Goal: Task Accomplishment & Management: Use online tool/utility

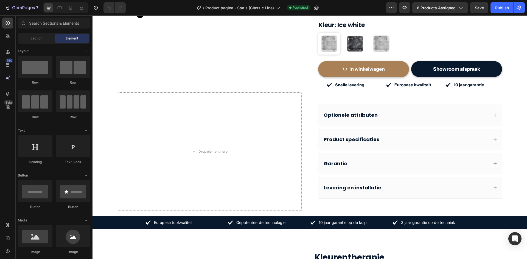
scroll to position [165, 0]
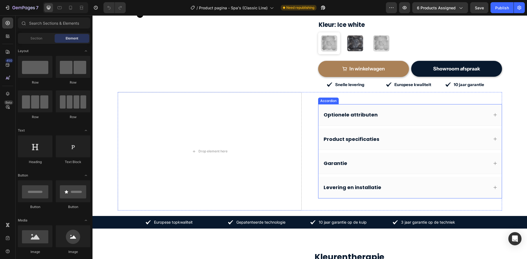
click at [384, 111] on div "Optionele attributen" at bounding box center [406, 115] width 166 height 8
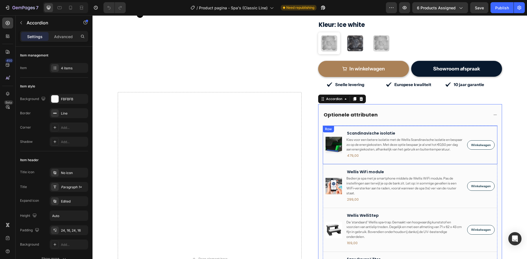
click at [333, 126] on div "Product Images Scandinavische isolatie Product Title Kies voor een betere isola…" at bounding box center [410, 145] width 175 height 39
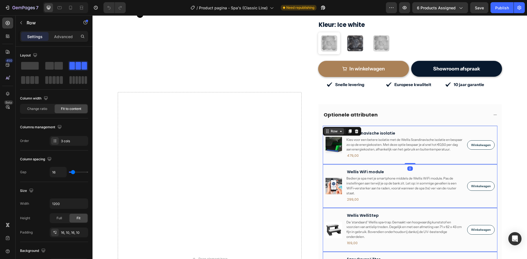
click at [330, 129] on div "Row" at bounding box center [334, 131] width 9 height 5
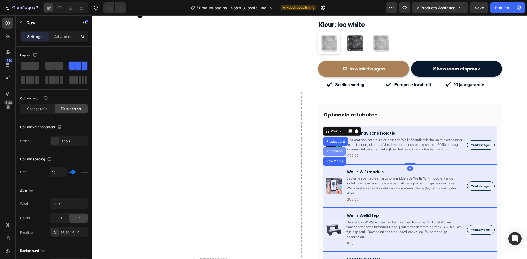
click at [331, 140] on div "Product List" at bounding box center [335, 141] width 21 height 3
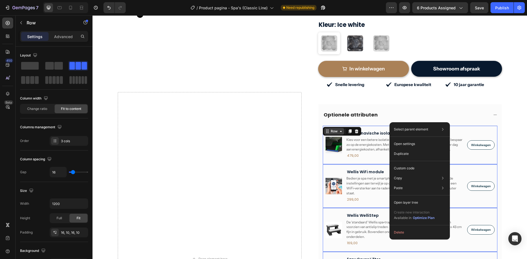
click at [339, 129] on icon at bounding box center [341, 131] width 4 height 4
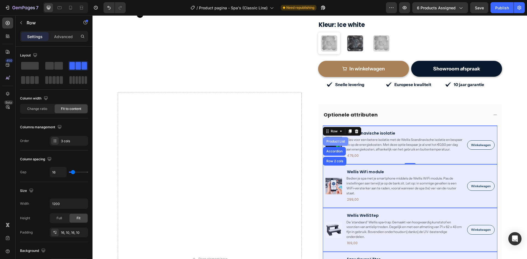
click at [332, 140] on div "Product List" at bounding box center [335, 141] width 21 height 3
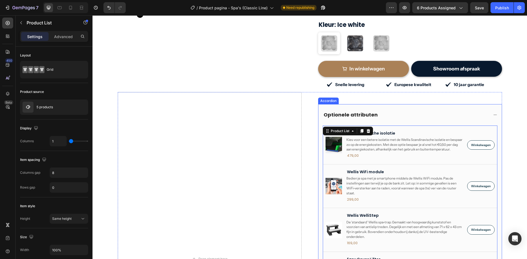
drag, startPoint x: 359, startPoint y: 99, endPoint x: 264, endPoint y: 111, distance: 96.3
click at [359, 104] on div "Optionele attributen" at bounding box center [409, 114] width 183 height 21
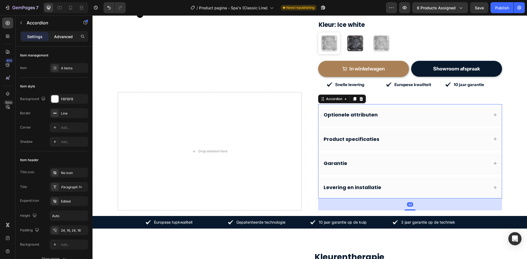
click at [73, 33] on div "Advanced" at bounding box center [63, 36] width 27 height 9
type input "100%"
type input "100"
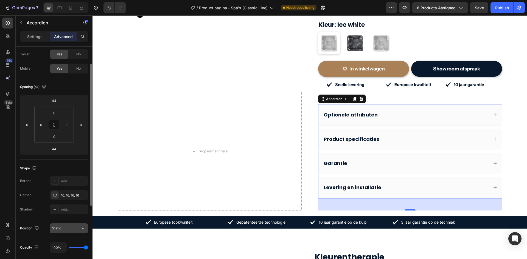
scroll to position [0, 0]
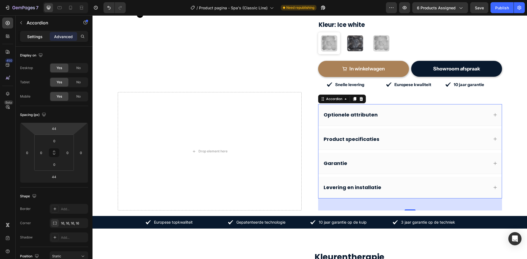
click at [26, 37] on div "Settings" at bounding box center [34, 36] width 27 height 9
type input "10"
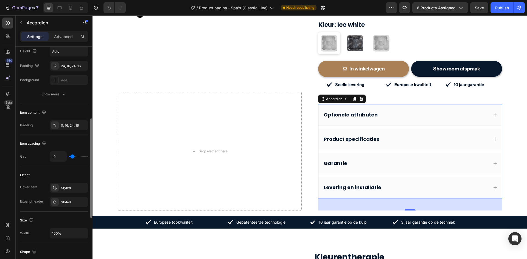
scroll to position [192, 0]
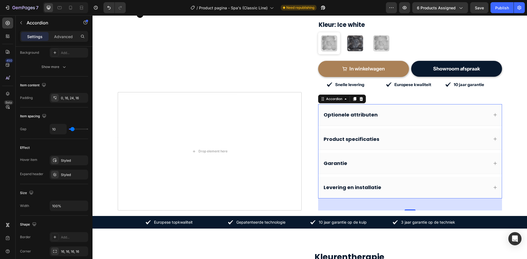
click at [348, 112] on p "Optionele attributen" at bounding box center [351, 115] width 54 height 6
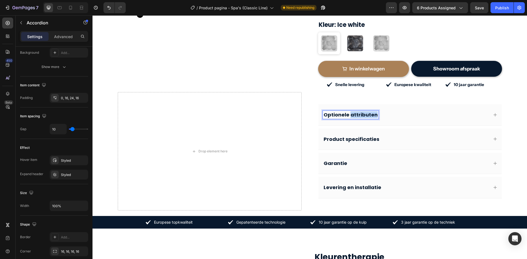
click at [348, 112] on p "Optionele attributen" at bounding box center [351, 115] width 54 height 6
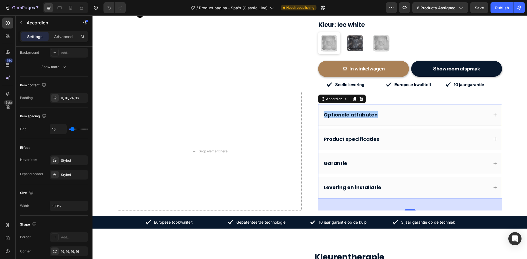
click at [76, 10] on div at bounding box center [65, 7] width 45 height 11
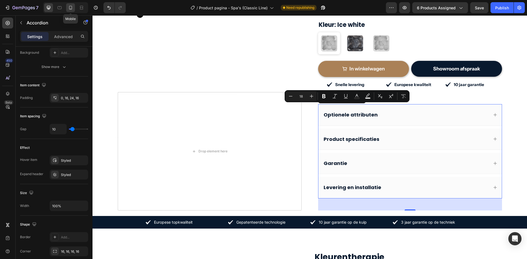
click at [72, 10] on icon at bounding box center [70, 7] width 5 height 5
type input "8"
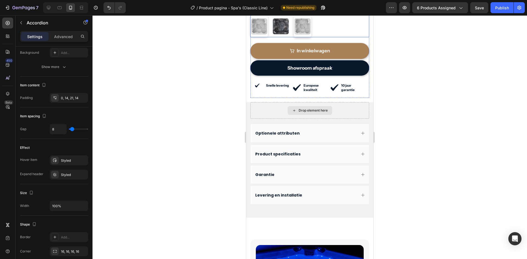
scroll to position [383, 0]
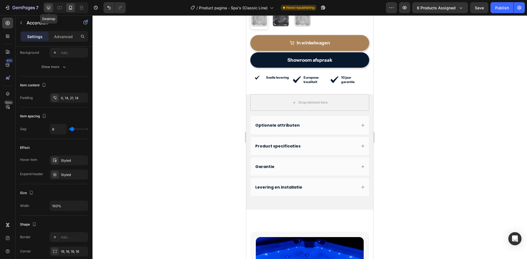
click at [45, 7] on div at bounding box center [48, 7] width 9 height 9
type input "10"
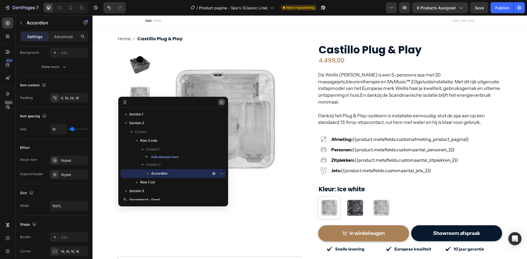
click at [221, 101] on icon "button" at bounding box center [221, 102] width 4 height 4
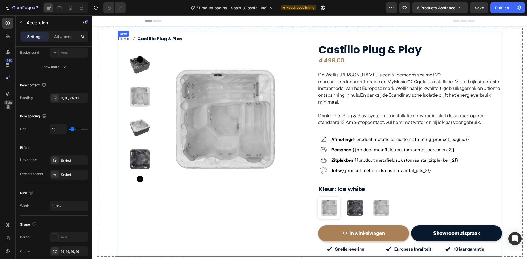
click at [189, 35] on div "Home Castillo Plug & Play Breadcrumb Product Images Row Row Castillo Plug & Pla…" at bounding box center [310, 144] width 384 height 226
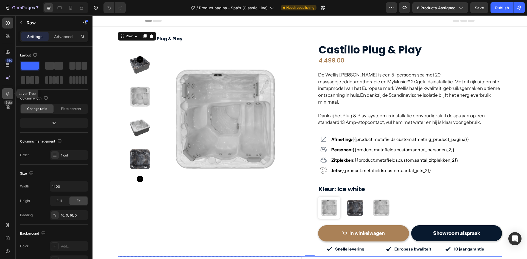
click at [5, 95] on div at bounding box center [7, 93] width 11 height 11
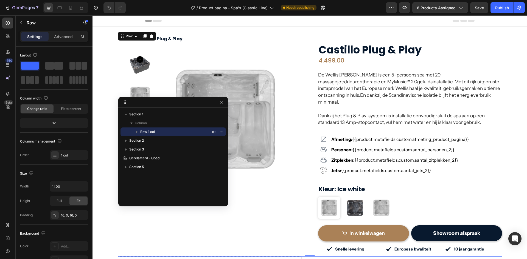
click at [136, 132] on icon "button" at bounding box center [136, 132] width 1 height 2
click at [180, 40] on nav "Home Castillo Plug & Play" at bounding box center [310, 39] width 384 height 8
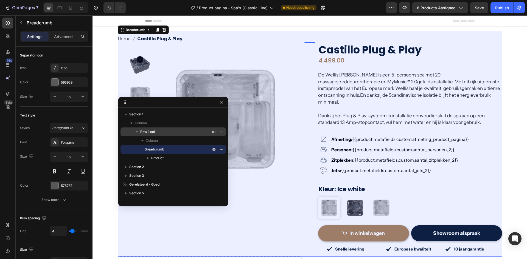
click at [150, 134] on span "Row 1 col" at bounding box center [147, 131] width 15 height 5
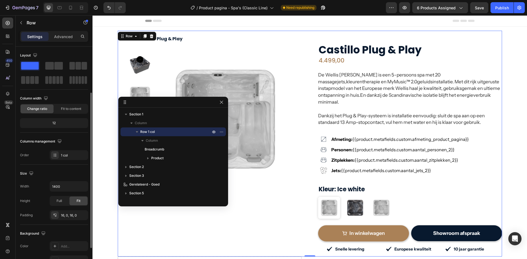
scroll to position [107, 0]
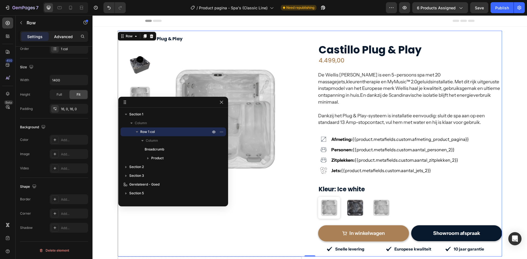
click at [55, 35] on p "Advanced" at bounding box center [63, 37] width 19 height 6
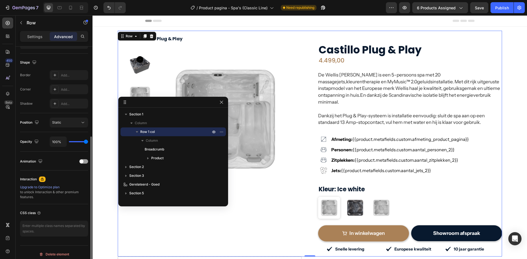
scroll to position [138, 0]
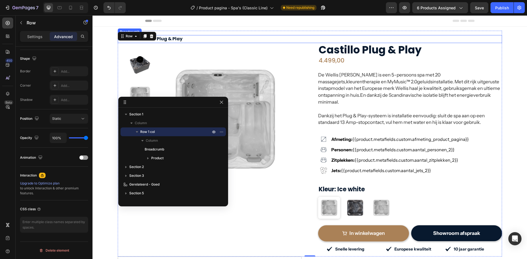
click at [218, 41] on nav "Home Castillo Plug & Play" at bounding box center [310, 39] width 384 height 8
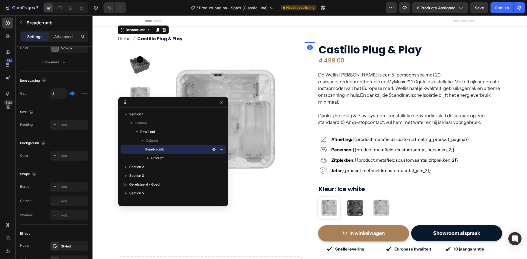
scroll to position [0, 0]
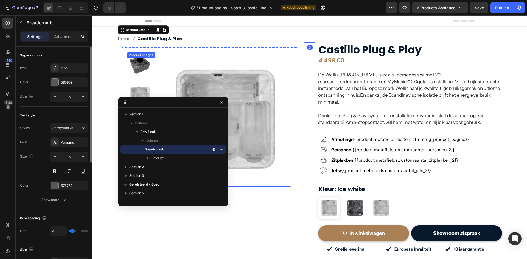
click at [236, 54] on img at bounding box center [225, 119] width 135 height 135
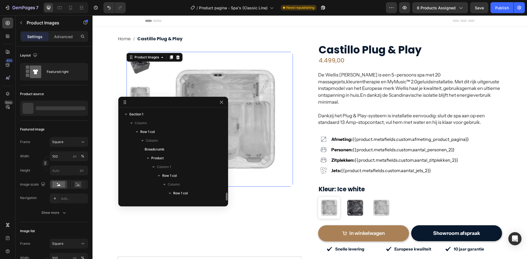
scroll to position [60, 0]
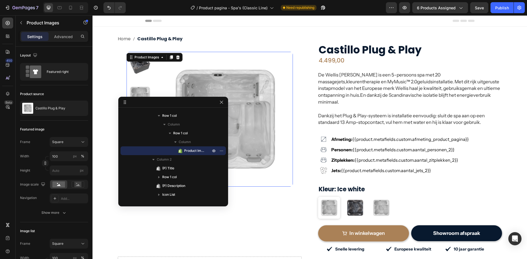
click at [192, 51] on div "Product Images 0 Row" at bounding box center [209, 119] width 175 height 144
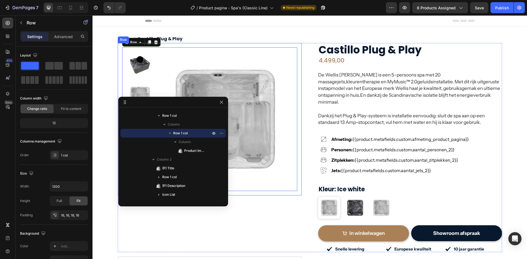
click at [118, 64] on div "Product Images Row 0 Row" at bounding box center [210, 119] width 184 height 153
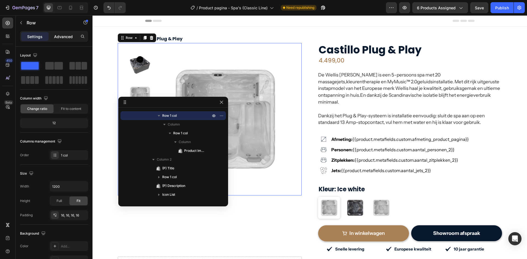
click at [63, 36] on p "Advanced" at bounding box center [63, 37] width 19 height 6
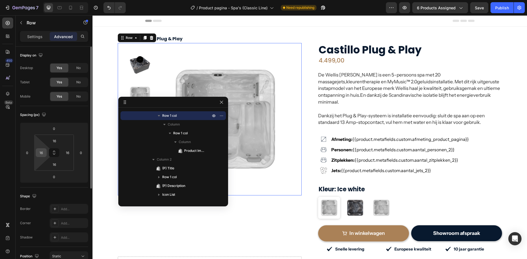
click at [39, 154] on input "16" at bounding box center [41, 153] width 8 height 8
type input "0"
click at [65, 152] on input "16" at bounding box center [67, 153] width 8 height 8
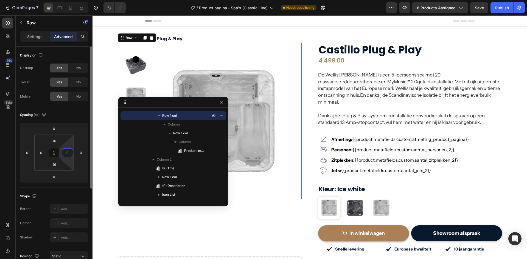
type input "0"
click at [75, 113] on div "Spacing (px)" at bounding box center [54, 115] width 68 height 9
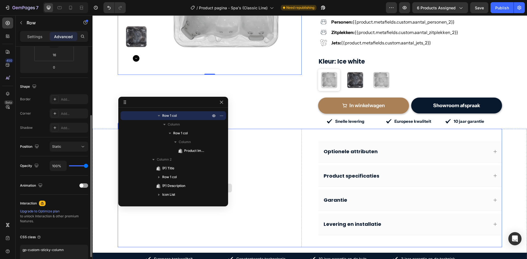
scroll to position [137, 0]
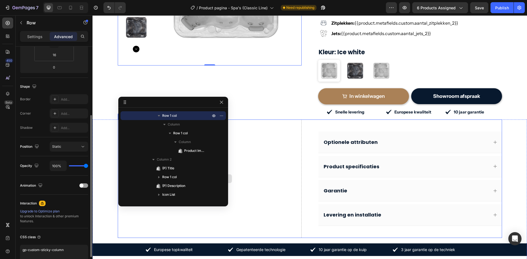
click at [250, 170] on div "Drop element here" at bounding box center [210, 179] width 184 height 119
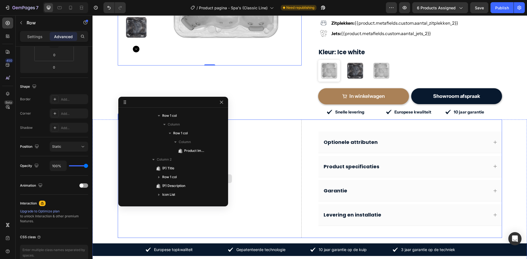
scroll to position [173, 0]
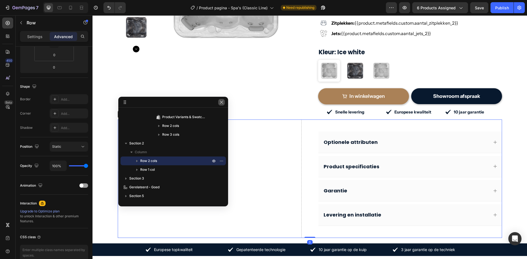
click at [221, 104] on icon "button" at bounding box center [221, 102] width 4 height 4
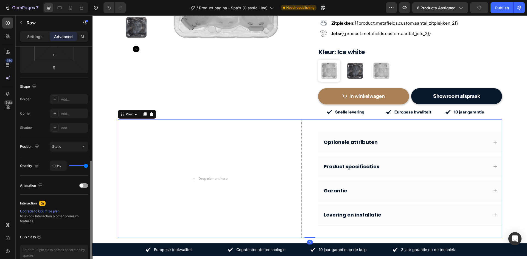
scroll to position [138, 0]
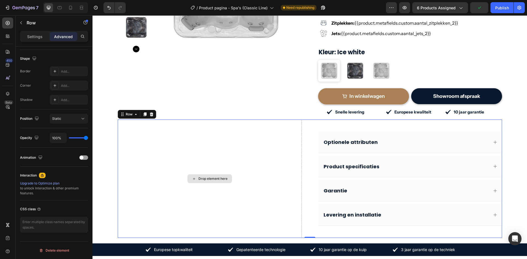
click at [130, 123] on div "Drop element here" at bounding box center [210, 179] width 184 height 119
click at [124, 111] on div "Row" at bounding box center [129, 114] width 20 height 7
click at [176, 136] on div "Drop element here" at bounding box center [210, 179] width 184 height 119
click at [118, 100] on div "Section" at bounding box center [127, 104] width 18 height 9
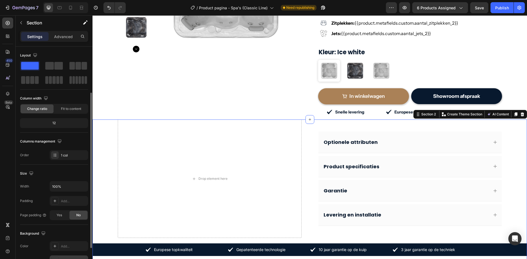
scroll to position [107, 0]
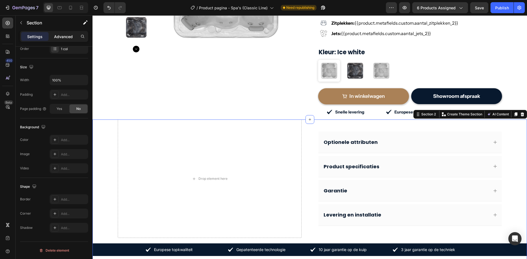
click at [63, 35] on p "Advanced" at bounding box center [63, 37] width 19 height 6
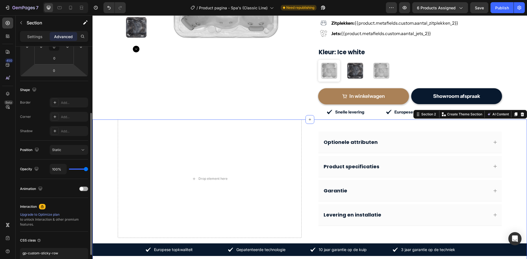
scroll to position [138, 0]
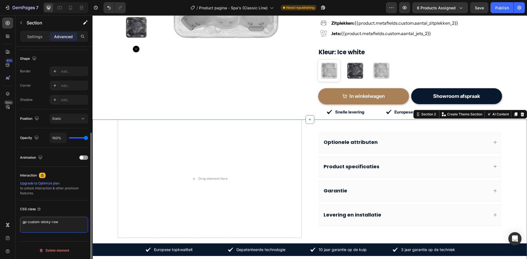
click at [40, 220] on textarea "gp-custom-sticky-row" at bounding box center [54, 225] width 68 height 16
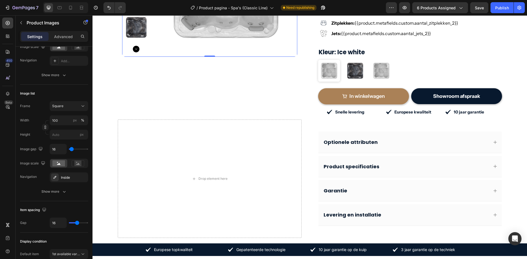
scroll to position [0, 0]
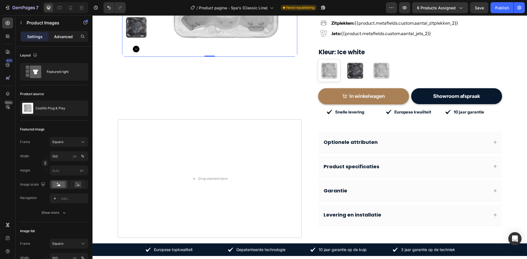
click at [68, 39] on p "Advanced" at bounding box center [63, 37] width 19 height 6
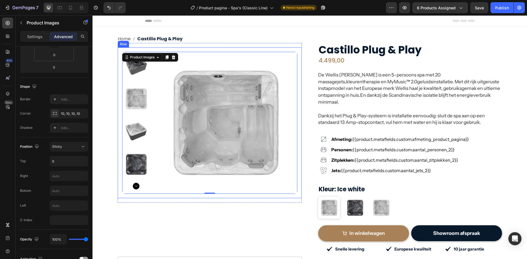
click at [118, 63] on div "Product Images 0 Row" at bounding box center [210, 122] width 184 height 151
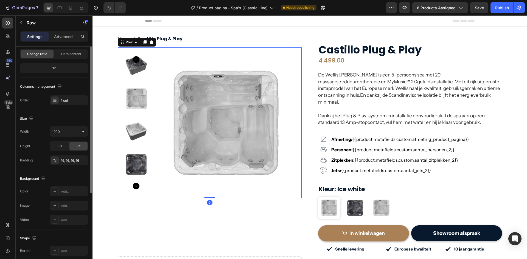
scroll to position [82, 0]
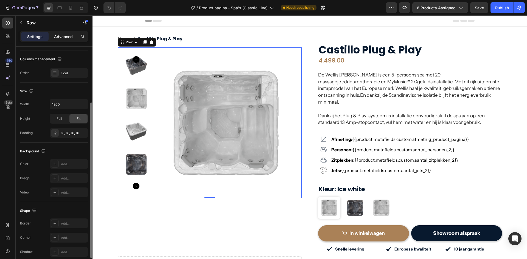
click at [59, 40] on div "Advanced" at bounding box center [63, 36] width 27 height 9
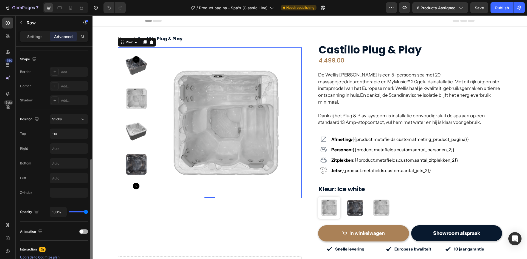
scroll to position [211, 0]
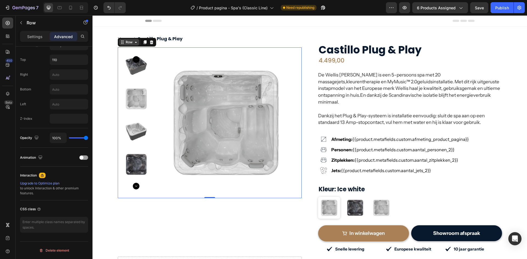
click at [125, 43] on div "Row" at bounding box center [129, 42] width 9 height 5
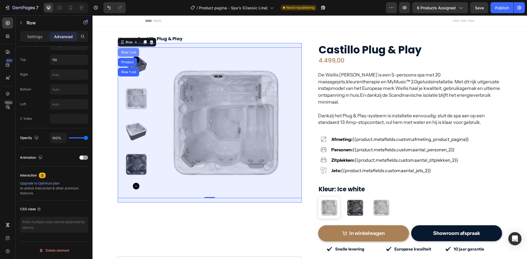
click at [125, 54] on div "Row 1 col" at bounding box center [128, 52] width 17 height 3
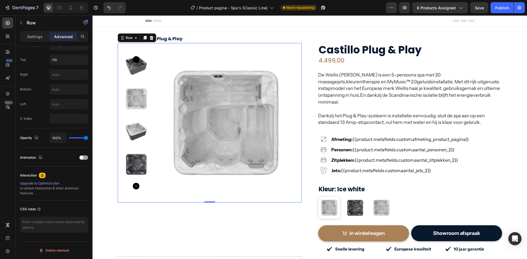
scroll to position [138, 0]
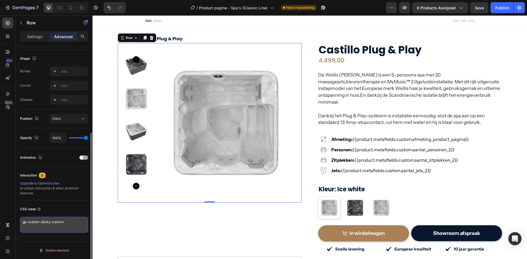
click at [41, 222] on textarea "gp-custom-sticky-column" at bounding box center [54, 225] width 68 height 16
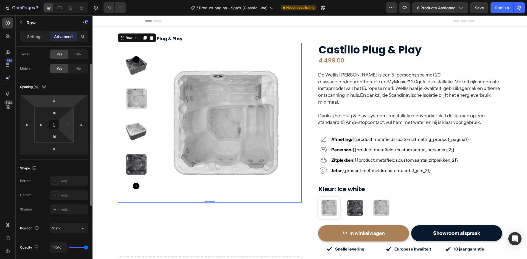
scroll to position [55, 0]
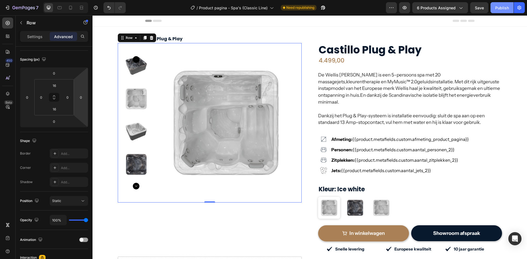
click at [507, 7] on div "Publish" at bounding box center [502, 8] width 14 height 6
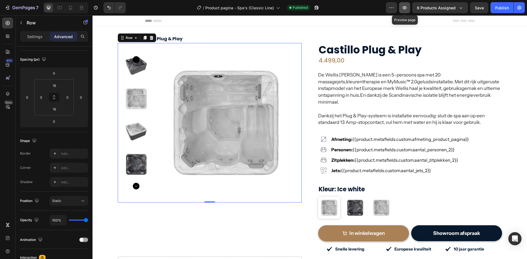
click at [409, 9] on button "button" at bounding box center [404, 7] width 11 height 11
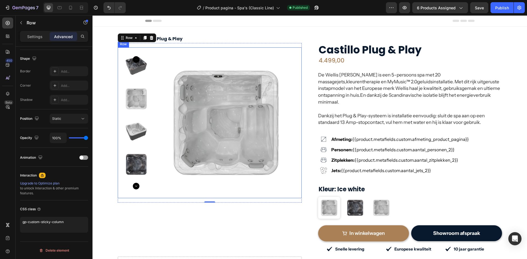
click at [145, 49] on div "Product Images Row" at bounding box center [210, 122] width 184 height 151
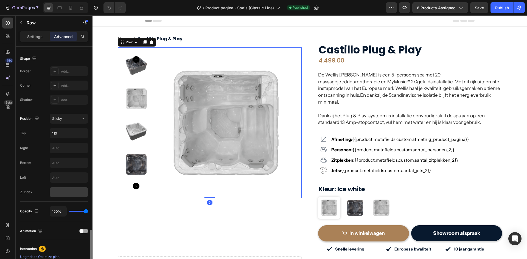
scroll to position [211, 0]
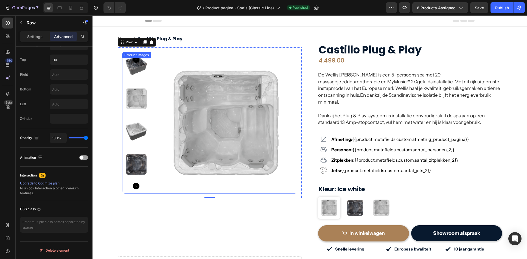
click at [152, 113] on div at bounding box center [209, 123] width 175 height 142
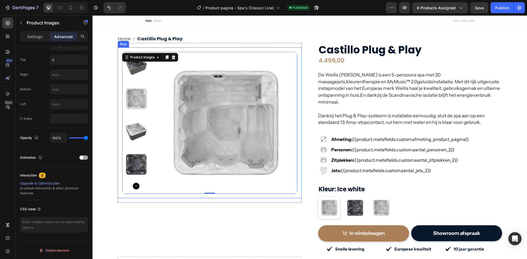
click at [118, 95] on div "Product Images 0 Row" at bounding box center [210, 122] width 184 height 151
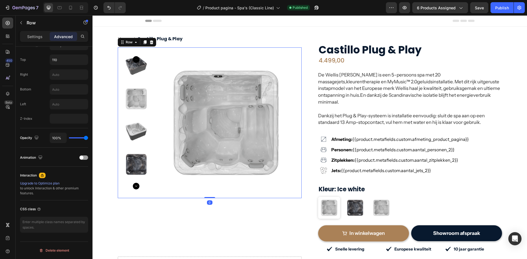
scroll to position [0, 0]
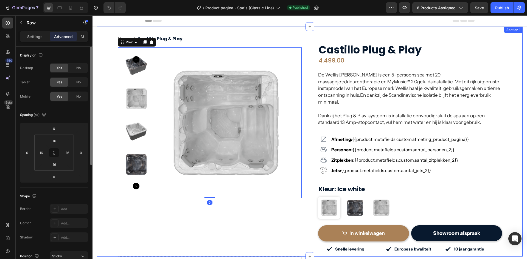
click at [110, 63] on div "Home Castillo Plug & Play Breadcrumb Product Images Row 0 Row Castillo Plug & P…" at bounding box center [310, 144] width 418 height 226
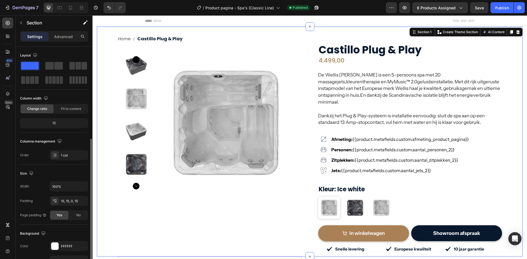
scroll to position [107, 0]
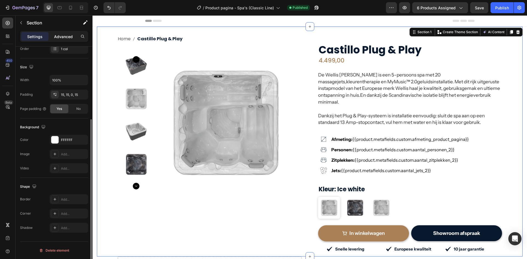
click at [63, 38] on p "Advanced" at bounding box center [63, 37] width 19 height 6
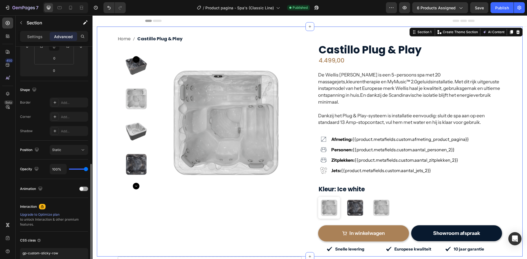
scroll to position [138, 0]
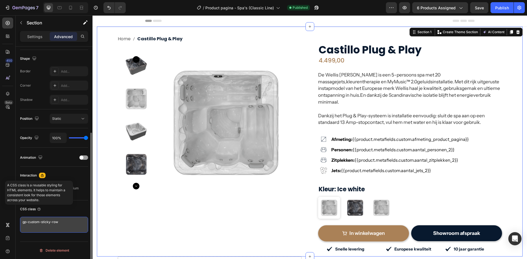
click at [41, 224] on textarea "gp-custom-sticky-row" at bounding box center [54, 225] width 68 height 16
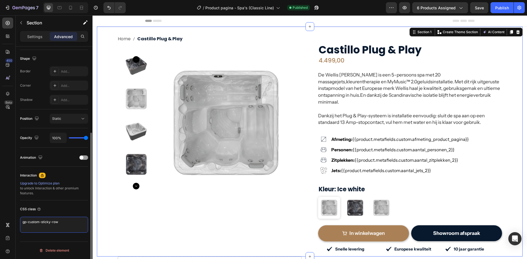
click at [41, 223] on textarea "gp-custom-sticky-row" at bounding box center [54, 225] width 68 height 16
click at [6, 93] on icon at bounding box center [7, 93] width 5 height 5
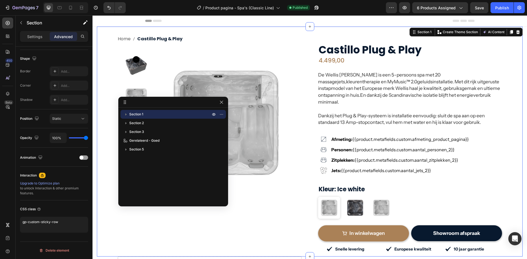
click at [128, 113] on icon "button" at bounding box center [125, 114] width 5 height 5
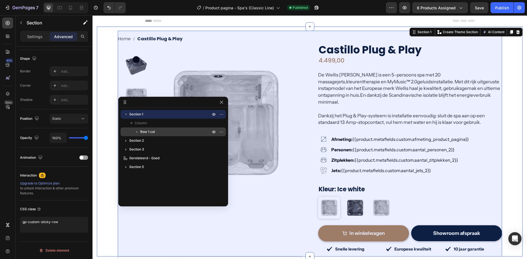
click at [145, 133] on span "Row 1 col" at bounding box center [147, 131] width 15 height 5
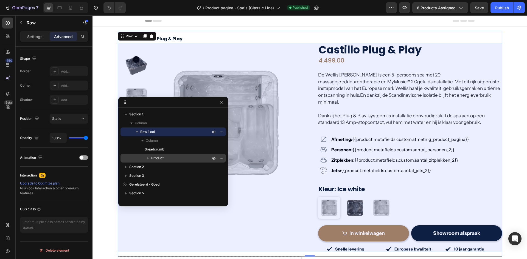
click at [149, 158] on icon "button" at bounding box center [147, 158] width 5 height 5
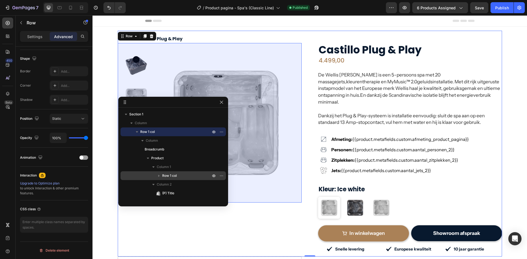
click at [164, 177] on span "Row 1 col" at bounding box center [169, 175] width 15 height 5
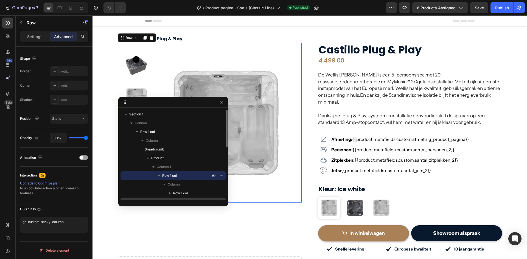
scroll to position [27, 0]
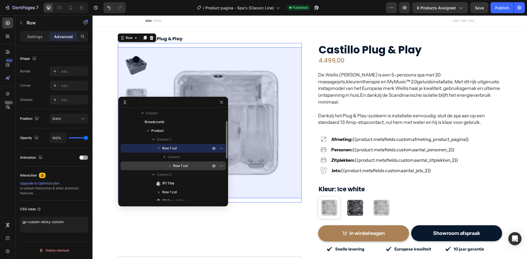
click at [182, 163] on span "Row 1 col" at bounding box center [180, 165] width 15 height 5
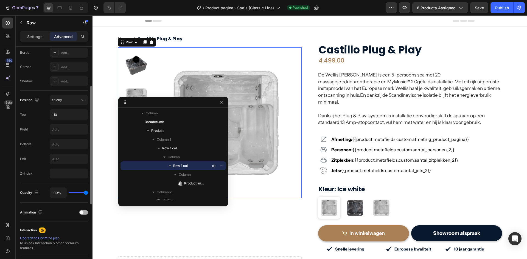
scroll to position [129, 0]
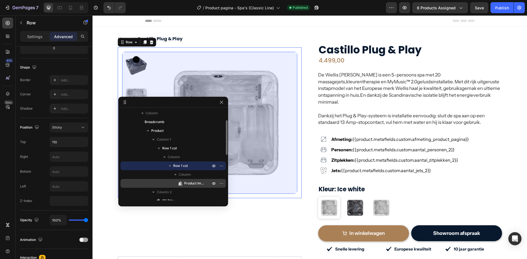
click at [184, 182] on p "Product Images" at bounding box center [191, 183] width 27 height 5
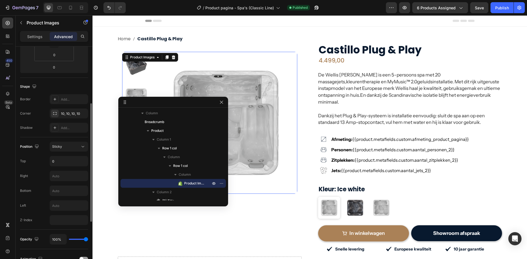
scroll to position [211, 0]
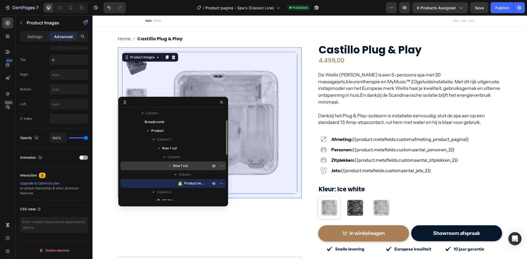
click at [176, 167] on span "Row 1 col" at bounding box center [180, 165] width 15 height 5
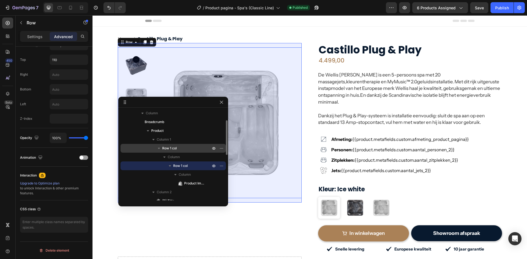
click at [170, 149] on span "Row 1 col" at bounding box center [169, 148] width 15 height 5
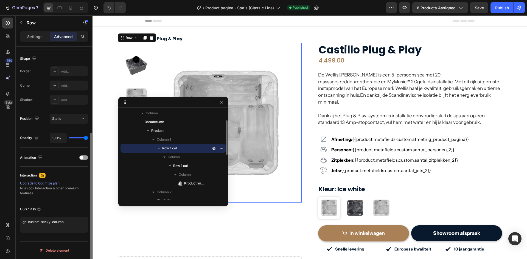
scroll to position [138, 0]
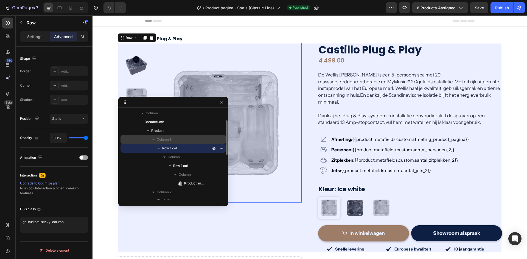
drag, startPoint x: 161, startPoint y: 128, endPoint x: 126, endPoint y: 143, distance: 37.7
click at [161, 128] on span "Product" at bounding box center [157, 130] width 12 height 5
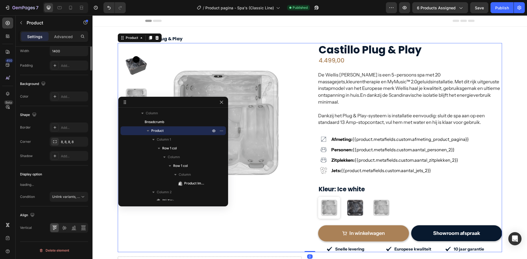
scroll to position [0, 0]
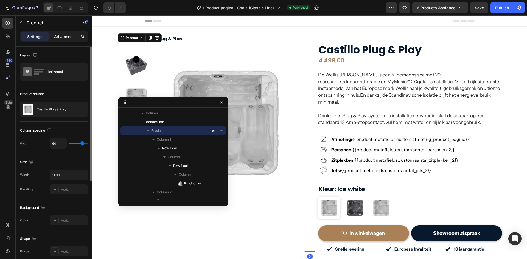
click at [61, 36] on p "Advanced" at bounding box center [63, 37] width 19 height 6
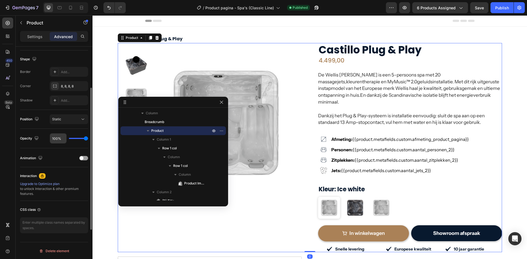
scroll to position [138, 0]
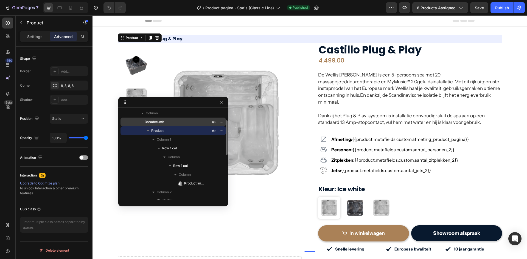
click at [161, 122] on span "Breadcrumb" at bounding box center [154, 121] width 19 height 5
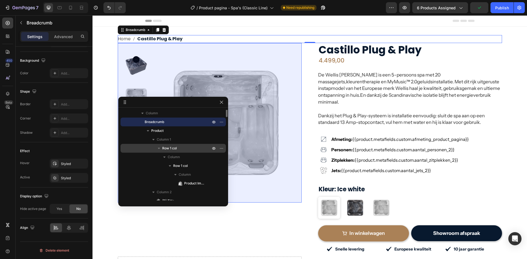
scroll to position [0, 0]
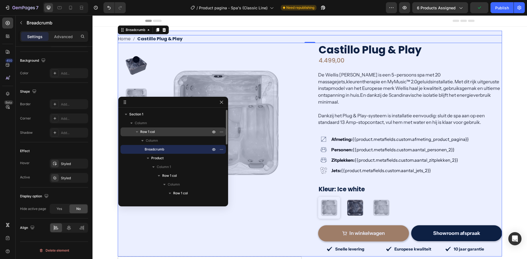
click at [163, 134] on p "Row 1 col" at bounding box center [175, 131] width 71 height 5
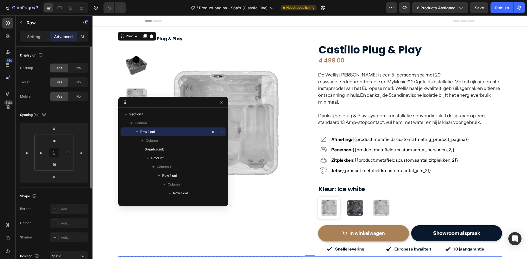
scroll to position [138, 0]
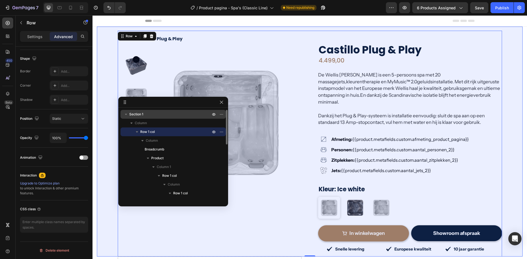
click at [147, 116] on p "Section 1" at bounding box center [170, 114] width 82 height 5
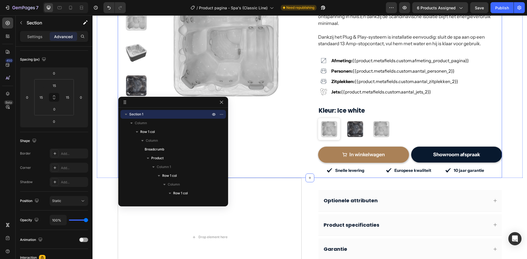
scroll to position [110, 0]
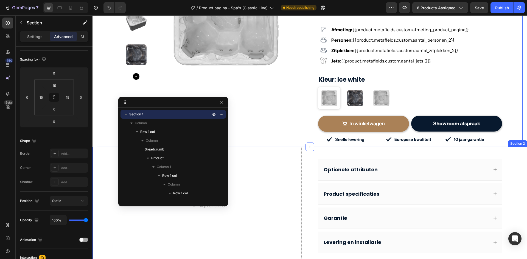
click at [101, 190] on div "Drop element here Optionele attributen Product specificaties Garantie Levering …" at bounding box center [310, 219] width 435 height 145
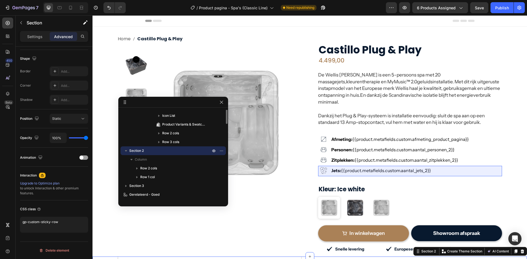
scroll to position [111, 0]
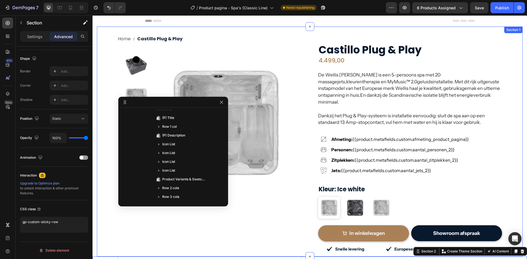
click at [106, 73] on div "Home Castillo Plug & Play Breadcrumb Product Images Row Row Castillo Plug & Pla…" at bounding box center [310, 144] width 418 height 226
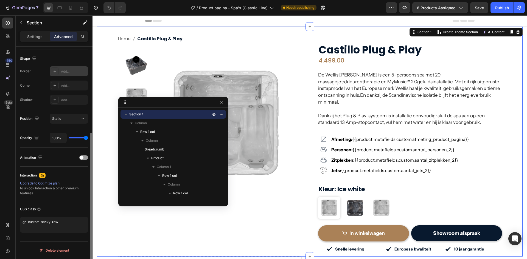
scroll to position [55, 0]
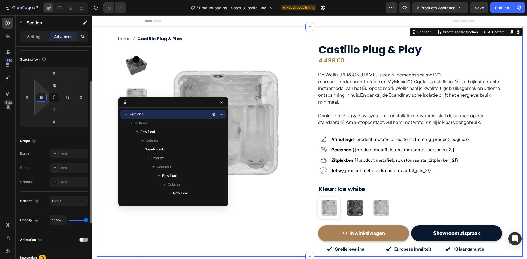
click at [43, 98] on input "15" at bounding box center [41, 97] width 8 height 8
type input "0"
click at [0, 0] on div "Spacing (px) 0 0 0 0 15 0 0 15" at bounding box center [0, 0] width 0 height 0
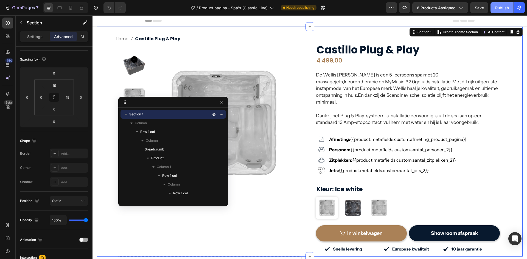
click at [495, 9] on button "Publish" at bounding box center [502, 7] width 23 height 11
click at [269, 103] on img at bounding box center [224, 123] width 142 height 142
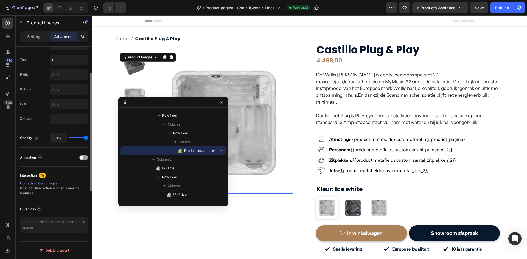
scroll to position [156, 0]
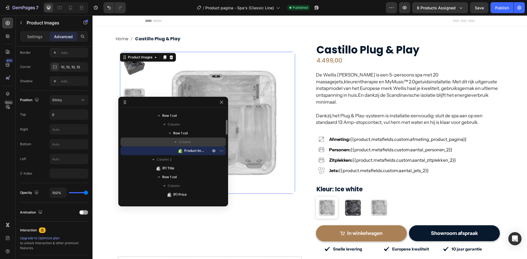
click at [181, 142] on span "Column" at bounding box center [185, 141] width 12 height 5
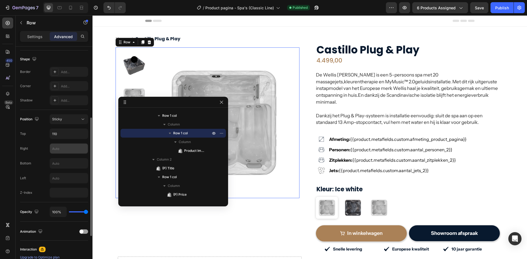
scroll to position [211, 0]
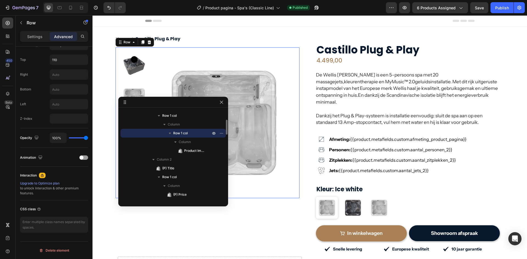
click at [187, 132] on span "Row 1 col" at bounding box center [180, 133] width 15 height 5
click at [176, 134] on span "Row 1 col" at bounding box center [180, 133] width 15 height 5
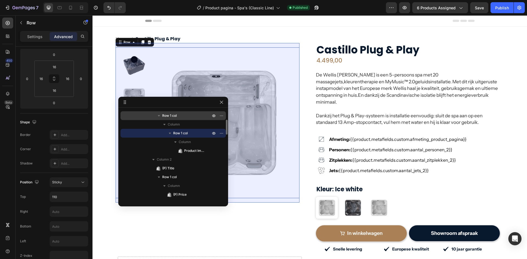
click at [165, 117] on span "Row 1 col" at bounding box center [169, 115] width 15 height 5
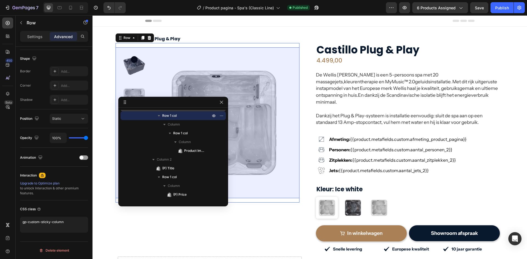
scroll to position [33, 0]
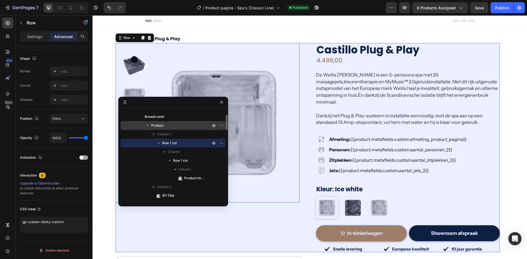
click at [174, 129] on div "Product" at bounding box center [173, 125] width 101 height 9
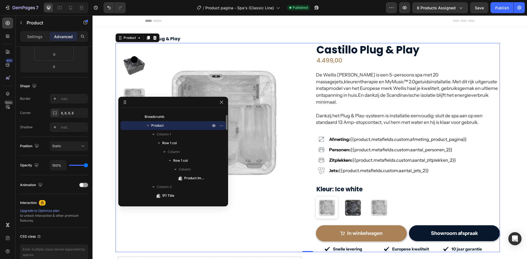
scroll to position [5, 0]
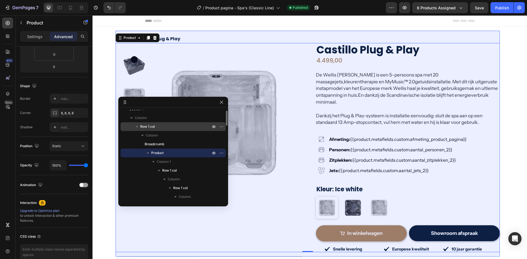
click at [164, 127] on p "Row 1 col" at bounding box center [175, 126] width 71 height 5
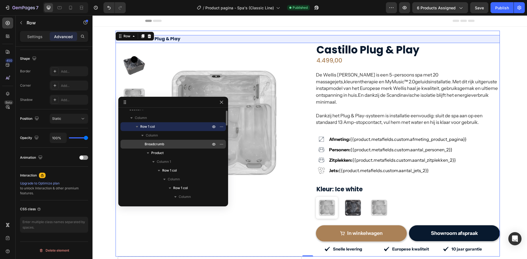
scroll to position [0, 0]
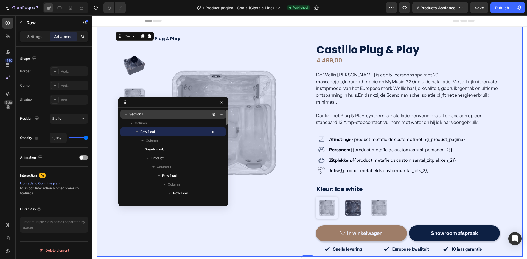
click at [165, 114] on p "Section 1" at bounding box center [170, 114] width 82 height 5
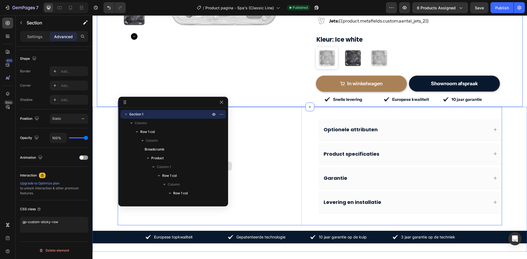
scroll to position [192, 0]
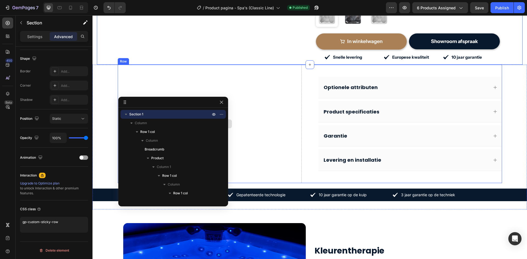
click at [262, 130] on div "Drop element here" at bounding box center [210, 124] width 184 height 119
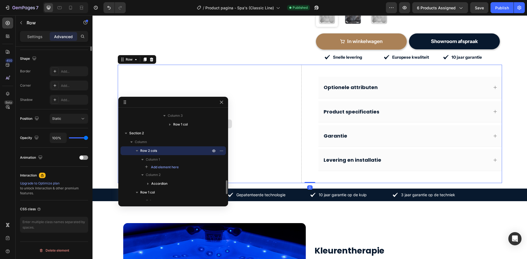
scroll to position [0, 0]
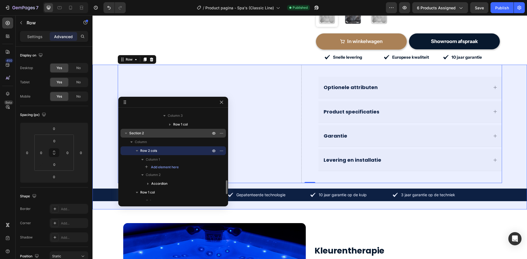
click at [177, 134] on p "Section 2" at bounding box center [170, 133] width 82 height 5
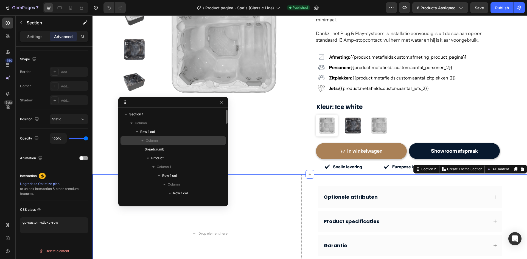
scroll to position [192, 0]
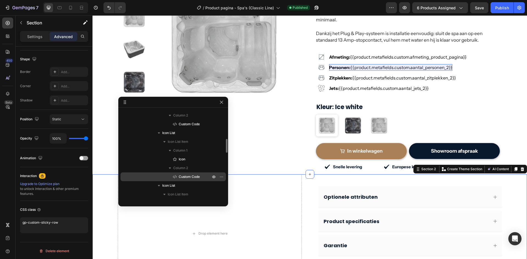
click at [187, 176] on span "Custom Code" at bounding box center [189, 176] width 21 height 5
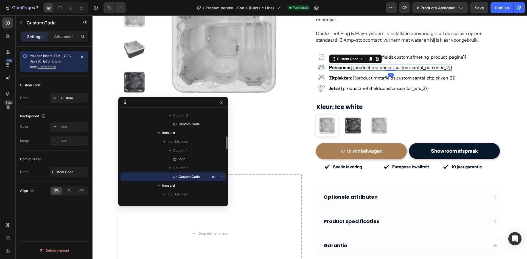
scroll to position [0, 0]
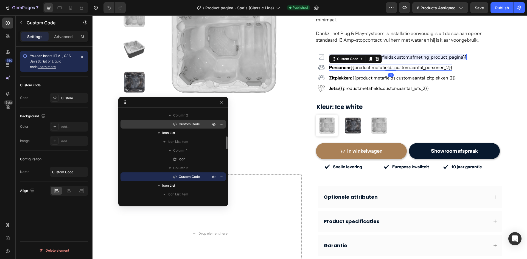
click at [186, 125] on span "Custom Code" at bounding box center [189, 124] width 21 height 5
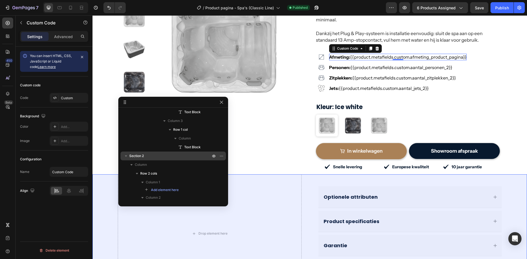
scroll to position [557, 0]
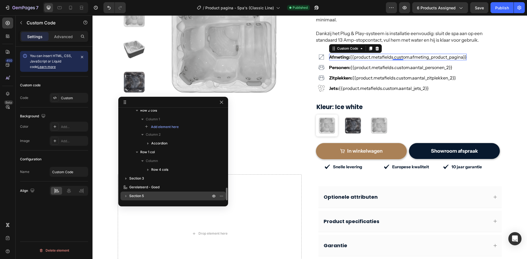
click at [135, 195] on span "Section 5" at bounding box center [136, 196] width 15 height 5
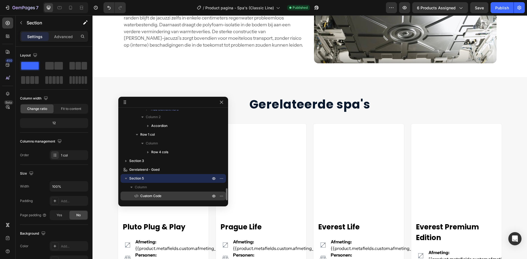
scroll to position [845, 0]
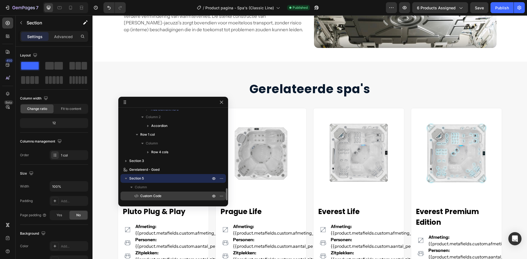
click at [157, 195] on span "Custom Code" at bounding box center [150, 196] width 21 height 5
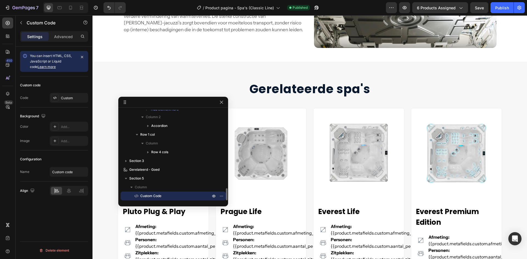
click at [181, 195] on p "Custom Code" at bounding box center [169, 196] width 71 height 5
click at [62, 96] on div "Custom" at bounding box center [74, 98] width 26 height 5
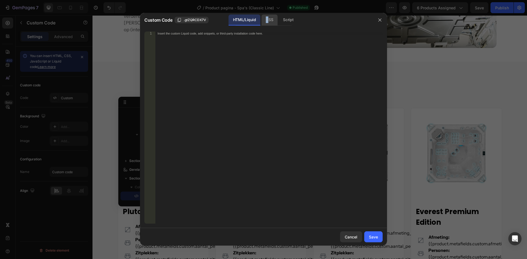
click at [279, 19] on div "CSS" at bounding box center [288, 20] width 19 height 11
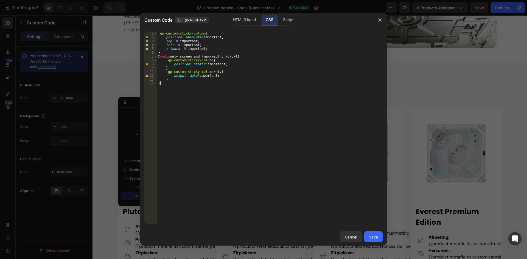
click at [162, 84] on div ".gp-custom-sticky-column { position : absolute !important ; top : 0 !important …" at bounding box center [270, 132] width 226 height 200
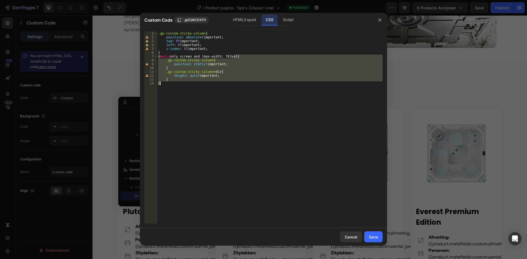
click at [162, 84] on div ".gp-custom-sticky-column { position : absolute !important ; top : 0 !important …" at bounding box center [270, 132] width 226 height 200
click at [162, 84] on div ".gp-custom-sticky-column { position : absolute !important ; top : 0 !important …" at bounding box center [270, 128] width 226 height 192
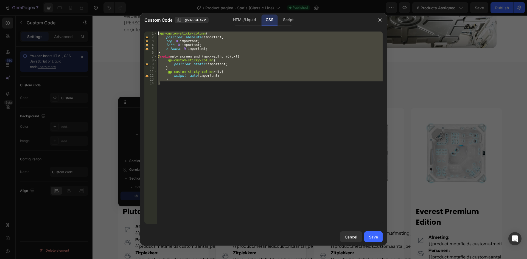
drag, startPoint x: 162, startPoint y: 85, endPoint x: 149, endPoint y: 32, distance: 53.9
click at [149, 32] on div "} 1 2 3 4 5 6 7 8 9 10 11 12 13 14 .gp-custom-sticky-column { position : absolu…" at bounding box center [263, 128] width 238 height 192
click at [279, 17] on div "Script" at bounding box center [288, 20] width 19 height 11
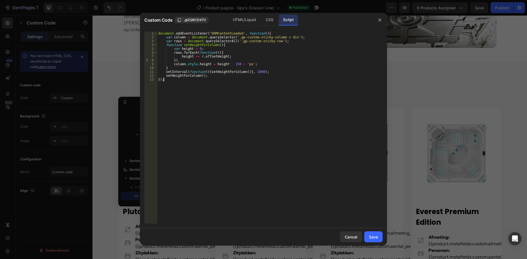
click at [164, 81] on div "document . addEventListener ( 'DOMContentLoaded' , function ( ) { var column = …" at bounding box center [270, 132] width 226 height 200
click at [164, 80] on div "document . addEventListener ( 'DOMContentLoaded' , function ( ) { var column = …" at bounding box center [270, 128] width 226 height 192
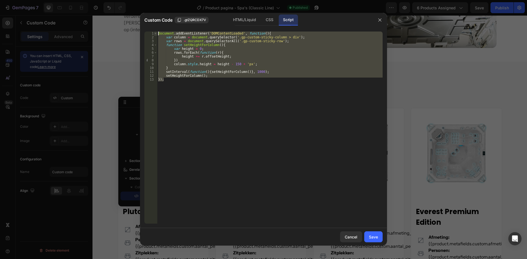
drag, startPoint x: 164, startPoint y: 79, endPoint x: 156, endPoint y: 33, distance: 47.0
click at [156, 33] on div "}); 1 2 3 4 5 6 7 8 9 10 11 12 13 document . addEventListener ( 'DOMContentLoad…" at bounding box center [263, 128] width 238 height 192
type textarea "document.addEventListener('DOMContentLoaded', function(){ var column = document…"
click at [381, 20] on icon "button" at bounding box center [380, 20] width 4 height 4
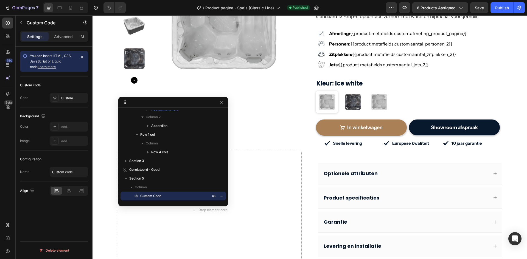
scroll to position [110, 0]
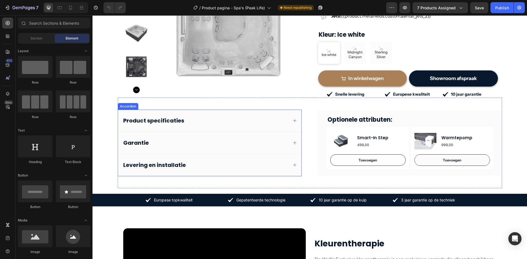
scroll to position [192, 0]
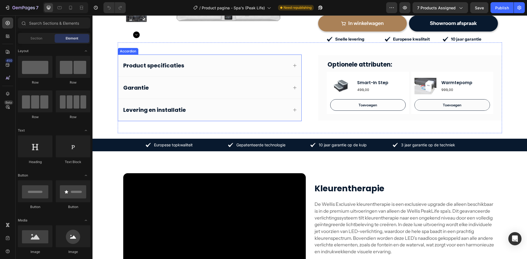
drag, startPoint x: 214, startPoint y: 66, endPoint x: 204, endPoint y: 65, distance: 10.4
click at [214, 66] on div "Product specificaties" at bounding box center [205, 65] width 166 height 9
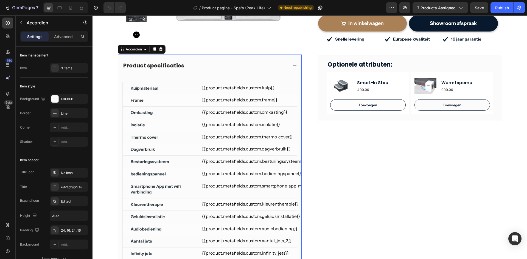
click at [194, 65] on div "Product specificaties" at bounding box center [205, 65] width 166 height 9
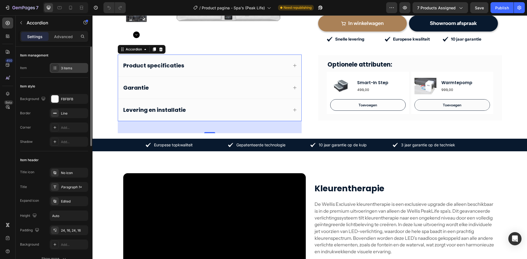
click at [67, 68] on div "3 items" at bounding box center [74, 68] width 26 height 5
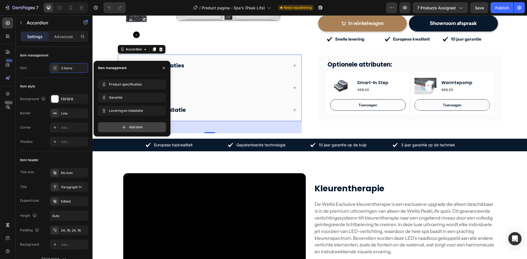
click at [117, 123] on div "Add item" at bounding box center [132, 127] width 68 height 10
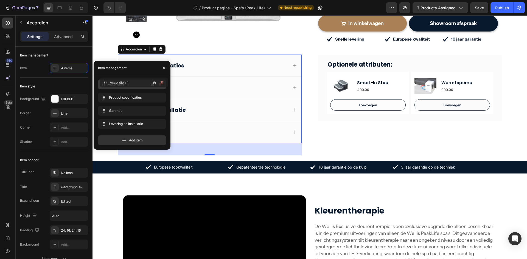
drag, startPoint x: 105, startPoint y: 119, endPoint x: 107, endPoint y: 83, distance: 36.3
click at [116, 86] on span "Accordion 4" at bounding box center [124, 84] width 31 height 5
click at [128, 84] on span "Accordion 4" at bounding box center [124, 84] width 31 height 5
click at [117, 84] on span "Accordion 4" at bounding box center [124, 84] width 31 height 5
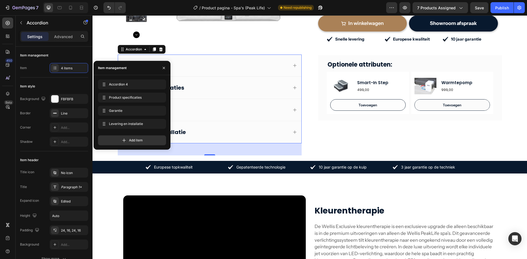
click at [184, 66] on div "Accordion 4" at bounding box center [205, 65] width 166 height 9
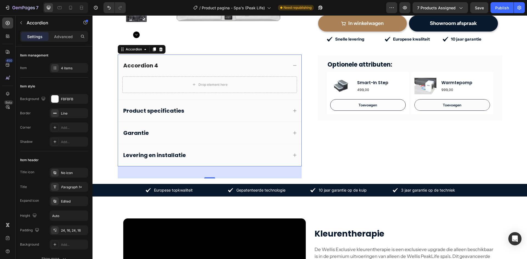
click at [144, 66] on div "Accordion 4" at bounding box center [140, 65] width 37 height 9
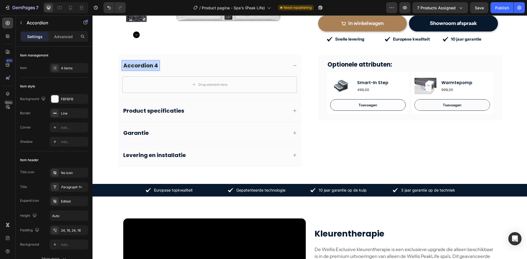
click at [144, 66] on p "Accordion 4" at bounding box center [140, 65] width 35 height 7
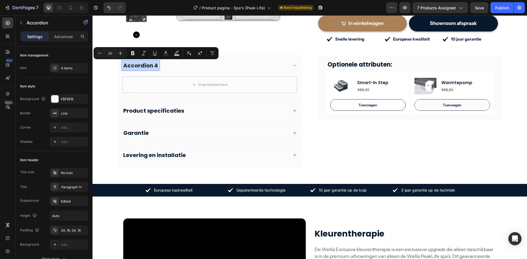
click at [144, 66] on p "Accordion 4" at bounding box center [140, 65] width 35 height 7
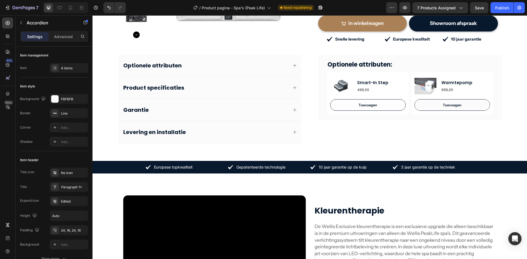
click at [217, 72] on div "Optionele attributen" at bounding box center [209, 66] width 183 height 22
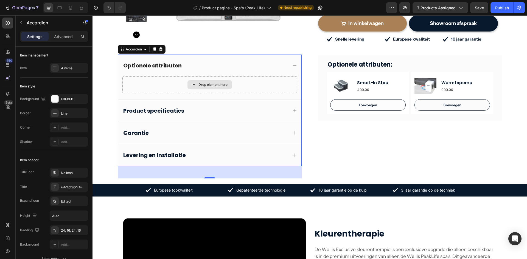
click at [203, 87] on div "Drop element here" at bounding box center [212, 85] width 29 height 4
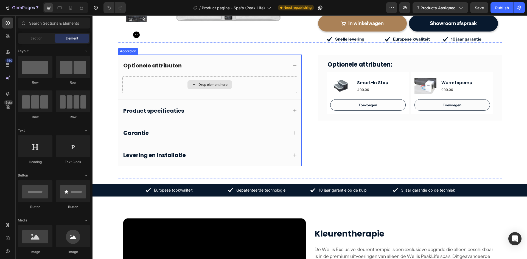
click at [150, 81] on div "Drop element here" at bounding box center [209, 85] width 175 height 16
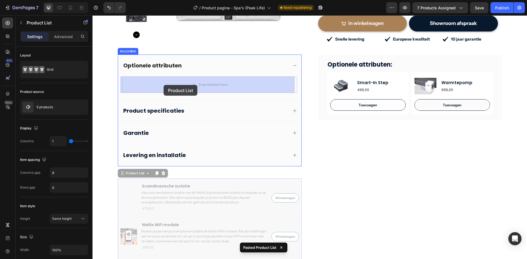
drag, startPoint x: 130, startPoint y: 175, endPoint x: 164, endPoint y: 85, distance: 95.7
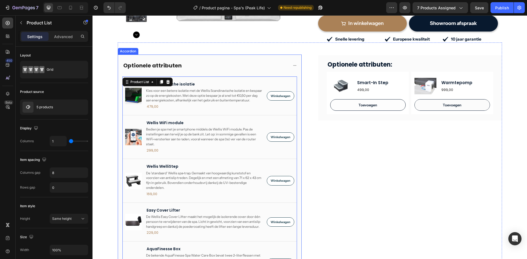
click at [207, 66] on div "Optionele attributen" at bounding box center [205, 65] width 166 height 9
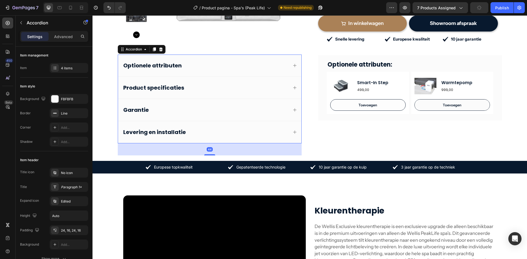
click at [207, 66] on div "Optionele attributen" at bounding box center [205, 65] width 166 height 9
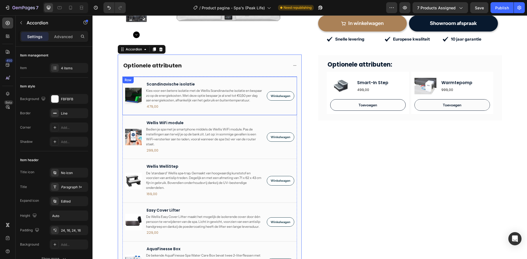
click at [142, 82] on div "Product Images Scandinavische isolatie Product Title Kies voor een betere isola…" at bounding box center [209, 96] width 175 height 39
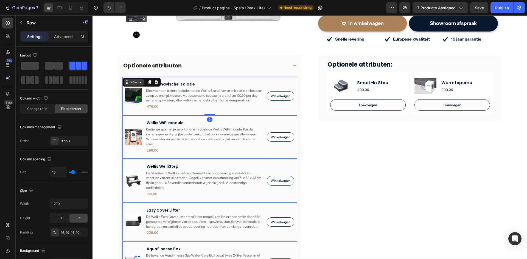
click at [135, 82] on div "Row" at bounding box center [133, 82] width 9 height 5
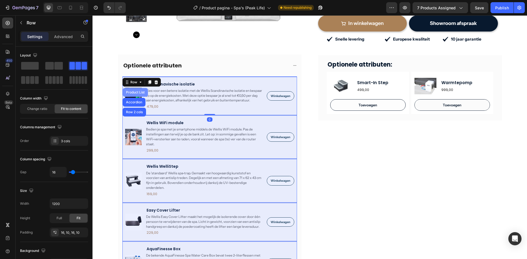
click at [136, 93] on div "Product List" at bounding box center [135, 92] width 21 height 3
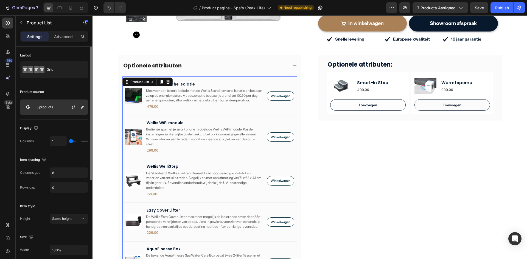
click at [51, 110] on div "5 products" at bounding box center [54, 107] width 68 height 15
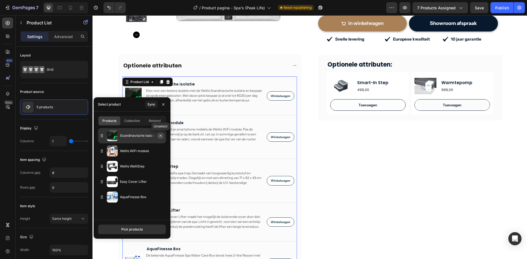
click at [158, 137] on icon "button" at bounding box center [160, 136] width 4 height 4
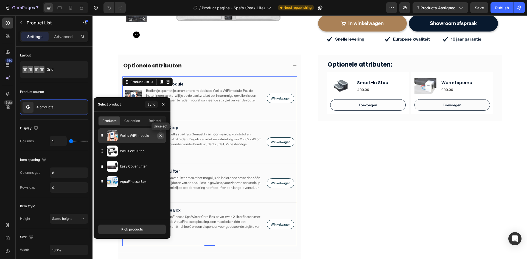
click at [159, 135] on icon "button" at bounding box center [160, 136] width 4 height 4
click at [160, 137] on icon "button" at bounding box center [160, 136] width 4 height 4
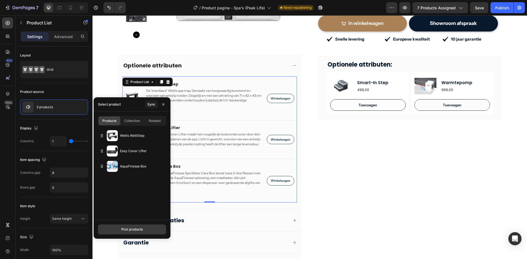
click at [127, 231] on div "Pick products" at bounding box center [131, 229] width 21 height 5
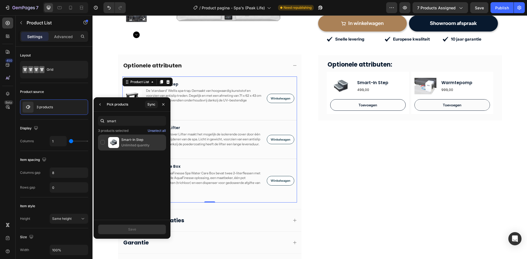
click at [126, 143] on p "Unlimited quantity" at bounding box center [142, 145] width 42 height 5
type input "warmte"
click at [99, 144] on div "Warmtepomp Unlimited quantity" at bounding box center [132, 143] width 68 height 16
click at [99, 106] on icon "button" at bounding box center [100, 104] width 4 height 4
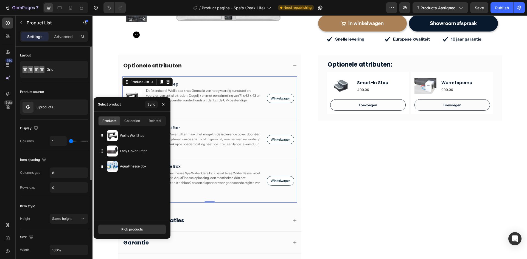
click at [77, 95] on div "Product source" at bounding box center [54, 92] width 68 height 9
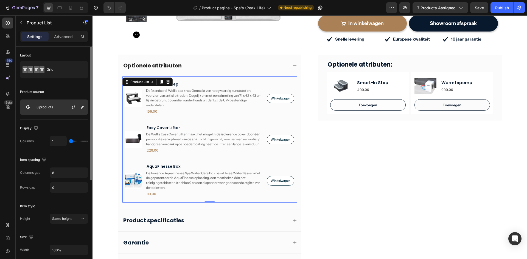
click at [60, 108] on div "3 products" at bounding box center [54, 107] width 68 height 15
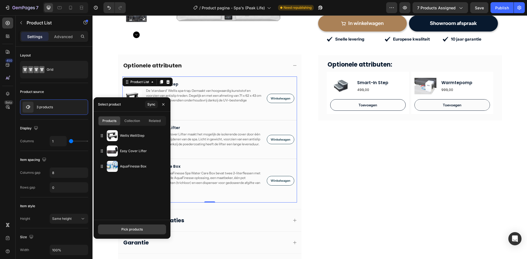
click at [125, 229] on div "Pick products" at bounding box center [131, 229] width 21 height 5
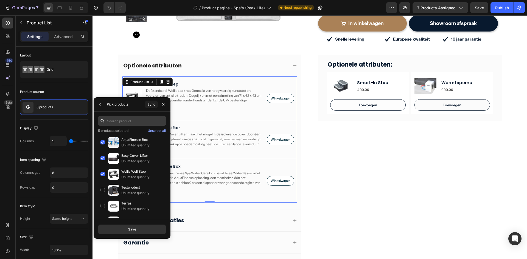
click at [121, 123] on input "text" at bounding box center [132, 121] width 68 height 10
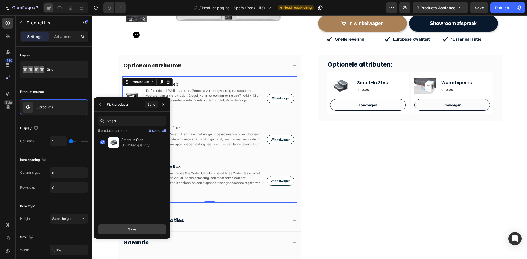
type input "smart"
click at [126, 227] on button "Save" at bounding box center [132, 230] width 68 height 10
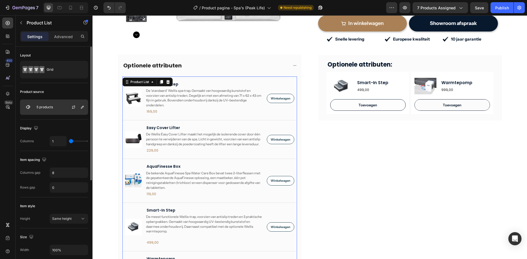
click at [52, 103] on div "5 products" at bounding box center [54, 107] width 68 height 15
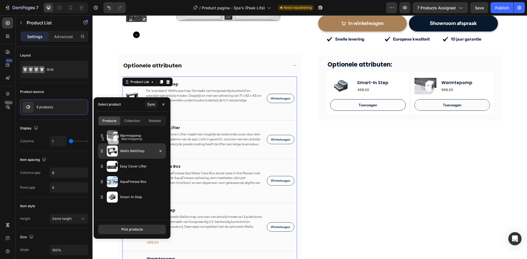
drag, startPoint x: 101, startPoint y: 197, endPoint x: 102, endPoint y: 139, distance: 58.2
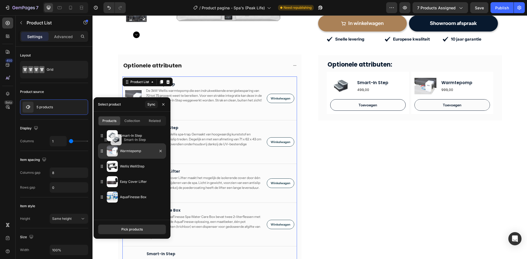
drag, startPoint x: 102, startPoint y: 199, endPoint x: 106, endPoint y: 141, distance: 57.5
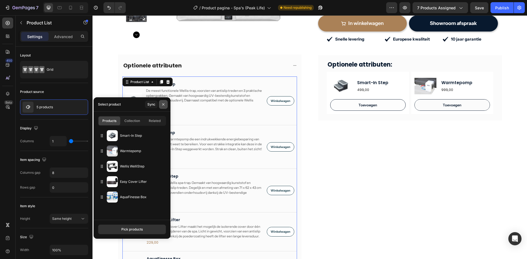
click at [160, 104] on button "button" at bounding box center [163, 104] width 9 height 9
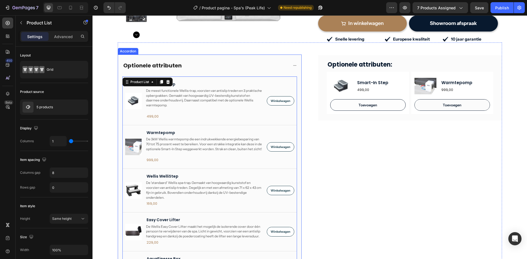
click at [219, 69] on div "Optionele attributen" at bounding box center [205, 65] width 166 height 9
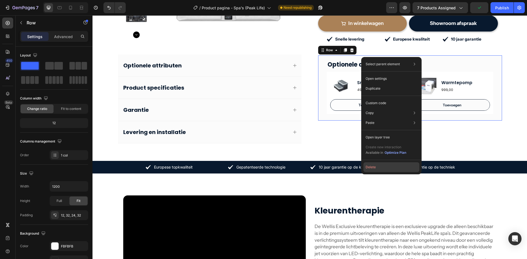
drag, startPoint x: 373, startPoint y: 167, endPoint x: 280, endPoint y: 151, distance: 94.1
click at [373, 167] on button "Delete" at bounding box center [391, 168] width 56 height 10
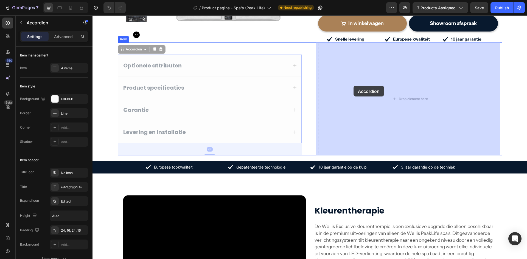
drag, startPoint x: 158, startPoint y: 59, endPoint x: 354, endPoint y: 86, distance: 197.8
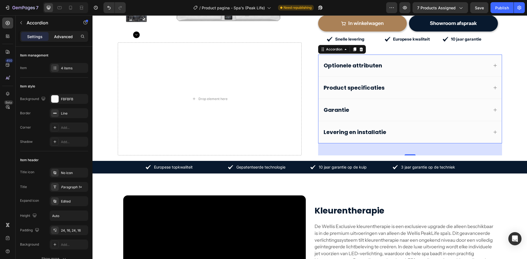
click at [57, 37] on p "Advanced" at bounding box center [63, 37] width 19 height 6
type input "100%"
type input "100"
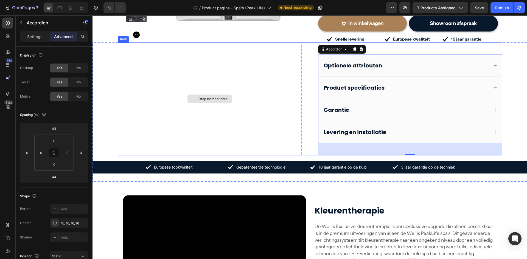
click at [269, 127] on div "Drop element here" at bounding box center [210, 99] width 184 height 113
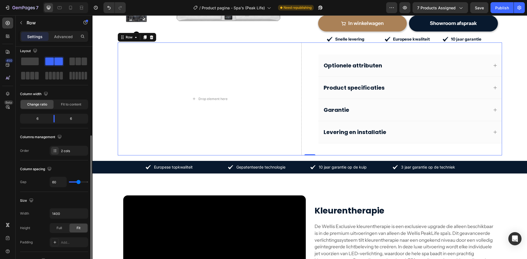
scroll to position [59, 0]
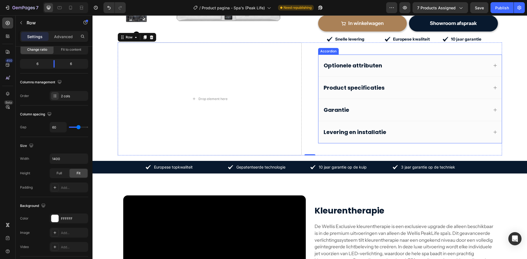
click at [367, 58] on div "Optionele attributen" at bounding box center [409, 66] width 183 height 22
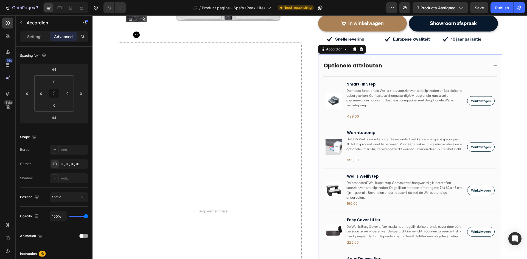
scroll to position [0, 0]
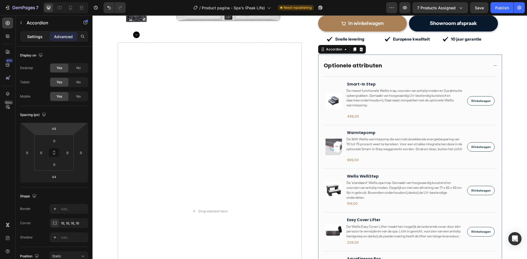
click at [32, 37] on p "Settings" at bounding box center [34, 37] width 15 height 6
type input "0"
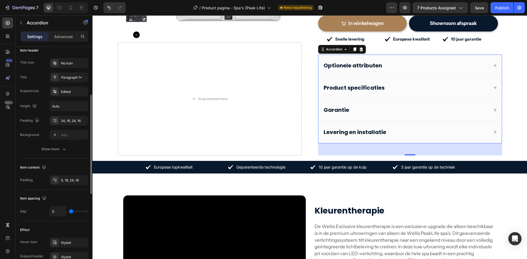
scroll to position [137, 0]
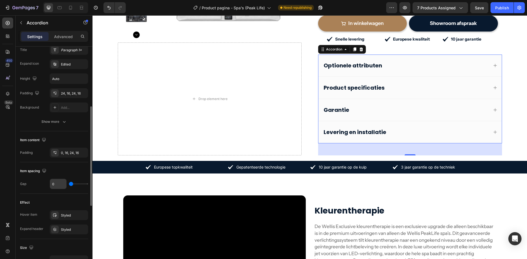
click at [60, 185] on input "0" at bounding box center [58, 184] width 16 height 10
click at [54, 184] on input "0" at bounding box center [58, 184] width 16 height 10
click at [53, 184] on input "0" at bounding box center [58, 184] width 16 height 10
type input "10"
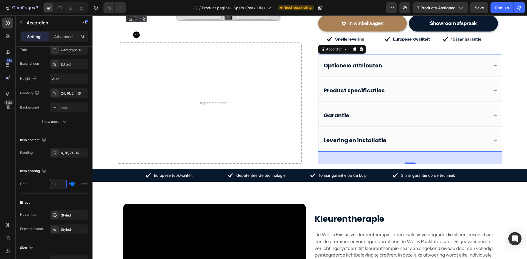
type input "10"
click at [353, 63] on p "Optionele attributen" at bounding box center [353, 65] width 58 height 7
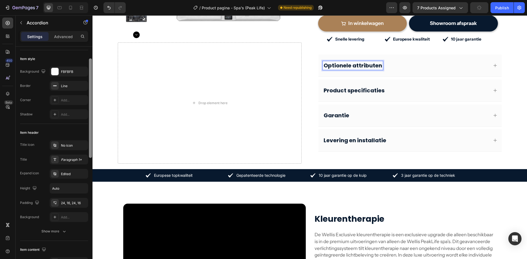
scroll to position [0, 0]
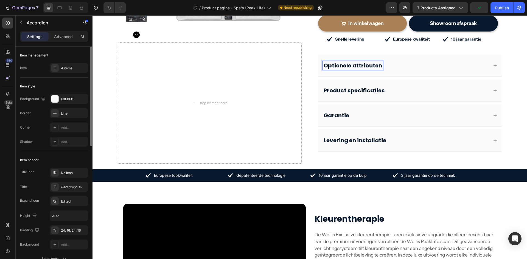
click at [359, 64] on p "Optionele attributen" at bounding box center [353, 65] width 58 height 7
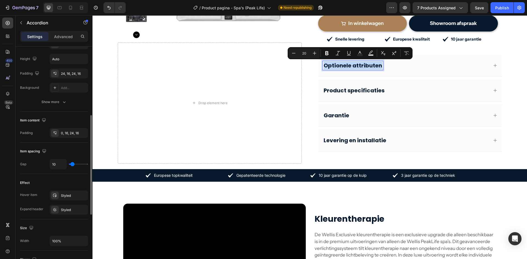
scroll to position [102, 0]
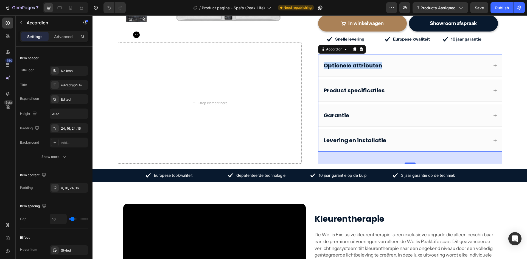
click at [344, 66] on p "Optionele attributen" at bounding box center [353, 65] width 58 height 7
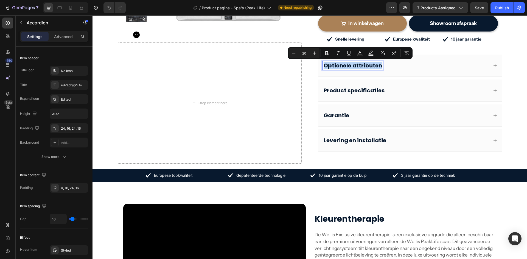
click at [344, 66] on p "Optionele attributen" at bounding box center [353, 65] width 58 height 7
click at [295, 55] on icon "Editor contextual toolbar" at bounding box center [293, 53] width 5 height 5
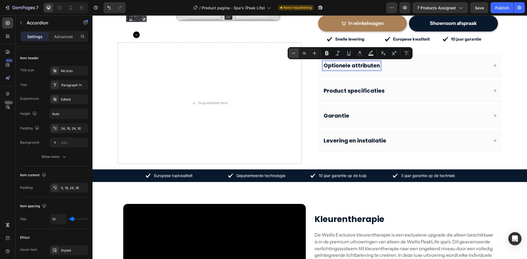
click at [295, 55] on icon "Editor contextual toolbar" at bounding box center [293, 53] width 5 height 5
type input "18"
click at [344, 89] on p "Product specificaties" at bounding box center [354, 90] width 61 height 7
click at [344, 90] on p "Product specificaties" at bounding box center [354, 90] width 61 height 7
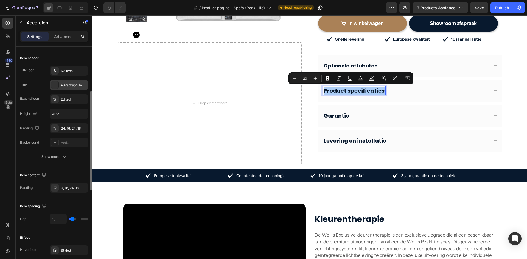
click at [61, 84] on div "Paragraph 1*" at bounding box center [74, 85] width 26 height 5
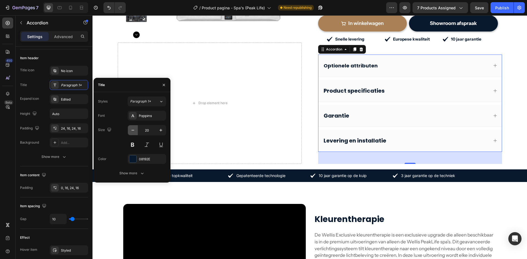
click at [132, 131] on icon "button" at bounding box center [132, 130] width 5 height 5
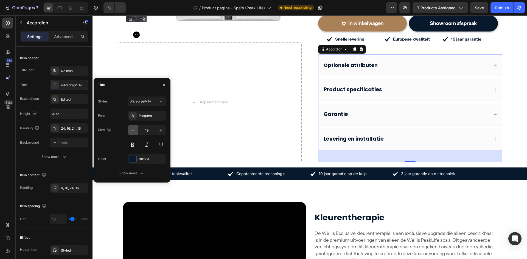
type input "18"
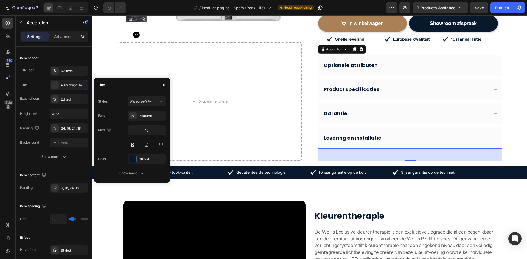
click at [457, 68] on div "Optionele attributen" at bounding box center [406, 65] width 166 height 8
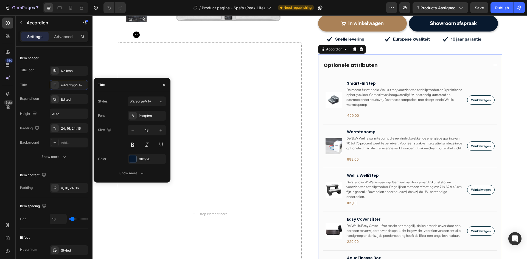
click at [457, 68] on div "Optionele attributen" at bounding box center [406, 65] width 166 height 8
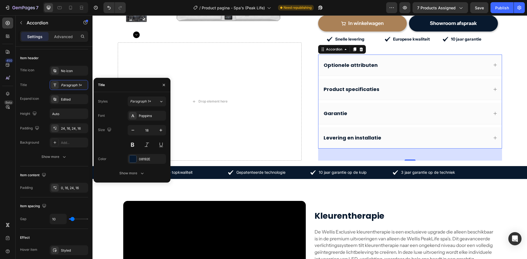
click at [417, 91] on div "Product specificaties" at bounding box center [406, 89] width 166 height 8
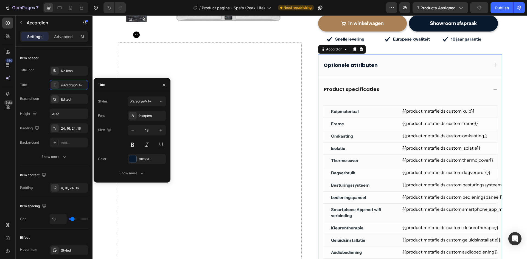
click at [417, 91] on div "Product specificaties" at bounding box center [406, 89] width 166 height 8
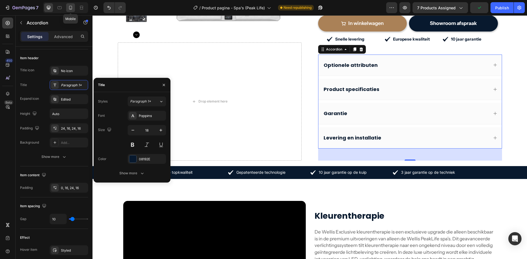
click at [68, 10] on icon at bounding box center [70, 7] width 5 height 5
type input "0"
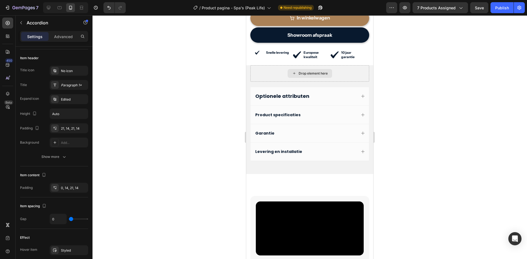
scroll to position [383, 0]
click at [326, 100] on div "Optionele attributen" at bounding box center [305, 96] width 102 height 7
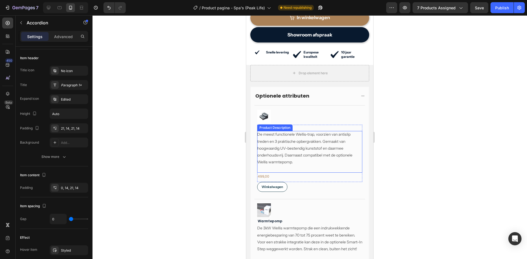
scroll to position [438, 0]
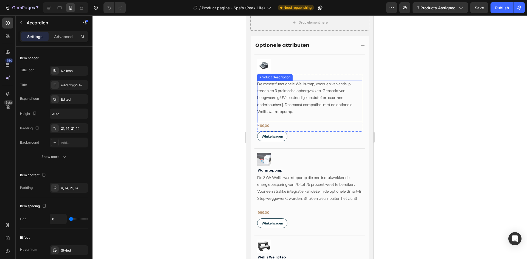
click at [290, 109] on span "De meest functionele Wellis-trap, voorzien van antislip treden en 3 praktische …" at bounding box center [304, 98] width 95 height 33
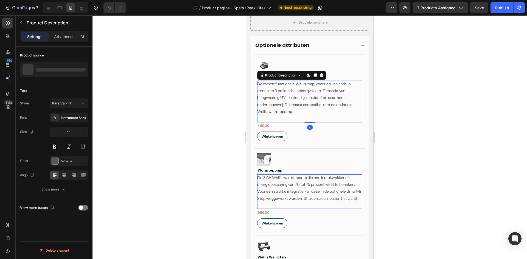
scroll to position [0, 0]
drag, startPoint x: 309, startPoint y: 122, endPoint x: 309, endPoint y: 116, distance: 6.0
click at [309, 116] on div "De meest functionele Wellis-trap, voorzien van antislip treden en 3 praktische …" at bounding box center [309, 101] width 105 height 41
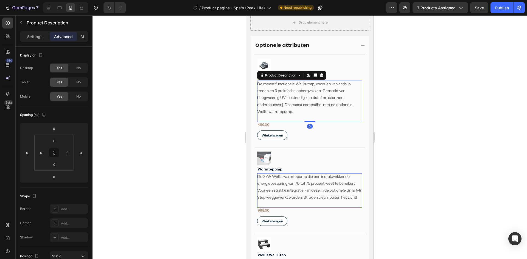
click at [280, 116] on div "De meest functionele Wellis-trap, voorzien van antislip treden en 3 praktische …" at bounding box center [309, 101] width 105 height 41
click at [277, 117] on div "De meest functionele Wellis-trap, voorzien van antislip treden en 3 praktische …" at bounding box center [309, 101] width 105 height 41
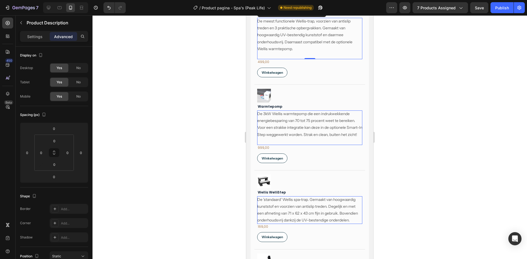
scroll to position [493, 0]
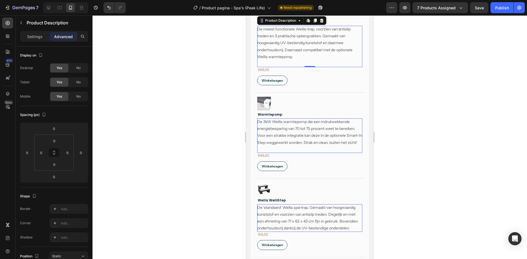
drag, startPoint x: 296, startPoint y: 141, endPoint x: 298, endPoint y: 147, distance: 6.5
click at [296, 59] on p "De 3kW Wellis warmtepomp die een indrukwekkende energiebesparing van 70 tot 75 …" at bounding box center [304, 43] width 95 height 33
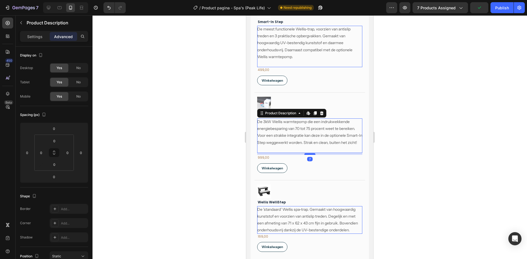
click at [246, 15] on div at bounding box center [246, 15] width 0 height 0
type input "7"
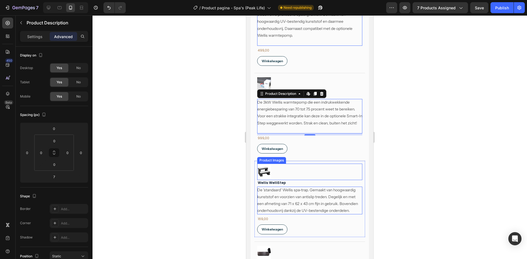
scroll to position [438, 0]
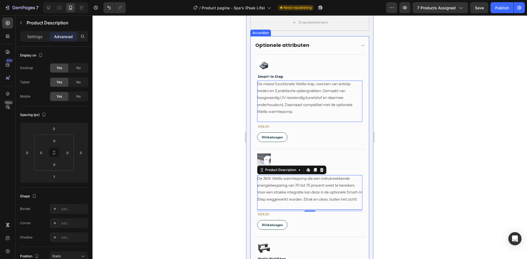
click at [314, 43] on div "Optionele attributen" at bounding box center [305, 45] width 102 height 7
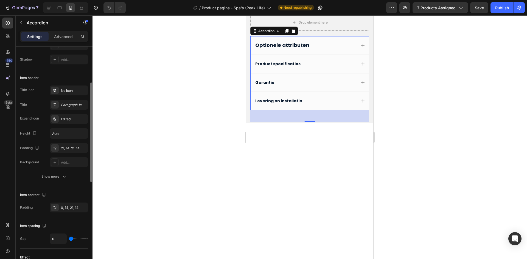
scroll to position [137, 0]
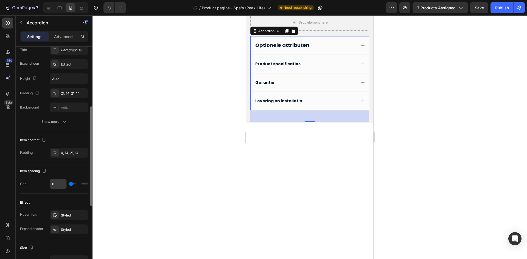
click at [56, 183] on input "0" at bounding box center [58, 184] width 16 height 10
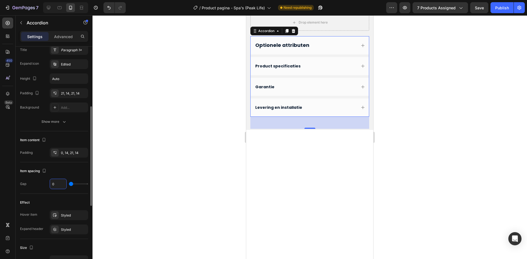
type input "8"
click at [271, 45] on span "Optionele attributen" at bounding box center [282, 45] width 54 height 7
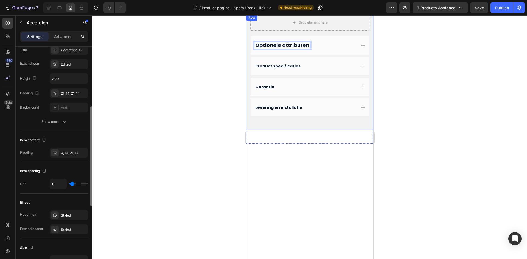
scroll to position [82, 0]
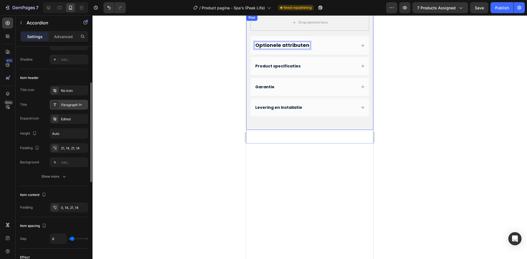
click at [58, 104] on div at bounding box center [55, 105] width 8 height 8
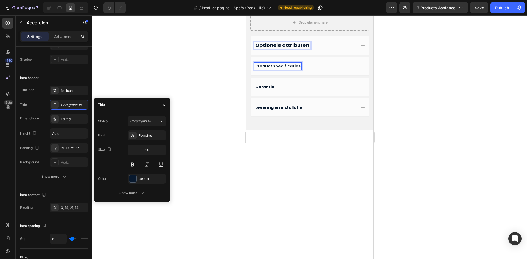
click at [273, 46] on span "Optionele attributen" at bounding box center [282, 45] width 54 height 7
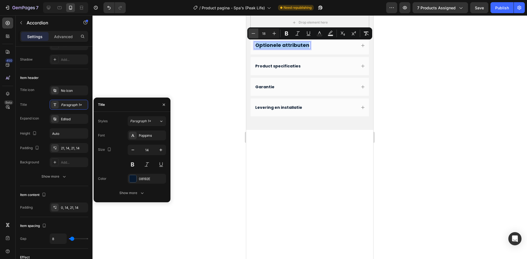
click at [253, 32] on icon "Editor contextual toolbar" at bounding box center [253, 33] width 5 height 5
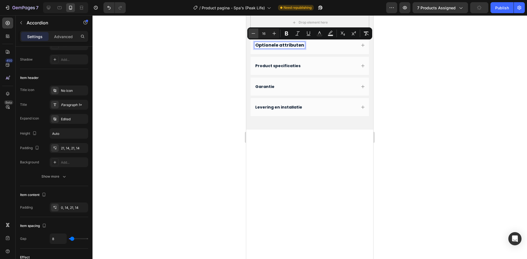
click at [253, 32] on icon "Editor contextual toolbar" at bounding box center [253, 33] width 5 height 5
type input "14"
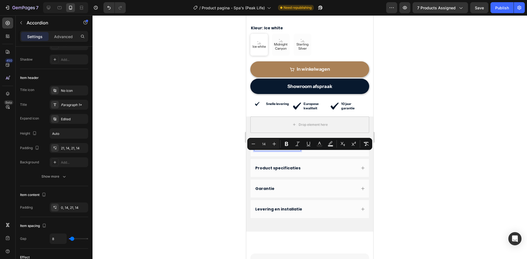
scroll to position [328, 0]
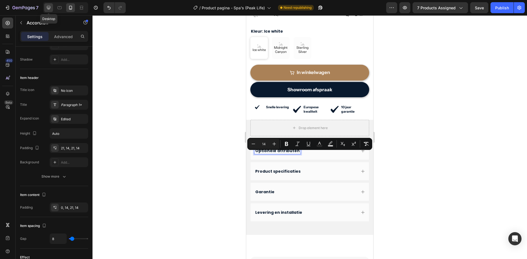
click at [49, 9] on icon at bounding box center [49, 8] width 4 height 4
type input "10"
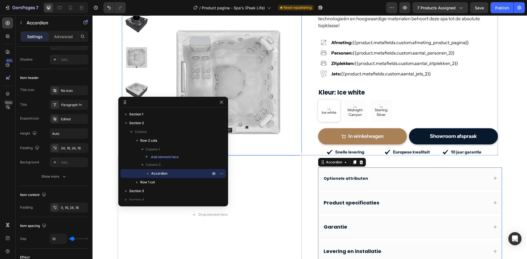
scroll to position [25, 0]
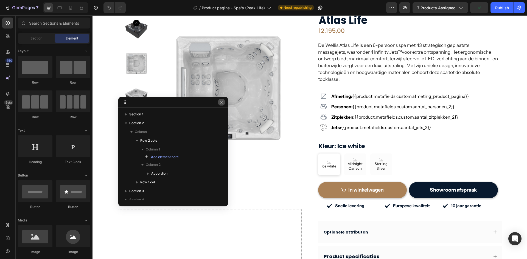
click at [222, 102] on icon "button" at bounding box center [221, 102] width 4 height 4
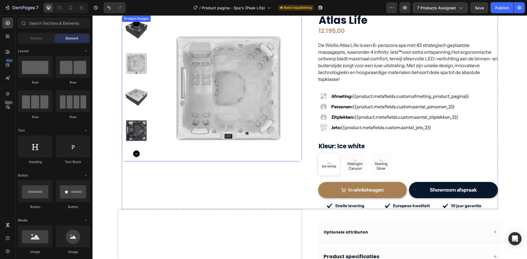
scroll to position [0, 0]
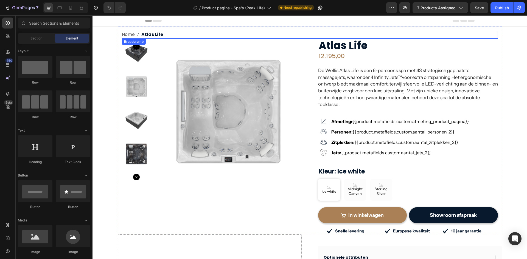
click at [191, 35] on nav "Home Atlas Life" at bounding box center [310, 35] width 376 height 8
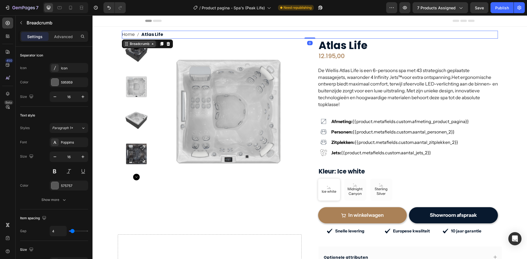
click at [126, 41] on div "Breadcrumb" at bounding box center [139, 44] width 33 height 7
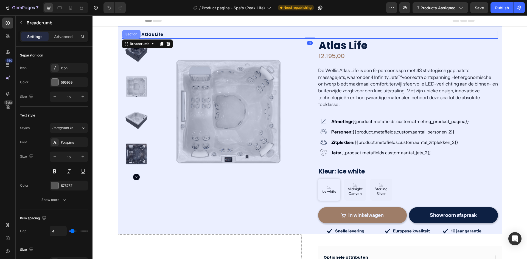
click at [127, 35] on div "Section" at bounding box center [131, 34] width 14 height 3
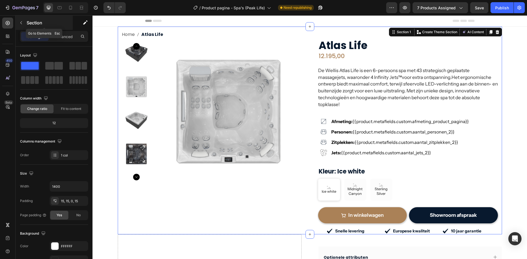
click at [21, 24] on icon "button" at bounding box center [21, 23] width 4 height 4
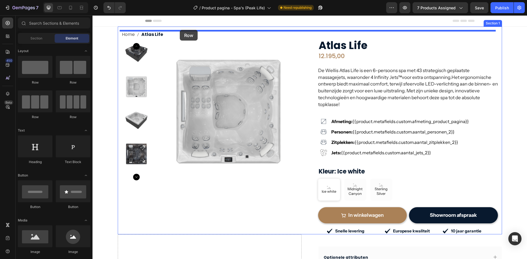
drag, startPoint x: 122, startPoint y: 84, endPoint x: 180, endPoint y: 30, distance: 79.4
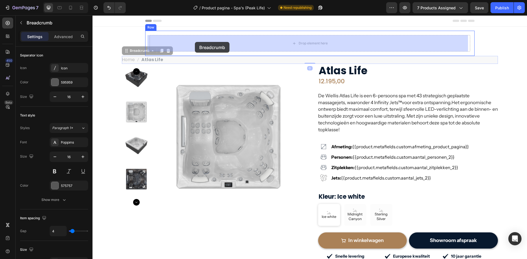
drag, startPoint x: 166, startPoint y: 60, endPoint x: 194, endPoint y: 44, distance: 32.1
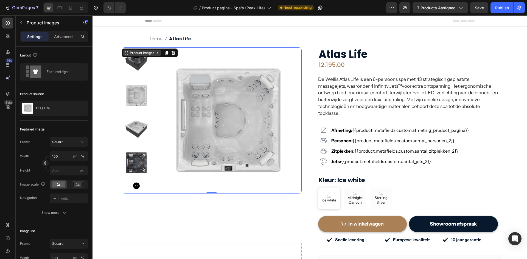
click at [131, 53] on div "Product Images" at bounding box center [142, 53] width 27 height 5
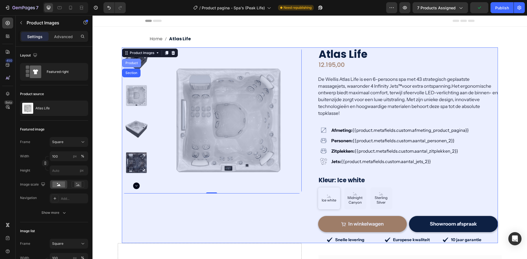
click at [130, 64] on div "Product" at bounding box center [131, 62] width 15 height 3
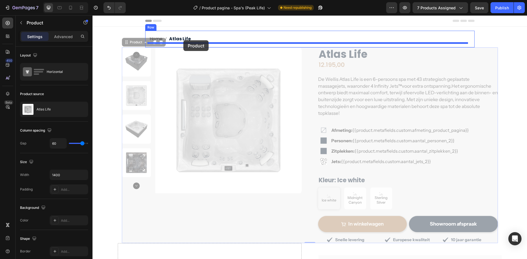
drag, startPoint x: 135, startPoint y: 43, endPoint x: 183, endPoint y: 40, distance: 48.1
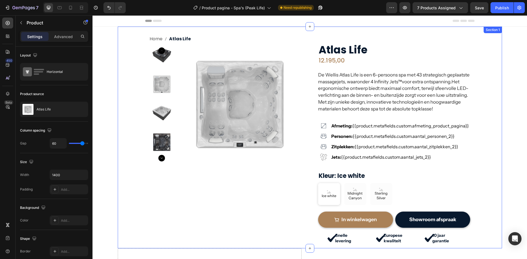
click at [136, 51] on div "Home Atlas Life Breadcrumb Product Images Atlas Life (P) Title 12.195,00 (P) Pr…" at bounding box center [310, 140] width 376 height 218
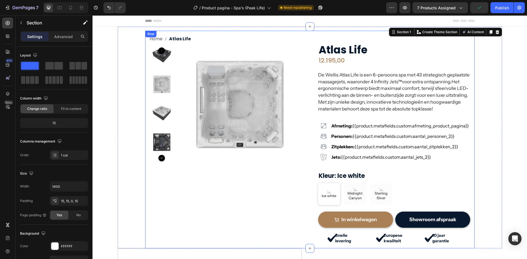
click at [145, 42] on div "Home Atlas Life Breadcrumb Product Images Atlas Life (P) Title 12.195,00 (P) Pr…" at bounding box center [309, 140] width 329 height 218
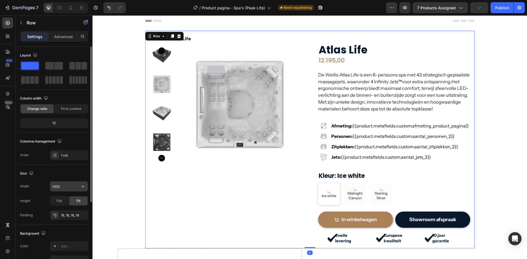
click at [61, 187] on input "1200" at bounding box center [69, 187] width 38 height 10
click at [60, 187] on input "1200" at bounding box center [69, 187] width 38 height 10
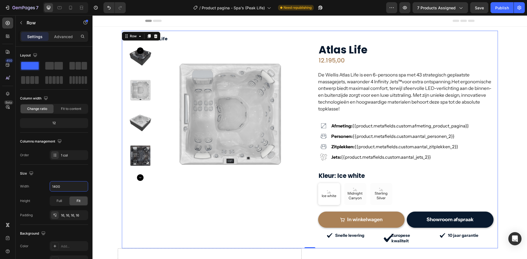
type input "1400"
click at [23, 23] on icon "button" at bounding box center [21, 23] width 4 height 4
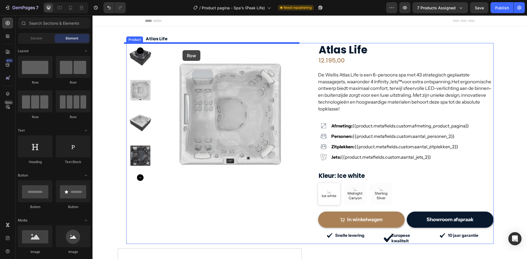
drag, startPoint x: 123, startPoint y: 87, endPoint x: 183, endPoint y: 50, distance: 69.9
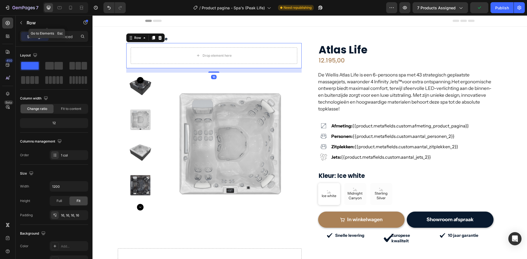
click at [21, 24] on icon "button" at bounding box center [21, 22] width 2 height 3
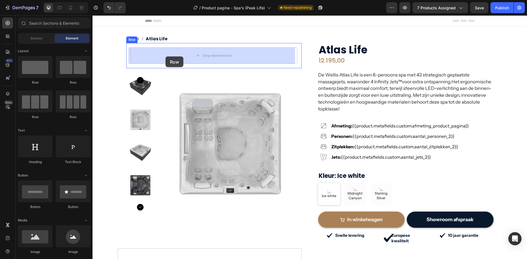
drag, startPoint x: 117, startPoint y: 83, endPoint x: 166, endPoint y: 57, distance: 55.3
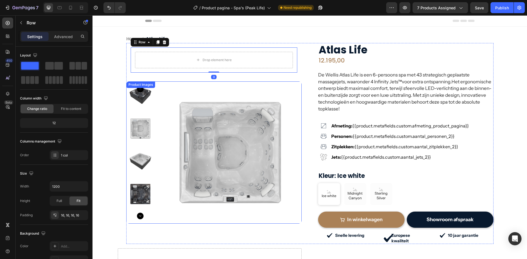
click at [162, 89] on img at bounding box center [230, 153] width 142 height 142
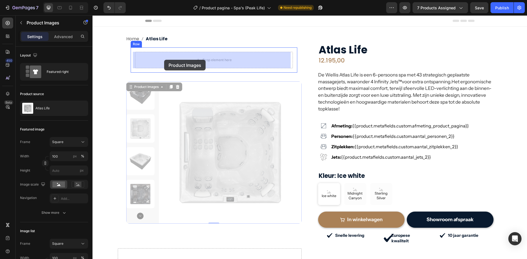
drag, startPoint x: 141, startPoint y: 88, endPoint x: 164, endPoint y: 60, distance: 36.3
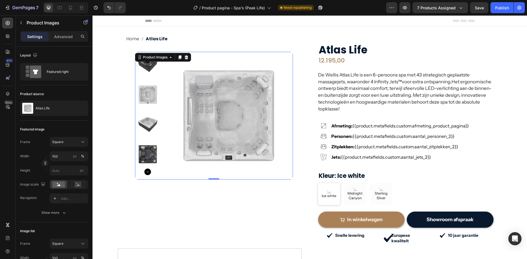
click at [54, 38] on div "Advanced" at bounding box center [63, 36] width 27 height 9
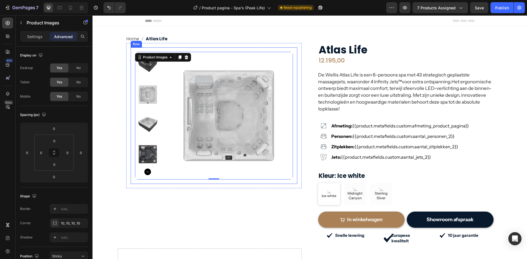
click at [131, 94] on div "Product Images 0 Row" at bounding box center [214, 115] width 167 height 137
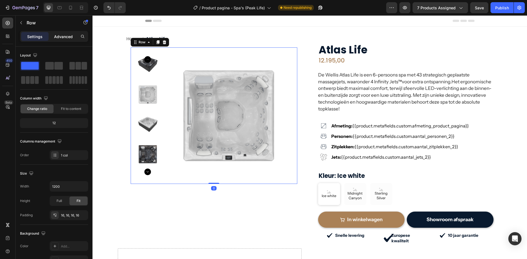
click at [61, 37] on p "Advanced" at bounding box center [63, 37] width 19 height 6
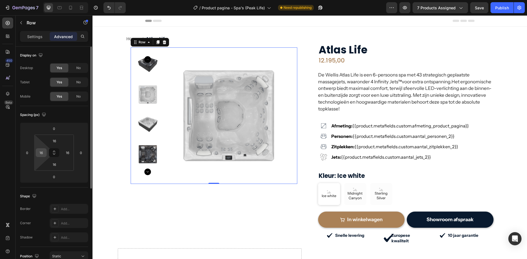
click at [41, 150] on input "16" at bounding box center [41, 153] width 8 height 8
type input "0"
click at [54, 140] on input "16" at bounding box center [54, 141] width 11 height 8
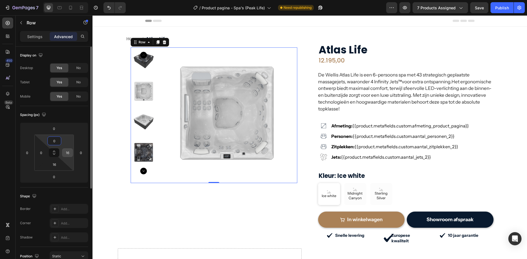
type input "0"
click at [66, 153] on input "16" at bounding box center [67, 153] width 8 height 8
type input "0"
click at [56, 166] on input "16" at bounding box center [54, 165] width 11 height 8
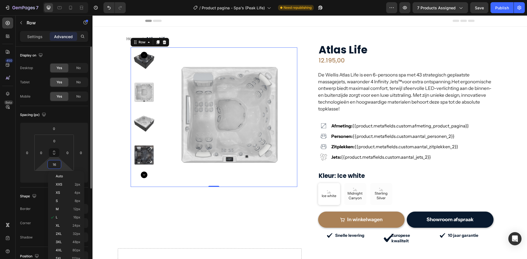
type input "0"
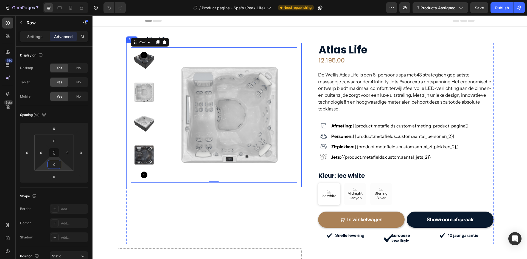
click at [127, 103] on div "Product Images Row 0 Row" at bounding box center [213, 115] width 175 height 144
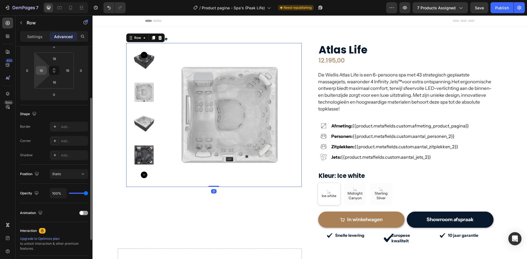
click at [42, 69] on input "16" at bounding box center [41, 70] width 8 height 8
type input "0"
click at [68, 70] on input "16" at bounding box center [67, 70] width 8 height 8
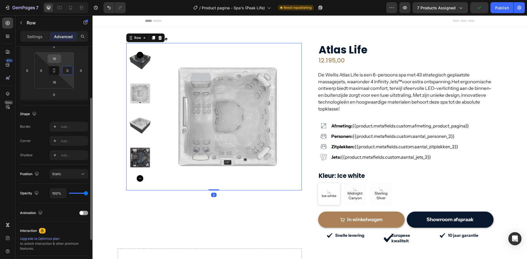
type input "0"
click at [51, 60] on input "16" at bounding box center [54, 59] width 11 height 8
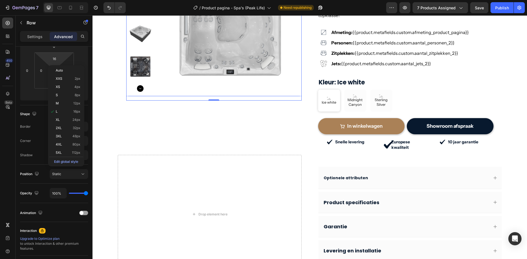
scroll to position [110, 0]
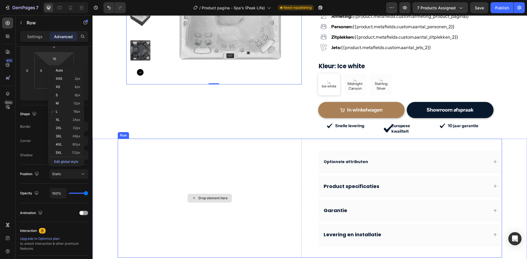
click at [211, 164] on div "Drop element here" at bounding box center [210, 198] width 184 height 119
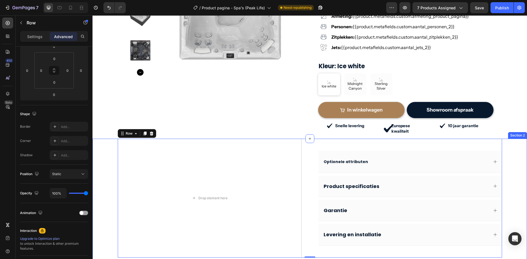
click at [109, 153] on div "Drop element here Optionele attributen Product specificaties Garantie Levering …" at bounding box center [310, 211] width 435 height 145
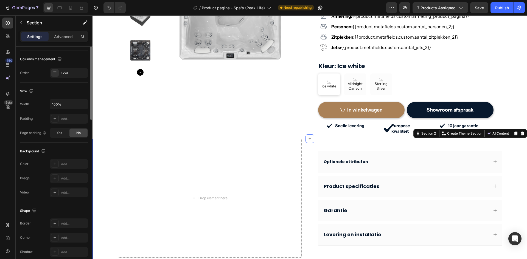
scroll to position [0, 0]
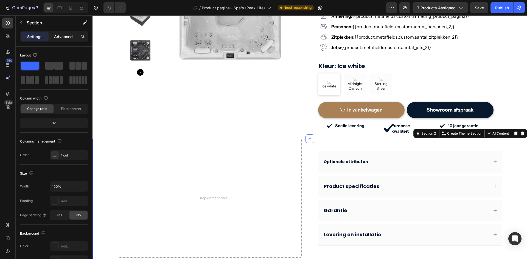
click at [66, 39] on p "Advanced" at bounding box center [63, 37] width 19 height 6
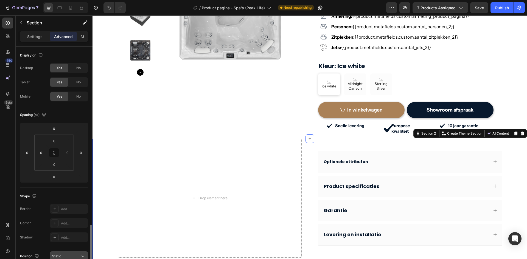
scroll to position [138, 0]
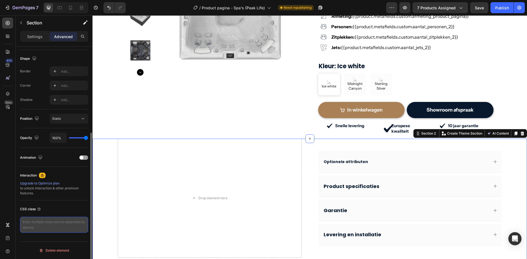
click at [49, 220] on textarea at bounding box center [54, 225] width 68 height 16
paste textarea "gp-custom-sticky-row"
type textarea "gp-custom-sticky-row"
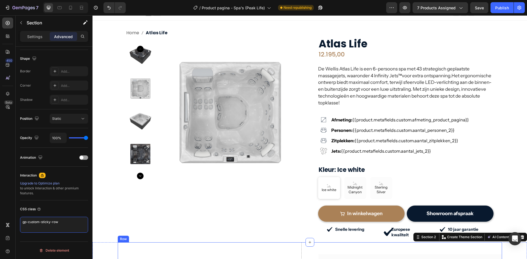
scroll to position [0, 0]
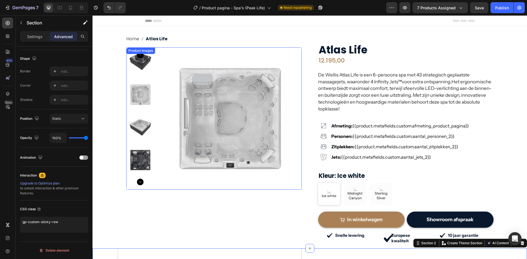
click at [159, 100] on img at bounding box center [230, 118] width 142 height 142
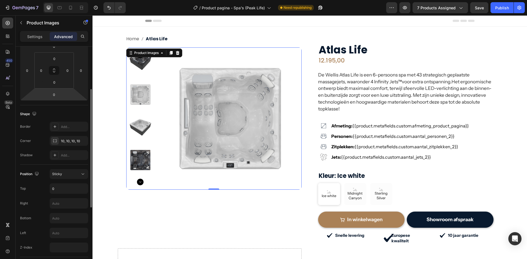
scroll to position [110, 0]
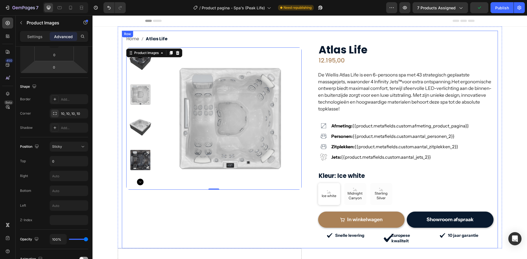
click at [122, 122] on div "Home Atlas Life Breadcrumb Product Images 0 Row Row Atlas Life (P) Title 12.195…" at bounding box center [310, 140] width 376 height 218
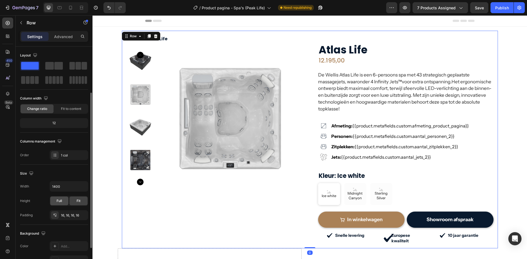
scroll to position [82, 0]
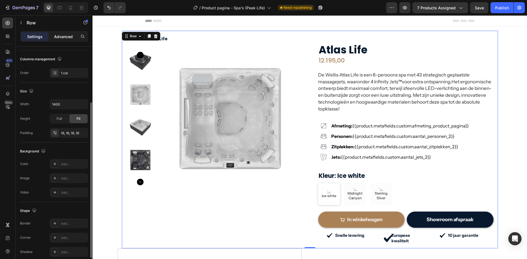
click at [63, 36] on p "Advanced" at bounding box center [63, 37] width 19 height 6
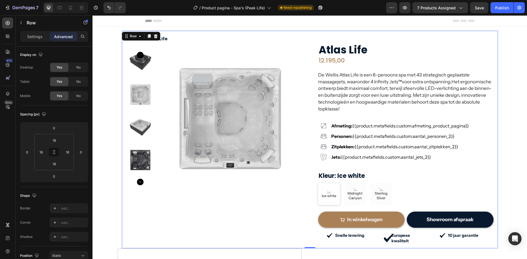
scroll to position [138, 0]
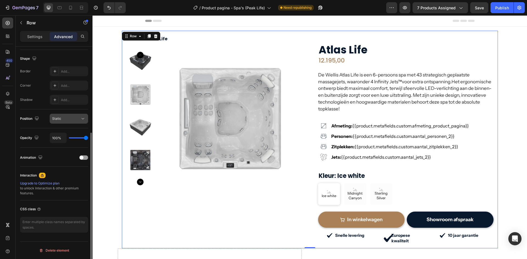
click at [63, 122] on button "Static" at bounding box center [69, 119] width 38 height 10
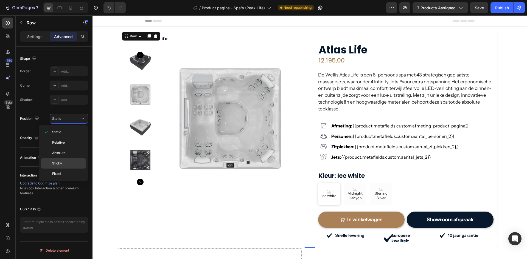
click at [61, 162] on span "Sticky" at bounding box center [57, 163] width 10 height 5
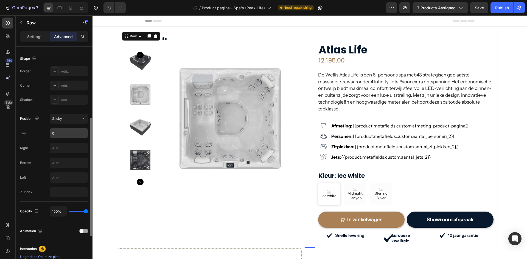
click at [57, 136] on input "0" at bounding box center [69, 133] width 38 height 10
type input "110"
click at [129, 38] on div "Row" at bounding box center [133, 36] width 9 height 5
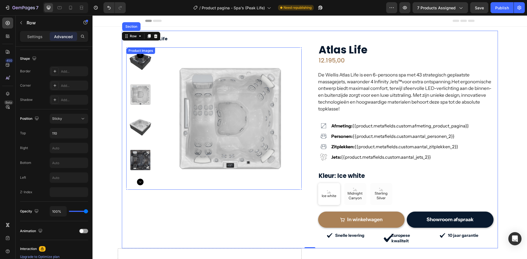
click at [159, 64] on img at bounding box center [230, 118] width 142 height 142
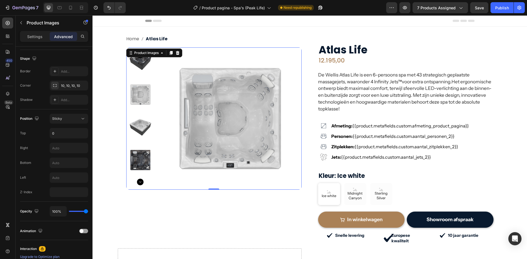
scroll to position [0, 0]
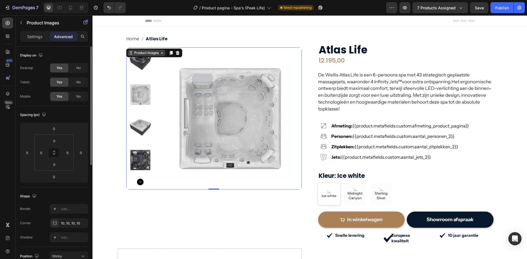
click at [137, 55] on div "Product Images" at bounding box center [146, 53] width 27 height 5
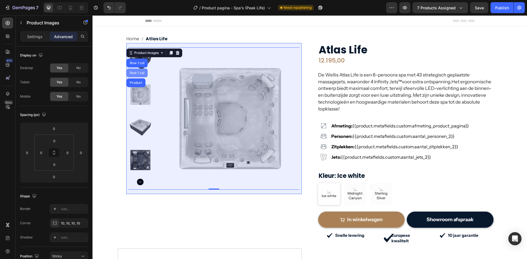
click at [136, 71] on div "Row 1 col" at bounding box center [137, 73] width 21 height 9
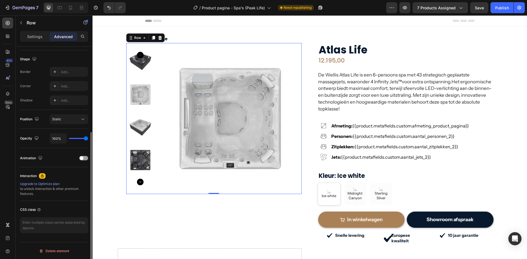
scroll to position [138, 0]
click at [32, 224] on textarea at bounding box center [54, 225] width 68 height 16
paste textarea "gp-custom-sticky-column"
type textarea "gp-custom-sticky-column"
click at [496, 9] on div "Publish" at bounding box center [502, 8] width 14 height 6
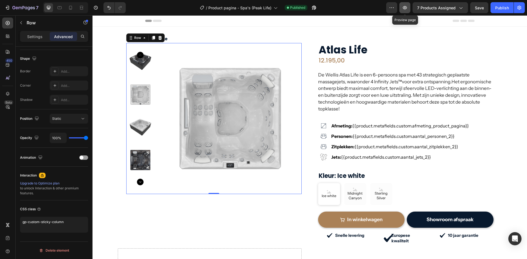
click at [407, 9] on icon "button" at bounding box center [405, 7] width 4 height 3
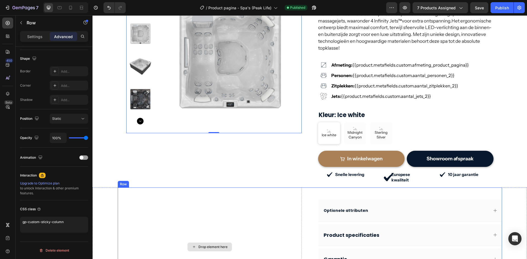
scroll to position [27, 0]
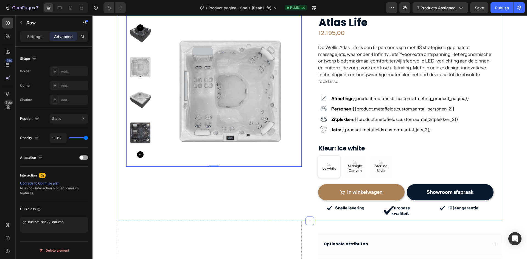
click at [119, 77] on div "Home Atlas Life Breadcrumb Product Images Row Row 0 Atlas Life (P) Title 12.195…" at bounding box center [310, 110] width 384 height 222
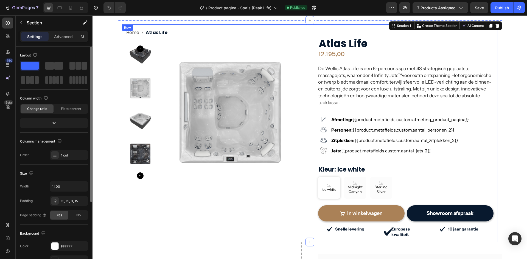
scroll to position [0, 0]
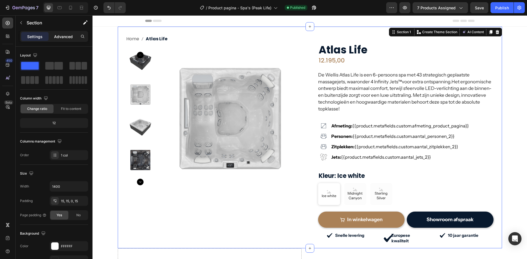
click at [59, 37] on p "Advanced" at bounding box center [63, 37] width 19 height 6
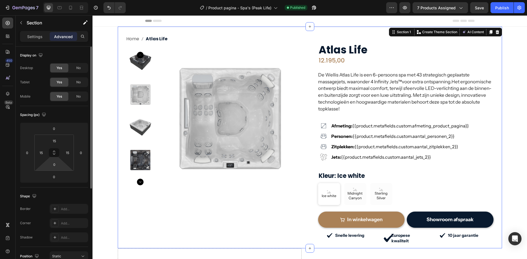
scroll to position [138, 0]
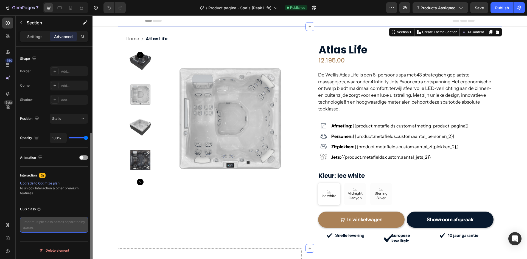
click at [47, 224] on textarea at bounding box center [54, 225] width 68 height 16
paste textarea "gp-custom-sticky-row"
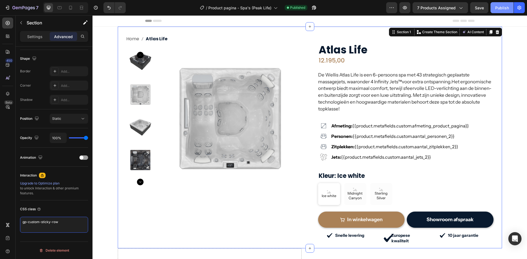
type textarea "gp-custom-sticky-row"
click at [500, 9] on div "Publish" at bounding box center [502, 8] width 14 height 6
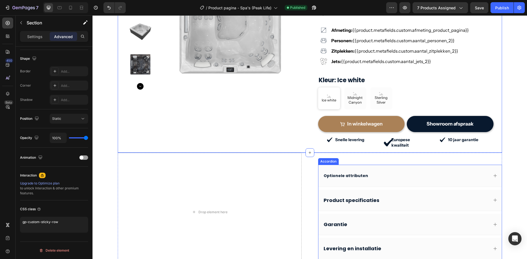
scroll to position [165, 0]
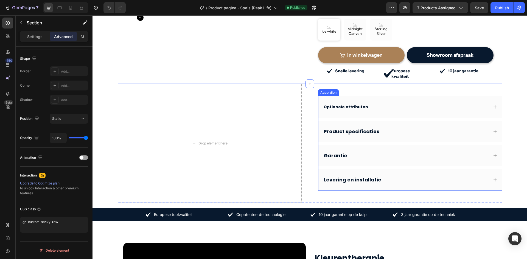
click at [345, 104] on span "Optionele attributen" at bounding box center [346, 106] width 44 height 5
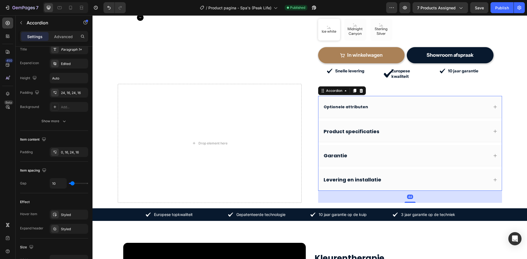
scroll to position [0, 0]
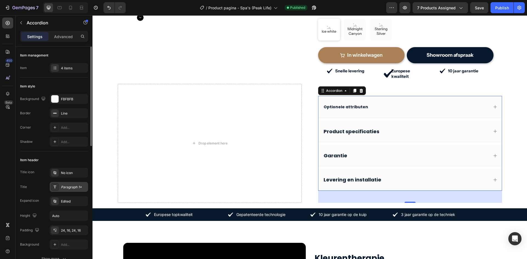
click at [64, 189] on div "Paragraph 1*" at bounding box center [74, 187] width 26 height 5
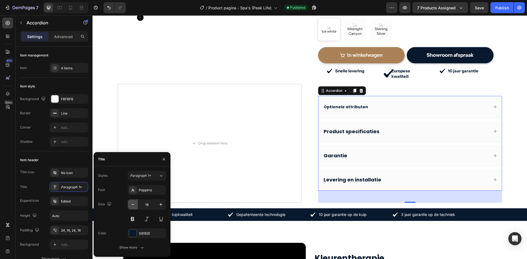
click at [135, 205] on icon "button" at bounding box center [132, 204] width 5 height 5
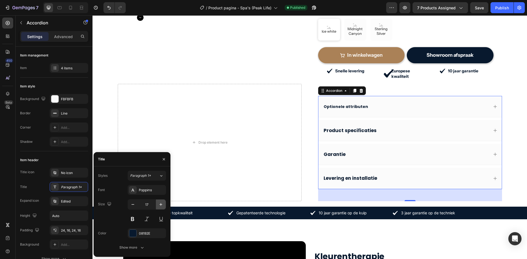
click at [160, 204] on icon "button" at bounding box center [160, 204] width 5 height 5
type input "18"
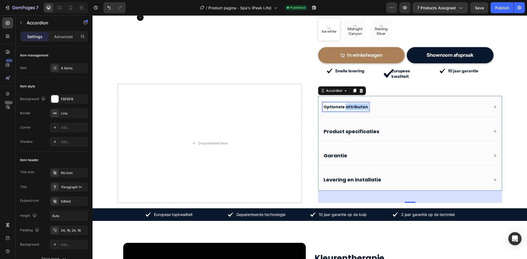
click at [343, 104] on span "Optionele attributen" at bounding box center [346, 106] width 44 height 5
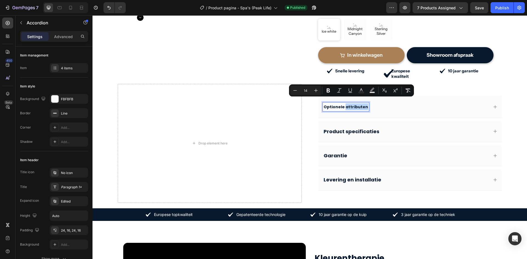
click at [343, 104] on span "Optionele attributen" at bounding box center [346, 106] width 44 height 5
click at [304, 93] on icon "Editor contextual toolbar" at bounding box center [305, 90] width 5 height 5
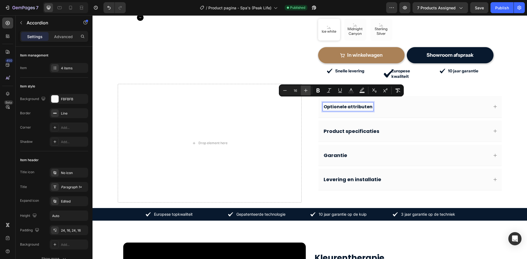
click at [304, 93] on icon "Editor contextual toolbar" at bounding box center [305, 90] width 5 height 5
type input "18"
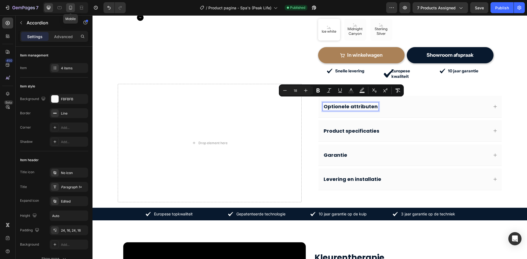
click at [73, 7] on icon at bounding box center [70, 7] width 5 height 5
type input "8"
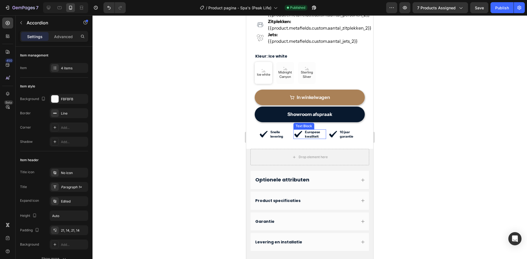
scroll to position [412, 0]
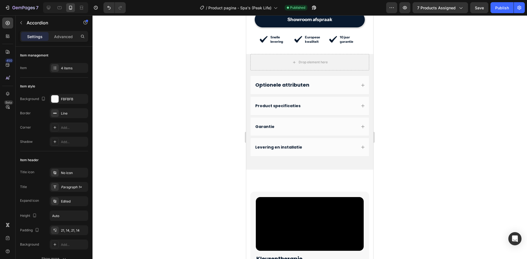
click at [278, 82] on span "Optionele attributen" at bounding box center [282, 85] width 54 height 7
click at [316, 82] on div "Optionele attributen" at bounding box center [305, 85] width 102 height 7
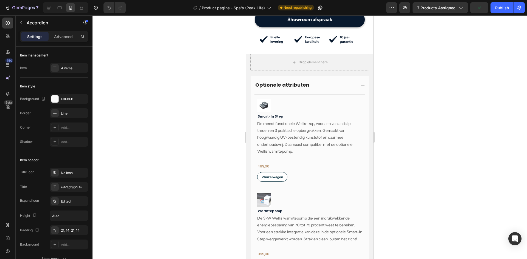
click at [296, 82] on span "Optionele attributen" at bounding box center [282, 85] width 54 height 7
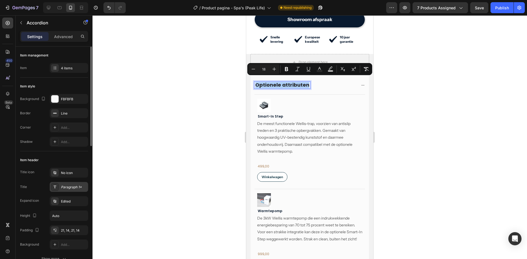
click at [69, 187] on div "Paragraph 1*" at bounding box center [74, 187] width 26 height 5
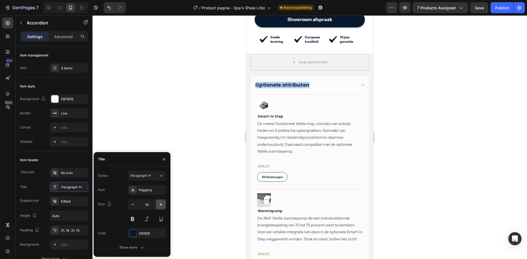
click at [159, 206] on icon "button" at bounding box center [160, 204] width 5 height 5
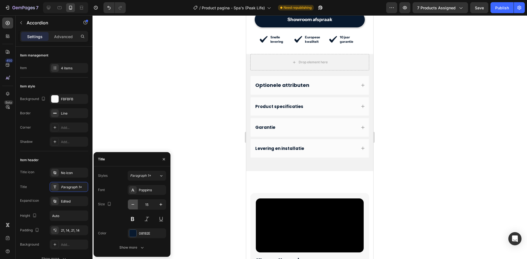
click at [133, 206] on icon "button" at bounding box center [132, 204] width 5 height 5
type input "14"
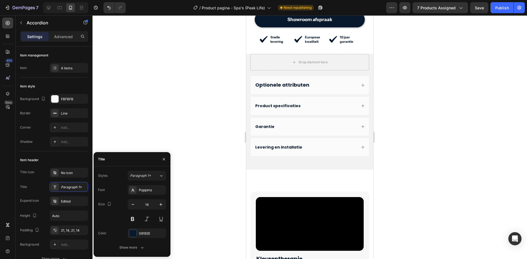
click at [270, 82] on span "Optionele attributen" at bounding box center [282, 85] width 54 height 7
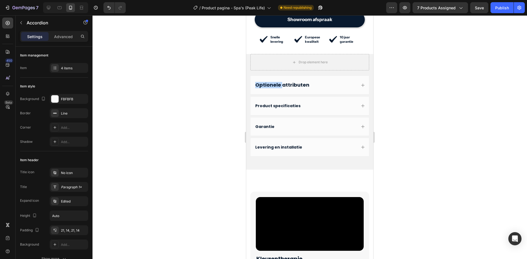
click at [270, 82] on span "Optionele attributen" at bounding box center [282, 85] width 54 height 7
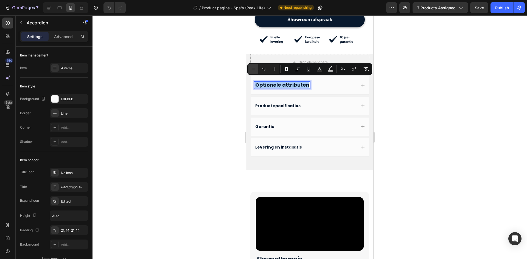
drag, startPoint x: 25, startPoint y: 66, endPoint x: 254, endPoint y: 69, distance: 229.0
click at [254, 69] on icon "Editor contextual toolbar" at bounding box center [253, 68] width 5 height 5
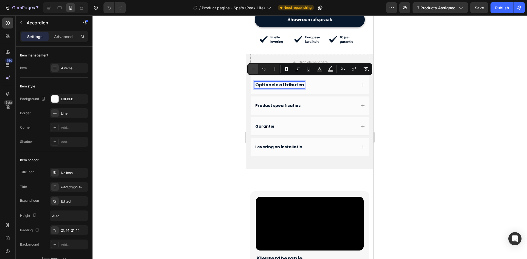
click at [254, 69] on icon "Editor contextual toolbar" at bounding box center [253, 68] width 5 height 5
type input "14"
click at [50, 9] on icon at bounding box center [48, 7] width 5 height 5
type input "10"
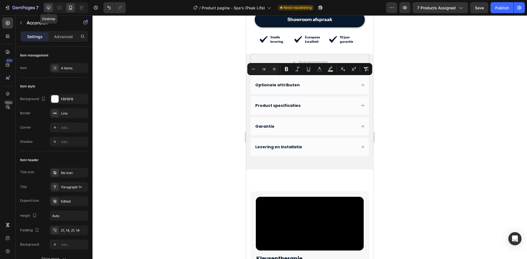
type input "10"
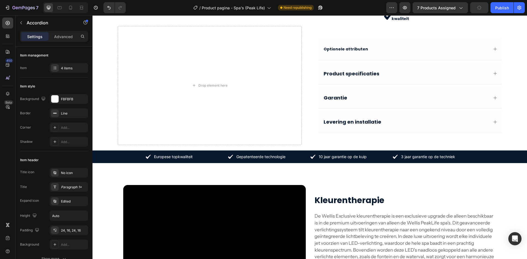
scroll to position [165, 0]
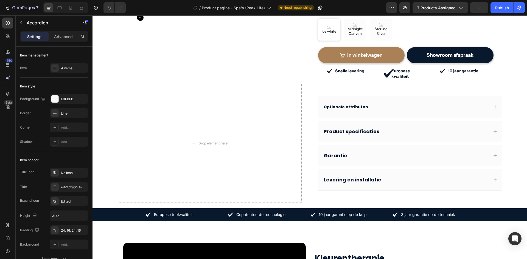
click at [351, 104] on span "Optionele attributen" at bounding box center [346, 106] width 44 height 5
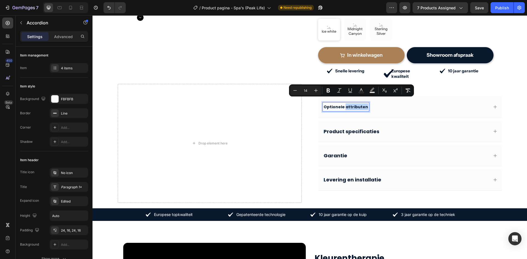
click at [351, 104] on span "Optionele attributen" at bounding box center [346, 106] width 44 height 5
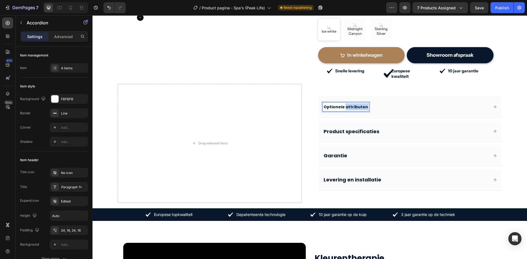
click at [351, 104] on span "Optionele attributen" at bounding box center [346, 106] width 44 height 5
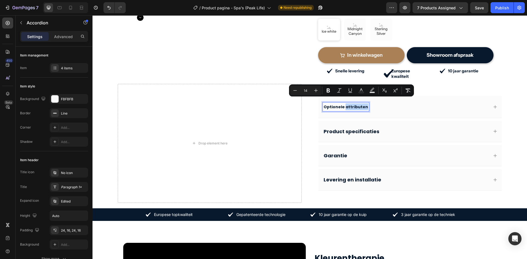
click at [351, 104] on span "Optionele attributen" at bounding box center [346, 106] width 44 height 5
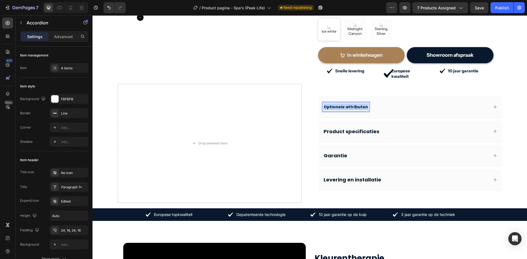
click at [351, 104] on span "Optionele attributen" at bounding box center [346, 106] width 44 height 5
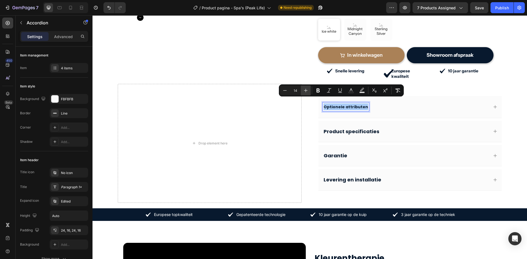
click at [303, 90] on icon "Editor contextual toolbar" at bounding box center [305, 90] width 5 height 5
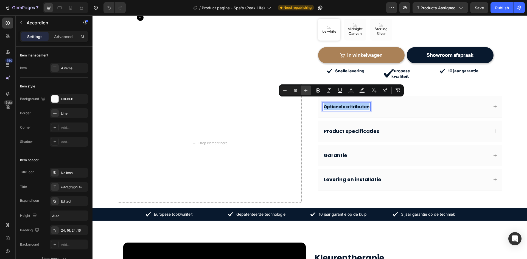
click at [303, 90] on icon "Editor contextual toolbar" at bounding box center [305, 90] width 5 height 5
type input "18"
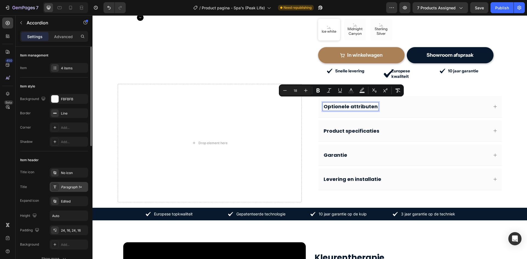
click at [71, 187] on div "Paragraph 1*" at bounding box center [74, 187] width 26 height 5
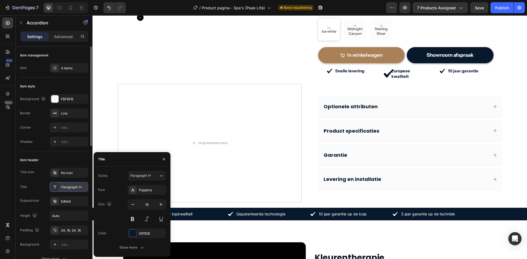
click at [59, 189] on div "Paragraph 1*" at bounding box center [69, 187] width 38 height 10
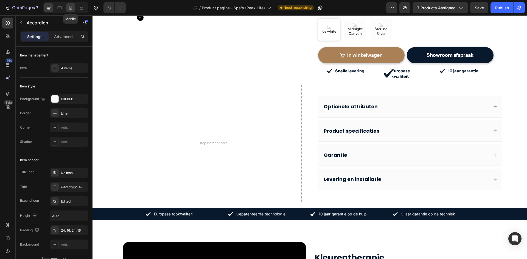
click at [68, 6] on icon at bounding box center [70, 7] width 5 height 5
type input "8"
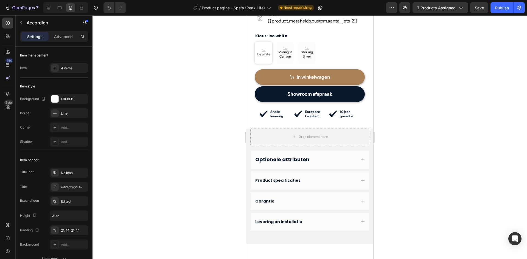
scroll to position [357, 0]
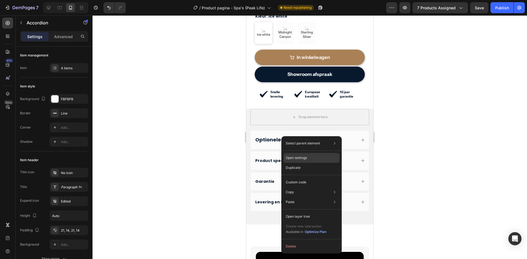
click at [301, 159] on p "Open settings" at bounding box center [296, 158] width 21 height 5
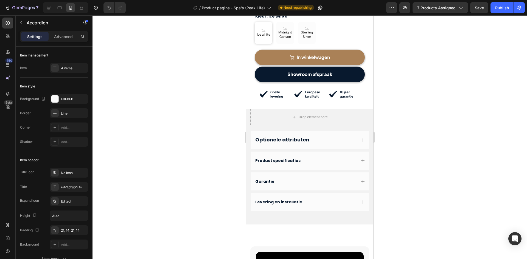
click at [290, 136] on span "Optionele attributen" at bounding box center [282, 139] width 54 height 7
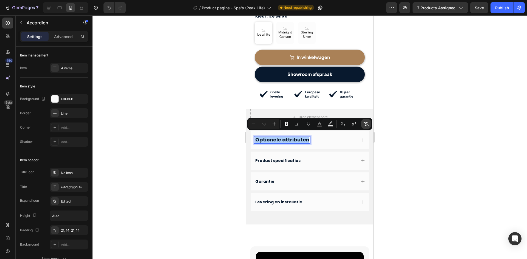
click at [365, 123] on icon "Editor contextual toolbar" at bounding box center [365, 123] width 5 height 5
type input "14"
click at [49, 10] on div at bounding box center [48, 7] width 9 height 9
type input "10"
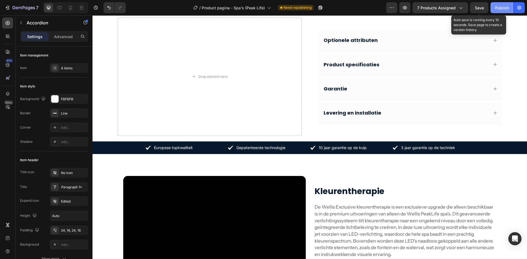
scroll to position [221, 0]
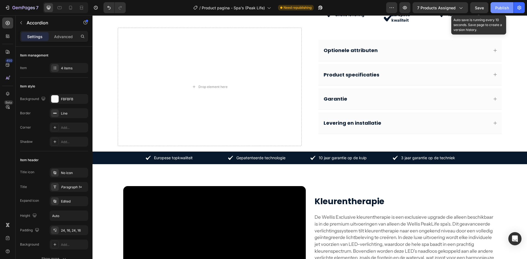
click at [495, 10] on div "Publish" at bounding box center [502, 8] width 14 height 6
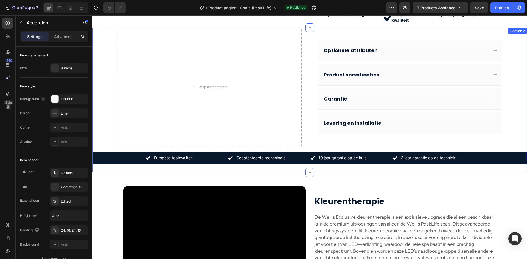
click at [110, 74] on div "Drop element here Optionele attributen Product specificaties Garantie Levering …" at bounding box center [310, 100] width 435 height 145
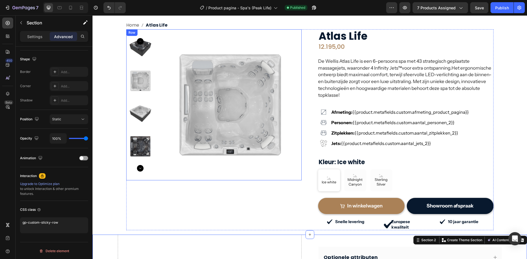
scroll to position [0, 0]
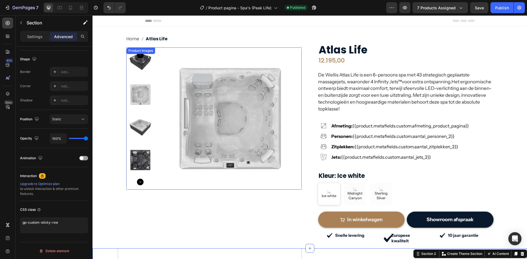
click at [159, 55] on img at bounding box center [230, 118] width 142 height 142
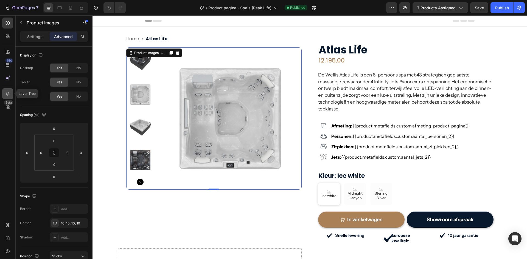
click at [10, 95] on icon at bounding box center [7, 93] width 5 height 5
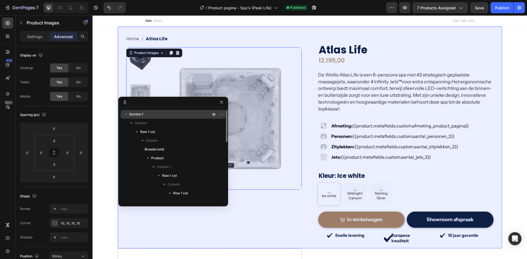
click at [144, 114] on p "Section 1" at bounding box center [170, 114] width 82 height 5
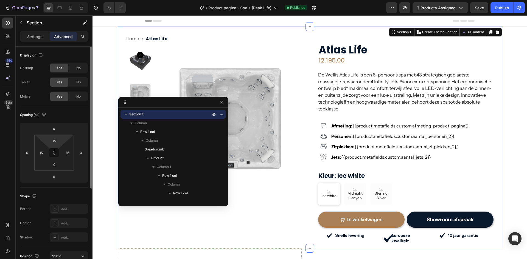
scroll to position [138, 0]
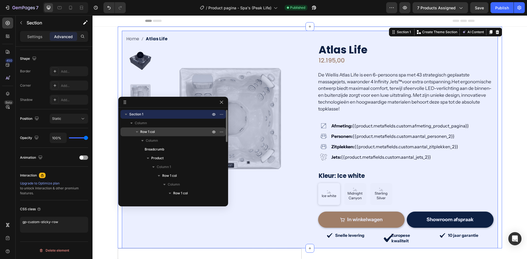
click at [164, 131] on p "Row 1 col" at bounding box center [175, 131] width 71 height 5
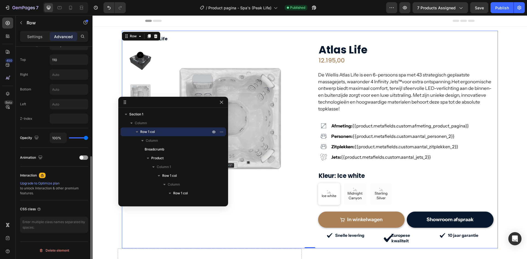
scroll to position [129, 0]
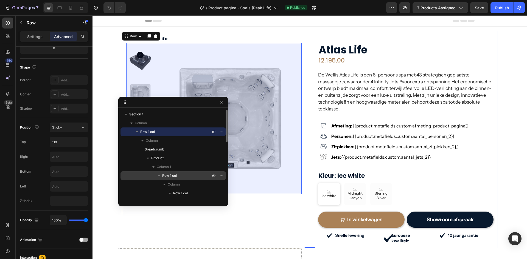
click at [162, 173] on div "Row 1 col" at bounding box center [173, 176] width 101 height 9
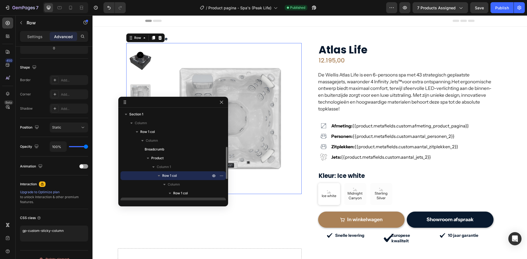
scroll to position [27, 0]
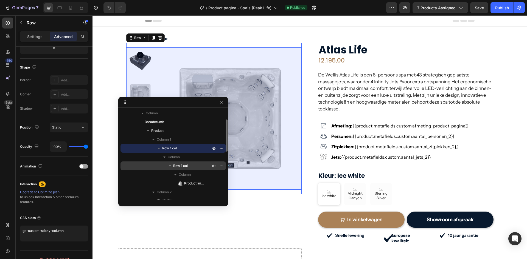
click at [178, 166] on span "Row 1 col" at bounding box center [180, 165] width 15 height 5
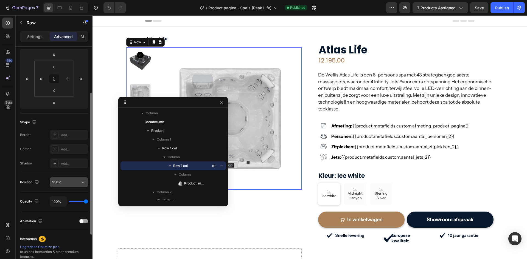
scroll to position [129, 0]
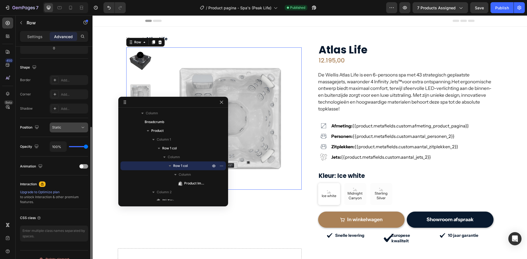
click at [70, 125] on div "Static" at bounding box center [66, 127] width 28 height 5
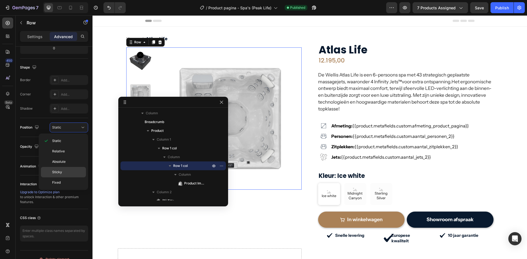
click at [55, 171] on span "Sticky" at bounding box center [57, 172] width 10 height 5
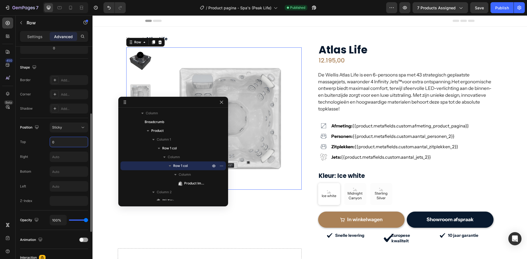
click at [54, 143] on input "0" at bounding box center [69, 142] width 38 height 10
click at [51, 144] on input "0" at bounding box center [69, 142] width 38 height 10
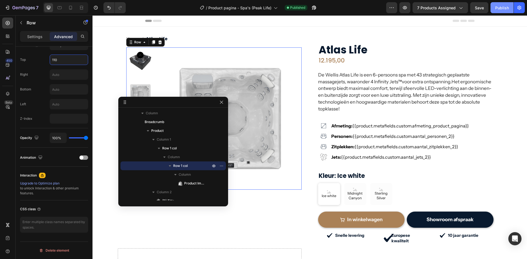
type input "110"
click at [499, 9] on div "Publish" at bounding box center [502, 8] width 14 height 6
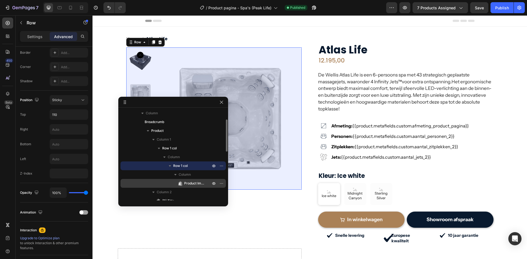
click at [193, 185] on span "Product Images" at bounding box center [194, 183] width 21 height 5
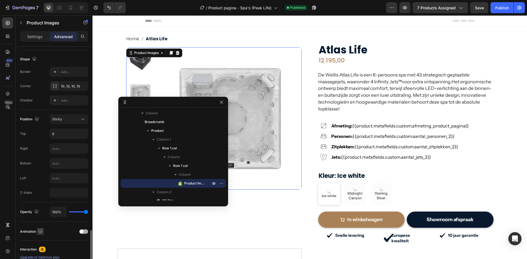
scroll to position [211, 0]
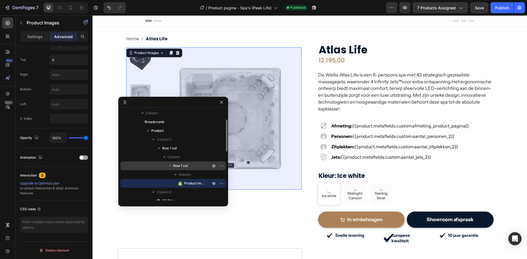
click at [184, 163] on div "Row 1 col" at bounding box center [173, 166] width 101 height 9
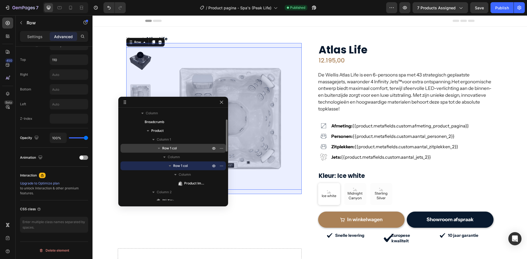
click at [163, 149] on span "Row 1 col" at bounding box center [169, 148] width 15 height 5
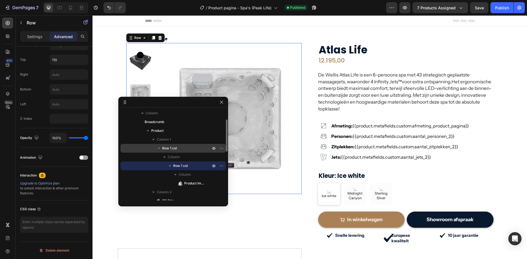
scroll to position [138, 0]
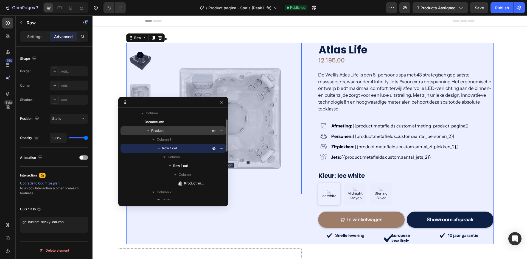
click at [160, 131] on span "Product" at bounding box center [157, 130] width 12 height 5
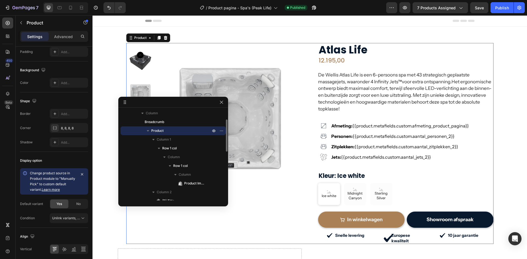
scroll to position [0, 0]
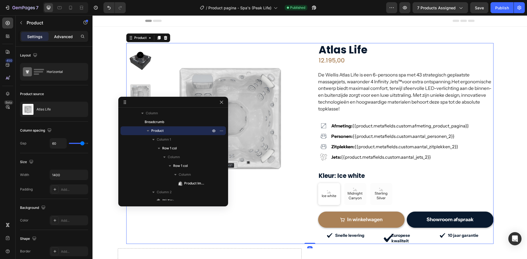
click at [57, 36] on p "Advanced" at bounding box center [63, 37] width 19 height 6
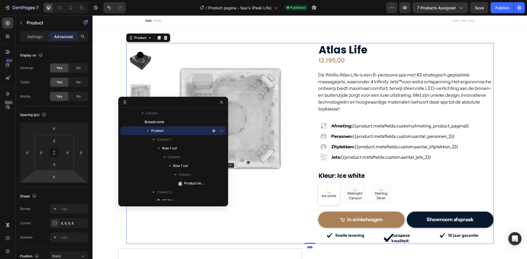
scroll to position [138, 0]
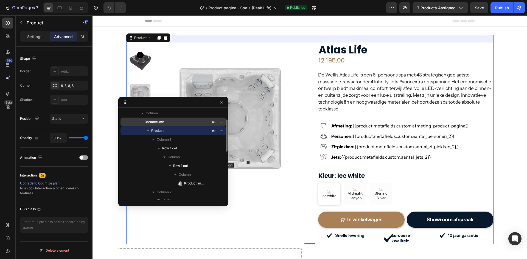
click at [165, 122] on p "Breadcrumb" at bounding box center [175, 121] width 60 height 5
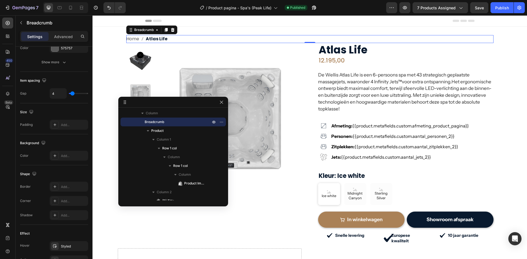
scroll to position [0, 0]
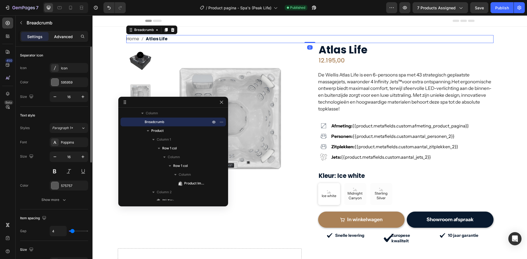
click at [51, 37] on div "Advanced" at bounding box center [63, 36] width 27 height 9
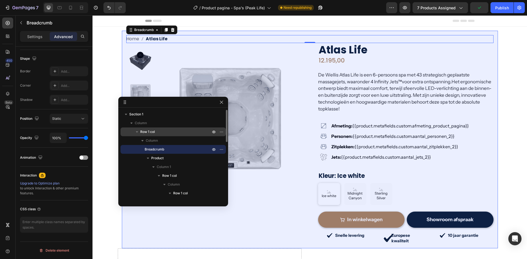
drag, startPoint x: 150, startPoint y: 132, endPoint x: 88, endPoint y: 141, distance: 62.0
click at [150, 131] on span "Row 1 col" at bounding box center [147, 131] width 15 height 5
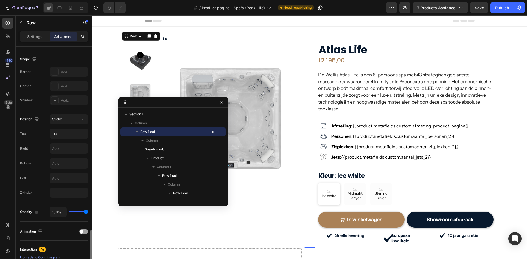
scroll to position [211, 0]
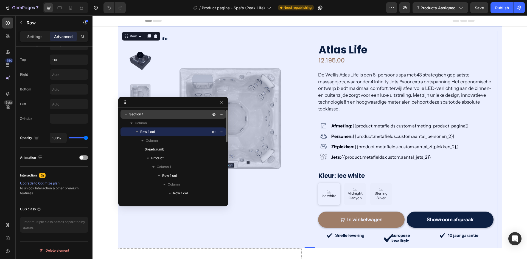
click at [132, 116] on span "Section 1" at bounding box center [136, 114] width 14 height 5
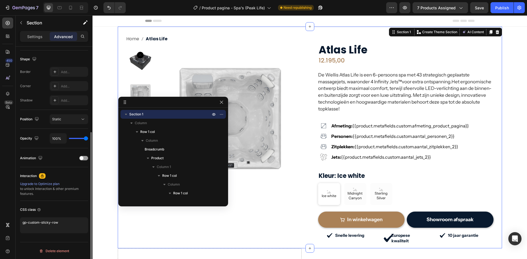
scroll to position [138, 0]
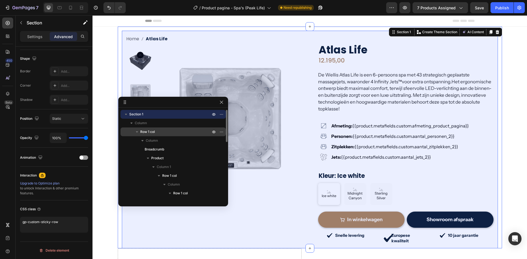
click at [150, 129] on div "Row 1 col" at bounding box center [173, 132] width 101 height 9
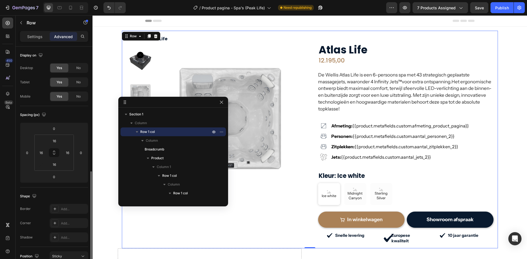
scroll to position [110, 0]
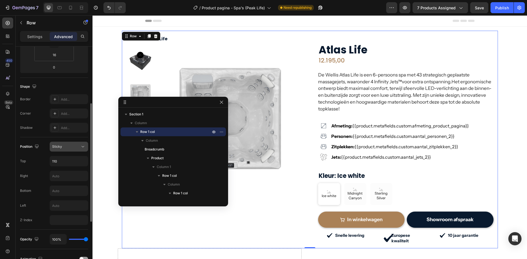
click at [63, 142] on button "Sticky" at bounding box center [69, 147] width 38 height 10
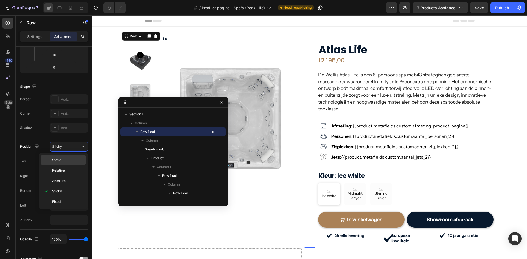
click at [60, 166] on div "Static" at bounding box center [63, 171] width 45 height 10
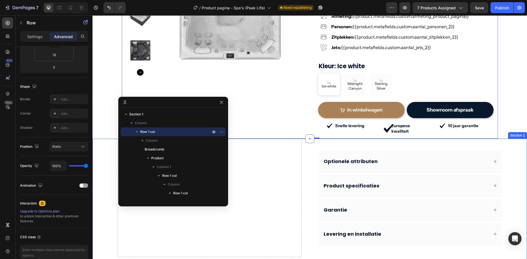
click at [103, 177] on div "Drop element here Optionele attributen Product specificaties Garantie Levering …" at bounding box center [310, 211] width 435 height 145
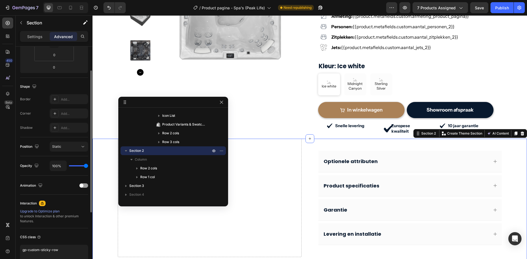
scroll to position [137, 0]
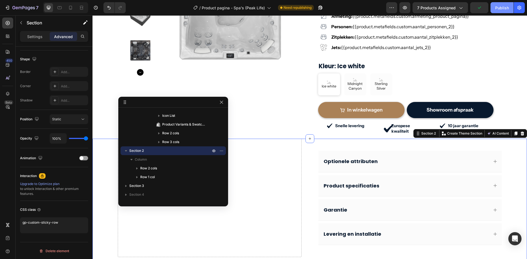
click at [493, 8] on button "Publish" at bounding box center [502, 7] width 23 height 11
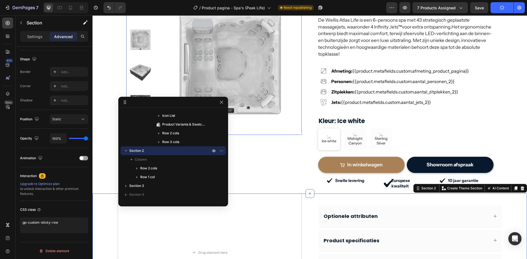
scroll to position [0, 0]
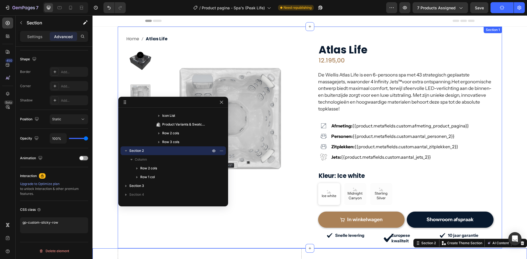
click at [118, 58] on div "Home Atlas Life Breadcrumb Product Images Row Row Atlas Life (P) Title 12.195,0…" at bounding box center [310, 138] width 384 height 222
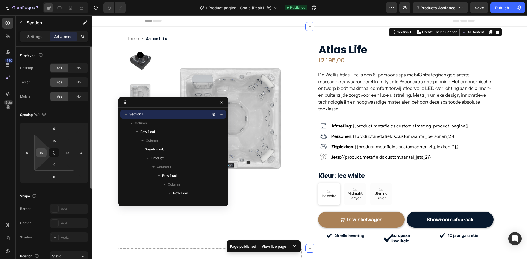
click at [46, 150] on div "15" at bounding box center [41, 153] width 11 height 9
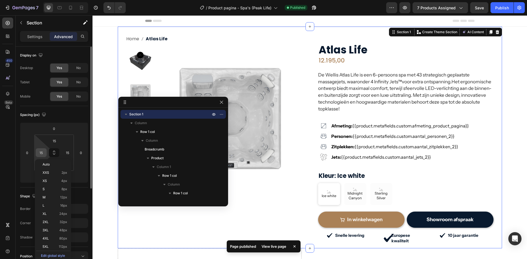
click at [46, 150] on div "15" at bounding box center [41, 153] width 11 height 9
click at [44, 150] on input "15" at bounding box center [41, 153] width 8 height 8
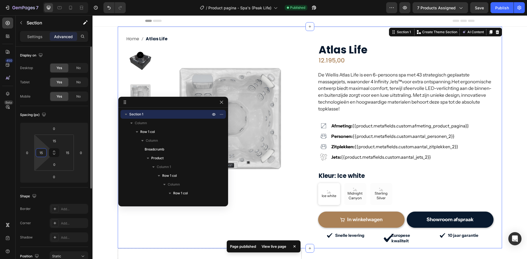
click at [44, 150] on input "15" at bounding box center [41, 153] width 8 height 8
type input "0"
click at [80, 117] on div "Spacing (px)" at bounding box center [54, 115] width 68 height 9
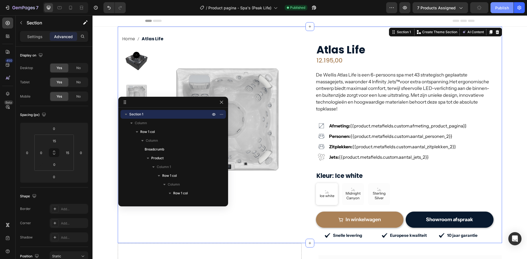
click at [500, 9] on div "Publish" at bounding box center [502, 8] width 14 height 6
click at [229, 62] on img at bounding box center [227, 119] width 144 height 144
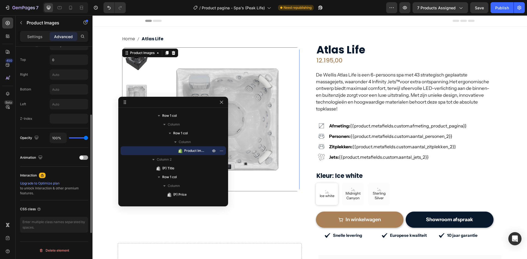
scroll to position [156, 0]
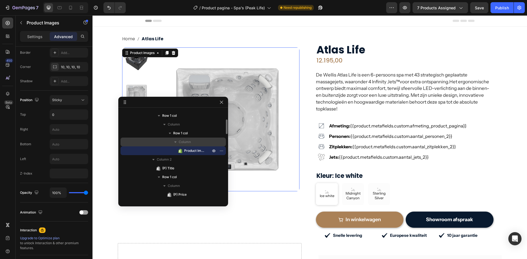
click at [186, 141] on span "Column" at bounding box center [185, 141] width 12 height 5
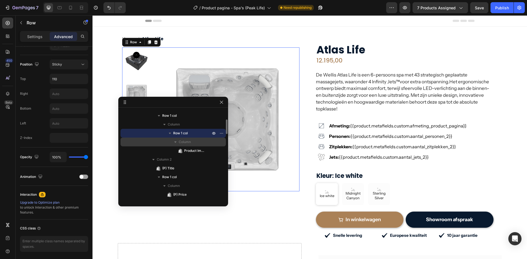
scroll to position [33, 0]
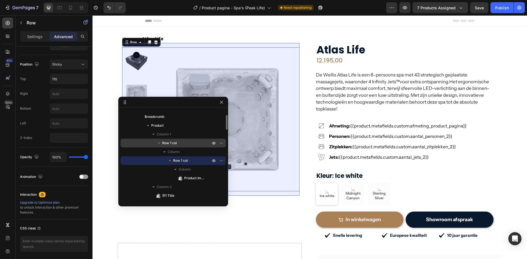
click at [173, 140] on div "Row 1 col" at bounding box center [173, 143] width 101 height 9
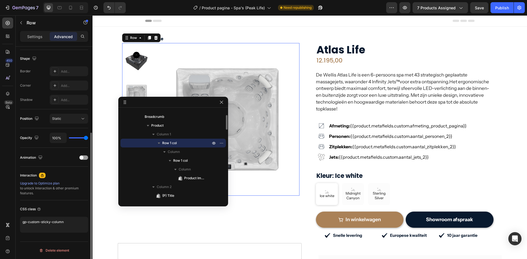
scroll to position [138, 0]
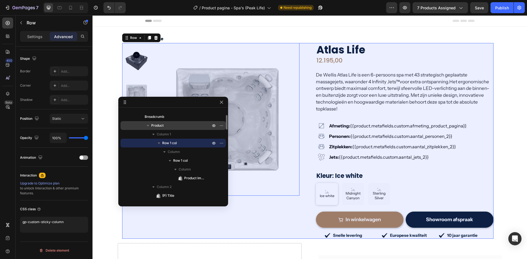
click at [178, 124] on p "Product" at bounding box center [181, 125] width 60 height 5
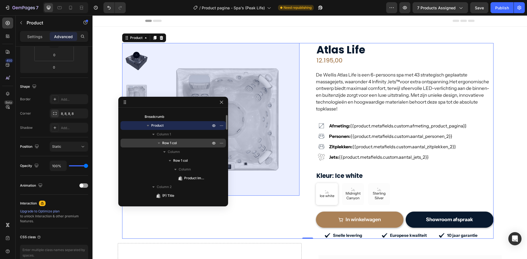
scroll to position [5, 0]
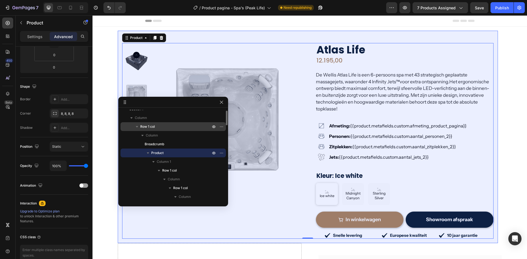
click at [158, 128] on p "Row 1 col" at bounding box center [175, 126] width 71 height 5
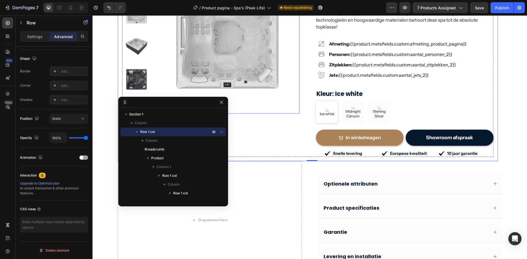
scroll to position [82, 0]
click at [265, 191] on div "Drop element here" at bounding box center [210, 220] width 184 height 119
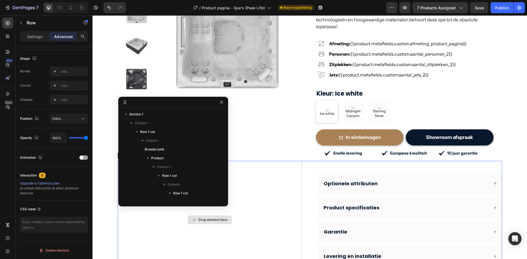
scroll to position [464, 0]
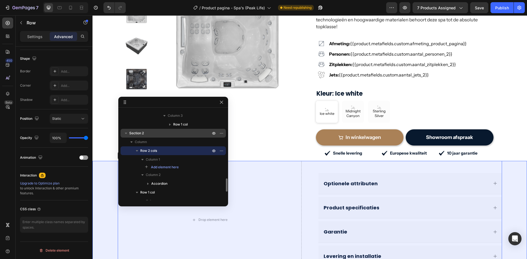
click at [154, 136] on div "Section 2" at bounding box center [173, 133] width 101 height 9
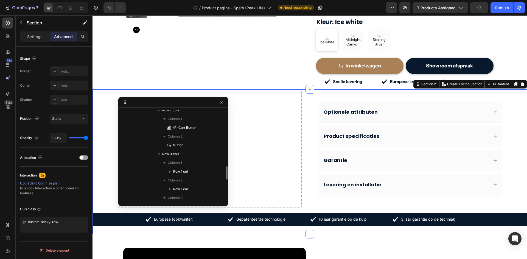
scroll to position [409, 0]
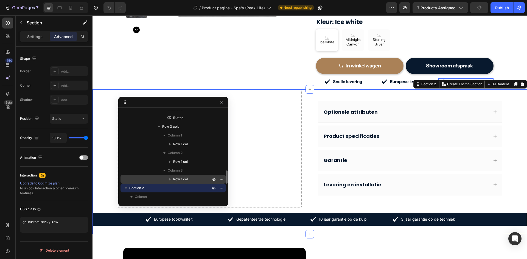
click at [172, 178] on icon "button" at bounding box center [169, 179] width 5 height 5
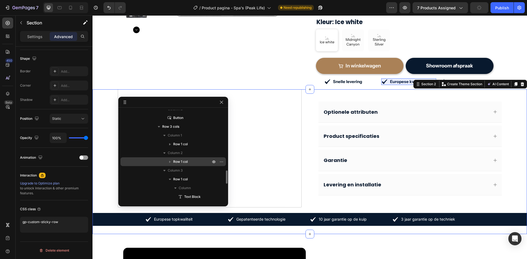
click at [182, 162] on span "Row 1 col" at bounding box center [180, 161] width 15 height 5
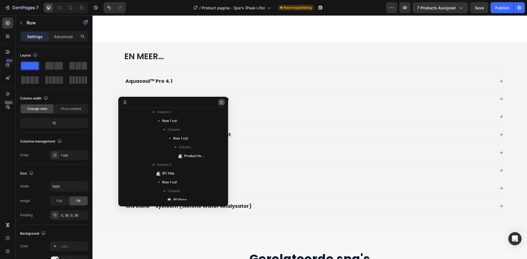
scroll to position [1406, 0]
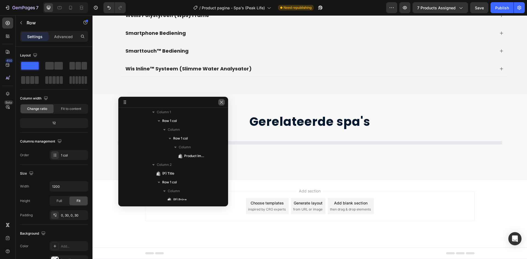
click at [221, 104] on icon "button" at bounding box center [221, 102] width 4 height 4
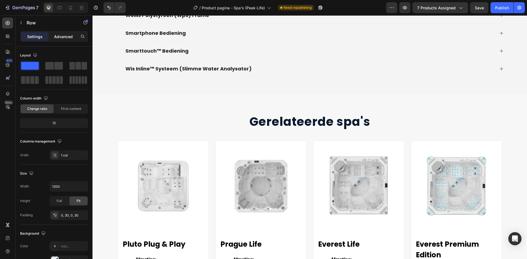
click at [57, 34] on p "Advanced" at bounding box center [63, 37] width 19 height 6
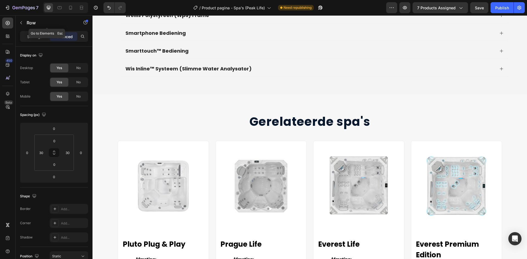
click at [26, 24] on div "Row" at bounding box center [47, 23] width 63 height 14
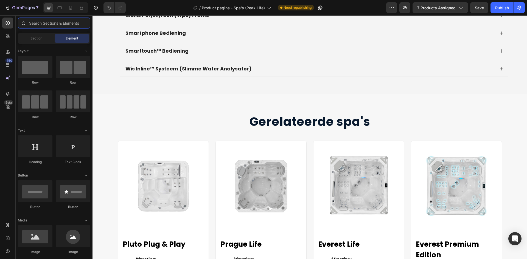
click at [31, 20] on input "text" at bounding box center [54, 23] width 72 height 11
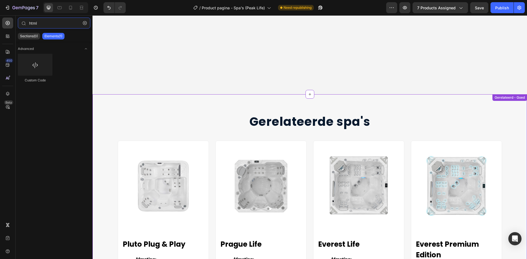
scroll to position [1611, 0]
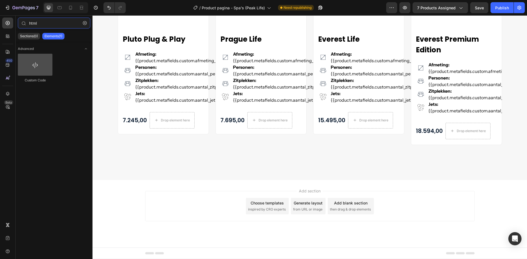
type input "html"
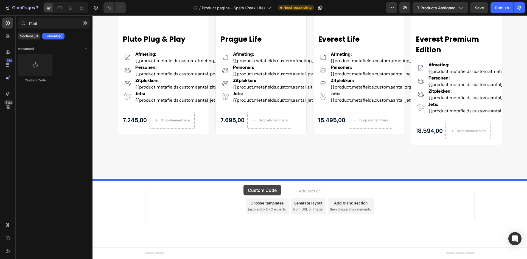
drag, startPoint x: 125, startPoint y: 83, endPoint x: 244, endPoint y: 185, distance: 156.9
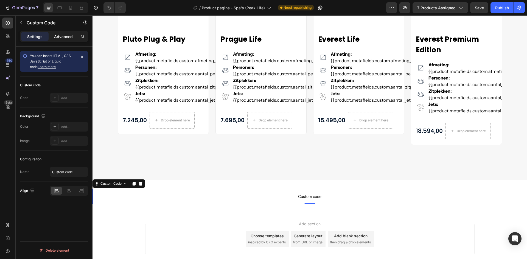
click at [58, 38] on p "Advanced" at bounding box center [63, 37] width 19 height 6
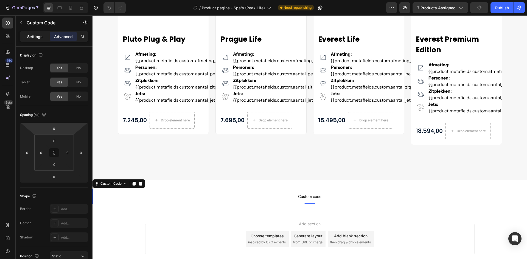
click at [46, 40] on div "Settings" at bounding box center [34, 36] width 27 height 9
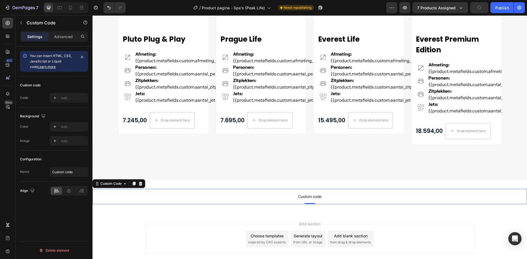
click at [310, 199] on span "Custom code" at bounding box center [310, 197] width 435 height 7
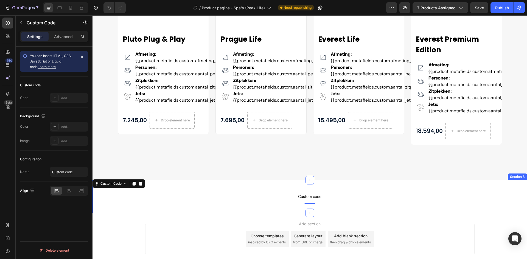
click at [283, 185] on div "Custom code Custom Code 0 Section 8" at bounding box center [310, 196] width 435 height 33
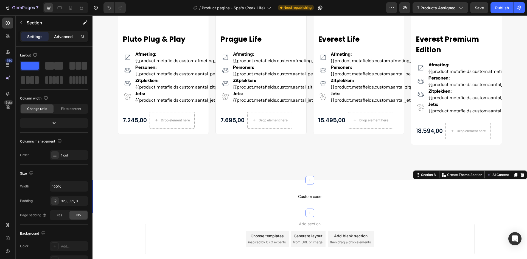
click at [65, 37] on p "Advanced" at bounding box center [63, 37] width 19 height 6
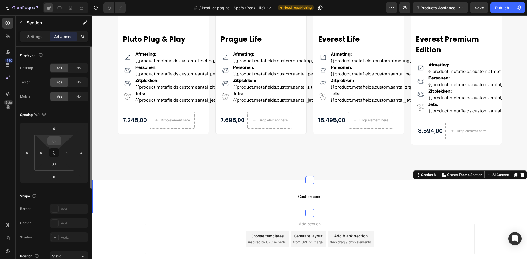
click at [55, 140] on input "32" at bounding box center [54, 141] width 11 height 8
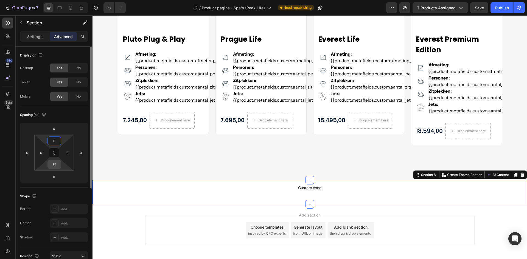
type input "0"
click at [52, 166] on input "32" at bounding box center [54, 165] width 11 height 8
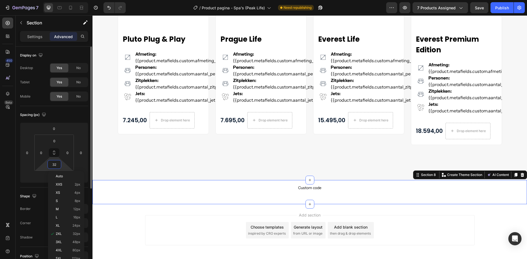
type input "0"
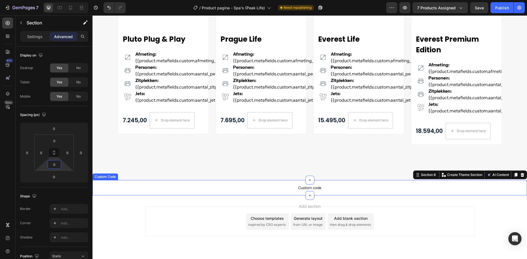
click at [291, 189] on span "Custom code" at bounding box center [310, 188] width 435 height 7
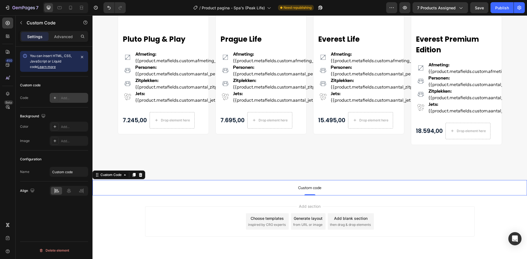
click at [53, 96] on div at bounding box center [55, 98] width 8 height 8
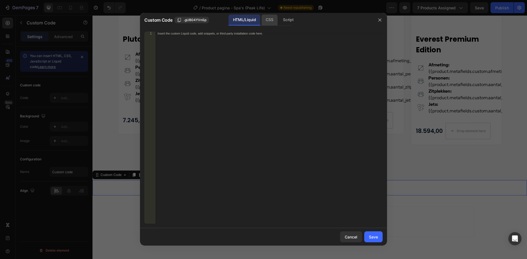
click at [279, 20] on div "CSS" at bounding box center [288, 20] width 19 height 11
click at [219, 41] on div "Insert the CSS code to style your content here." at bounding box center [268, 132] width 227 height 200
paste textarea "}"
type textarea "}"
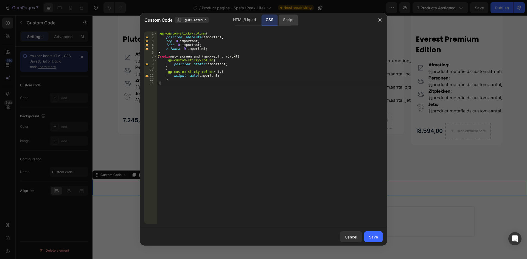
click at [281, 18] on div "Script" at bounding box center [288, 20] width 19 height 11
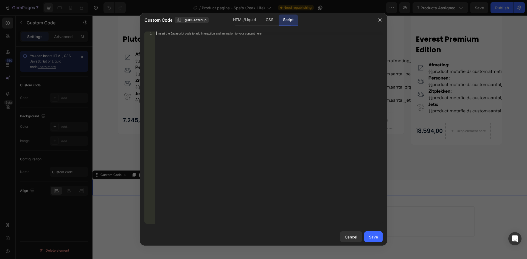
click at [203, 41] on div "Insert the Javascript code to add interaction and animation to your content her…" at bounding box center [268, 132] width 227 height 200
paste textarea "});"
type textarea "});"
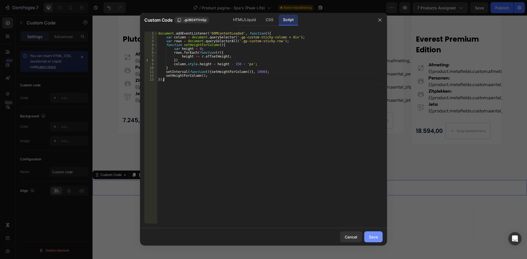
click at [370, 237] on div "Save" at bounding box center [373, 237] width 9 height 6
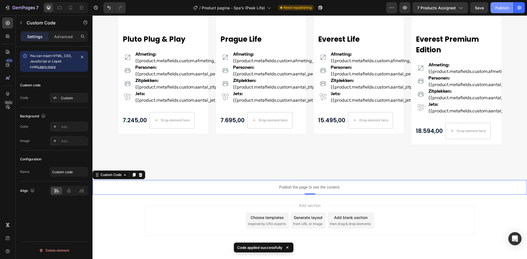
click at [506, 9] on div "Publish" at bounding box center [502, 8] width 14 height 6
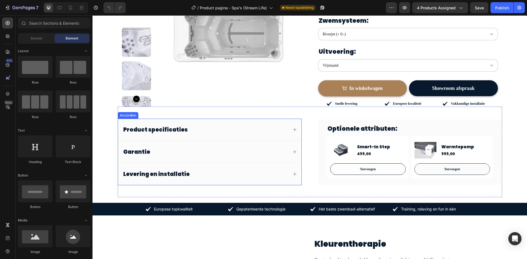
scroll to position [137, 0]
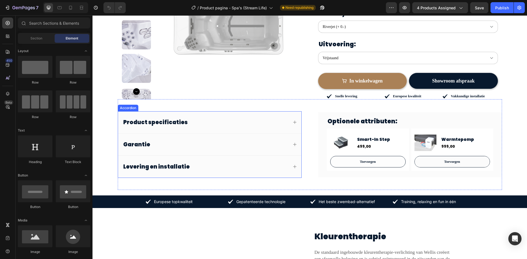
click at [189, 120] on div "Product specificaties" at bounding box center [205, 122] width 166 height 9
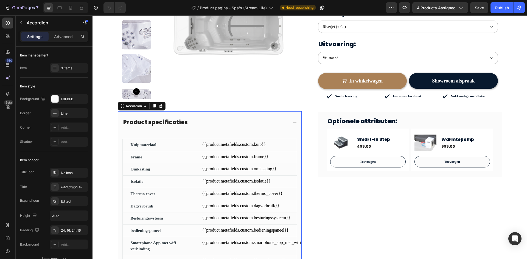
click at [191, 121] on div "Product specificaties" at bounding box center [205, 122] width 166 height 9
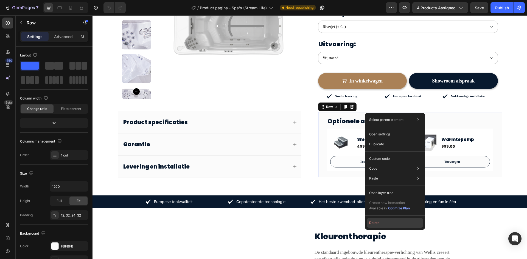
click at [388, 221] on button "Delete" at bounding box center [395, 223] width 56 height 10
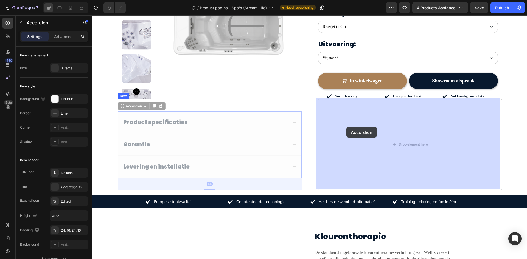
drag, startPoint x: 155, startPoint y: 115, endPoint x: 338, endPoint y: 127, distance: 184.3
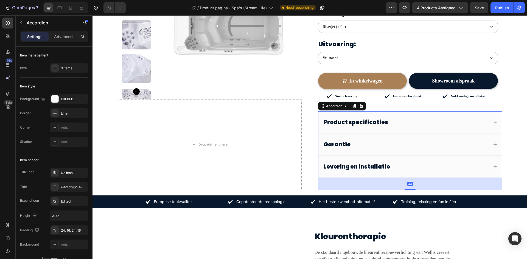
click at [360, 120] on p "Product specificaties" at bounding box center [356, 122] width 65 height 7
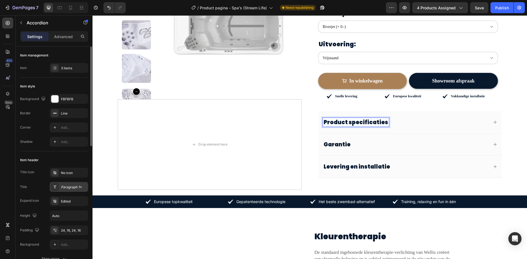
click at [63, 187] on div "Paragraph 1*" at bounding box center [74, 187] width 26 height 5
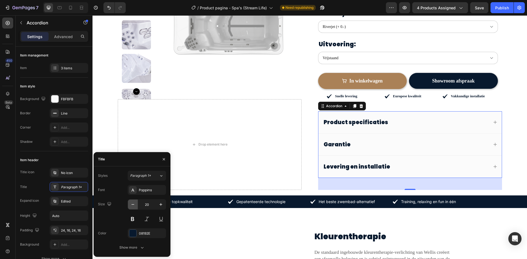
click at [133, 203] on icon "button" at bounding box center [132, 204] width 5 height 5
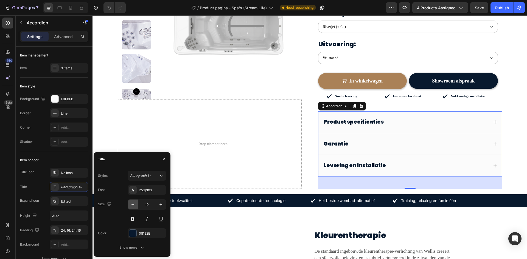
type input "18"
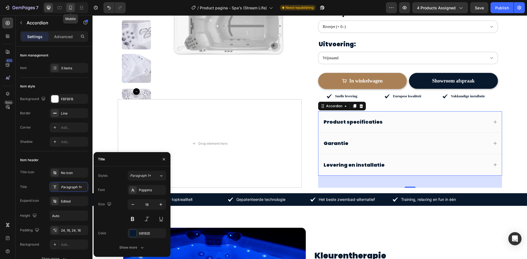
click at [69, 6] on icon at bounding box center [70, 8] width 3 height 4
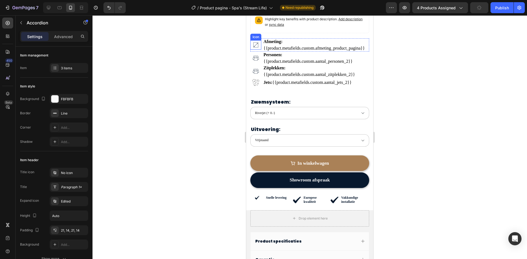
scroll to position [246, 0]
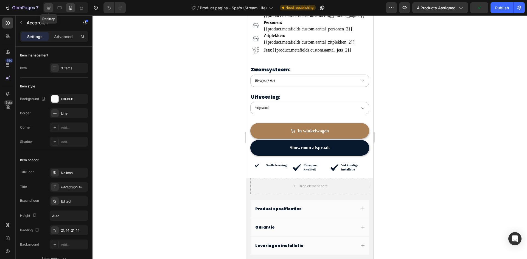
click at [50, 9] on icon at bounding box center [48, 7] width 5 height 5
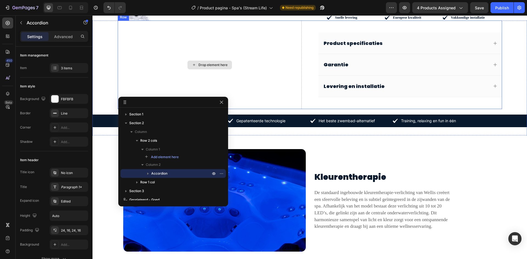
scroll to position [148, 0]
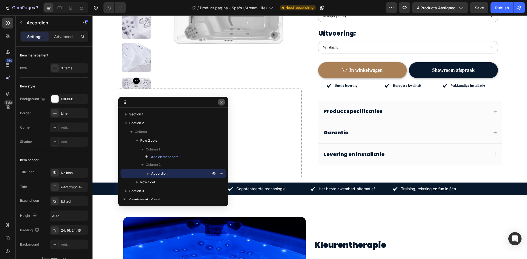
click at [220, 104] on icon "button" at bounding box center [221, 102] width 4 height 4
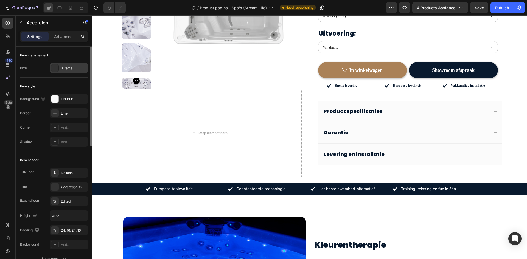
click at [74, 69] on div "3 items" at bounding box center [74, 68] width 26 height 5
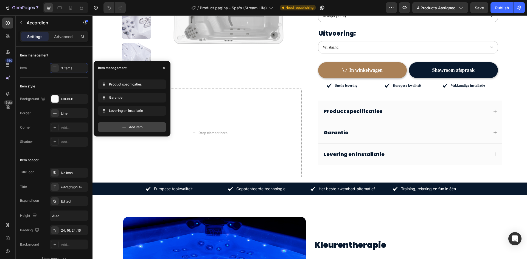
drag, startPoint x: 108, startPoint y: 125, endPoint x: 116, endPoint y: 138, distance: 16.0
click at [108, 125] on div "Add item" at bounding box center [132, 127] width 68 height 10
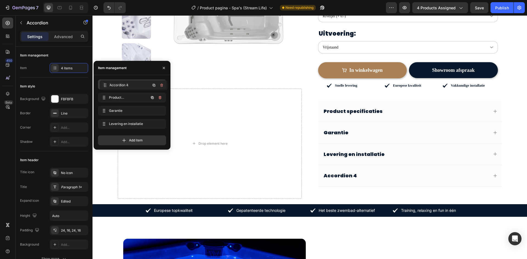
drag, startPoint x: 103, startPoint y: 123, endPoint x: 105, endPoint y: 84, distance: 38.8
click at [345, 110] on div "Accordion 4" at bounding box center [340, 111] width 35 height 8
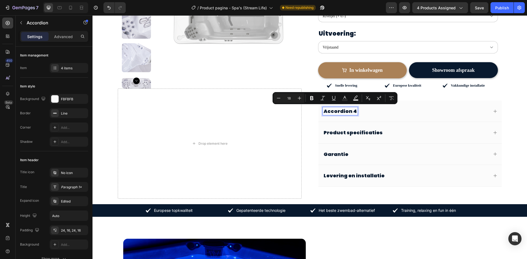
click at [345, 110] on p "Accordion 4" at bounding box center [340, 111] width 33 height 6
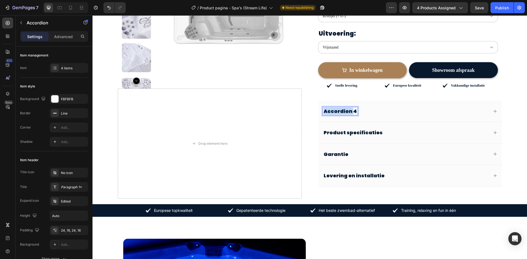
click at [345, 110] on p "Accordion 4" at bounding box center [340, 111] width 33 height 6
click at [392, 117] on div "Optionele attributen" at bounding box center [409, 111] width 183 height 21
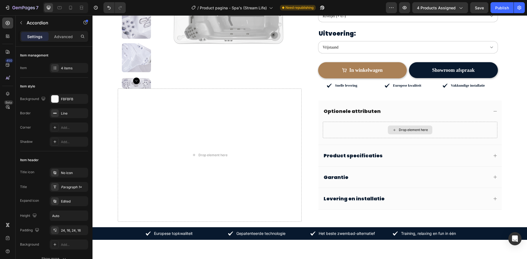
click at [362, 132] on div "Drop element here" at bounding box center [410, 130] width 175 height 16
click at [336, 125] on div "Drop element here" at bounding box center [410, 130] width 175 height 16
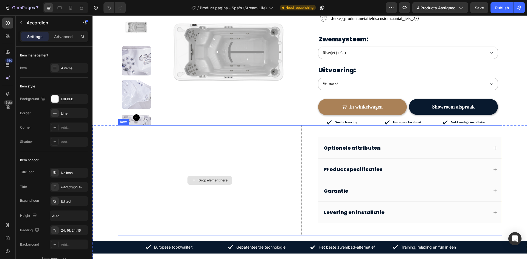
scroll to position [121, 0]
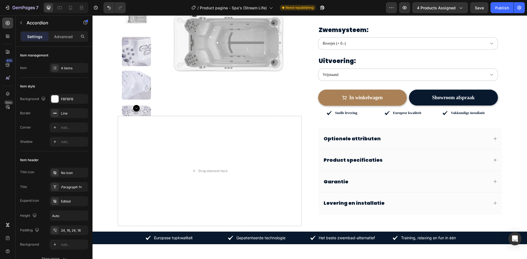
click at [392, 135] on div "Optionele attributen" at bounding box center [406, 139] width 166 height 8
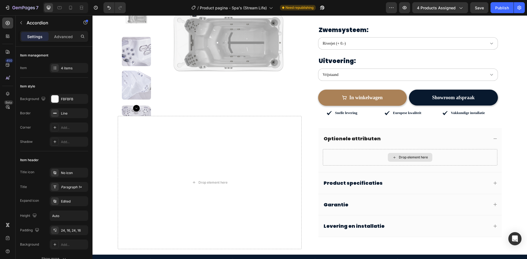
click at [346, 153] on div "Drop element here" at bounding box center [410, 157] width 175 height 16
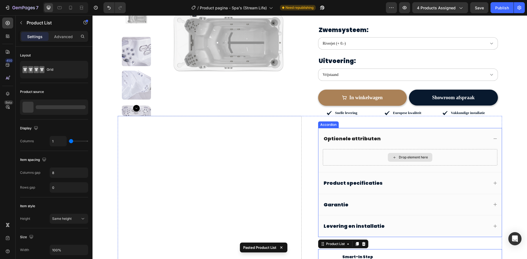
scroll to position [203, 0]
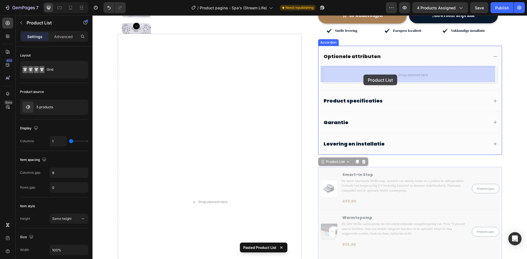
drag, startPoint x: 326, startPoint y: 162, endPoint x: 363, endPoint y: 75, distance: 95.2
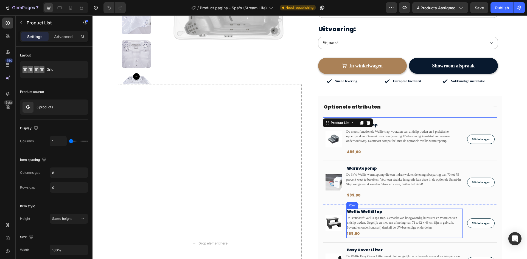
scroll to position [148, 0]
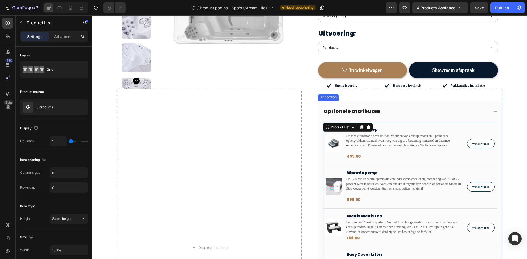
click at [391, 113] on div "Optionele attributen" at bounding box center [406, 111] width 166 height 8
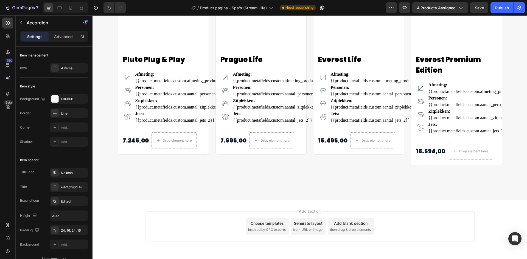
scroll to position [1538, 0]
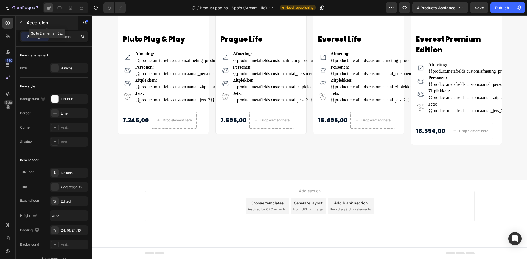
click at [18, 24] on button "button" at bounding box center [21, 22] width 9 height 9
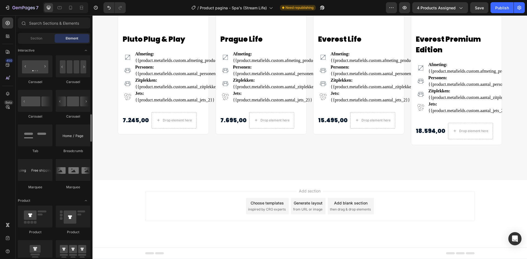
scroll to position [494, 0]
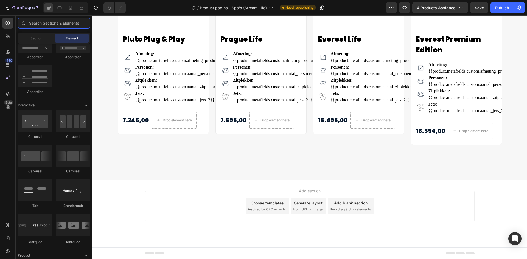
click at [47, 25] on input "text" at bounding box center [54, 23] width 72 height 11
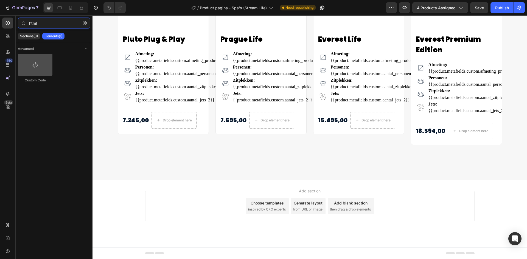
type input "html"
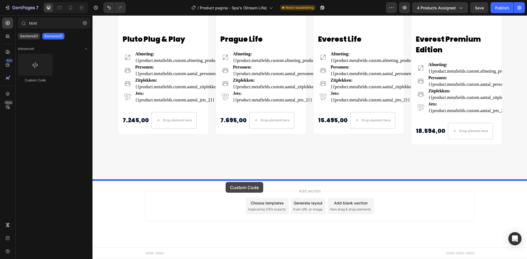
drag, startPoint x: 135, startPoint y: 78, endPoint x: 226, endPoint y: 183, distance: 138.6
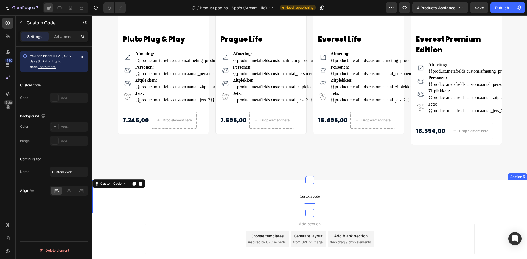
click at [200, 185] on div "Custom code Custom Code 0 Section 5" at bounding box center [310, 196] width 435 height 33
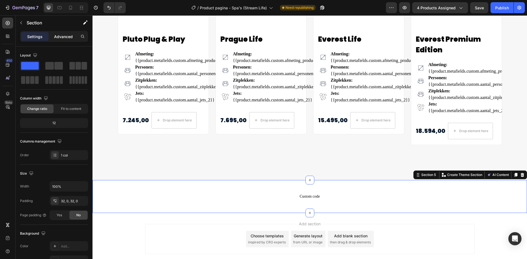
click at [61, 41] on div "Advanced" at bounding box center [63, 36] width 27 height 9
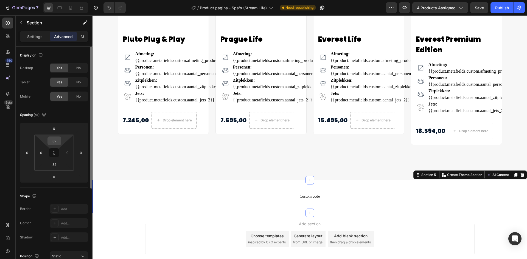
click at [53, 141] on input "32" at bounding box center [54, 141] width 11 height 8
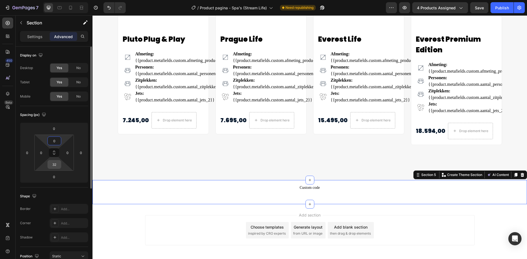
type input "0"
click at [54, 167] on input "32" at bounding box center [54, 165] width 11 height 8
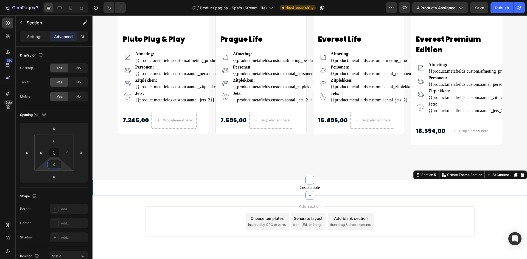
type input "0"
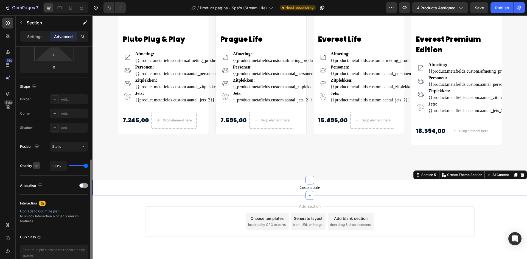
scroll to position [137, 0]
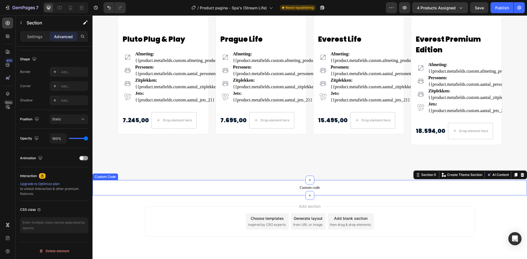
click at [285, 186] on span "Custom code" at bounding box center [310, 188] width 435 height 7
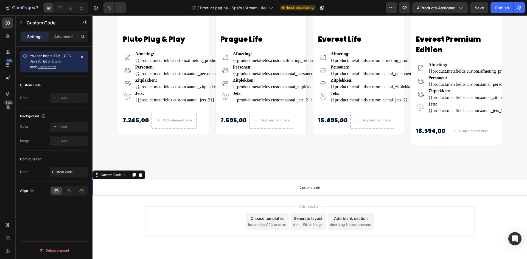
scroll to position [0, 0]
click at [54, 96] on div at bounding box center [55, 98] width 8 height 8
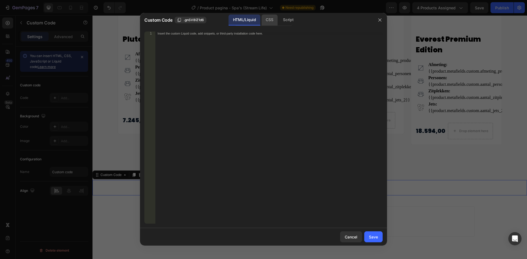
click at [279, 22] on div "CSS" at bounding box center [288, 20] width 19 height 11
click at [241, 39] on div "Insert the CSS code to style your content here." at bounding box center [268, 132] width 227 height 200
paste textarea "}"
type textarea "}"
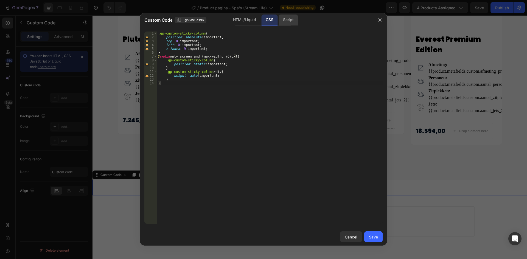
click at [290, 22] on div "Script" at bounding box center [288, 20] width 19 height 11
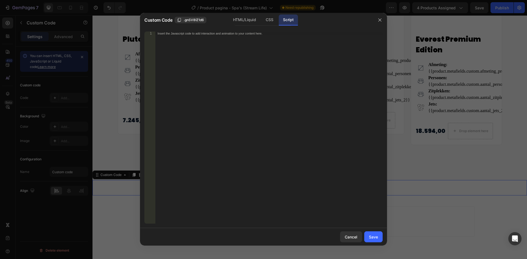
click at [171, 95] on div "Insert the Javascript code to add interaction and animation to your content her…" at bounding box center [268, 132] width 227 height 200
paste textarea "});"
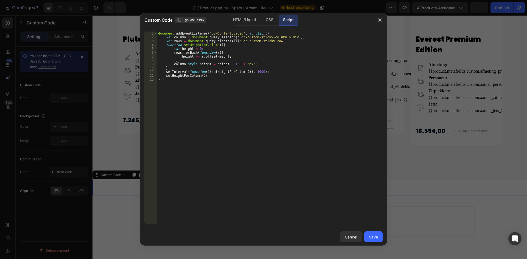
type textarea "});"
click at [377, 239] on div "Save" at bounding box center [373, 237] width 9 height 6
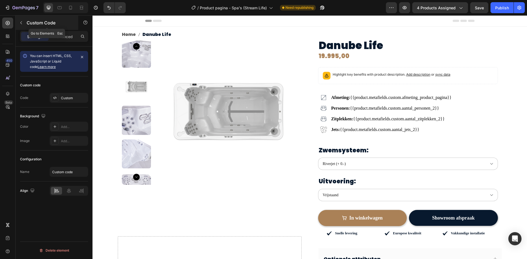
click at [23, 22] on icon "button" at bounding box center [21, 23] width 4 height 4
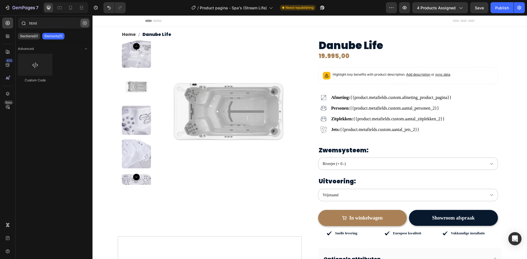
click at [82, 22] on button "button" at bounding box center [84, 23] width 9 height 9
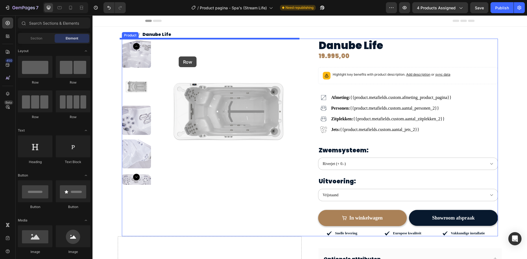
drag, startPoint x: 121, startPoint y: 90, endPoint x: 179, endPoint y: 56, distance: 67.2
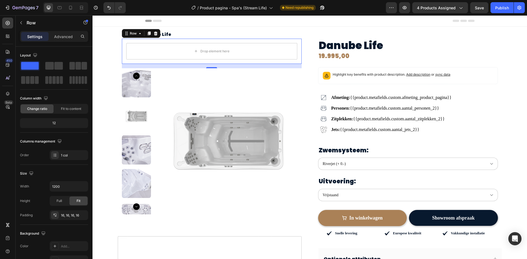
drag, startPoint x: 26, startPoint y: 65, endPoint x: 39, endPoint y: 37, distance: 31.7
click at [43, 40] on div "Settings Advanced Layout Column width Change ratio Fit to content 12 Columns ma…" at bounding box center [54, 153] width 77 height 244
click at [24, 22] on button "button" at bounding box center [21, 22] width 9 height 9
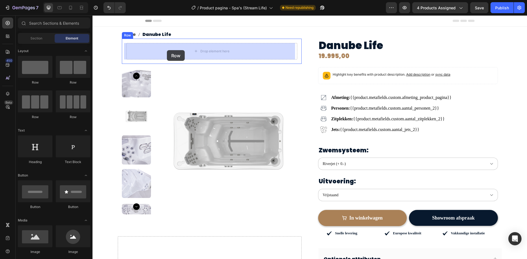
drag, startPoint x: 137, startPoint y: 77, endPoint x: 167, endPoint y: 50, distance: 40.2
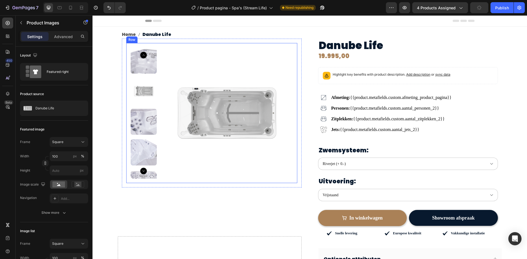
click at [133, 47] on div "Product Images 0 Row" at bounding box center [211, 113] width 171 height 140
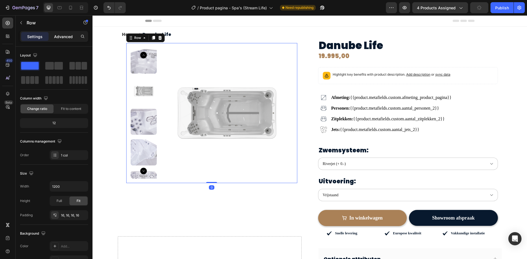
click at [69, 36] on p "Advanced" at bounding box center [63, 37] width 19 height 6
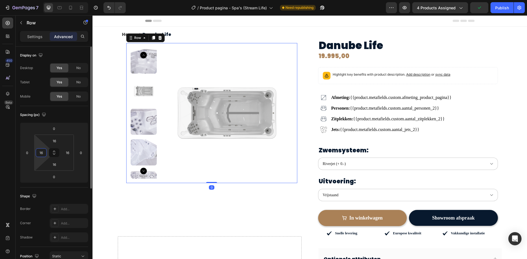
click at [42, 156] on input "16" at bounding box center [41, 153] width 8 height 8
type input "0"
click at [63, 153] on div "16" at bounding box center [67, 153] width 11 height 9
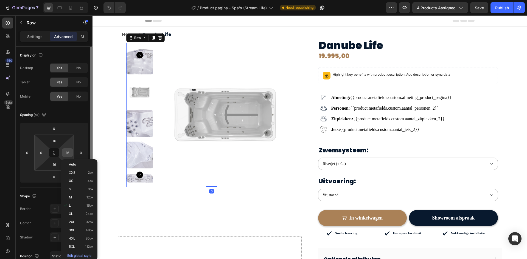
click at [66, 153] on input "16" at bounding box center [67, 153] width 8 height 8
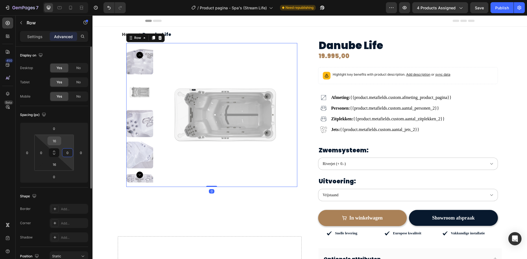
type input "0"
click at [55, 143] on input "16" at bounding box center [54, 141] width 11 height 8
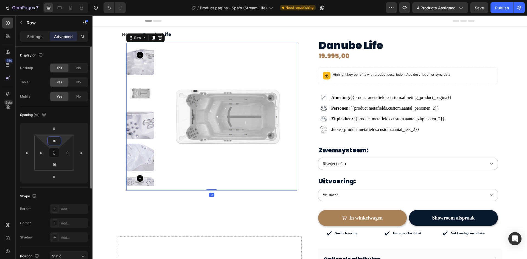
click at [55, 143] on input "16" at bounding box center [54, 141] width 11 height 8
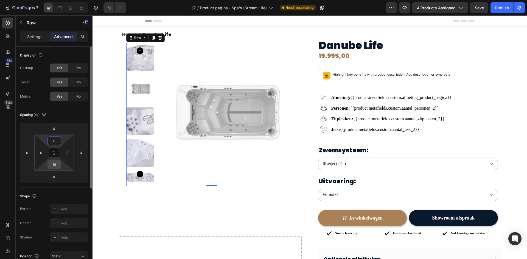
type input "0"
click at [51, 162] on input "16" at bounding box center [54, 165] width 11 height 8
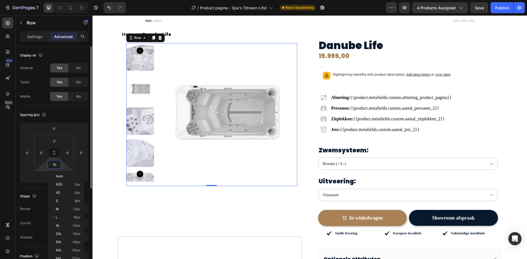
click at [51, 162] on input "16" at bounding box center [54, 165] width 11 height 8
type input "0"
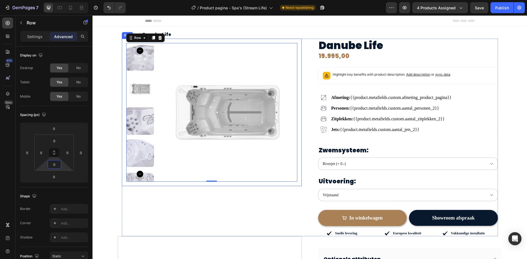
click at [122, 82] on div "Product Images Row 0 Row" at bounding box center [212, 113] width 180 height 148
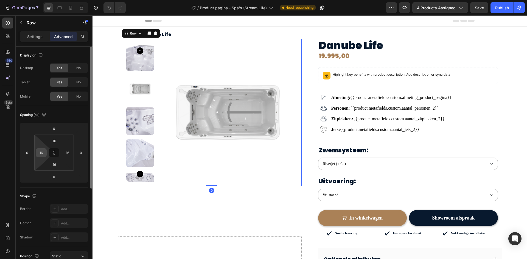
click at [45, 151] on div "16" at bounding box center [41, 153] width 11 height 9
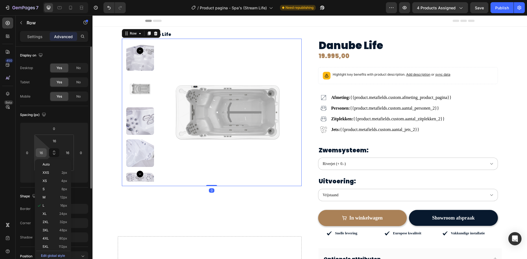
click at [42, 152] on input "16" at bounding box center [41, 153] width 8 height 8
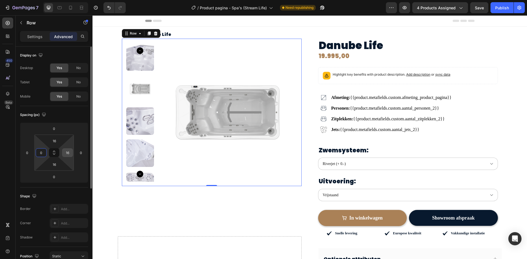
type input "0"
click at [63, 154] on div "16" at bounding box center [67, 153] width 11 height 9
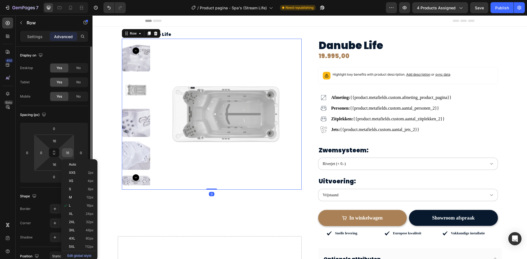
click at [64, 154] on input "16" at bounding box center [67, 153] width 8 height 8
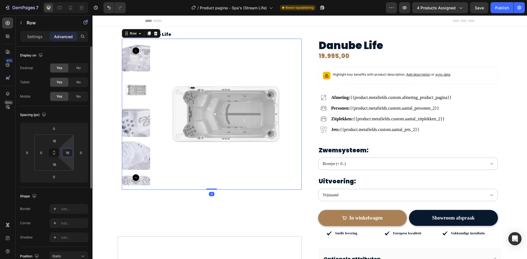
click at [65, 154] on input "16" at bounding box center [67, 153] width 8 height 8
type input "0"
click at [56, 163] on input "16" at bounding box center [54, 165] width 11 height 8
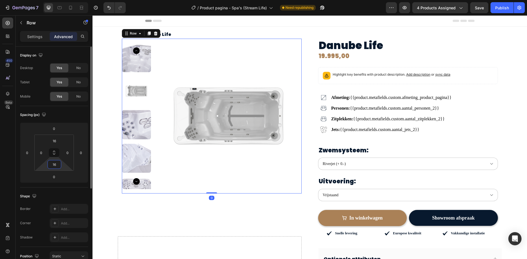
click at [56, 163] on input "16" at bounding box center [54, 165] width 11 height 8
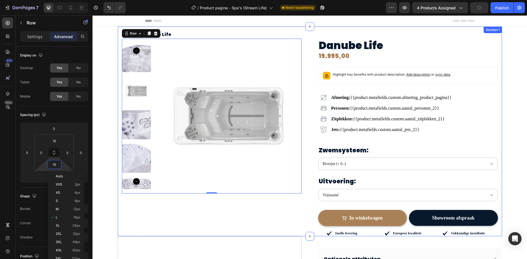
click at [118, 80] on div "Home Danube Life Breadcrumb Product Images Row Row 0 Danube Life (P) Title 19.9…" at bounding box center [310, 132] width 384 height 210
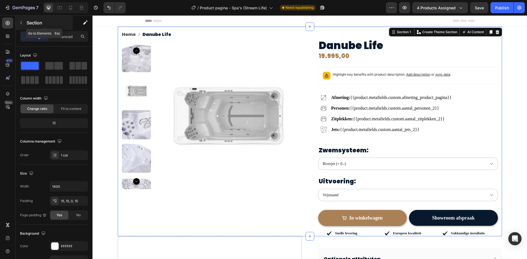
click at [27, 23] on p "Section" at bounding box center [49, 22] width 45 height 7
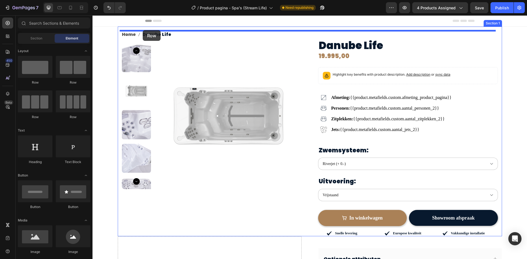
drag, startPoint x: 119, startPoint y: 81, endPoint x: 143, endPoint y: 30, distance: 56.3
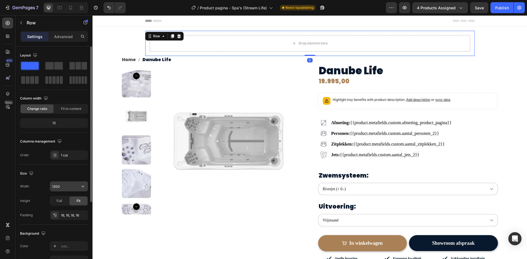
click at [63, 188] on input "1200" at bounding box center [69, 187] width 38 height 10
type input "1400"
click at [66, 225] on div "Layout Column width Change ratio Fit to content 12 Columns management Order 1 c…" at bounding box center [54, 255] width 68 height 60
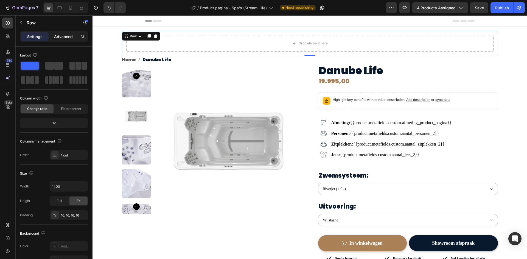
click at [65, 35] on p "Advanced" at bounding box center [63, 37] width 19 height 6
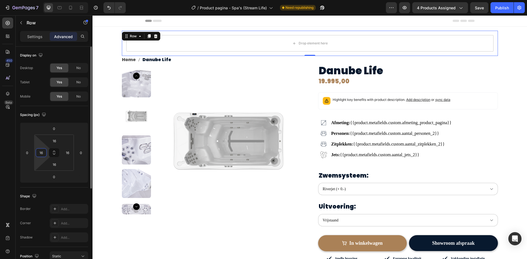
click at [41, 152] on input "16" at bounding box center [41, 153] width 8 height 8
type input "0"
click at [66, 154] on input "16" at bounding box center [67, 153] width 8 height 8
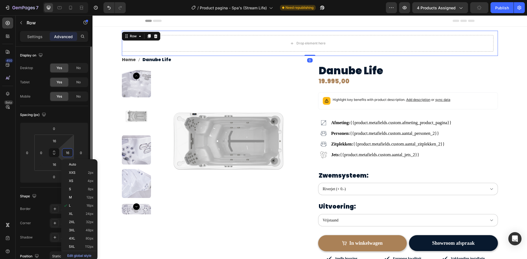
click at [65, 154] on input "16" at bounding box center [67, 153] width 8 height 8
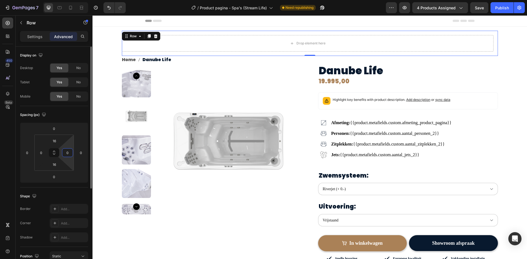
type input "0"
click at [74, 112] on div "Spacing (px)" at bounding box center [54, 115] width 68 height 9
click at [189, 60] on nav "Home Danube Life" at bounding box center [310, 60] width 376 height 8
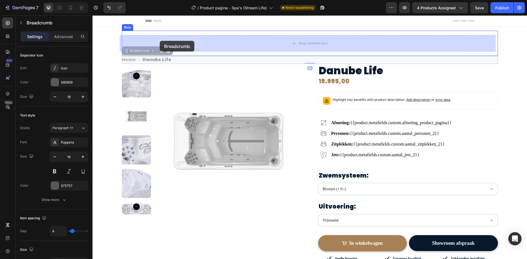
drag, startPoint x: 141, startPoint y: 51, endPoint x: 160, endPoint y: 41, distance: 21.7
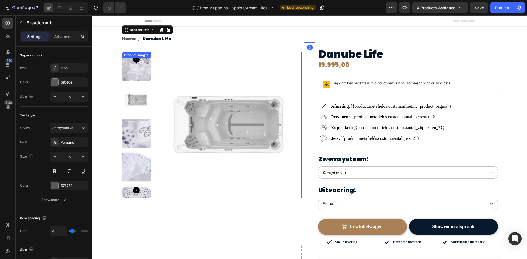
click at [179, 56] on img at bounding box center [228, 125] width 146 height 146
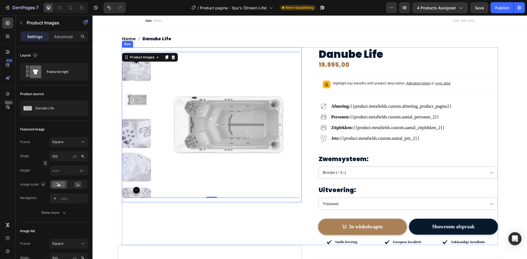
click at [193, 51] on div "Product Images 0 Row Row" at bounding box center [212, 124] width 180 height 155
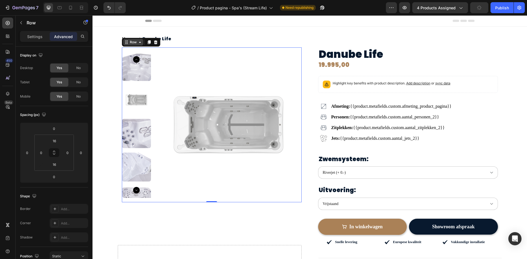
click at [134, 41] on div "Row" at bounding box center [133, 42] width 9 height 5
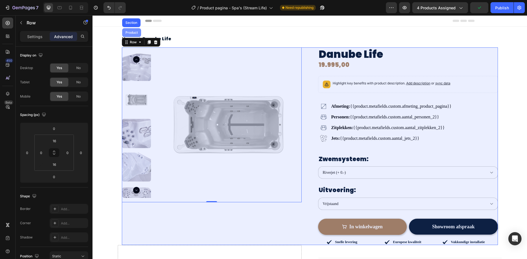
click at [128, 32] on div "Product" at bounding box center [131, 32] width 15 height 3
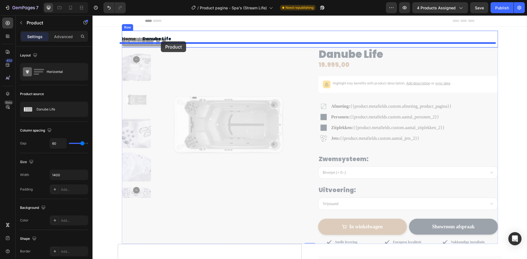
drag, startPoint x: 130, startPoint y: 40, endPoint x: 161, endPoint y: 41, distance: 31.3
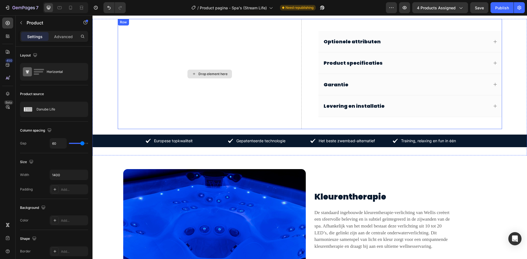
scroll to position [165, 0]
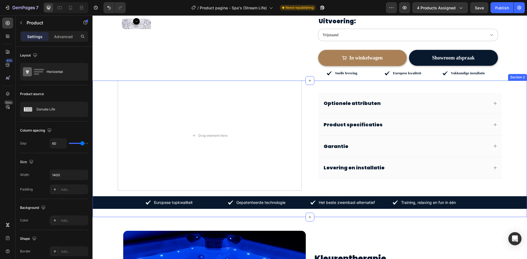
click at [110, 106] on div "Drop element here Optionele attributen Product specificaties Garantie Levering …" at bounding box center [310, 149] width 435 height 137
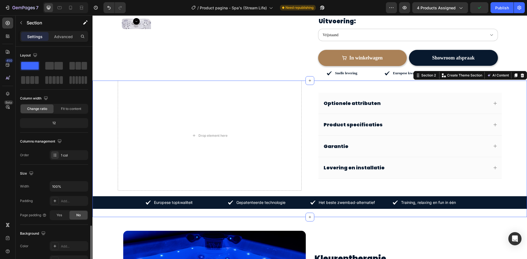
scroll to position [107, 0]
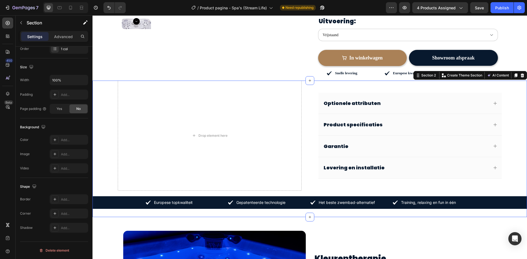
click at [105, 160] on div "Drop element here Optionele attributen Product specificaties Garantie Levering …" at bounding box center [310, 149] width 435 height 137
click at [63, 35] on p "Advanced" at bounding box center [63, 37] width 19 height 6
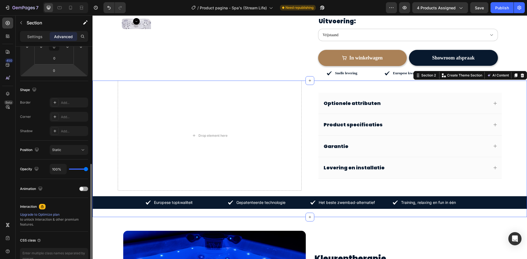
scroll to position [138, 0]
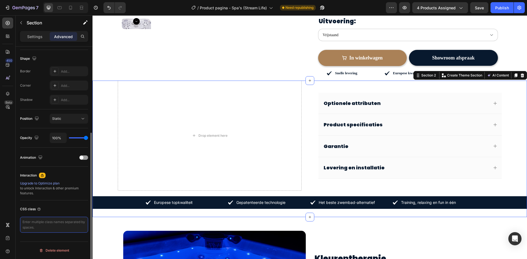
drag, startPoint x: 49, startPoint y: 221, endPoint x: 56, endPoint y: 209, distance: 13.7
click at [49, 221] on textarea at bounding box center [54, 225] width 68 height 16
paste textarea "gp-custom-sticky-row"
type textarea "gp-custom-sticky-row"
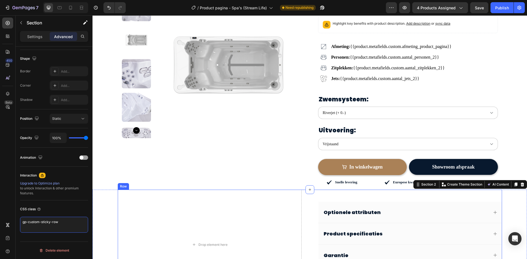
scroll to position [0, 0]
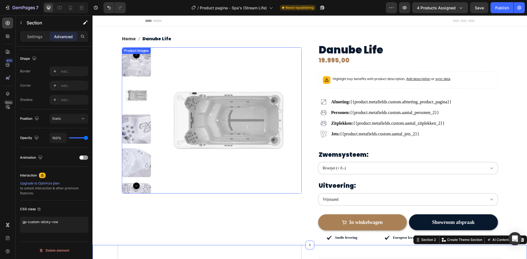
click at [182, 113] on img at bounding box center [228, 120] width 146 height 146
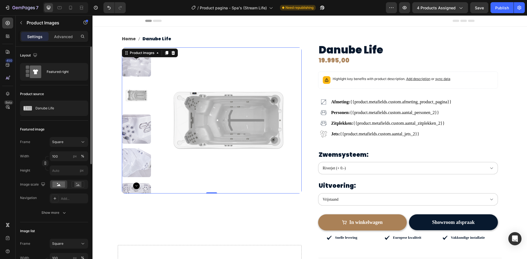
scroll to position [137, 0]
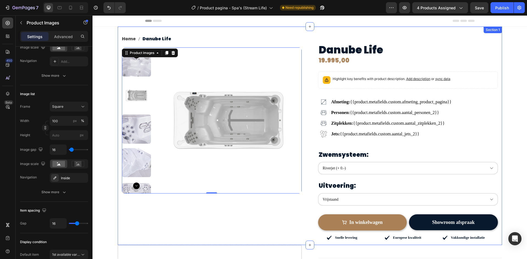
click at [118, 65] on div "Home Danube Life Breadcrumb Product Images 0 Row Row Danube Life (P) Title 19.9…" at bounding box center [310, 136] width 384 height 219
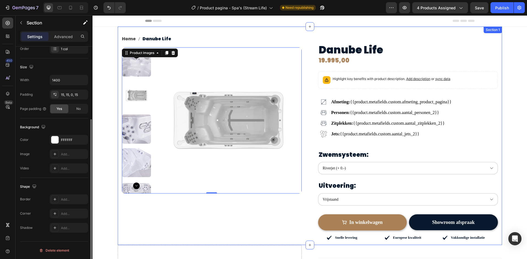
scroll to position [0, 0]
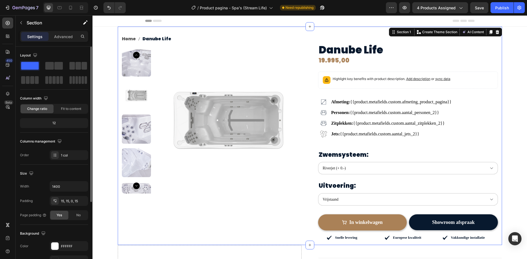
click at [144, 68] on img at bounding box center [136, 61] width 29 height 29
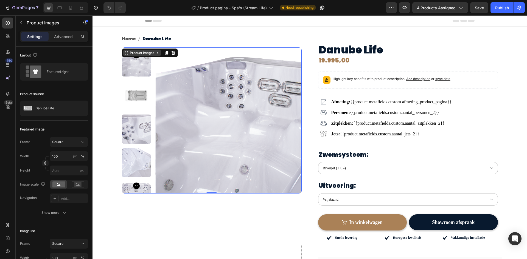
click at [136, 53] on div "Product Images" at bounding box center [142, 53] width 27 height 5
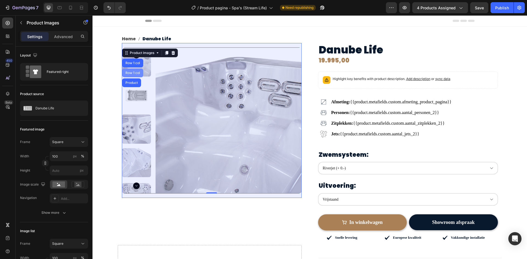
click at [131, 73] on div "Row 1 col" at bounding box center [132, 72] width 17 height 3
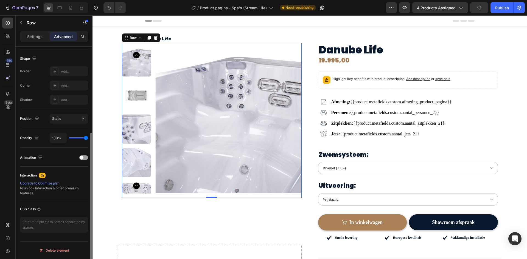
scroll to position [28, 0]
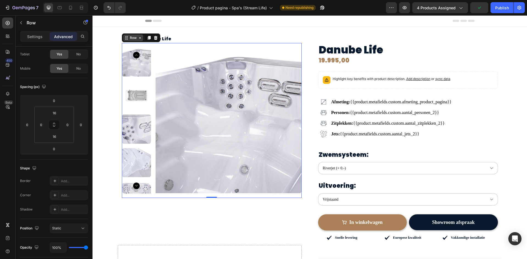
click at [133, 39] on div "Row" at bounding box center [133, 37] width 9 height 5
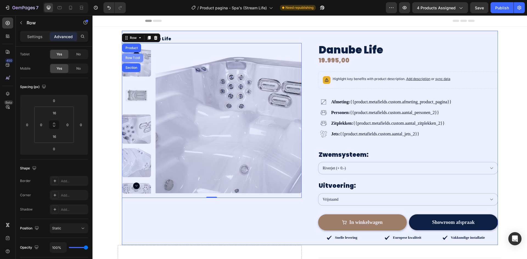
click at [131, 57] on div "Row 1 col" at bounding box center [132, 57] width 17 height 3
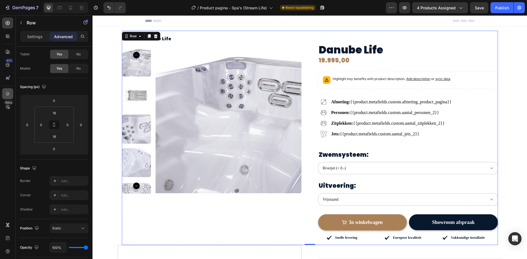
click at [8, 95] on icon at bounding box center [7, 93] width 5 height 5
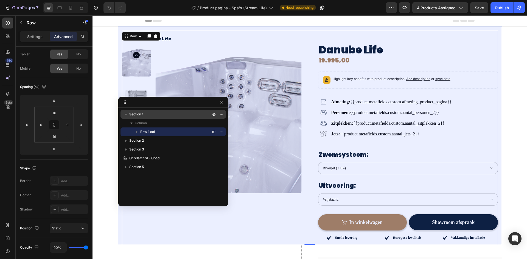
click at [132, 115] on span "Section 1" at bounding box center [136, 114] width 14 height 5
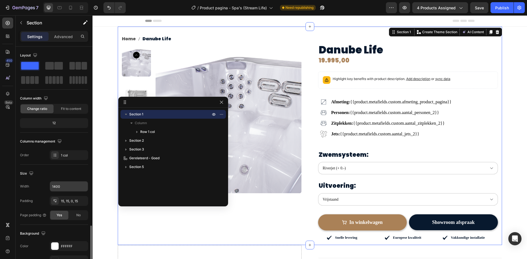
scroll to position [107, 0]
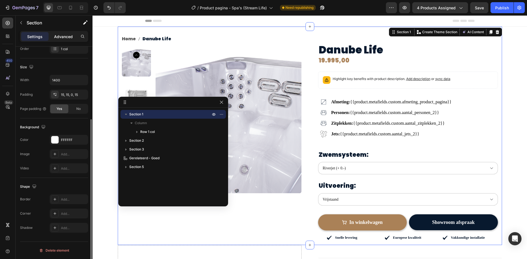
click at [70, 39] on p "Advanced" at bounding box center [63, 37] width 19 height 6
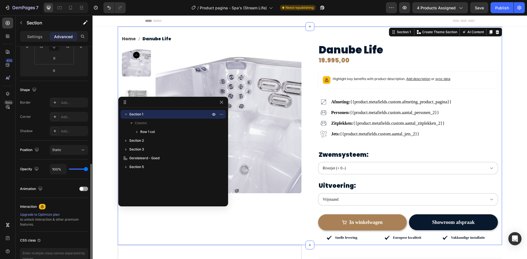
scroll to position [138, 0]
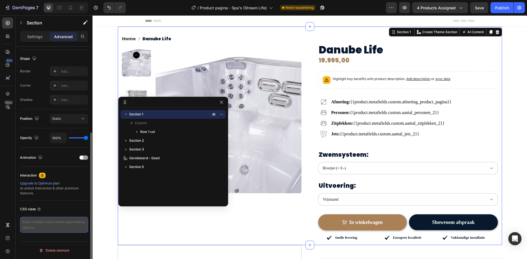
click at [41, 227] on textarea at bounding box center [54, 225] width 68 height 16
paste textarea "gp-custom-sticky-row"
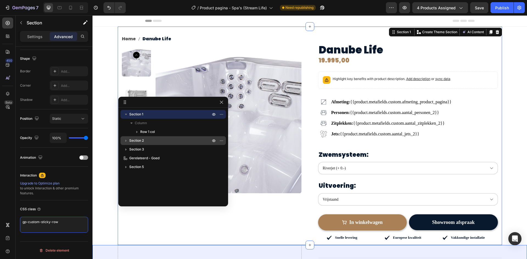
type textarea "gp-custom-sticky-row"
click at [127, 140] on icon "button" at bounding box center [125, 140] width 5 height 5
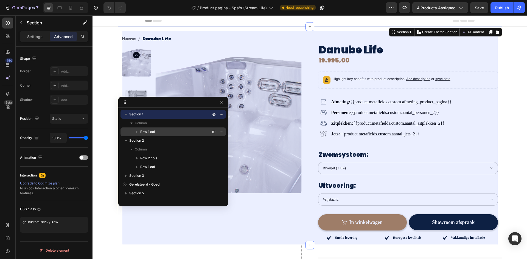
click at [139, 131] on icon "button" at bounding box center [136, 131] width 5 height 5
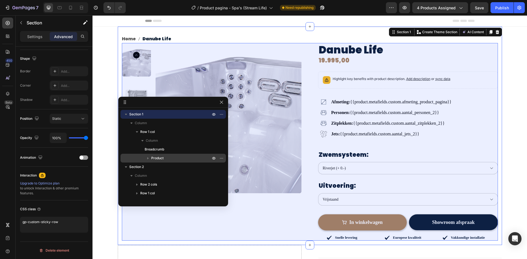
click at [149, 158] on icon "button" at bounding box center [147, 158] width 5 height 5
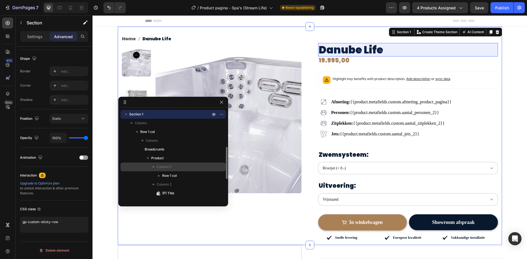
scroll to position [27, 0]
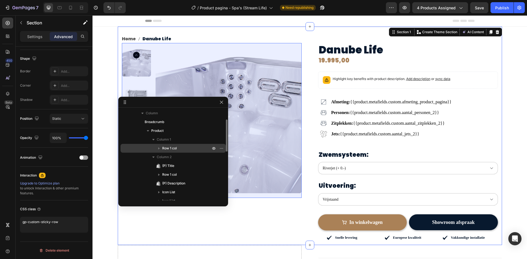
click at [167, 147] on span "Row 1 col" at bounding box center [169, 148] width 15 height 5
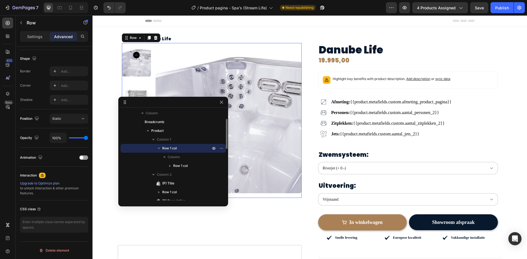
scroll to position [0, 0]
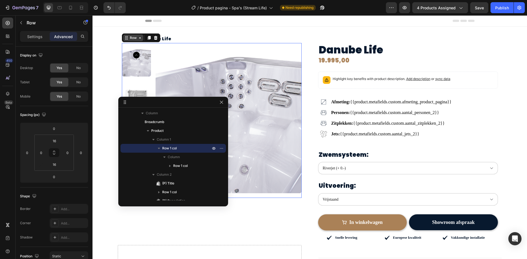
click at [133, 36] on div "Row" at bounding box center [133, 37] width 9 height 5
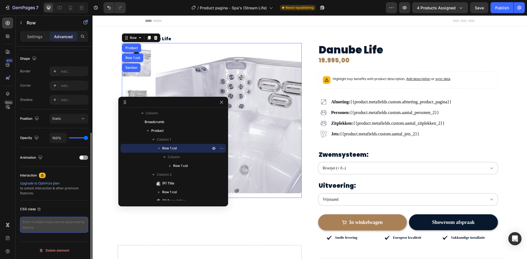
click at [49, 221] on textarea at bounding box center [54, 225] width 68 height 16
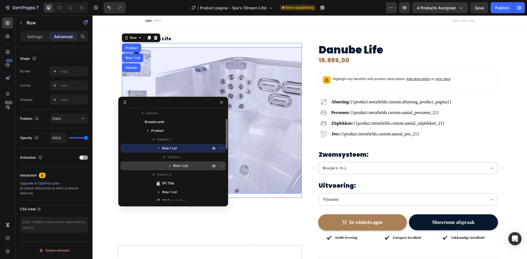
click at [178, 168] on span "Row 1 col" at bounding box center [180, 165] width 15 height 5
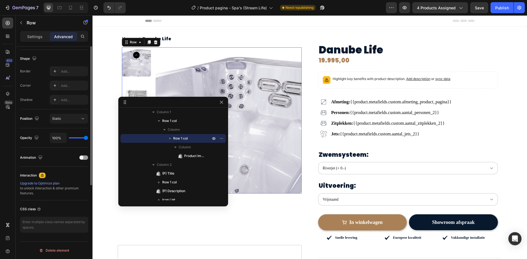
scroll to position [55, 0]
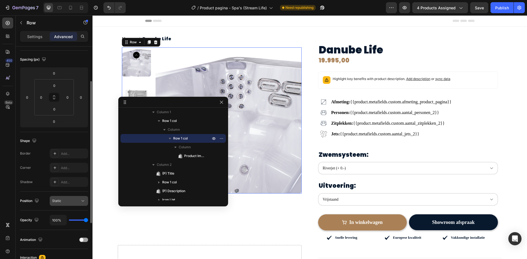
click at [63, 206] on div "Position Static" at bounding box center [54, 201] width 68 height 19
click at [63, 203] on div "Static" at bounding box center [66, 201] width 28 height 5
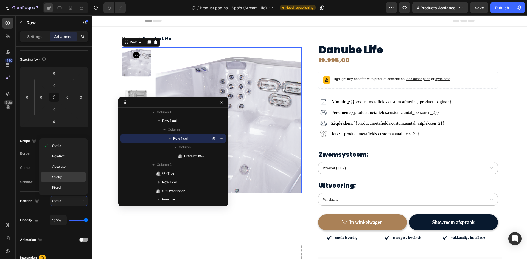
click at [57, 183] on div "Sticky" at bounding box center [63, 188] width 45 height 10
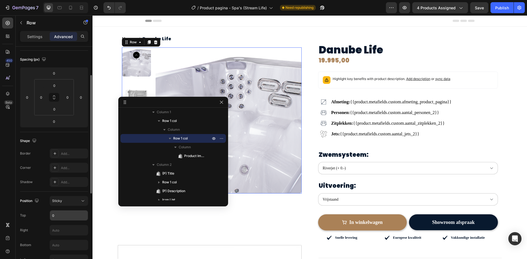
click at [58, 218] on input "0" at bounding box center [69, 216] width 38 height 10
click at [51, 216] on input "0" at bounding box center [69, 216] width 38 height 10
click at [53, 216] on input "0" at bounding box center [69, 216] width 38 height 10
click at [53, 217] on input "0" at bounding box center [69, 216] width 38 height 10
click at [53, 215] on input "0" at bounding box center [69, 216] width 38 height 10
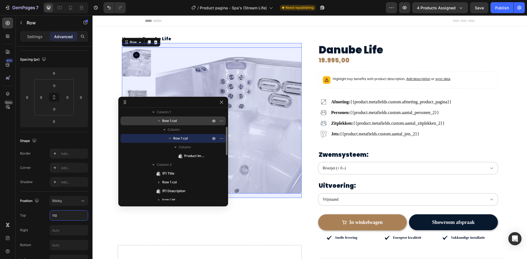
type input "110"
click at [160, 121] on icon "button" at bounding box center [158, 120] width 5 height 5
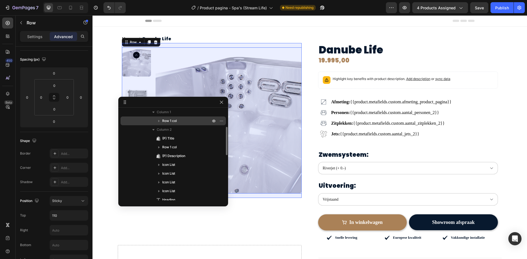
click at [170, 120] on span "Row 1 col" at bounding box center [169, 120] width 15 height 5
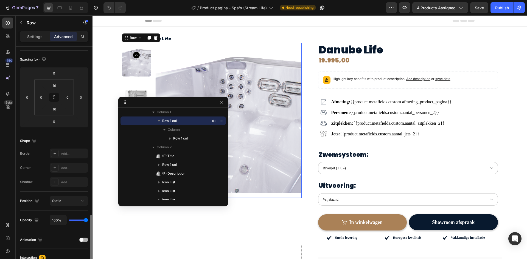
scroll to position [138, 0]
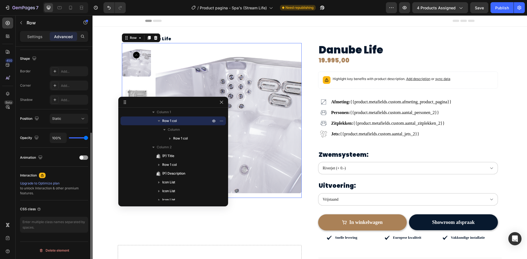
click at [47, 216] on div "CSS class" at bounding box center [54, 219] width 68 height 37
click at [47, 220] on textarea at bounding box center [54, 225] width 68 height 16
click at [65, 215] on div "CSS class" at bounding box center [54, 219] width 68 height 37
click at [61, 222] on textarea at bounding box center [54, 225] width 68 height 16
paste textarea "gp-custom-sticky-column"
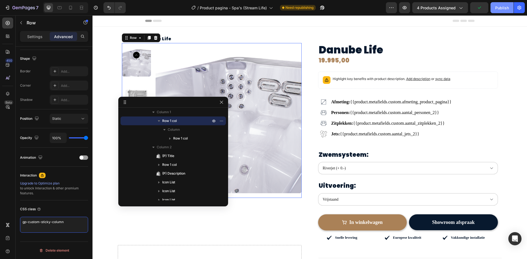
type textarea "gp-custom-sticky-column"
click at [507, 9] on div "Publish" at bounding box center [502, 8] width 14 height 6
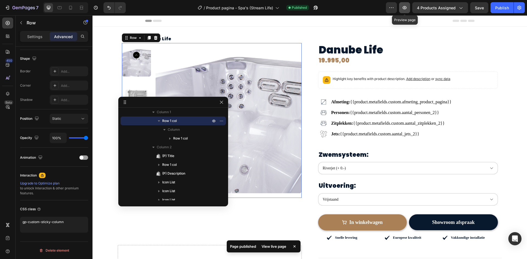
click at [404, 6] on icon "button" at bounding box center [404, 7] width 5 height 5
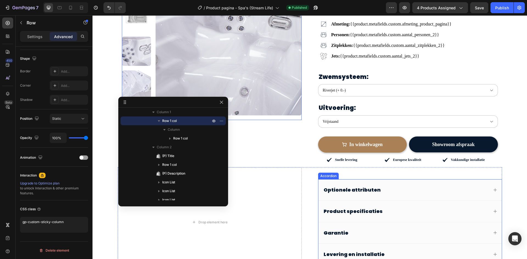
scroll to position [137, 0]
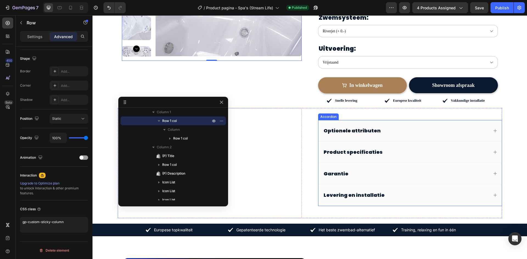
click at [399, 123] on div "Optionele attributen" at bounding box center [409, 130] width 183 height 21
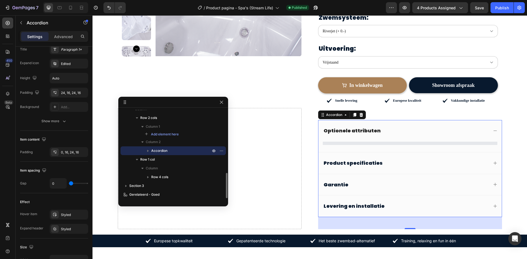
scroll to position [0, 0]
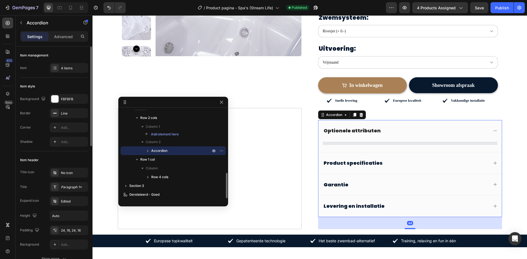
click at [399, 123] on div "Optionele attributen" at bounding box center [409, 130] width 183 height 21
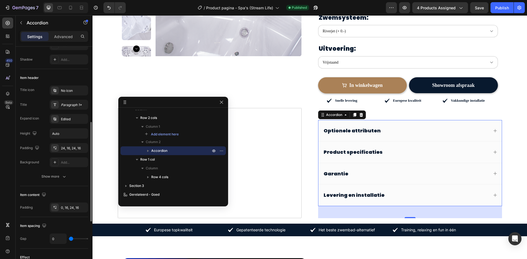
scroll to position [110, 0]
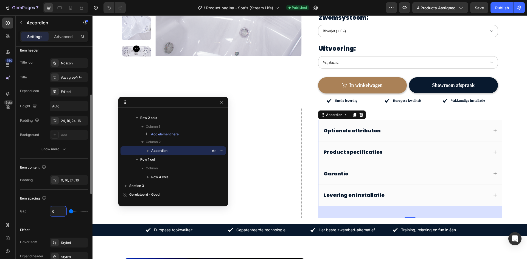
click at [55, 211] on input "0" at bounding box center [58, 212] width 16 height 10
click at [52, 212] on input "0" at bounding box center [58, 212] width 16 height 10
type input "10"
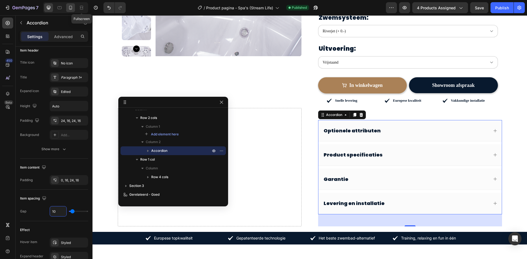
click at [71, 8] on icon at bounding box center [70, 7] width 5 height 5
type input "0"
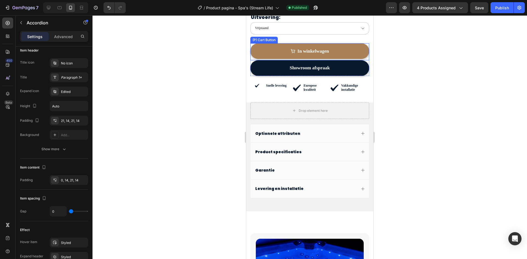
scroll to position [383, 0]
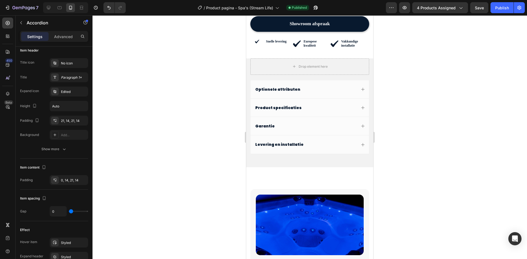
click at [298, 80] on div "Optionele attributen" at bounding box center [310, 89] width 118 height 18
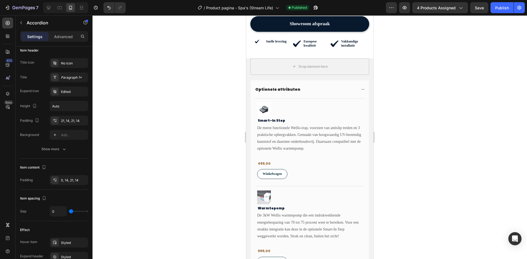
click at [303, 81] on div "Optionele attributen" at bounding box center [310, 89] width 118 height 18
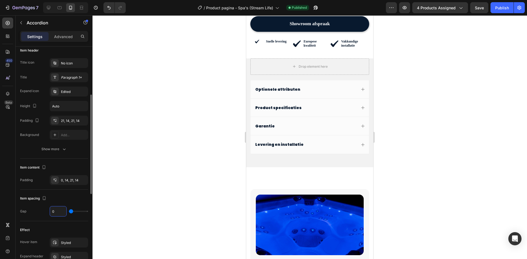
click at [55, 212] on input "0" at bounding box center [58, 212] width 16 height 10
type input "8"
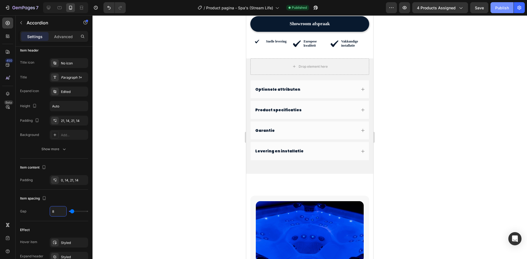
type input "8"
click at [508, 7] on div "Publish" at bounding box center [502, 8] width 14 height 6
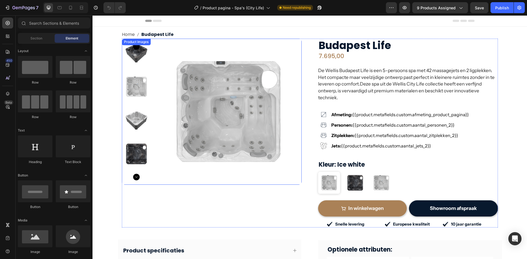
scroll to position [110, 0]
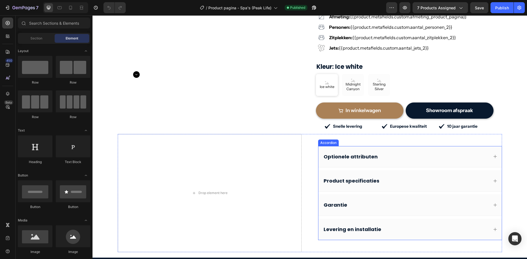
scroll to position [137, 0]
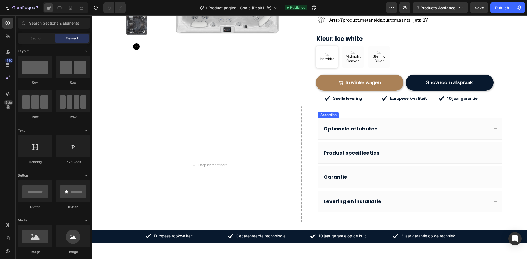
click at [415, 133] on div "Optionele attributen" at bounding box center [409, 128] width 183 height 21
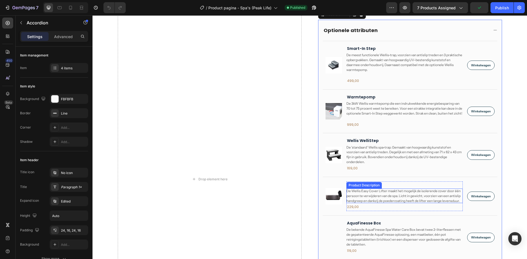
scroll to position [275, 0]
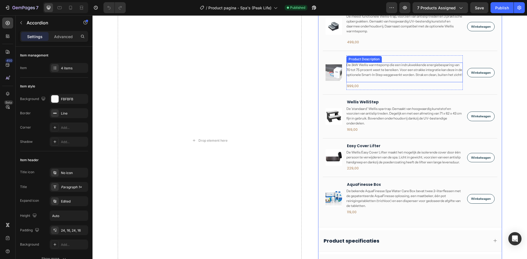
click at [360, 33] on p "De 3kW Wellis warmtepomp die een indrukwekkende energiebesparing van 70 tot 75 …" at bounding box center [404, 23] width 116 height 19
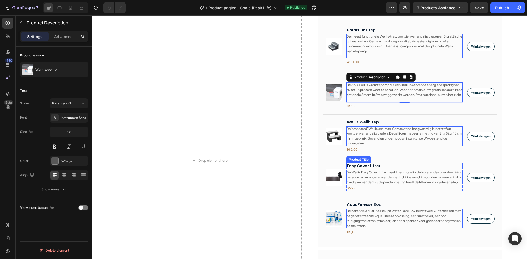
scroll to position [220, 0]
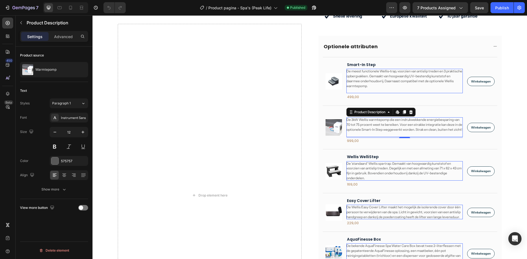
click at [388, 91] on div "De meest functionele Wellis-trap, voorzien van antislip treden en 3 praktische …" at bounding box center [404, 81] width 116 height 24
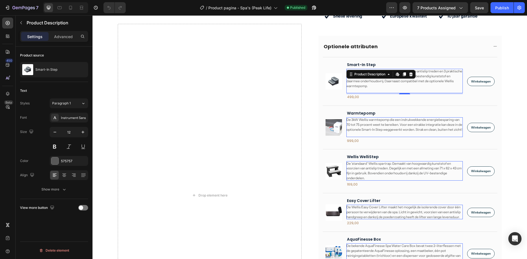
click at [388, 88] on div "De meest functionele Wellis-trap, voorzien van antislip treden en 3 praktische …" at bounding box center [404, 81] width 116 height 24
click at [434, 93] on div "De 'standaard' Wellis spa-trap. Gemaakt van hoogwaardig kunststof en voorzien v…" at bounding box center [404, 81] width 116 height 24
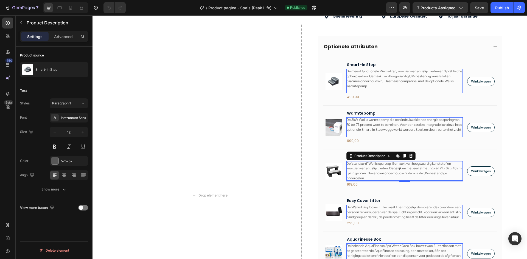
click at [434, 93] on div "De 'standaard' Wellis spa-trap. Gemaakt van hoogwaardig kunststof en voorzien v…" at bounding box center [404, 81] width 116 height 24
click at [334, 63] on div "Product Images Smart-In Step Product Title De meest functionele Wellis-trap, vo…" at bounding box center [410, 81] width 175 height 49
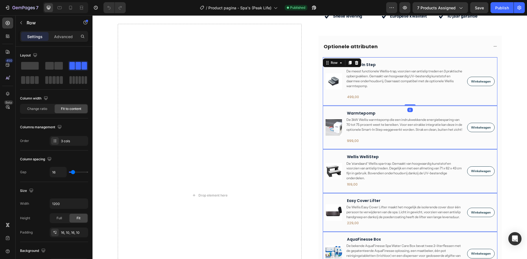
click at [334, 63] on div "Row" at bounding box center [334, 62] width 9 height 5
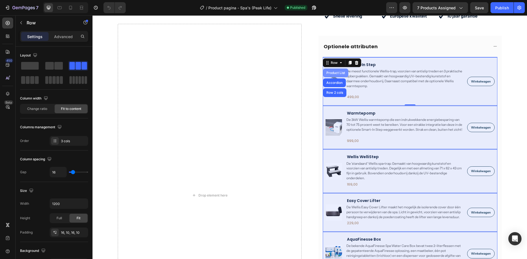
click at [333, 74] on div "Product List" at bounding box center [335, 72] width 21 height 3
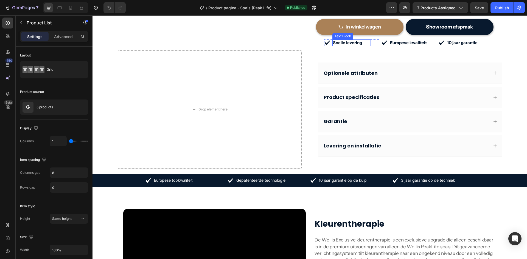
scroll to position [165, 0]
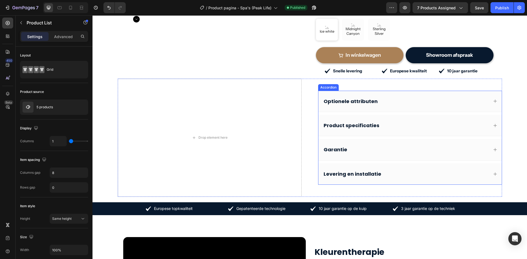
drag, startPoint x: 355, startPoint y: 99, endPoint x: 374, endPoint y: 101, distance: 18.5
click at [356, 100] on p "Optionele attributen" at bounding box center [351, 101] width 54 height 6
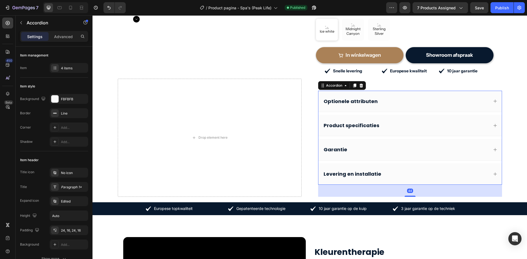
click at [398, 105] on div "Optionele attributen" at bounding box center [406, 101] width 166 height 8
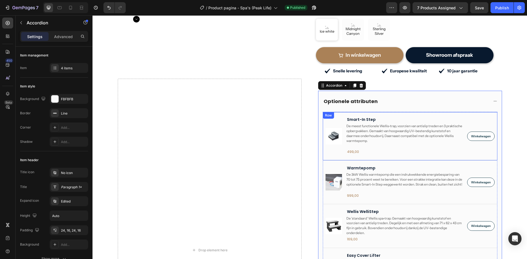
click at [332, 116] on div "Product Images Smart-In Step Product Title De meest functionele Wellis-trap, vo…" at bounding box center [410, 136] width 175 height 49
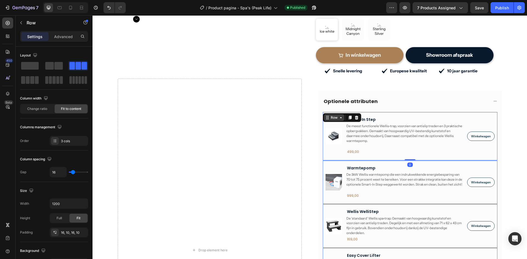
click at [334, 119] on div "Row" at bounding box center [334, 117] width 9 height 5
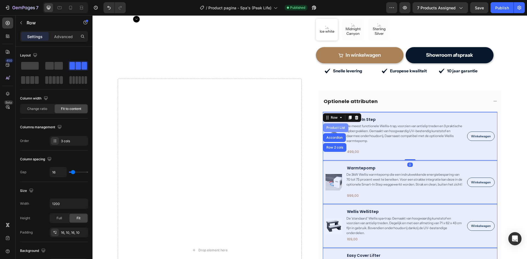
click at [334, 130] on div "Product List" at bounding box center [335, 127] width 21 height 3
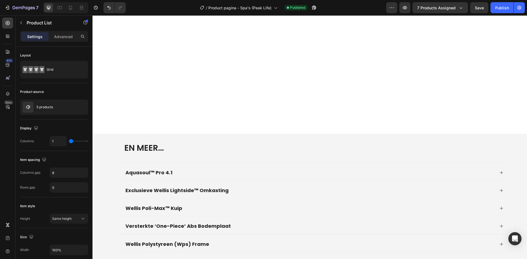
scroll to position [1620, 0]
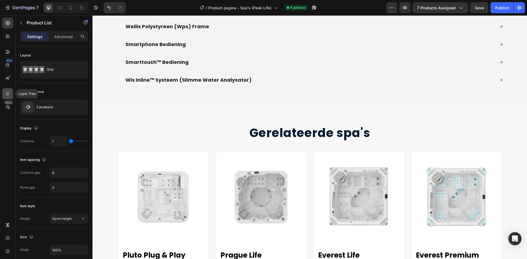
drag, startPoint x: 149, startPoint y: 128, endPoint x: 4, endPoint y: 95, distance: 149.0
click at [4, 95] on div at bounding box center [7, 93] width 11 height 11
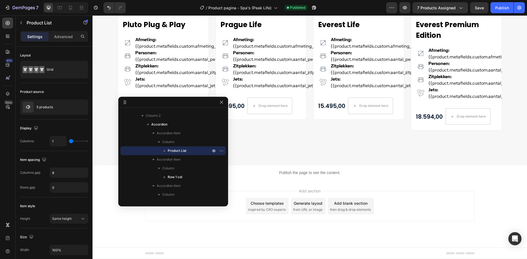
scroll to position [144, 0]
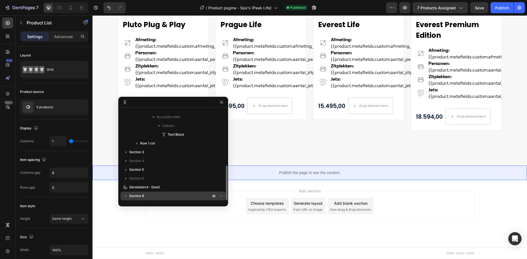
click at [145, 196] on p "Section 8" at bounding box center [170, 196] width 82 height 5
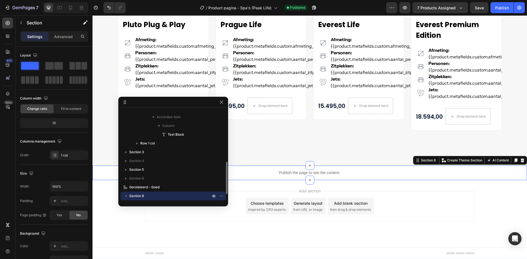
scroll to position [162, 0]
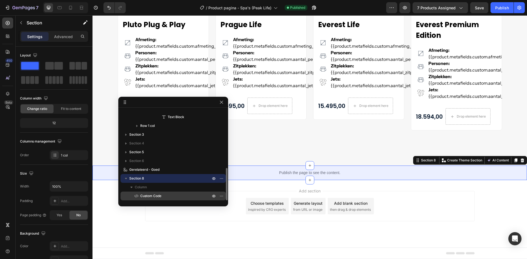
click at [152, 198] on span "Custom Code" at bounding box center [150, 196] width 21 height 5
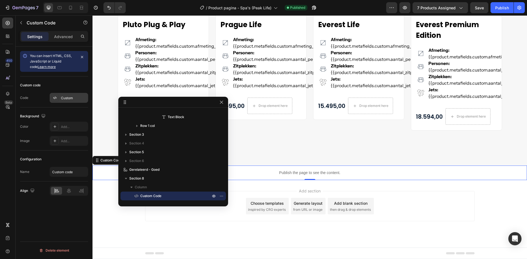
click at [57, 96] on icon at bounding box center [55, 98] width 4 height 4
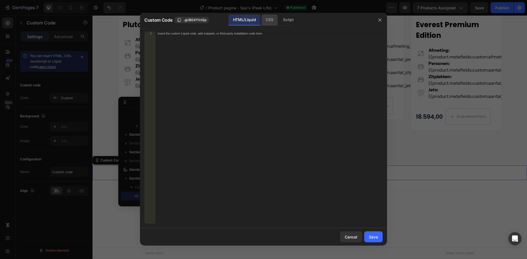
click at [279, 22] on div "CSS" at bounding box center [288, 20] width 19 height 11
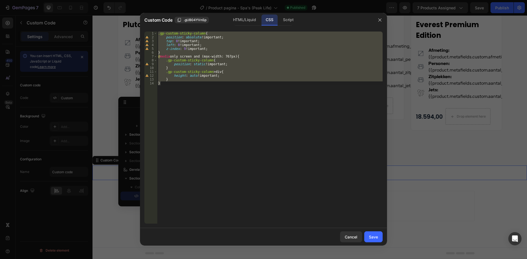
click at [164, 80] on div ".gp-custom-sticky-column { position : absolute !important ; top : 0 !important …" at bounding box center [270, 128] width 226 height 192
drag, startPoint x: 163, startPoint y: 85, endPoint x: 155, endPoint y: 34, distance: 50.8
click at [155, 34] on div "} 1 2 3 4 5 6 7 8 9 10 11 12 13 14 .gp-custom-sticky-column { position : absolu…" at bounding box center [263, 128] width 238 height 192
click at [287, 19] on div "Script" at bounding box center [288, 20] width 19 height 11
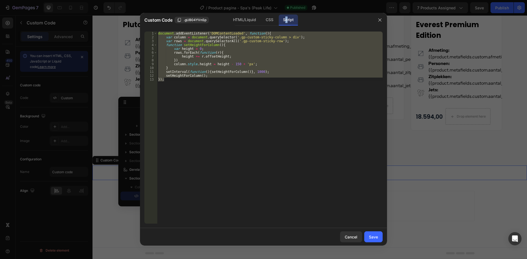
click at [177, 87] on div "document . addEventListener ( 'DOMContentLoaded' , function ( ) { var column = …" at bounding box center [270, 128] width 226 height 192
drag, startPoint x: 163, startPoint y: 80, endPoint x: 147, endPoint y: 30, distance: 52.0
click at [147, 30] on div "}); 1 2 3 4 5 6 7 8 9 10 11 12 13 document . addEventListener ( 'DOMContentLoad…" at bounding box center [263, 127] width 247 height 201
type textarea "document.addEventListener('DOMContentLoaded', function(){ var column = document…"
click at [378, 15] on div at bounding box center [380, 20] width 14 height 14
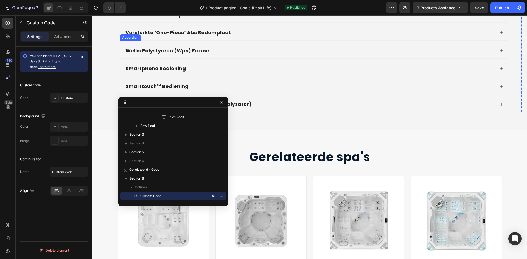
scroll to position [1439, 0]
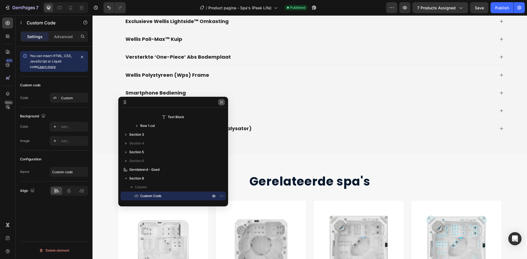
click at [223, 102] on icon "button" at bounding box center [221, 102] width 4 height 4
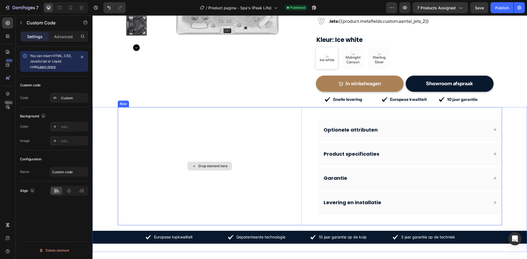
scroll to position [137, 0]
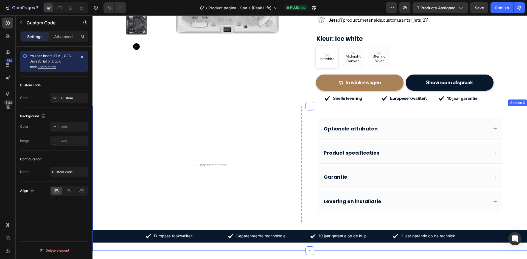
click at [110, 137] on div "Drop element here Optionele attributen Product specificaties Garantie Levering …" at bounding box center [310, 178] width 435 height 145
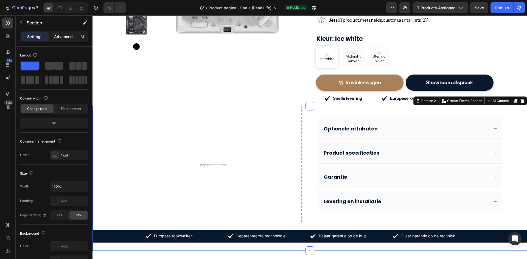
click at [60, 40] on div "Advanced" at bounding box center [63, 36] width 27 height 9
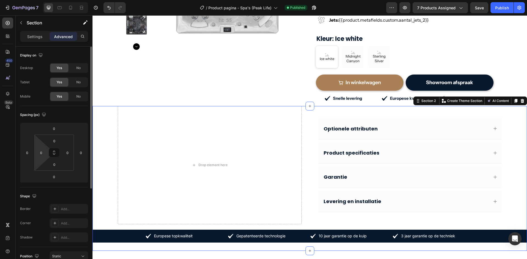
scroll to position [138, 0]
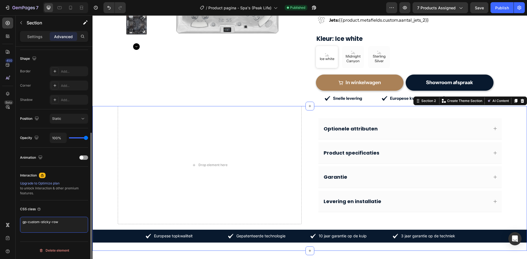
click at [32, 228] on textarea "gp-custom-sticky-row" at bounding box center [54, 225] width 68 height 16
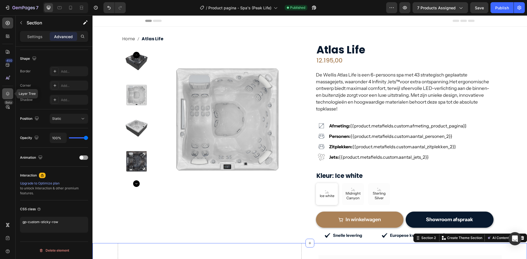
click at [9, 94] on icon at bounding box center [7, 93] width 5 height 5
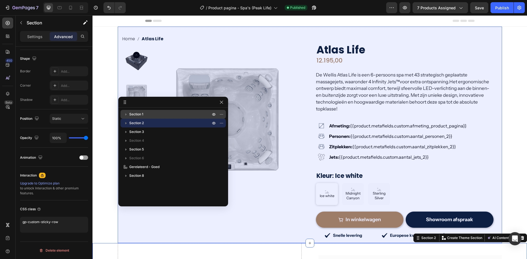
click at [133, 115] on span "Section 1" at bounding box center [136, 114] width 14 height 5
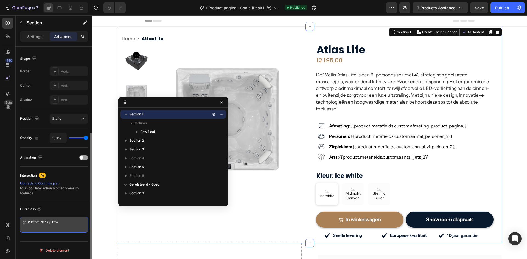
click at [54, 227] on textarea "gp-custom-sticky-row" at bounding box center [54, 225] width 68 height 16
click at [53, 227] on textarea "gp-custom-sticky-row" at bounding box center [54, 225] width 68 height 16
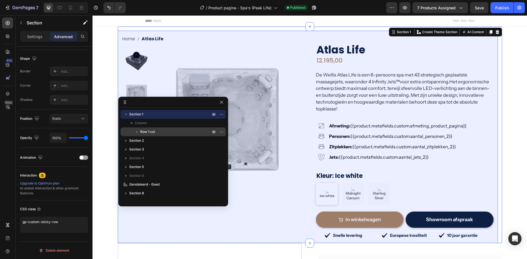
click at [137, 131] on icon "button" at bounding box center [136, 131] width 5 height 5
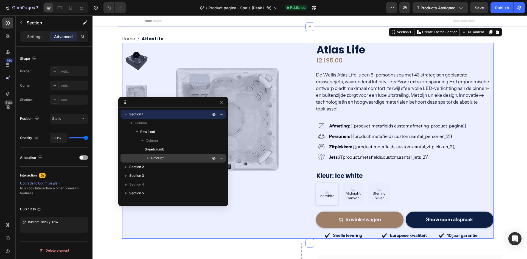
click at [147, 156] on icon "button" at bounding box center [147, 158] width 5 height 5
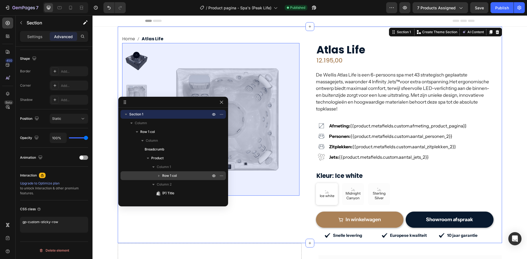
click at [168, 175] on span "Row 1 col" at bounding box center [169, 175] width 15 height 5
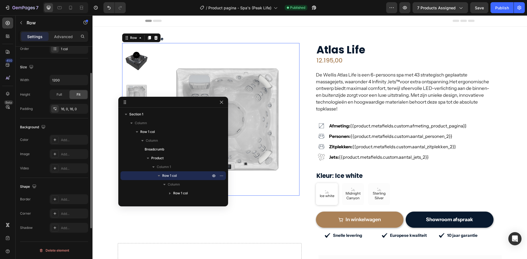
scroll to position [79, 0]
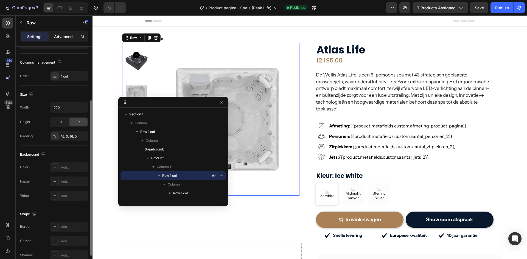
click at [59, 36] on p "Advanced" at bounding box center [63, 37] width 19 height 6
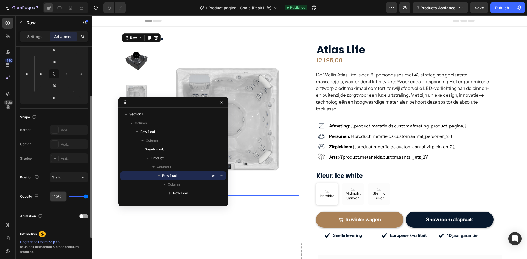
scroll to position [138, 0]
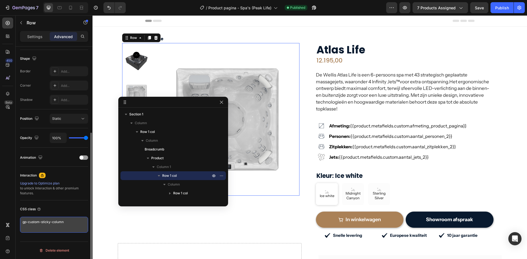
click at [48, 223] on textarea "gp-custom-sticky-column" at bounding box center [54, 225] width 68 height 16
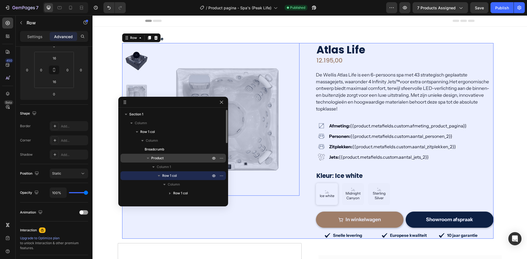
scroll to position [27, 0]
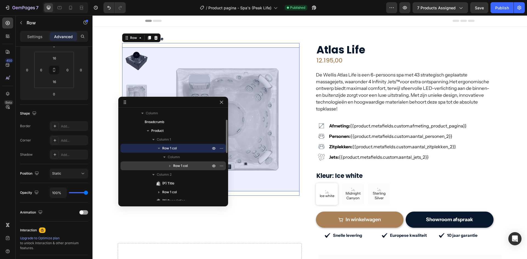
click at [176, 167] on span "Row 1 col" at bounding box center [180, 165] width 15 height 5
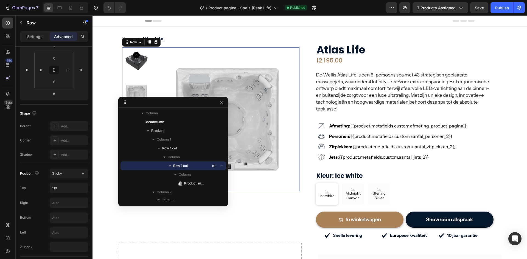
scroll to position [211, 0]
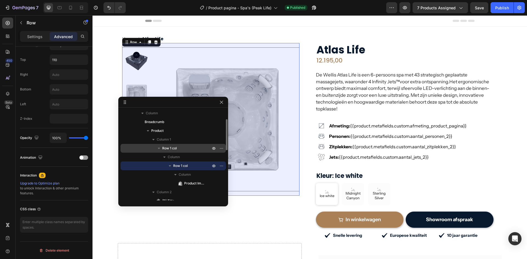
drag, startPoint x: 166, startPoint y: 147, endPoint x: 161, endPoint y: 152, distance: 7.4
click at [166, 147] on span "Row 1 col" at bounding box center [169, 148] width 15 height 5
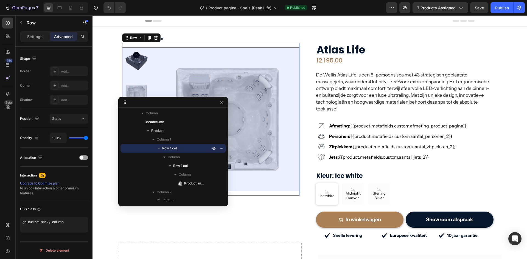
scroll to position [173, 0]
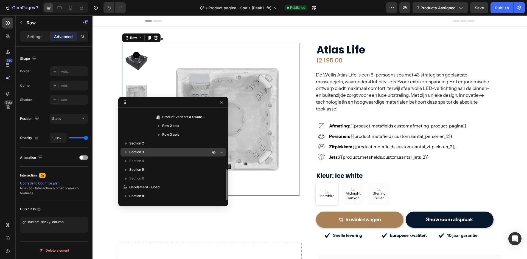
click at [146, 195] on p "Section 8" at bounding box center [170, 196] width 82 height 5
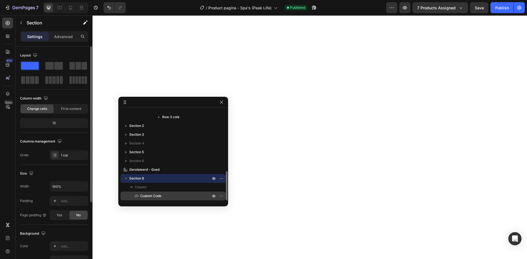
scroll to position [1420, 0]
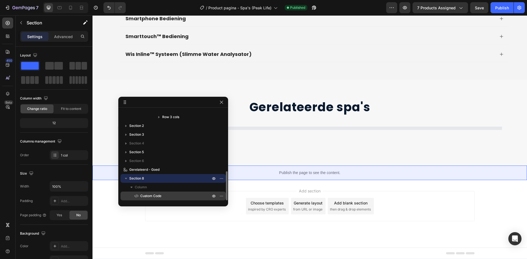
click at [152, 195] on span "Custom Code" at bounding box center [150, 196] width 21 height 5
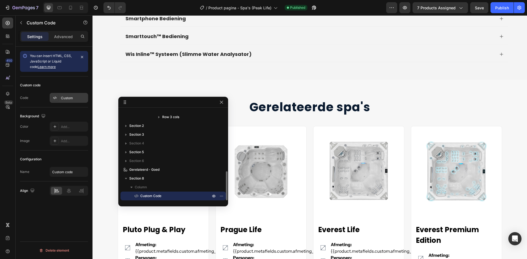
click at [58, 96] on div at bounding box center [55, 98] width 8 height 8
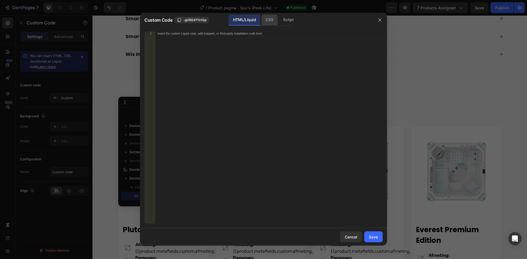
click at [279, 22] on div "CSS" at bounding box center [288, 20] width 19 height 11
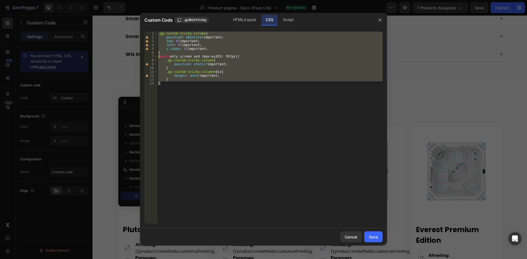
click at [178, 80] on div ".gp-custom-sticky-column { position : absolute !important ; top : 0 !important …" at bounding box center [270, 128] width 226 height 192
drag, startPoint x: 163, startPoint y: 84, endPoint x: 155, endPoint y: 34, distance: 50.6
click at [155, 34] on div "} 1 2 3 4 5 6 7 8 9 10 11 12 13 14 .gp-custom-sticky-column { position : absolu…" at bounding box center [263, 128] width 238 height 192
click at [286, 20] on div "Script" at bounding box center [288, 20] width 19 height 11
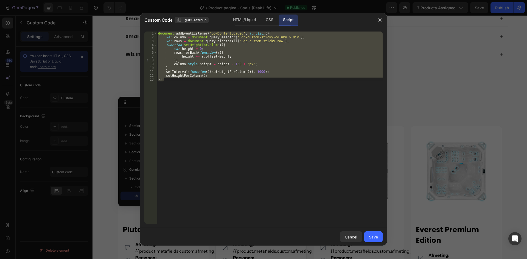
click at [161, 83] on div "document . addEventListener ( 'DOMContentLoaded' , function ( ) { var column = …" at bounding box center [270, 128] width 226 height 192
drag, startPoint x: 166, startPoint y: 80, endPoint x: 155, endPoint y: 33, distance: 48.8
click at [155, 33] on div "}); 1 2 3 4 5 6 7 8 9 10 11 12 13 document . addEventListener ( 'DOMContentLoad…" at bounding box center [263, 128] width 238 height 192
type textarea "document.addEventListener('DOMContentLoaded', function(){ var column = document…"
click at [379, 19] on icon "button" at bounding box center [380, 20] width 4 height 4
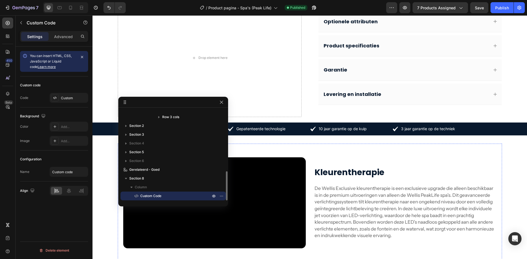
scroll to position [188, 0]
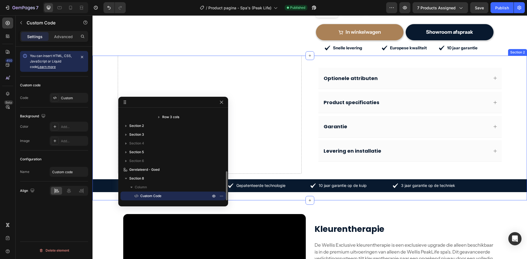
click at [102, 95] on div "Drop element here Optionele attributen Product specificaties Garantie Levering …" at bounding box center [310, 128] width 435 height 145
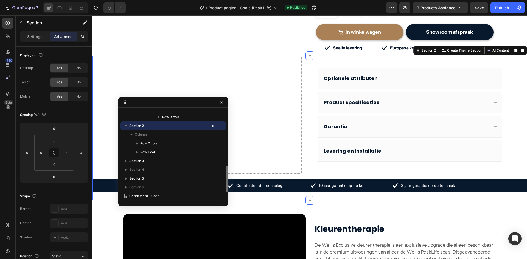
scroll to position [138, 0]
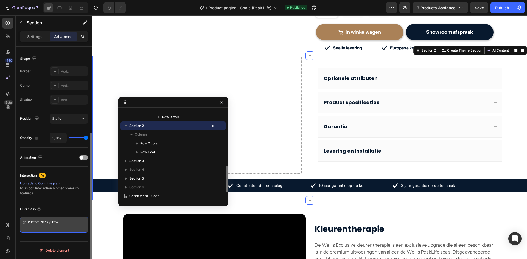
click at [47, 225] on textarea "gp-custom-sticky-row" at bounding box center [54, 225] width 68 height 16
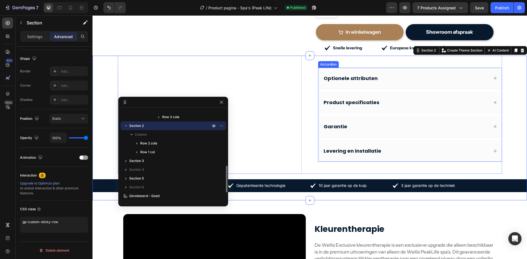
click at [399, 80] on div "Optionele attributen" at bounding box center [406, 78] width 166 height 8
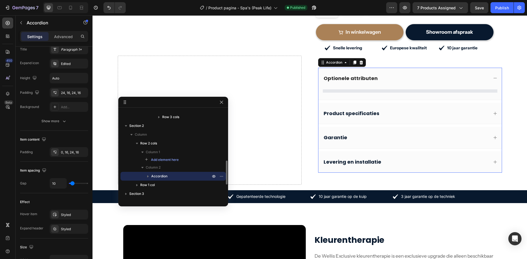
scroll to position [0, 0]
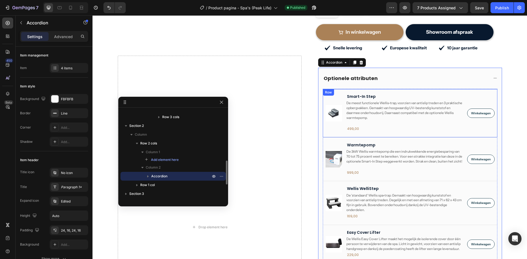
click at [331, 96] on div "Product Images Smart-In Step Product Title De meest functionele Wellis-trap, vo…" at bounding box center [410, 113] width 175 height 49
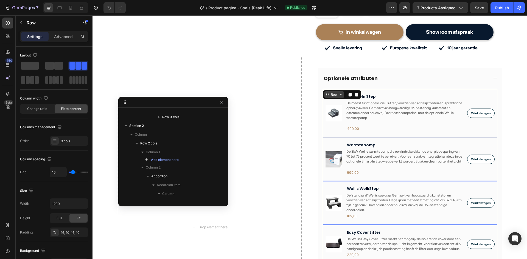
scroll to position [251, 0]
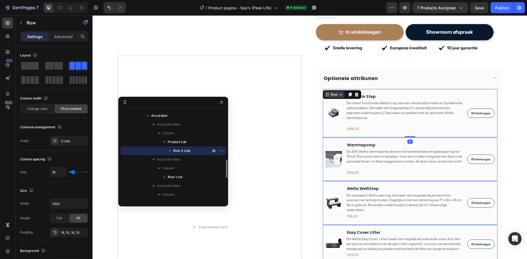
click at [335, 97] on div "Row" at bounding box center [334, 94] width 9 height 5
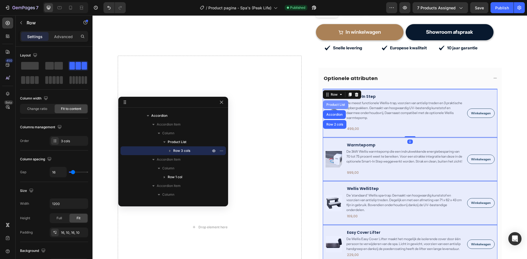
click at [334, 108] on div "Product List" at bounding box center [335, 104] width 25 height 9
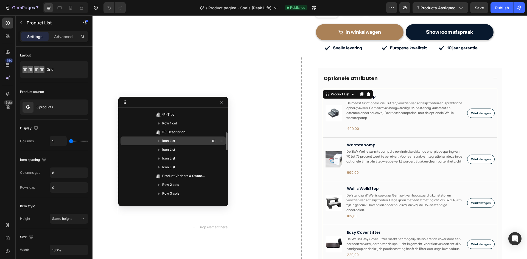
scroll to position [0, 0]
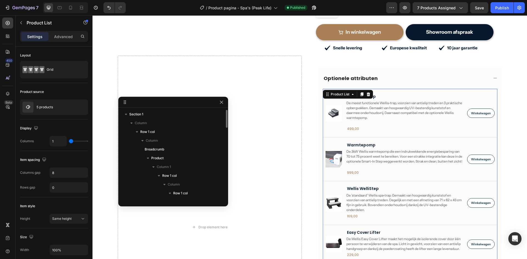
click at [155, 109] on div "Section 1 Column Row 1 col Column Breadcrumb Product Column 1 Row 1 col Column …" at bounding box center [173, 155] width 110 height 95
click at [155, 112] on p "Section 1" at bounding box center [170, 114] width 82 height 5
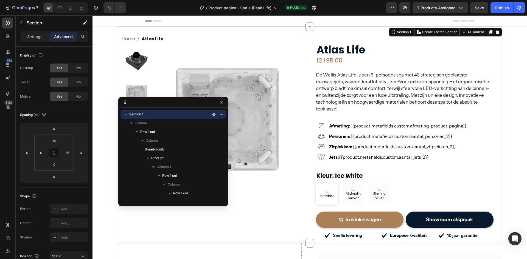
scroll to position [138, 0]
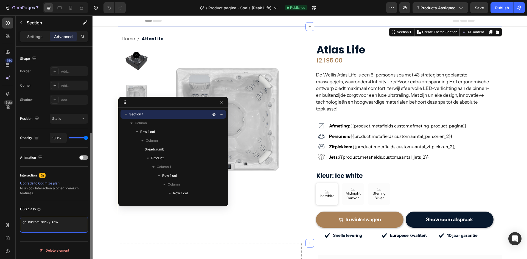
click at [45, 224] on textarea "gp-custom-sticky-row" at bounding box center [54, 225] width 68 height 16
drag, startPoint x: 245, startPoint y: 96, endPoint x: 178, endPoint y: 75, distance: 69.4
click at [245, 96] on img at bounding box center [227, 119] width 144 height 144
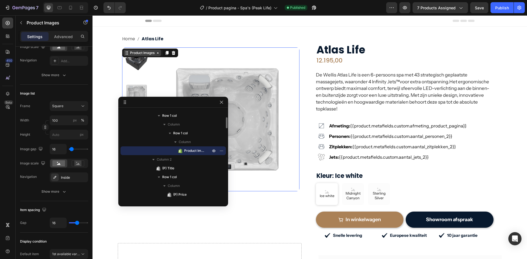
scroll to position [0, 0]
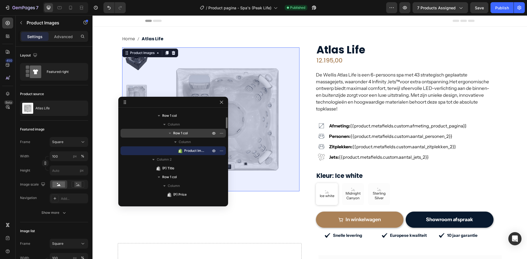
click at [183, 135] on span "Row 1 col" at bounding box center [180, 133] width 15 height 5
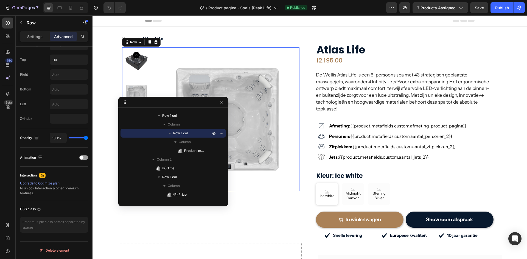
scroll to position [19, 0]
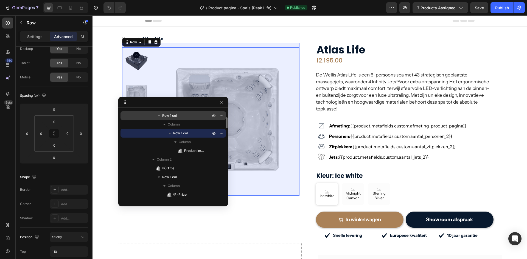
click at [185, 117] on p "Row 1 col" at bounding box center [186, 115] width 49 height 5
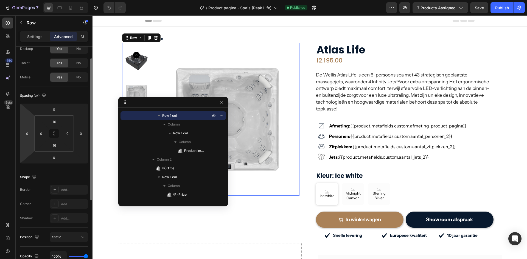
scroll to position [138, 0]
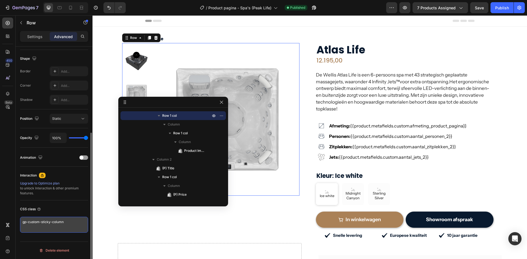
click at [41, 219] on textarea "gp-custom-sticky-column" at bounding box center [54, 225] width 68 height 16
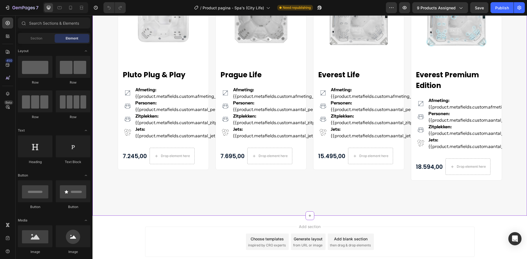
scroll to position [1229, 0]
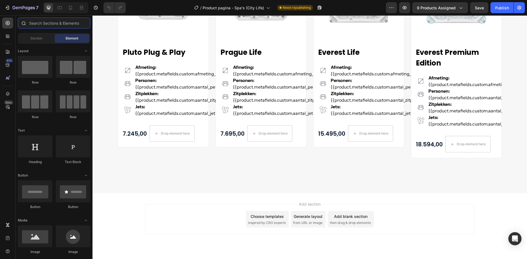
click at [31, 25] on input "text" at bounding box center [54, 23] width 72 height 11
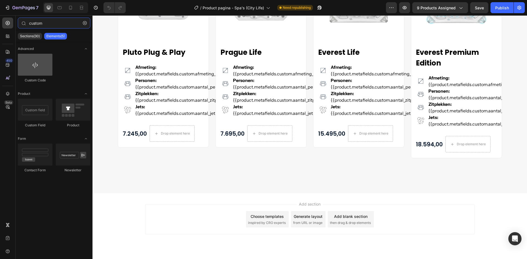
type input "custom"
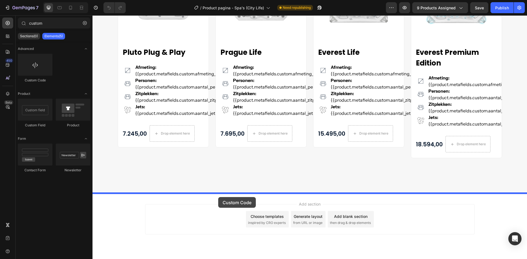
drag, startPoint x: 117, startPoint y: 85, endPoint x: 218, endPoint y: 197, distance: 151.2
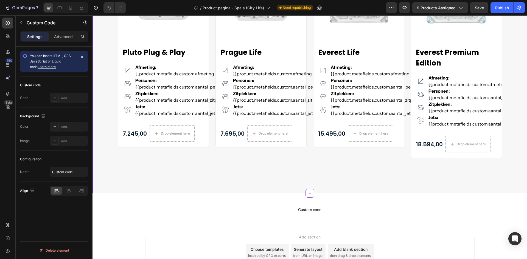
click at [168, 193] on div "Gerelateerde spa's Heading Product Images Pluto Plug & Play (P) Title Icon Afme…" at bounding box center [310, 48] width 435 height 291
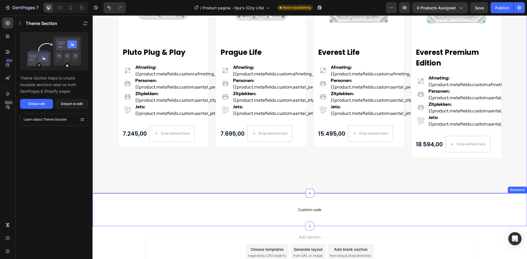
click at [168, 197] on div "Custom code Custom Code Section 6" at bounding box center [310, 210] width 435 height 33
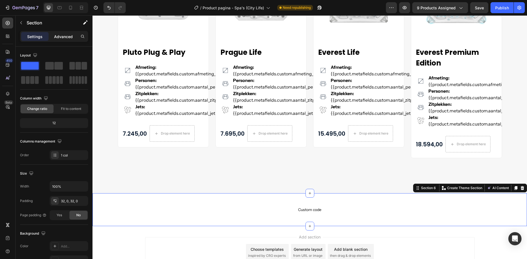
click at [55, 36] on p "Advanced" at bounding box center [63, 37] width 19 height 6
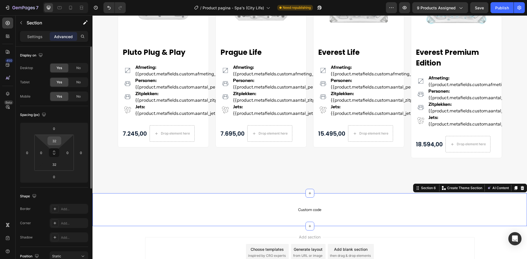
click at [54, 139] on input "32" at bounding box center [54, 141] width 11 height 8
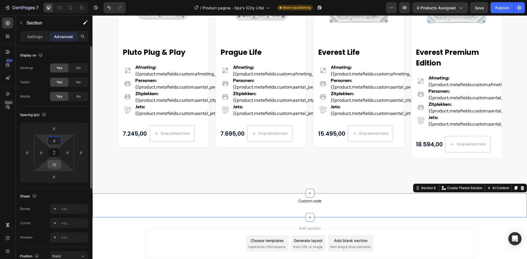
type input "0"
click at [55, 166] on input "32" at bounding box center [54, 165] width 11 height 8
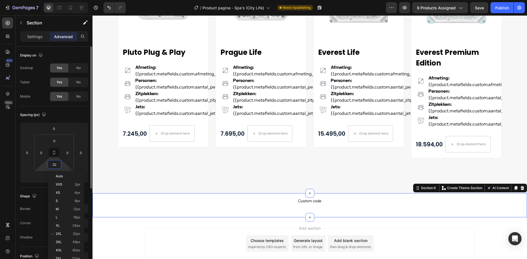
type input "0"
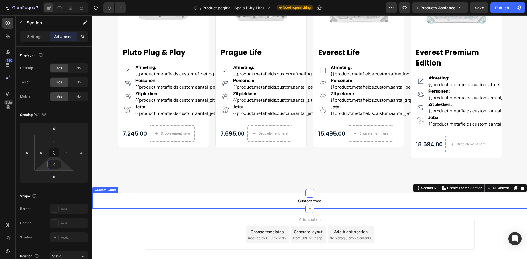
click at [291, 202] on span "Custom code" at bounding box center [310, 201] width 435 height 7
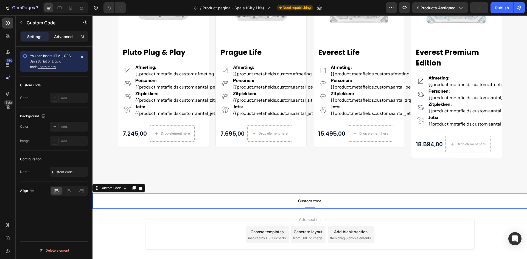
click at [64, 35] on p "Advanced" at bounding box center [63, 37] width 19 height 6
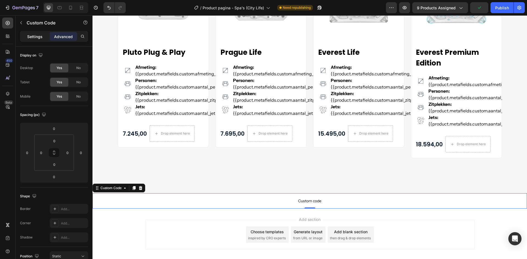
click at [40, 39] on p "Settings" at bounding box center [34, 37] width 15 height 6
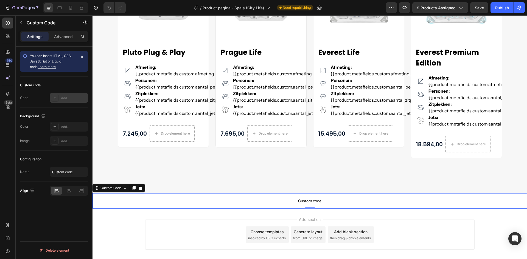
click at [61, 99] on div "Add..." at bounding box center [69, 98] width 38 height 10
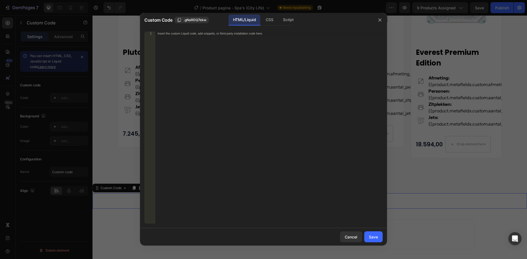
click at [212, 88] on div "Insert the custom Liquid code, add snippets, or third-party installation code h…" at bounding box center [268, 132] width 227 height 200
paste textarea "}"
type textarea "}"
click at [279, 18] on div "CSS" at bounding box center [288, 20] width 19 height 11
click at [223, 57] on div "Insert the CSS code to style your content here." at bounding box center [268, 132] width 227 height 200
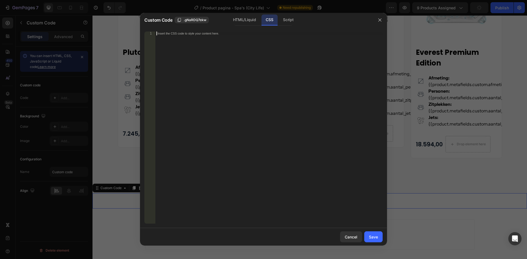
paste textarea "}"
type textarea "}"
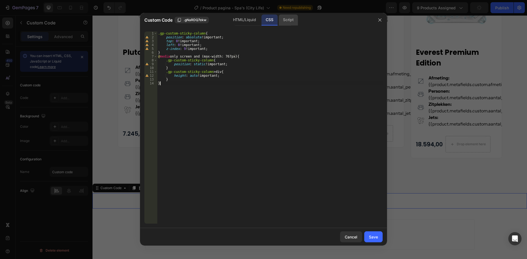
click at [293, 24] on div "Script" at bounding box center [288, 20] width 19 height 11
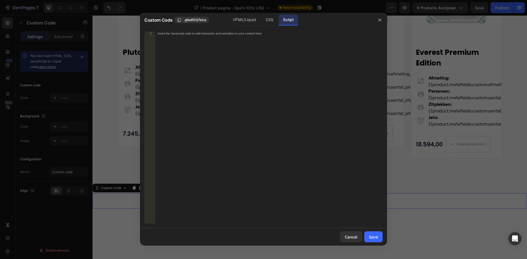
click at [265, 41] on div "Insert the Javascript code to add interaction and animation to your content her…" at bounding box center [268, 132] width 227 height 200
paste textarea "});"
type textarea "});"
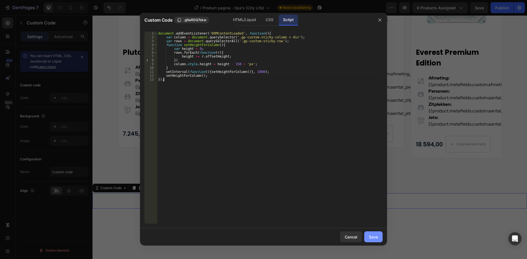
click at [380, 241] on button "Save" at bounding box center [373, 237] width 18 height 11
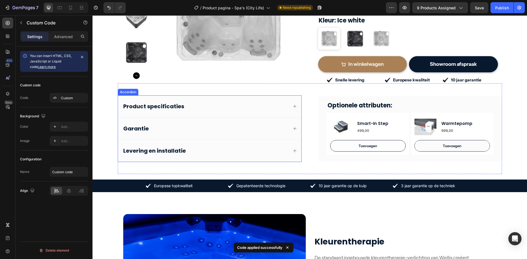
scroll to position [145, 0]
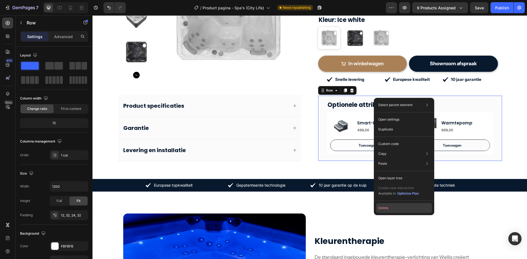
click at [390, 209] on button "Delete" at bounding box center [404, 208] width 56 height 10
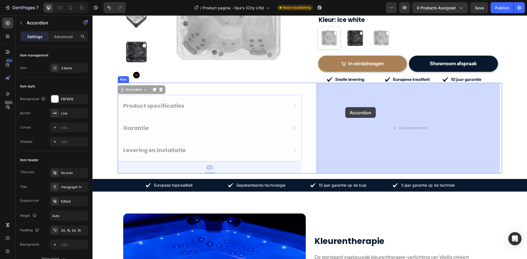
drag, startPoint x: 220, startPoint y: 100, endPoint x: 345, endPoint y: 107, distance: 126.0
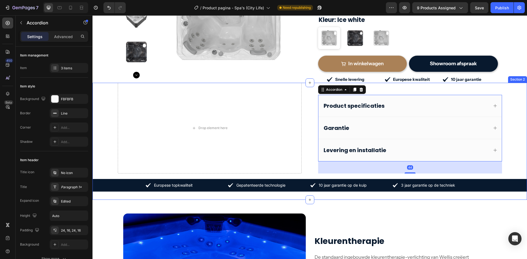
click at [102, 111] on div "Drop element here Product specificaties Garantie Levering en installatie Accord…" at bounding box center [310, 141] width 435 height 117
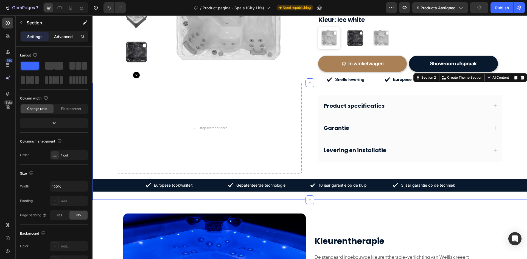
click at [58, 37] on p "Advanced" at bounding box center [63, 37] width 19 height 6
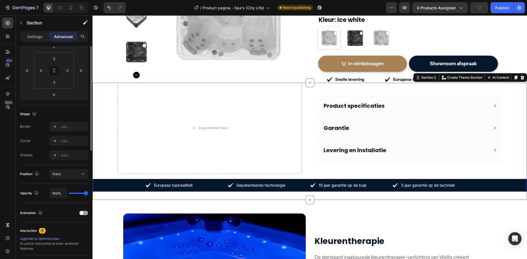
scroll to position [137, 0]
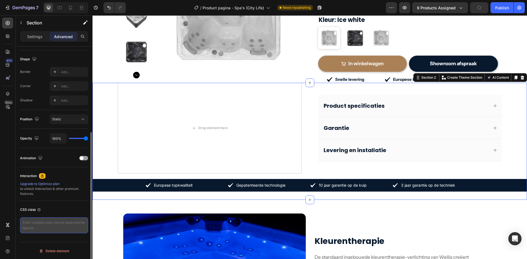
click at [54, 226] on textarea at bounding box center [54, 226] width 68 height 16
paste textarea "gp-custom-sticky-row"
type textarea "gp-custom-sticky-row"
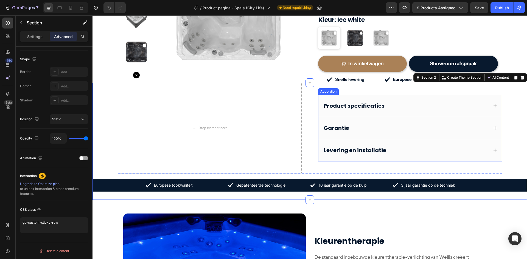
click at [372, 104] on p "Product specificaties" at bounding box center [354, 105] width 61 height 7
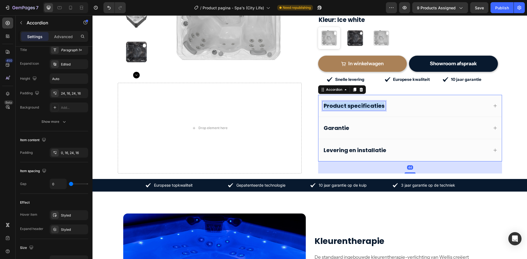
click at [372, 104] on p "Product specificaties" at bounding box center [354, 105] width 61 height 7
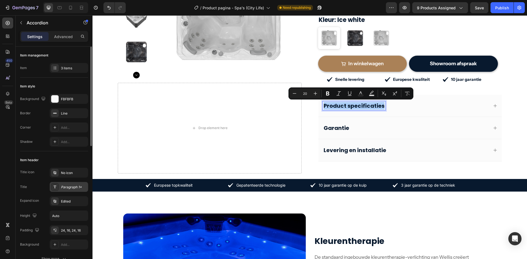
click at [73, 185] on div "Paragraph 1*" at bounding box center [74, 187] width 26 height 5
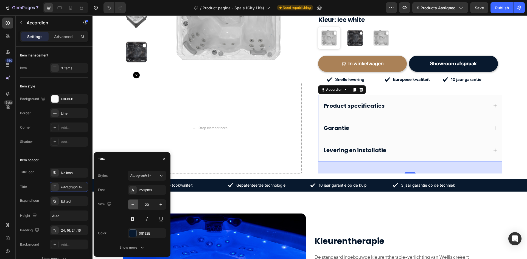
click at [136, 205] on button "button" at bounding box center [133, 205] width 10 height 10
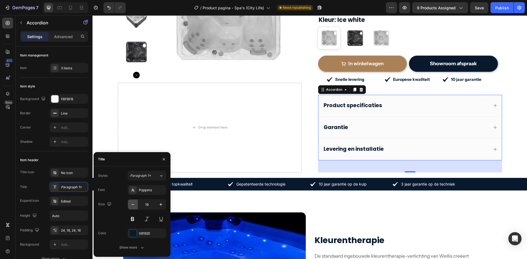
type input "18"
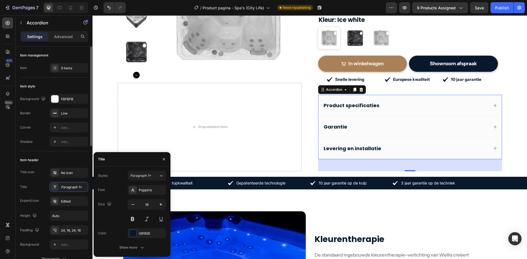
click at [38, 145] on div "Shadow Add..." at bounding box center [54, 142] width 68 height 10
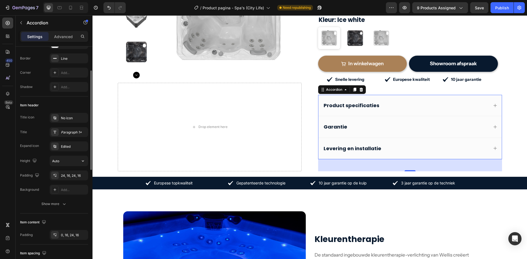
scroll to position [82, 0]
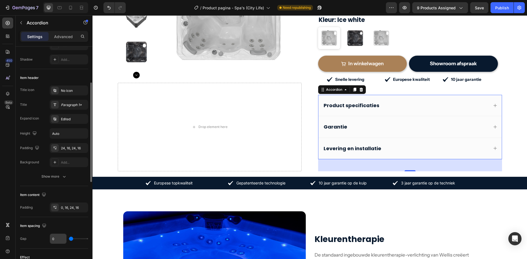
click at [56, 238] on input "0" at bounding box center [58, 239] width 16 height 10
click at [52, 240] on input "0" at bounding box center [58, 239] width 16 height 10
type input "10"
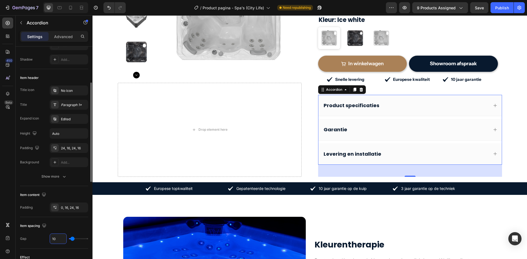
scroll to position [0, 0]
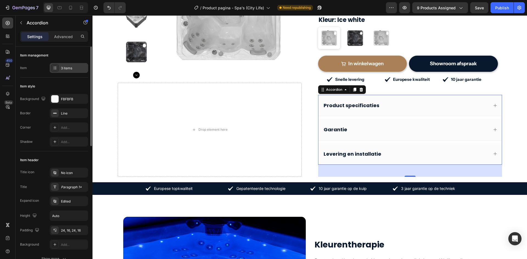
type input "10"
click at [56, 67] on icon at bounding box center [55, 68] width 4 height 4
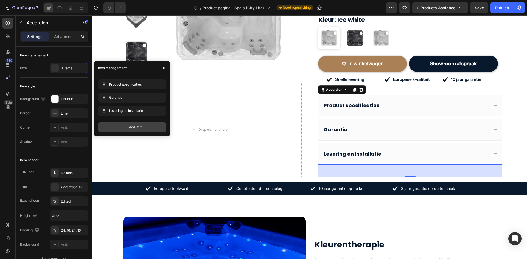
click at [125, 125] on icon at bounding box center [123, 127] width 5 height 5
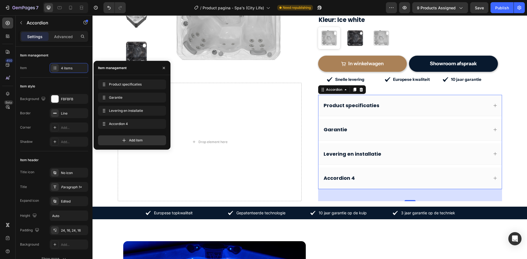
click at [339, 179] on div "Accordion 4" at bounding box center [339, 178] width 33 height 8
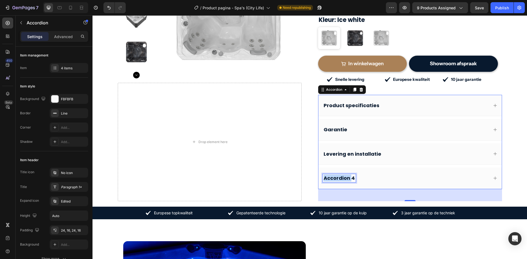
click at [339, 179] on p "Accordion 4" at bounding box center [339, 178] width 31 height 6
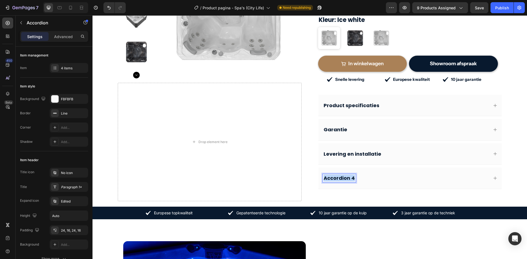
click at [339, 179] on p "Accordion 4" at bounding box center [339, 178] width 31 height 6
click at [424, 179] on div "Optionele attributen" at bounding box center [406, 178] width 166 height 8
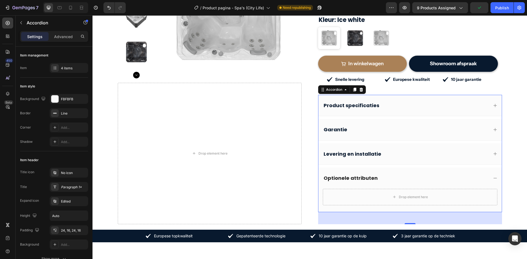
click at [424, 179] on div "Optionele attributen" at bounding box center [406, 178] width 166 height 8
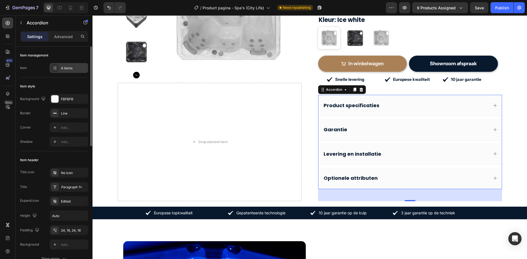
click at [58, 65] on div at bounding box center [55, 68] width 8 height 8
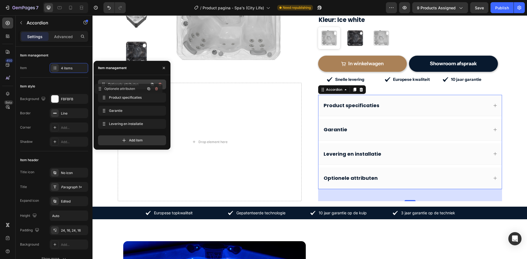
drag, startPoint x: 104, startPoint y: 124, endPoint x: 100, endPoint y: 88, distance: 35.3
click at [398, 108] on div "Optionele attributen" at bounding box center [406, 106] width 166 height 8
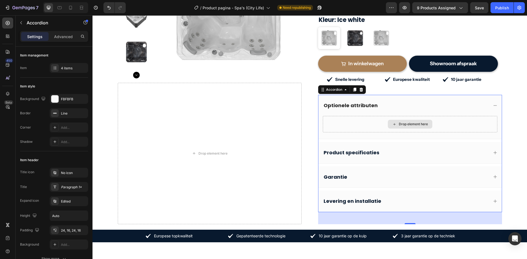
click at [374, 124] on div "Drop element here" at bounding box center [410, 124] width 175 height 16
click at [370, 124] on div "Drop element here" at bounding box center [410, 124] width 175 height 16
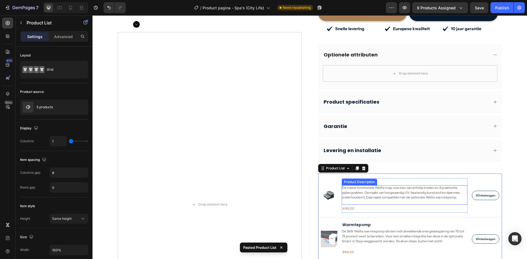
scroll to position [200, 0]
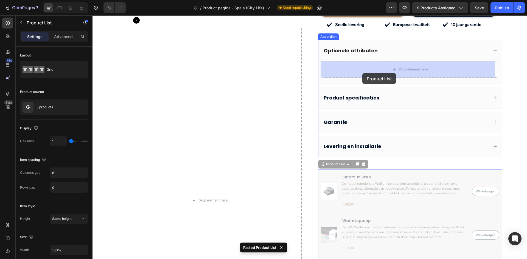
drag, startPoint x: 330, startPoint y: 166, endPoint x: 362, endPoint y: 77, distance: 95.0
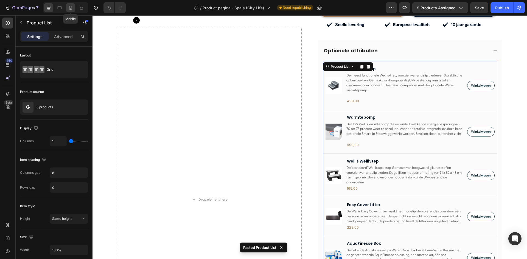
click at [69, 7] on icon at bounding box center [70, 8] width 3 height 4
type input "16"
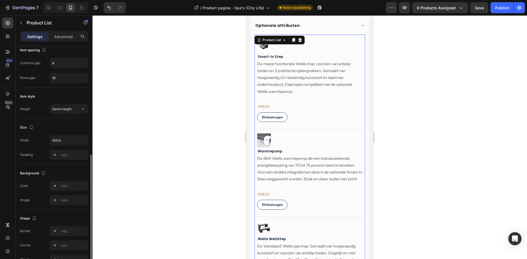
scroll to position [161, 0]
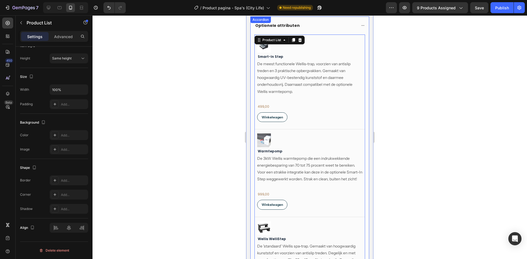
click at [307, 26] on div "Optionele attributen" at bounding box center [305, 25] width 102 height 7
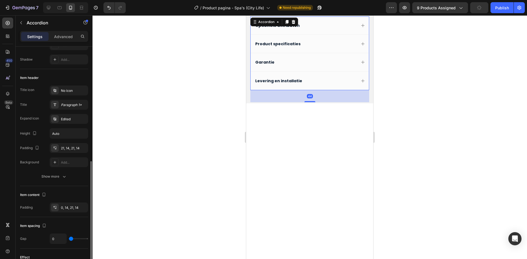
scroll to position [137, 0]
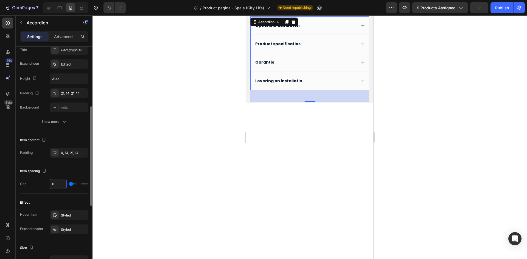
click at [53, 183] on input "0" at bounding box center [58, 184] width 16 height 10
click at [54, 183] on input "0" at bounding box center [58, 184] width 16 height 10
type input "8"
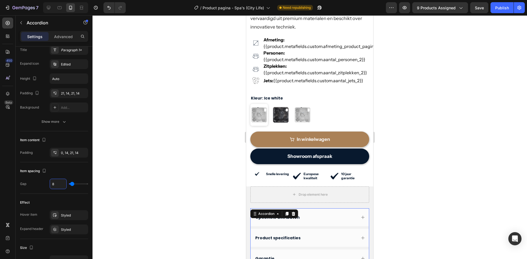
scroll to position [249, 0]
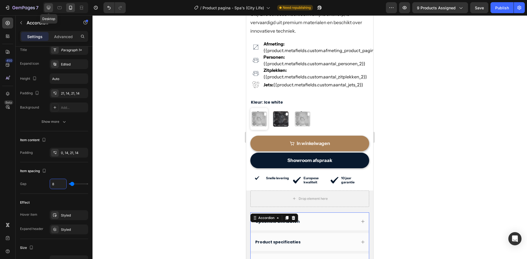
click at [51, 10] on icon at bounding box center [48, 7] width 5 height 5
type input "10"
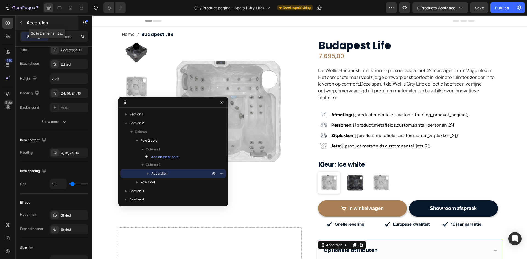
click at [21, 24] on icon "button" at bounding box center [21, 23] width 4 height 4
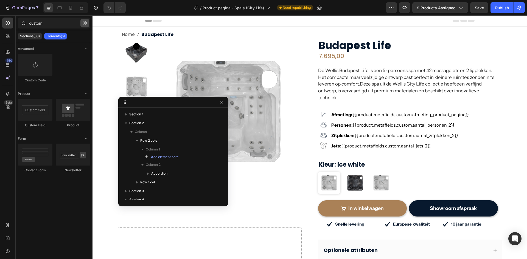
click at [85, 25] on icon "button" at bounding box center [85, 23] width 4 height 4
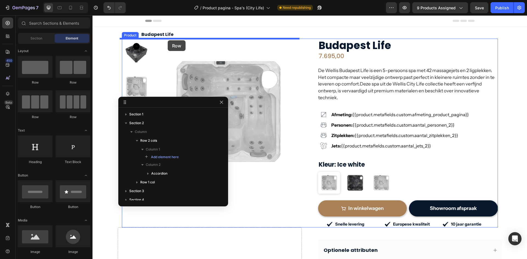
drag, startPoint x: 131, startPoint y: 89, endPoint x: 168, endPoint y: 40, distance: 61.2
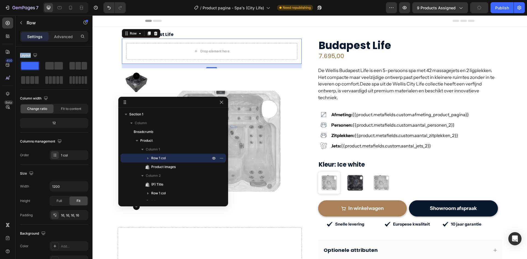
drag, startPoint x: 25, startPoint y: 66, endPoint x: 13, endPoint y: 29, distance: 39.2
click at [32, 35] on div "Settings Advanced Layout Column width Change ratio Fit to content 12 Columns ma…" at bounding box center [54, 153] width 77 height 244
click at [23, 23] on icon "button" at bounding box center [21, 23] width 4 height 4
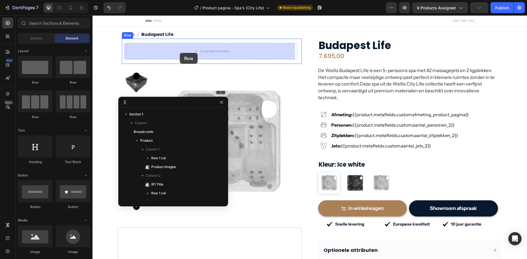
drag, startPoint x: 127, startPoint y: 83, endPoint x: 305, endPoint y: 123, distance: 182.7
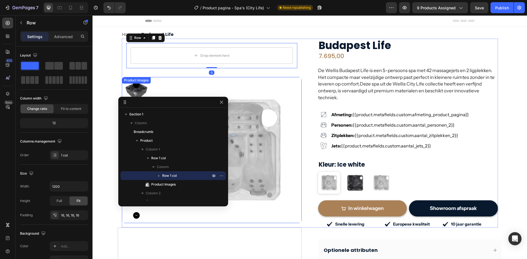
click at [250, 119] on img at bounding box center [228, 150] width 146 height 146
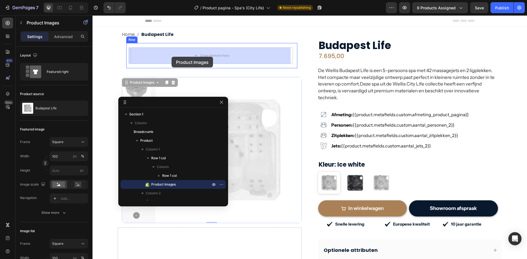
drag, startPoint x: 226, startPoint y: 113, endPoint x: 165, endPoint y: 61, distance: 80.0
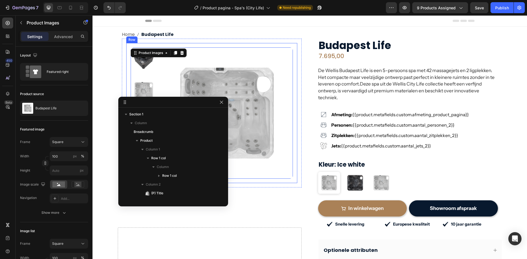
click at [126, 61] on div "Product Images 0 Row" at bounding box center [211, 113] width 171 height 140
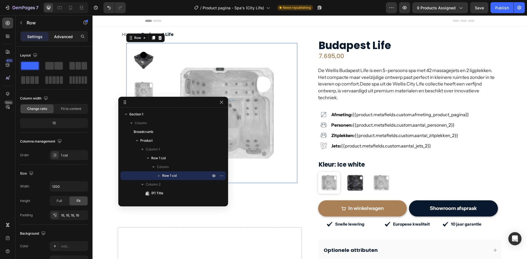
click at [69, 38] on p "Advanced" at bounding box center [63, 37] width 19 height 6
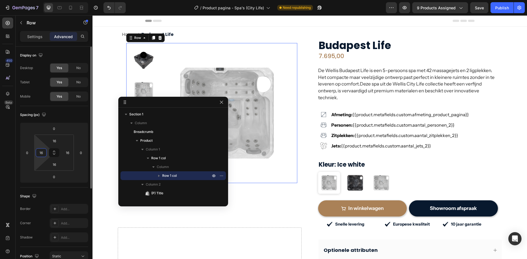
click at [44, 155] on input "16" at bounding box center [41, 153] width 8 height 8
click at [42, 152] on input "-0" at bounding box center [41, 153] width 8 height 8
type input "0"
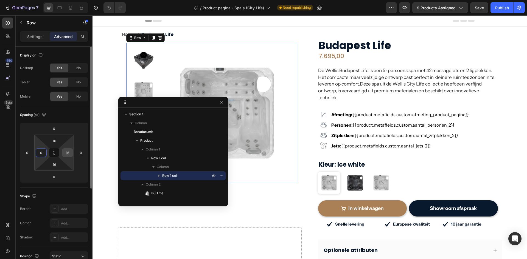
click at [65, 152] on input "16" at bounding box center [67, 153] width 8 height 8
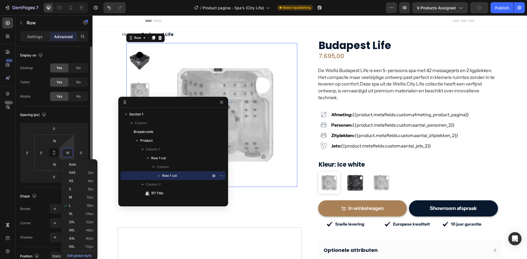
click at [65, 152] on input "16" at bounding box center [67, 153] width 8 height 8
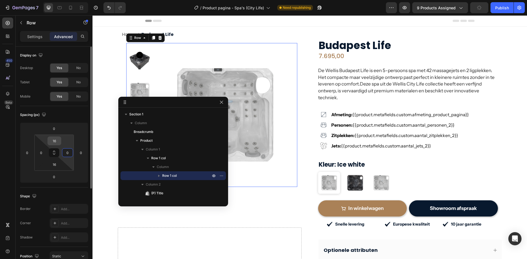
type input "0"
click at [52, 142] on input "16" at bounding box center [54, 141] width 11 height 8
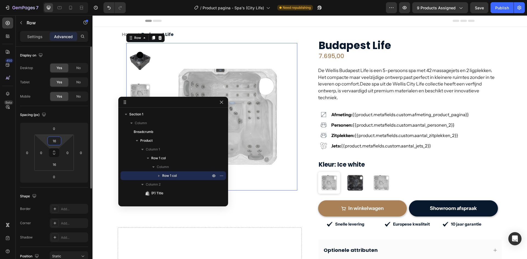
click at [52, 142] on input "16" at bounding box center [54, 141] width 11 height 8
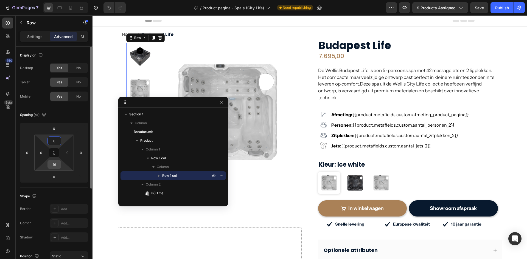
type input "0"
click at [54, 165] on input "16" at bounding box center [54, 165] width 11 height 8
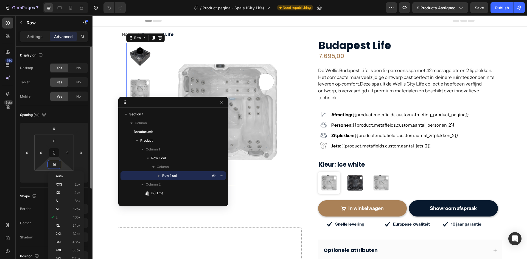
click at [54, 165] on input "16" at bounding box center [54, 165] width 11 height 8
type input "0"
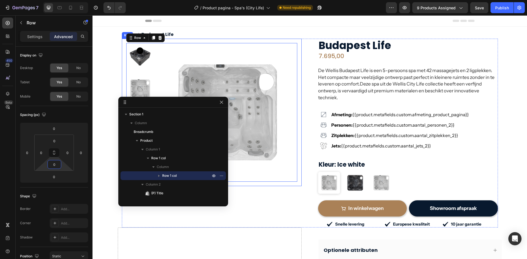
click at [122, 61] on div "Product Images Row 0 Row" at bounding box center [212, 113] width 180 height 148
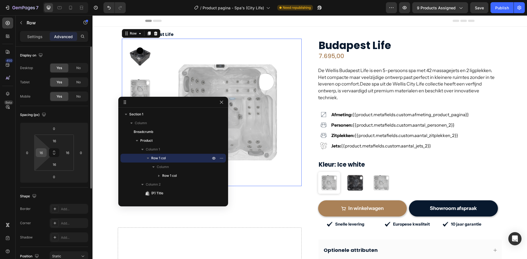
click at [41, 151] on input "16" at bounding box center [41, 153] width 8 height 8
type input "0"
click at [64, 0] on html "7 Version history / Product pagina - Spa's (City Life) Need republishing Previe…" at bounding box center [263, 0] width 527 height 0
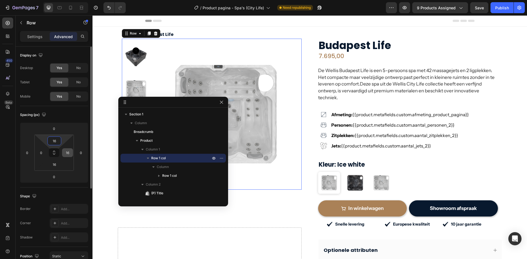
click at [65, 153] on input "16" at bounding box center [67, 153] width 8 height 8
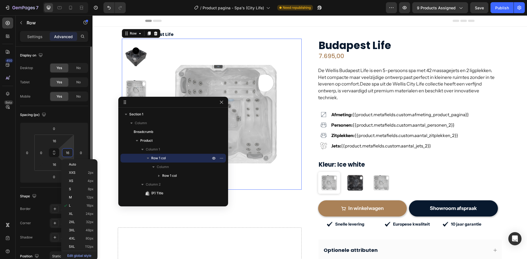
click at [65, 153] on input "16" at bounding box center [67, 153] width 8 height 8
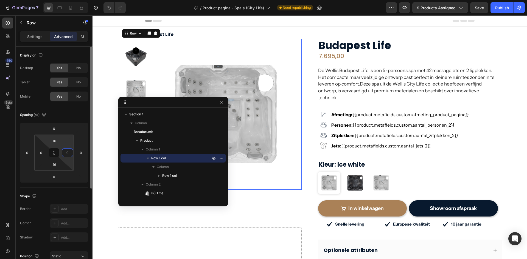
type input "0"
click at [68, 0] on html "7 Version history / Product pagina - Spa's (City Life) Need republishing Previe…" at bounding box center [263, 0] width 527 height 0
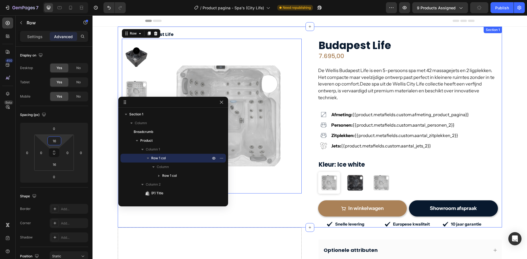
click at [118, 83] on div "Home Budapest Life Breadcrumb Product Images Row Row 0 Budapest Life (P) Title …" at bounding box center [310, 127] width 384 height 201
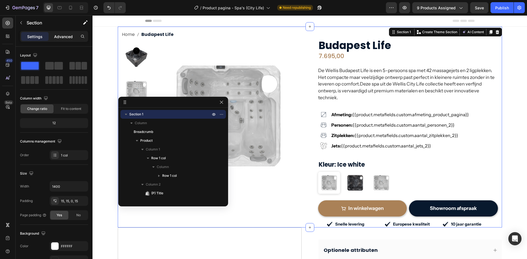
click at [66, 39] on p "Advanced" at bounding box center [63, 37] width 19 height 6
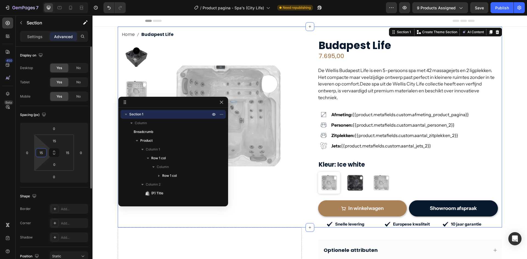
click at [44, 152] on input "15" at bounding box center [41, 153] width 8 height 8
type input "0"
click at [80, 0] on html "7 Version history / Product pagina - Spa's (City Life) Need republishing Previe…" at bounding box center [263, 0] width 527 height 0
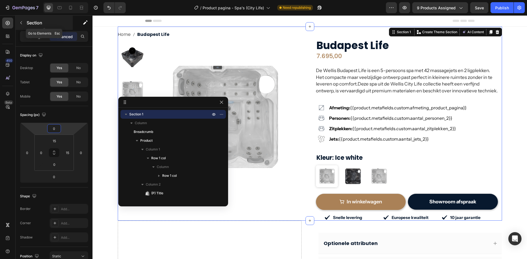
click at [30, 23] on p "Section" at bounding box center [49, 22] width 45 height 7
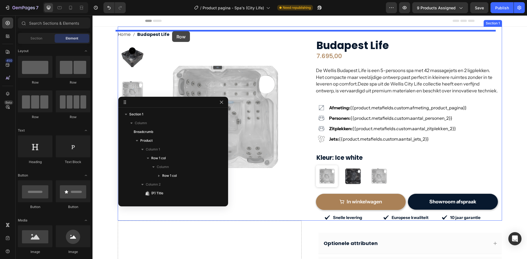
drag, startPoint x: 128, startPoint y: 87, endPoint x: 172, endPoint y: 31, distance: 71.2
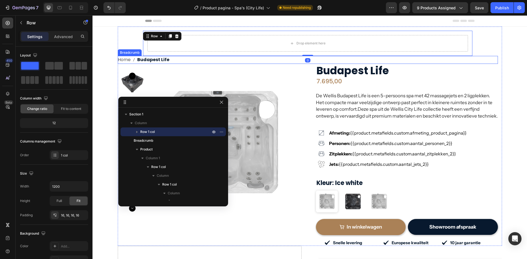
click at [164, 60] on span "Budapest Life" at bounding box center [153, 60] width 32 height 8
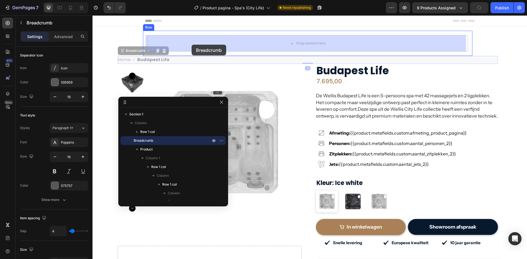
drag, startPoint x: 131, startPoint y: 52, endPoint x: 192, endPoint y: 45, distance: 61.3
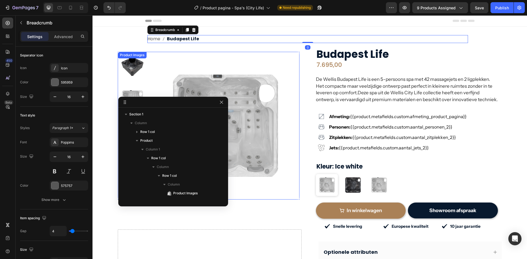
click at [170, 61] on img at bounding box center [226, 126] width 148 height 148
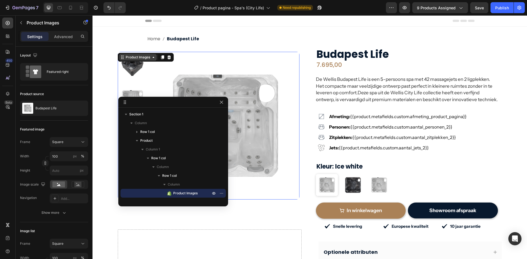
click at [130, 58] on div "Product Images" at bounding box center [138, 57] width 27 height 5
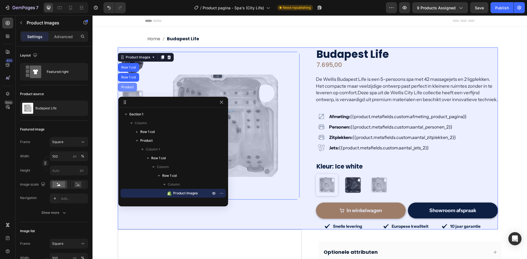
click at [126, 84] on div "Product" at bounding box center [127, 87] width 19 height 9
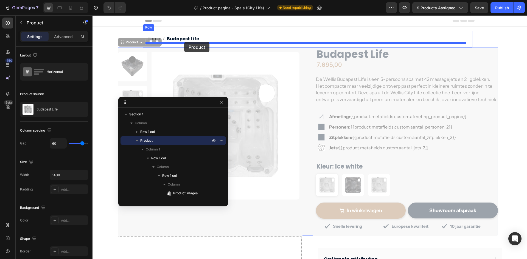
drag, startPoint x: 132, startPoint y: 43, endPoint x: 184, endPoint y: 42, distance: 51.9
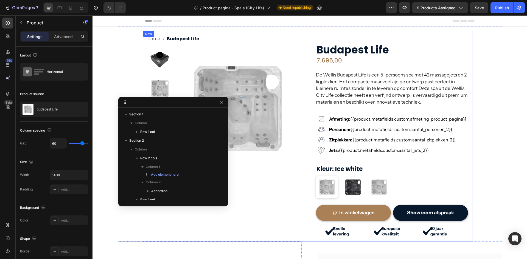
click at [143, 46] on div "Home Budapest Life Breadcrumb Product Images Row Row Budapest Life (P) Title 7.…" at bounding box center [307, 136] width 329 height 211
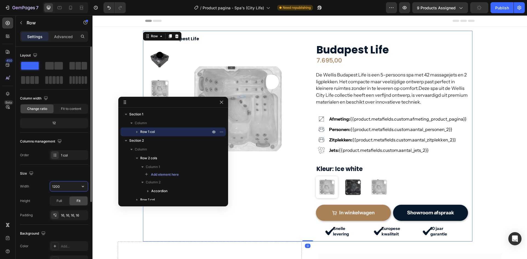
click at [61, 187] on input "1200" at bounding box center [69, 187] width 38 height 10
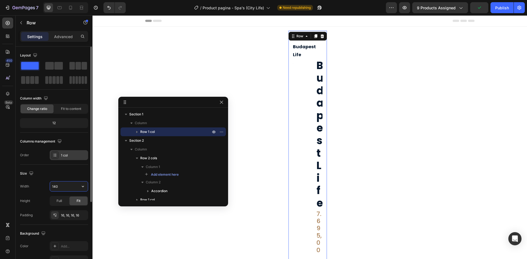
type input "1400"
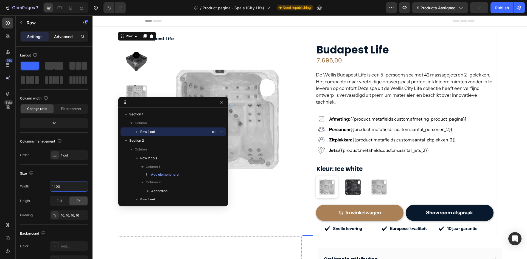
click at [67, 37] on p "Advanced" at bounding box center [63, 37] width 19 height 6
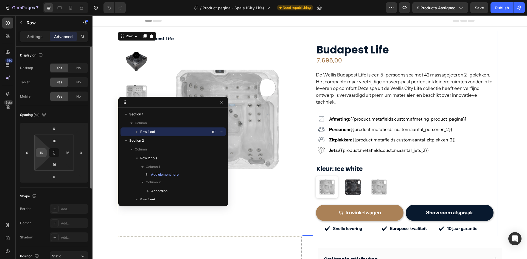
click at [44, 152] on input "16" at bounding box center [41, 153] width 8 height 8
type input "0"
click at [78, 115] on div "Spacing (px)" at bounding box center [54, 115] width 68 height 9
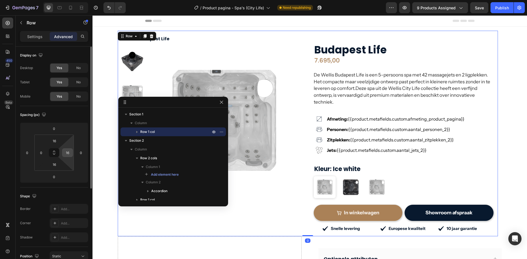
click at [66, 153] on input "16" at bounding box center [67, 153] width 8 height 8
type input "0"
click at [79, 114] on div "Spacing (px)" at bounding box center [54, 115] width 68 height 9
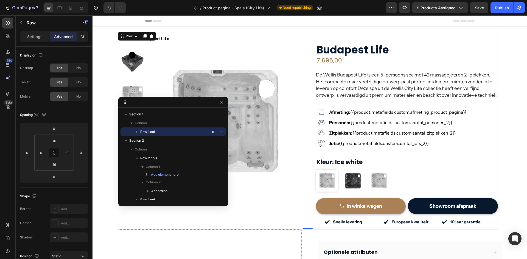
click at [186, 33] on div "Home Budapest Life Breadcrumb Product Images Row Row Budapest Life (P) Title 7.…" at bounding box center [308, 130] width 380 height 199
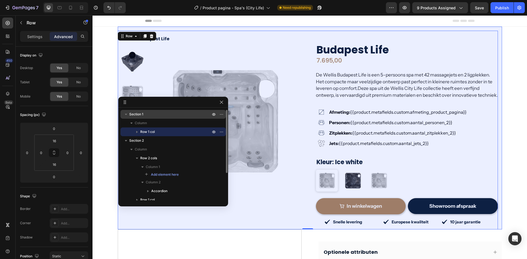
click at [145, 116] on p "Section 1" at bounding box center [170, 114] width 82 height 5
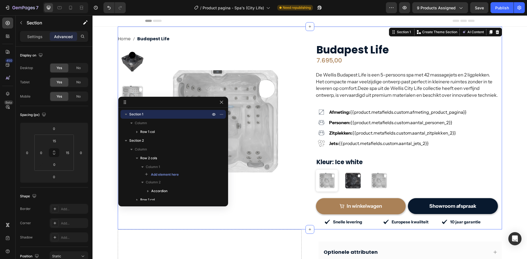
scroll to position [138, 0]
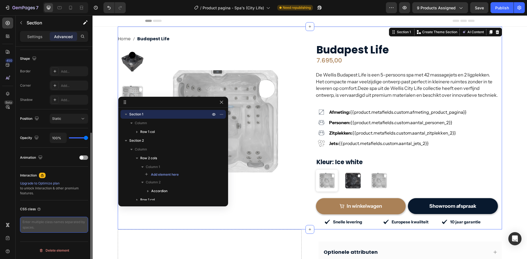
click at [48, 225] on textarea at bounding box center [54, 225] width 68 height 16
paste textarea "gp-custom-sticky-row"
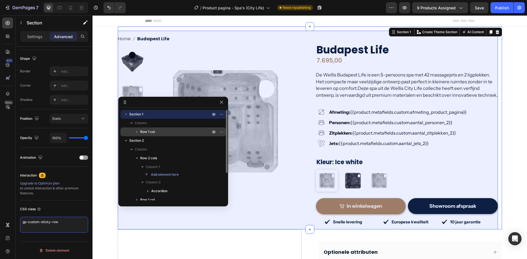
type textarea "gp-custom-sticky-row"
click at [136, 130] on icon "button" at bounding box center [136, 131] width 5 height 5
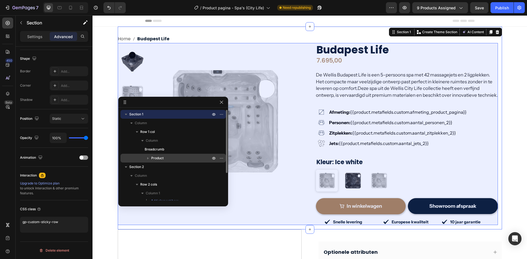
click at [147, 158] on icon "button" at bounding box center [147, 159] width 1 height 2
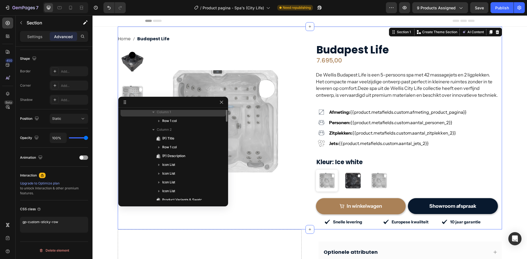
scroll to position [27, 0]
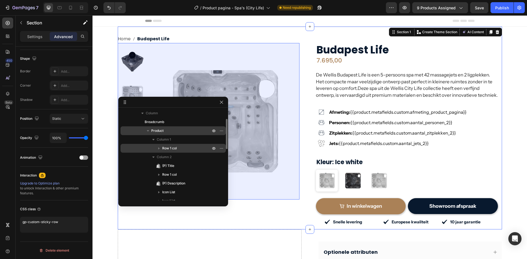
click at [159, 146] on icon "button" at bounding box center [158, 148] width 5 height 5
click at [165, 147] on span "Row 1 col" at bounding box center [169, 148] width 15 height 5
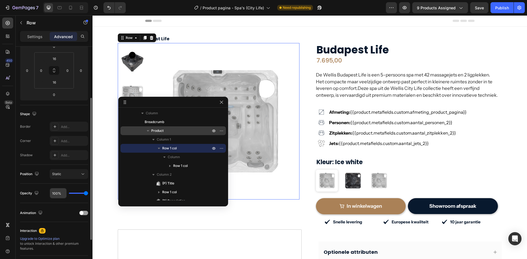
scroll to position [138, 0]
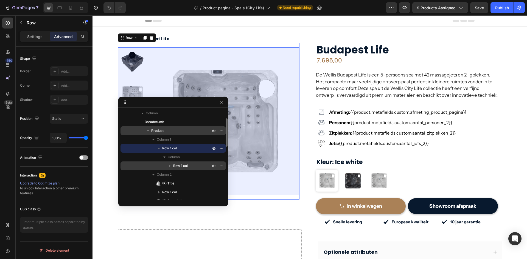
click at [176, 165] on span "Row 1 col" at bounding box center [180, 165] width 15 height 5
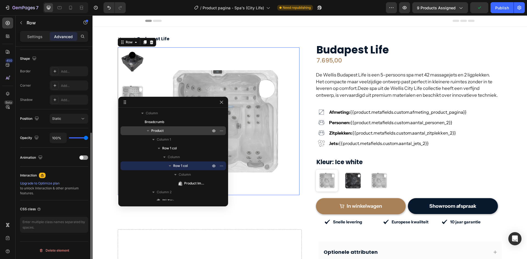
scroll to position [110, 0]
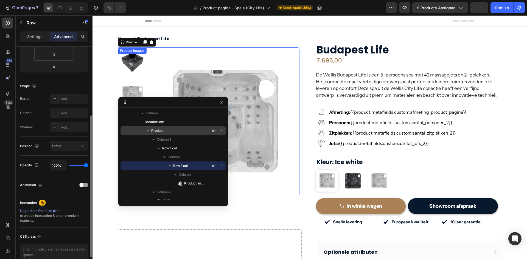
click at [191, 68] on img at bounding box center [226, 121] width 148 height 148
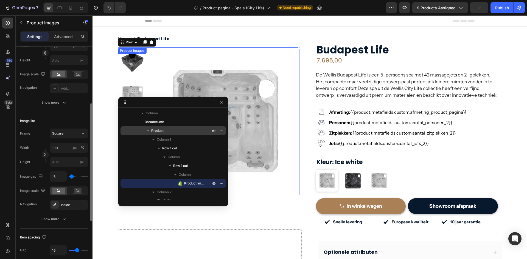
scroll to position [0, 0]
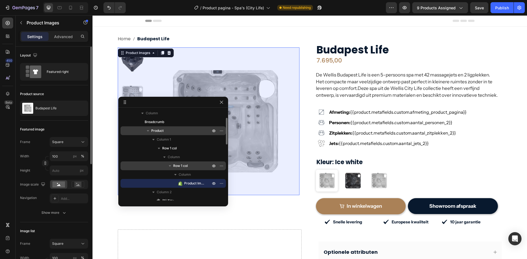
click at [174, 165] on span "Row 1 col" at bounding box center [180, 165] width 15 height 5
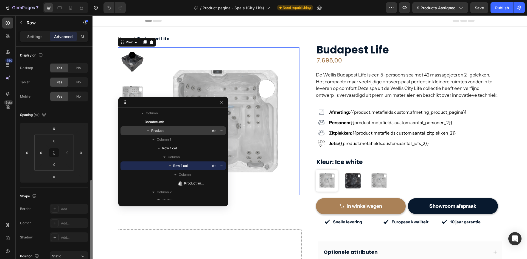
scroll to position [110, 0]
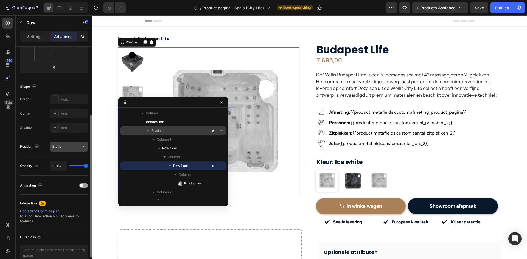
click at [60, 146] on span "Static" at bounding box center [56, 147] width 9 height 4
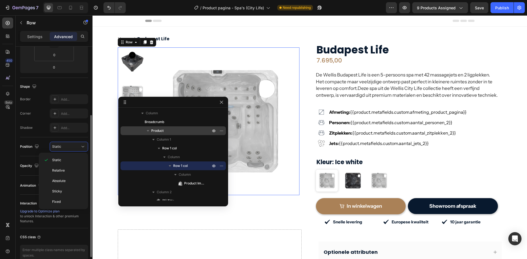
click at [54, 190] on span "Sticky" at bounding box center [57, 191] width 10 height 5
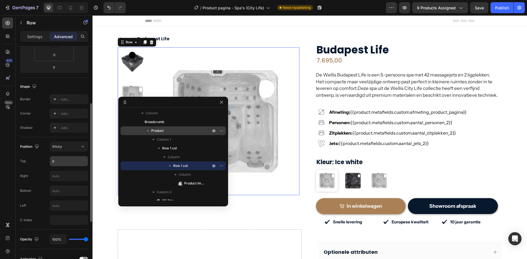
click at [52, 162] on input "0" at bounding box center [69, 161] width 38 height 10
click at [54, 161] on input "0" at bounding box center [69, 161] width 38 height 10
click at [51, 162] on input "0" at bounding box center [69, 161] width 38 height 10
type input "110"
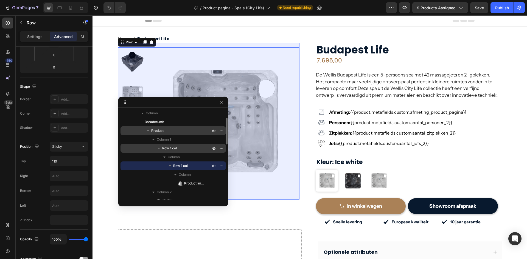
click at [164, 147] on span "Row 1 col" at bounding box center [169, 148] width 15 height 5
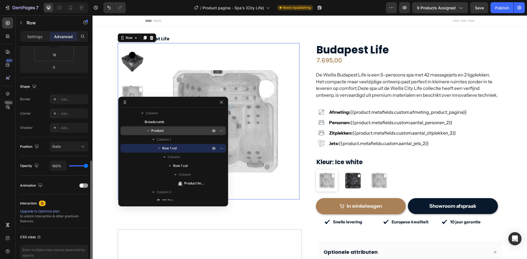
scroll to position [138, 0]
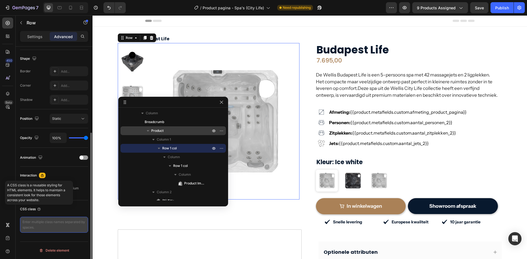
click at [32, 223] on textarea at bounding box center [54, 225] width 68 height 16
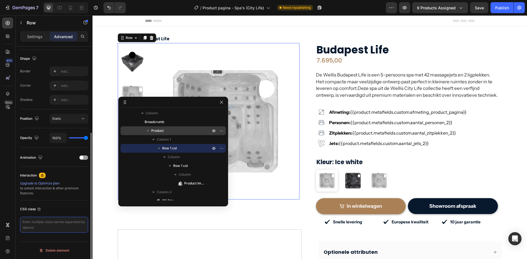
paste textarea "gp-custom-sticky-column"
type textarea "gp-custom-sticky-column"
click at [510, 6] on button "Publish" at bounding box center [502, 7] width 23 height 11
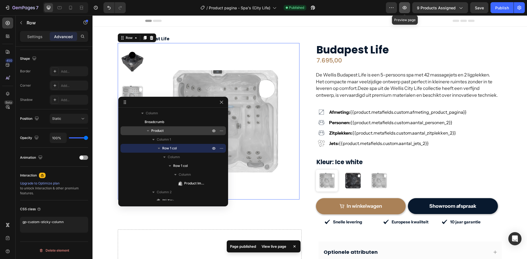
click at [406, 11] on button "button" at bounding box center [404, 7] width 11 height 11
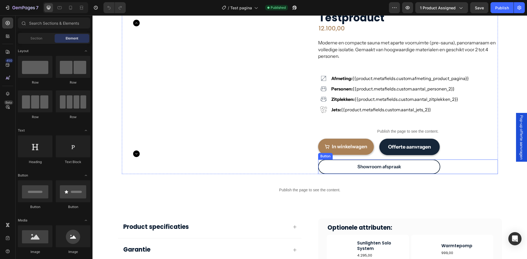
scroll to position [55, 0]
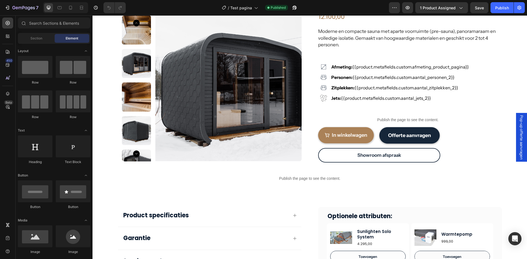
click at [519, 145] on span "Pop-up offerte aanvragen" at bounding box center [521, 137] width 5 height 44
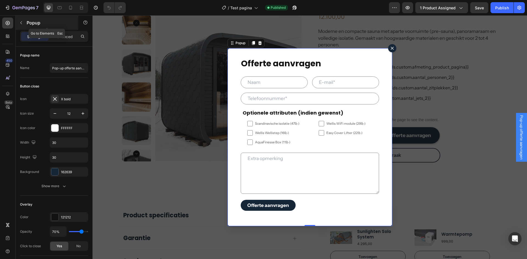
click at [20, 21] on icon "button" at bounding box center [21, 23] width 4 height 4
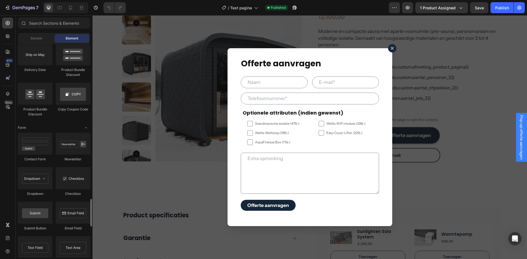
scroll to position [1235, 0]
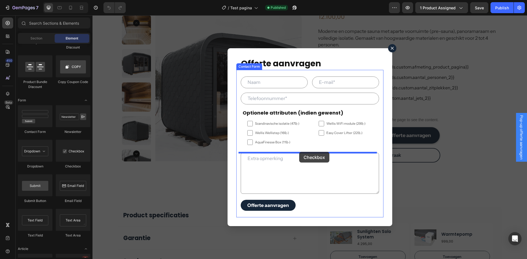
drag, startPoint x: 164, startPoint y: 166, endPoint x: 299, endPoint y: 152, distance: 136.1
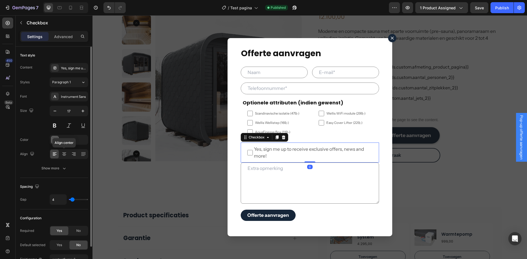
scroll to position [32, 0]
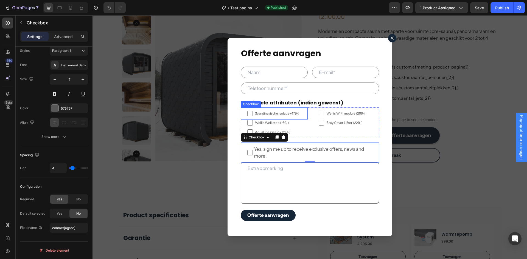
click at [276, 114] on span "Scandinavische isolatie (479,-)" at bounding box center [277, 113] width 48 height 5
click at [253, 114] on input "Scandinavische isolatie (479,-)" at bounding box center [249, 113] width 5 height 5
checkbox input "false"
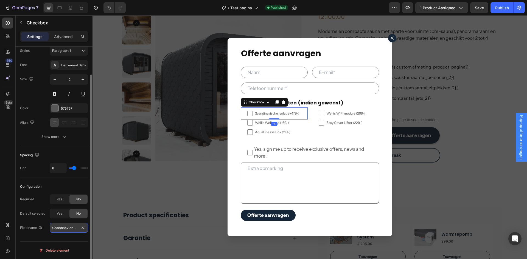
click at [53, 226] on input "Scandinaviche isolatie [Ja]" at bounding box center [69, 228] width 38 height 10
click at [54, 228] on input "Scandinaviche isolatie [Ja]" at bounding box center [69, 228] width 38 height 10
drag, startPoint x: 146, startPoint y: 244, endPoint x: 94, endPoint y: 233, distance: 53.3
click at [74, 230] on input "Scandinaviche isolatie [Ja]" at bounding box center [69, 228] width 38 height 10
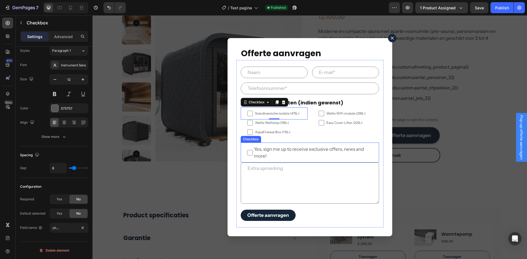
click at [306, 150] on span "Yes, sign me up to receive exclusive offers, news and more!" at bounding box center [313, 152] width 120 height 13
click at [253, 150] on input "Yes, sign me up to receive exclusive offers, news and more!" at bounding box center [249, 152] width 5 height 5
checkbox input "false"
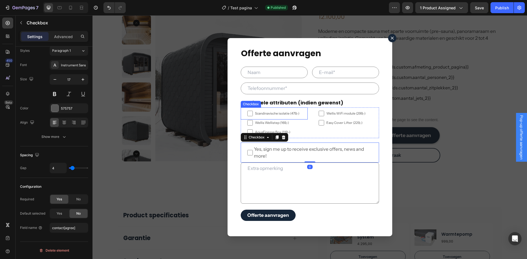
click at [290, 115] on span "Scandinavische isolatie (479,-)" at bounding box center [277, 113] width 48 height 5
click at [253, 115] on input "Scandinavische isolatie (479,-)" at bounding box center [249, 113] width 5 height 5
checkbox input "false"
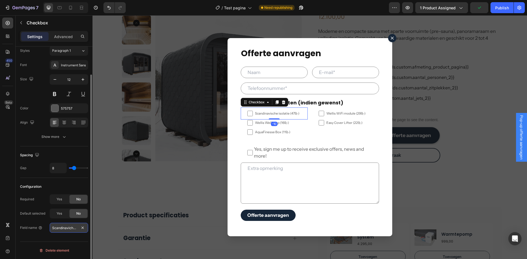
click at [79, 230] on input "Scandinaviche isolatie [Ja]" at bounding box center [69, 228] width 38 height 10
click at [65, 229] on input "Scandinaviche isolatie [Ja]" at bounding box center [69, 228] width 38 height 10
drag, startPoint x: 150, startPoint y: 245, endPoint x: 95, endPoint y: 230, distance: 57.0
click at [72, 229] on input "Scandinaviche isolatie [Ja]" at bounding box center [69, 228] width 38 height 10
click at [75, 230] on input "Scandinaviche isolatie [Ja]" at bounding box center [69, 228] width 38 height 10
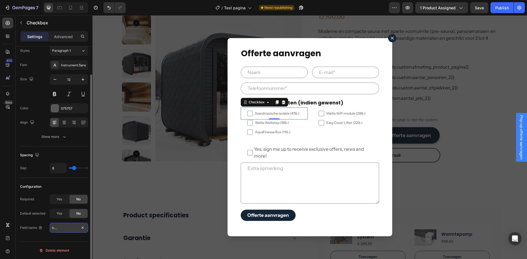
type input "Scandinaviche isolatie [agree]"
drag, startPoint x: 68, startPoint y: 228, endPoint x: 75, endPoint y: 230, distance: 7.5
click at [75, 230] on input "Scandinaviche isolatie [agree]" at bounding box center [69, 228] width 38 height 10
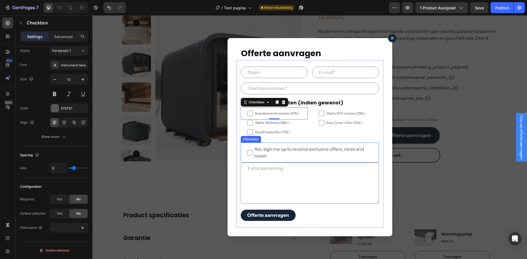
click at [276, 155] on span "Yes, sign me up to receive exclusive offers, news and more!" at bounding box center [313, 152] width 120 height 13
click at [253, 155] on input "Yes, sign me up to receive exclusive offers, news and more!" at bounding box center [249, 152] width 5 height 5
checkbox input "false"
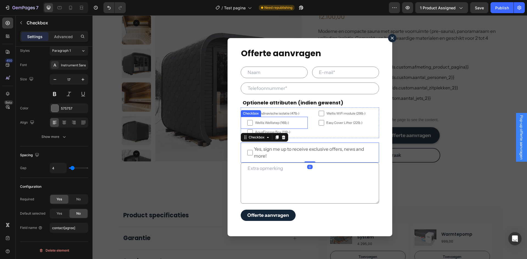
click at [270, 117] on label "Wellis Wellistep (169,-)" at bounding box center [274, 123] width 67 height 12
click at [253, 120] on input "Wellis Wellistep (169,-)" at bounding box center [249, 122] width 5 height 5
checkbox input "false"
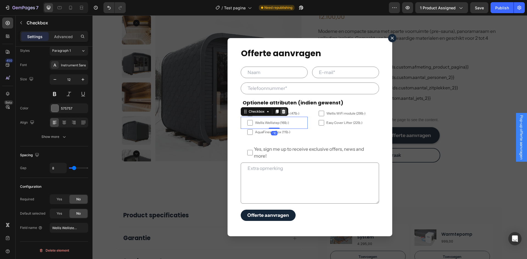
click at [280, 111] on div "Dialog body" at bounding box center [283, 111] width 7 height 7
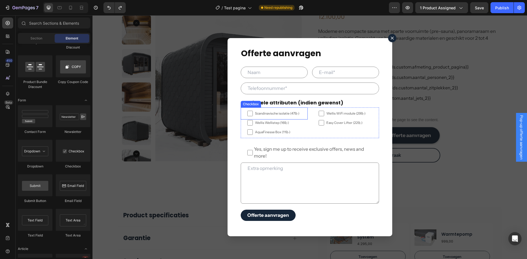
click at [300, 114] on label "Scandinavische isolatie (479,-)" at bounding box center [274, 114] width 67 height 12
click at [253, 114] on input "Scandinavische isolatie (479,-)" at bounding box center [249, 113] width 5 height 5
checkbox input "false"
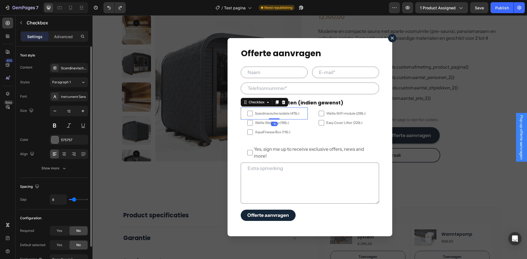
scroll to position [32, 0]
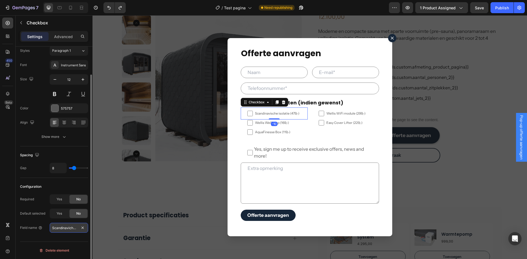
click at [71, 226] on input "Scandinaviche isolatie [agree]" at bounding box center [69, 228] width 38 height 10
click at [67, 227] on input "Scandinaviche isolatie [agree]" at bounding box center [69, 228] width 38 height 10
drag, startPoint x: 153, startPoint y: 244, endPoint x: 116, endPoint y: 231, distance: 39.3
click at [69, 228] on input "Scandinaviche isolatie [agree]" at bounding box center [69, 228] width 38 height 10
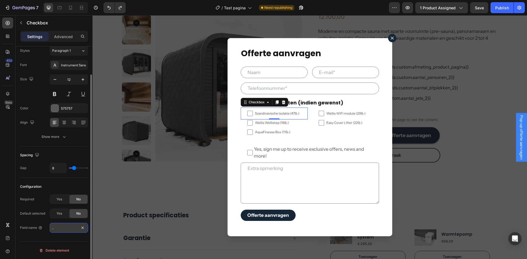
click at [65, 228] on input "Scandinaviche isolatie [agree]" at bounding box center [69, 228] width 38 height 10
type input "Scandinaviche isolatie[agree]"
drag, startPoint x: 65, startPoint y: 228, endPoint x: 89, endPoint y: 228, distance: 23.6
click at [89, 228] on div "Text style Content Scandinavische isolatie (479,-) Styles Paragraph 1 Font Inst…" at bounding box center [54, 161] width 77 height 228
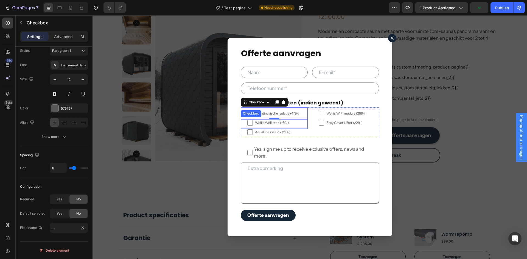
click at [297, 124] on span "Wellis Wellistep (169,-)" at bounding box center [277, 123] width 48 height 5
click at [253, 124] on input "Wellis Wellistep (169,-)" at bounding box center [249, 122] width 5 height 5
checkbox input "false"
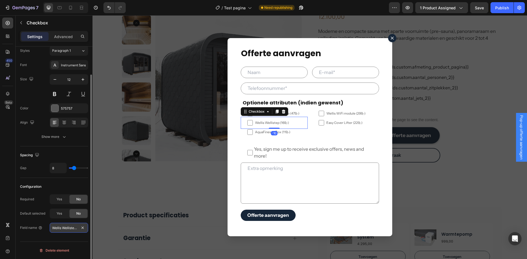
click at [63, 230] on input "Wellis Wellistep [Ja]" at bounding box center [69, 228] width 38 height 10
click at [58, 228] on input "Wellis Wellistep [Ja]" at bounding box center [69, 228] width 38 height 10
drag, startPoint x: 148, startPoint y: 244, endPoint x: 111, endPoint y: 231, distance: 39.9
click at [73, 229] on input "Wellis Wellistep [Ja]" at bounding box center [69, 228] width 38 height 10
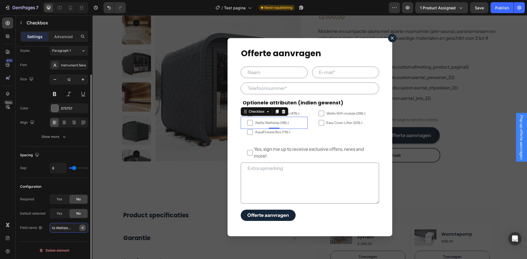
drag, startPoint x: 69, startPoint y: 228, endPoint x: 82, endPoint y: 229, distance: 12.1
click at [82, 229] on div "Wellis Wellistep [Ja]" at bounding box center [69, 228] width 38 height 10
type input "Wellis Wellistep[agree]"
click at [283, 133] on span "AquaFinesse Box (119,-)" at bounding box center [277, 132] width 48 height 3
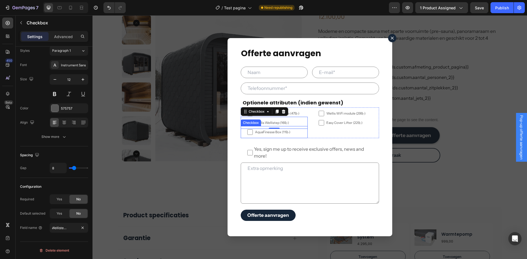
click at [253, 133] on input "AquaFinesse Box (119,-)" at bounding box center [249, 132] width 5 height 5
checkbox input "false"
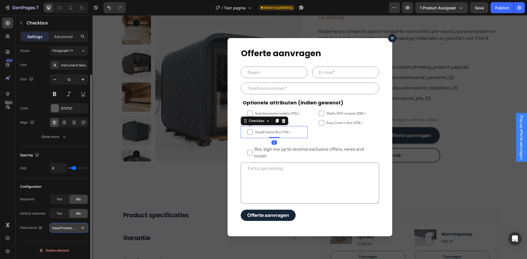
click at [68, 227] on input "AquaFinesse Box [Ja]" at bounding box center [69, 228] width 38 height 10
click at [63, 229] on input "AquaFinesse Box [Ja]" at bounding box center [69, 228] width 38 height 10
click at [62, 231] on input "AquaFinesse Box [Ja]" at bounding box center [69, 228] width 38 height 10
drag, startPoint x: 155, startPoint y: 245, endPoint x: 98, endPoint y: 231, distance: 59.2
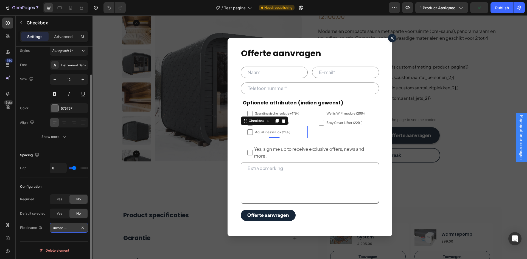
click at [73, 230] on input "AquaFinesse Box [Ja]" at bounding box center [69, 228] width 38 height 10
drag, startPoint x: 162, startPoint y: 244, endPoint x: 94, endPoint y: 229, distance: 69.9
paste input "[agree"
type input "AquaFinesse Box[agree]"
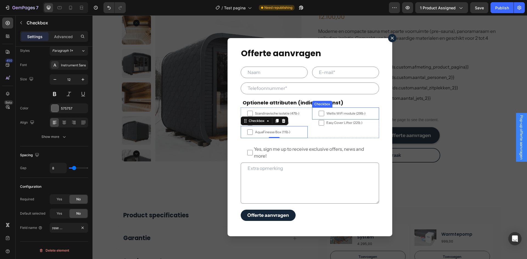
click at [337, 116] on span "Wellis WiFi module (299,-)" at bounding box center [348, 113] width 48 height 5
click at [324, 116] on input "Wellis WiFi module (299,-)" at bounding box center [321, 113] width 5 height 5
checkbox input "false"
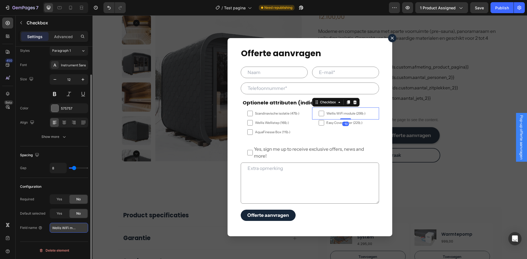
click at [57, 229] on input "Wellis WiFi module [Ja]" at bounding box center [69, 228] width 38 height 10
click at [56, 229] on input "Wellis WiFi module [Ja]" at bounding box center [69, 228] width 38 height 10
drag, startPoint x: 148, startPoint y: 245, endPoint x: 108, endPoint y: 230, distance: 42.3
click at [69, 230] on input "Wellis WiFi module [Ja]" at bounding box center [69, 228] width 38 height 10
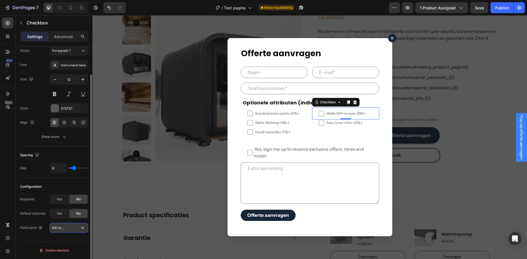
click at [70, 229] on input "Wellis WiFi module [Ja]" at bounding box center [69, 228] width 38 height 10
drag, startPoint x: 69, startPoint y: 228, endPoint x: 82, endPoint y: 226, distance: 13.0
click at [82, 226] on div "Wellis WiFi module [Ja]" at bounding box center [69, 228] width 38 height 10
type input "Wellis WiFi module[agree]"
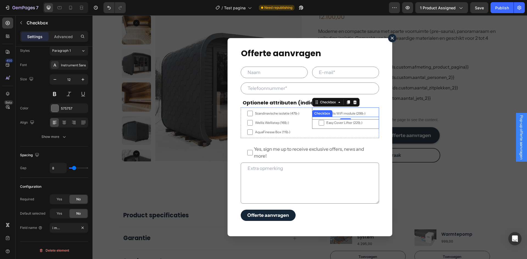
click at [335, 126] on label "Easy Cover Lifter (229,-)" at bounding box center [345, 123] width 67 height 12
click at [324, 126] on input "Easy Cover Lifter (229,-)" at bounding box center [321, 122] width 5 height 5
checkbox input "false"
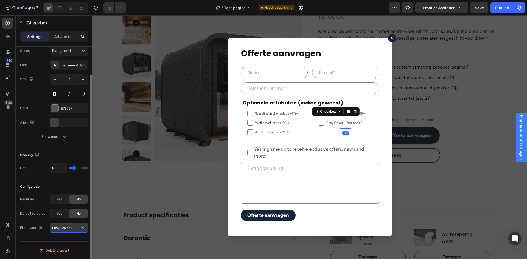
click at [56, 228] on input "Easy Cover Lifter [Ja]" at bounding box center [69, 228] width 38 height 10
click at [53, 230] on input "Easy Cover Lifter [Ja]" at bounding box center [69, 228] width 38 height 10
drag, startPoint x: 146, startPoint y: 245, endPoint x: 171, endPoint y: 247, distance: 25.4
click at [75, 230] on input "Easy Cover Lifter [Ja]" at bounding box center [69, 228] width 38 height 10
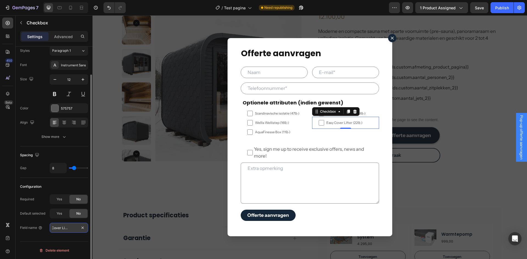
click at [70, 229] on input "Easy Cover Lifter [Ja]" at bounding box center [69, 228] width 38 height 10
click at [70, 228] on input "Easy Cover Lifter [Ja]" at bounding box center [69, 228] width 38 height 10
drag, startPoint x: 70, startPoint y: 228, endPoint x: 87, endPoint y: 228, distance: 17.0
click at [87, 228] on input "Easy Cover Lifter [Ja]" at bounding box center [69, 228] width 38 height 10
type input "Easy Cover Lifter[agree]"
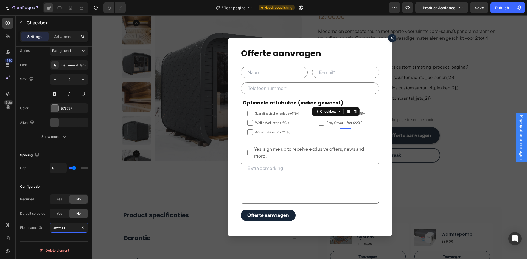
scroll to position [0, 13]
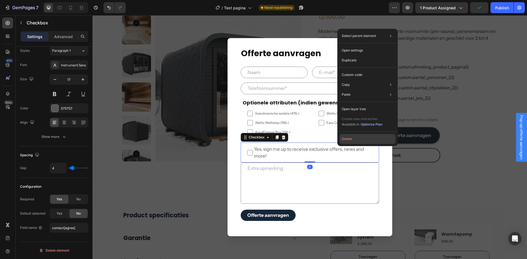
click at [353, 140] on button "Delete" at bounding box center [368, 139] width 56 height 10
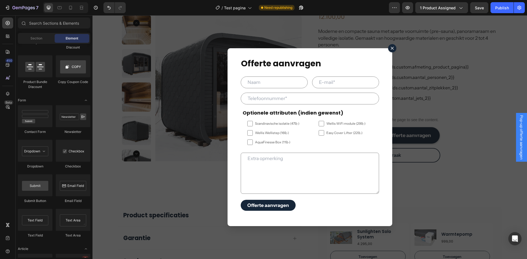
click at [5, 86] on div at bounding box center [7, 86] width 11 height 0
click at [6, 92] on icon at bounding box center [7, 93] width 5 height 5
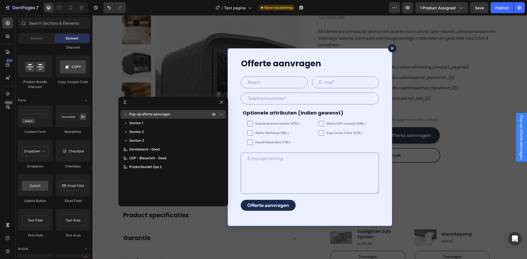
click at [124, 112] on button "button" at bounding box center [126, 114] width 7 height 7
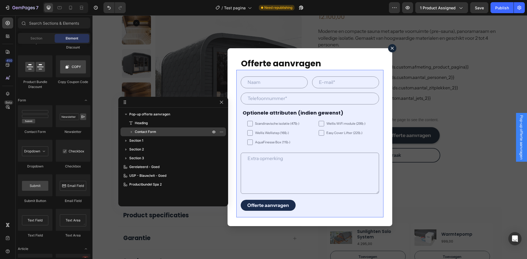
click at [131, 133] on icon "button" at bounding box center [131, 131] width 5 height 5
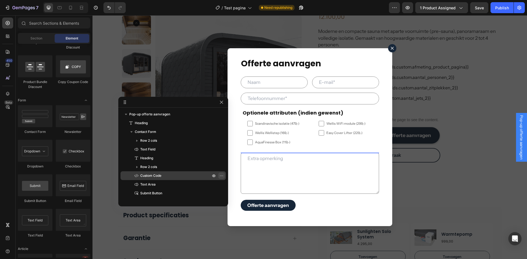
click at [219, 177] on icon "button" at bounding box center [221, 176] width 4 height 4
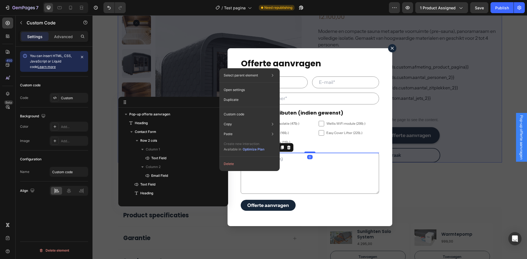
scroll to position [122, 0]
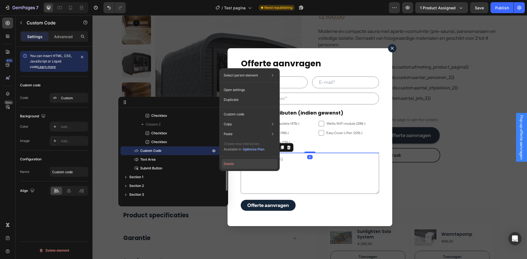
click at [227, 166] on button "Delete" at bounding box center [250, 164] width 56 height 10
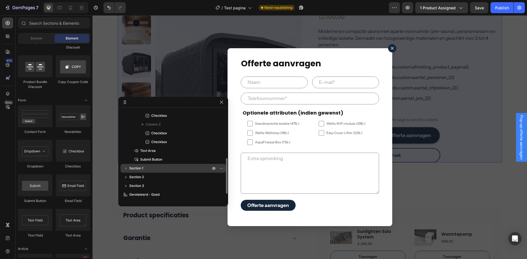
click at [127, 169] on icon "button" at bounding box center [125, 168] width 5 height 5
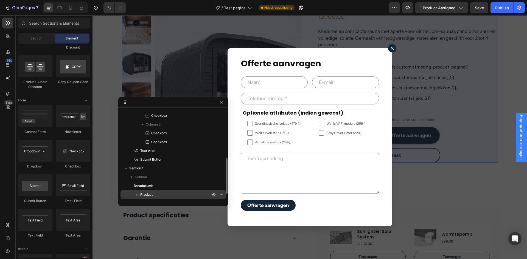
scroll to position [164, 0]
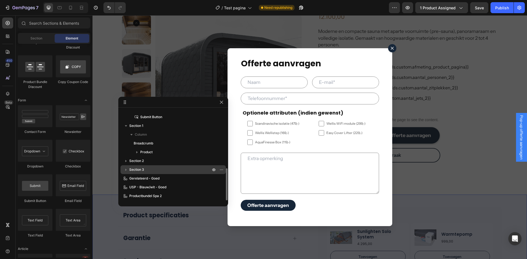
click at [129, 170] on button "button" at bounding box center [126, 170] width 7 height 7
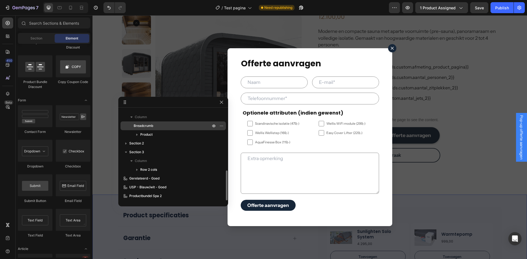
scroll to position [72, 0]
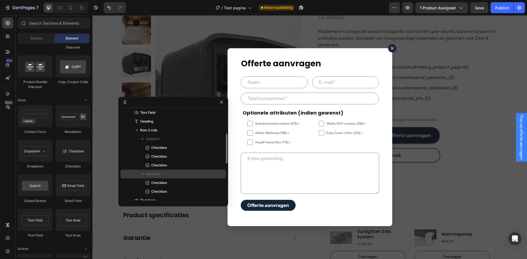
click at [144, 174] on icon "button" at bounding box center [142, 174] width 5 height 5
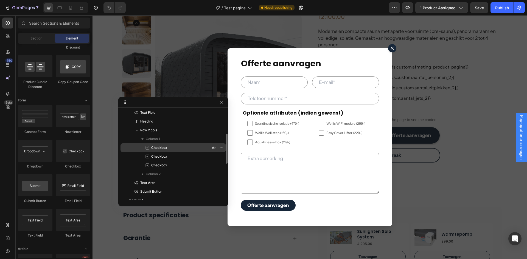
scroll to position [0, 0]
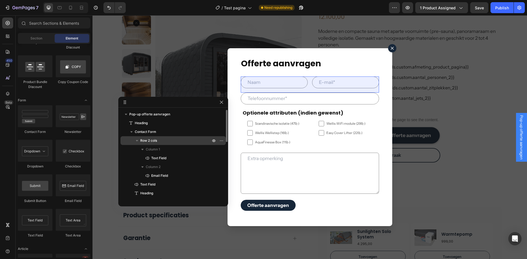
click at [135, 141] on icon "button" at bounding box center [136, 140] width 5 height 5
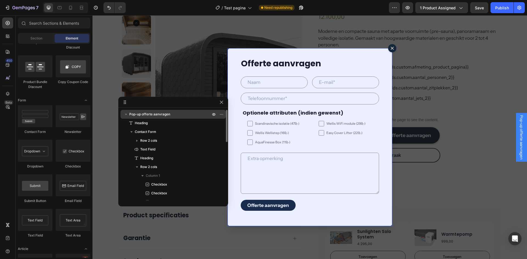
click at [126, 115] on icon "button" at bounding box center [125, 114] width 5 height 5
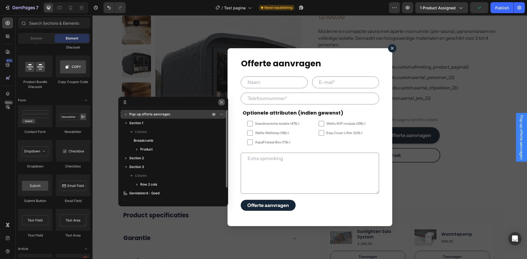
click at [220, 104] on icon "button" at bounding box center [221, 102] width 4 height 4
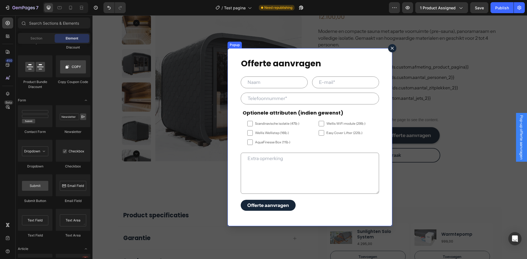
click at [392, 50] on button "Dialog content" at bounding box center [392, 48] width 8 height 8
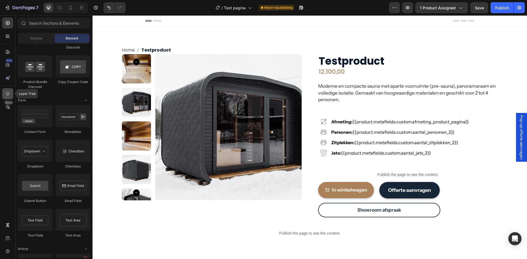
click at [7, 94] on icon at bounding box center [8, 94] width 4 height 4
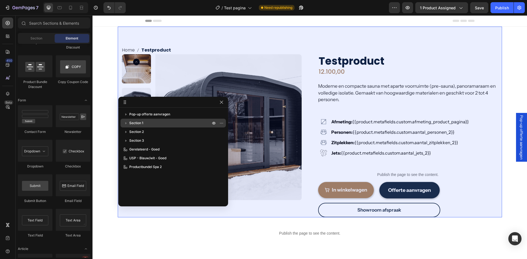
click at [126, 123] on icon "button" at bounding box center [125, 123] width 5 height 5
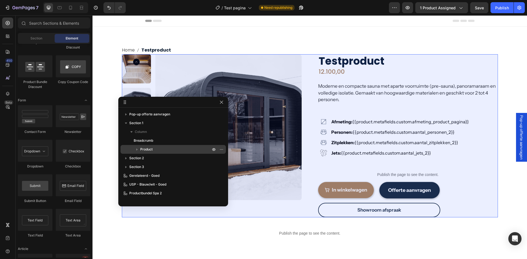
click at [136, 150] on icon "button" at bounding box center [136, 150] width 1 height 2
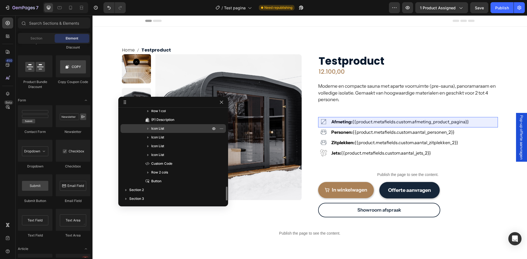
scroll to position [110, 0]
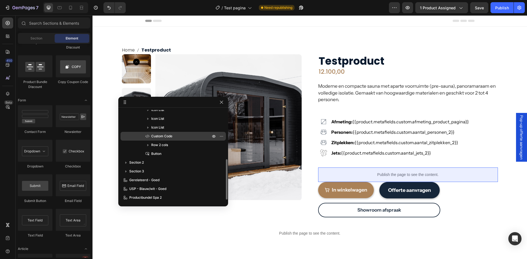
click at [157, 138] on span "Custom Code" at bounding box center [161, 136] width 21 height 5
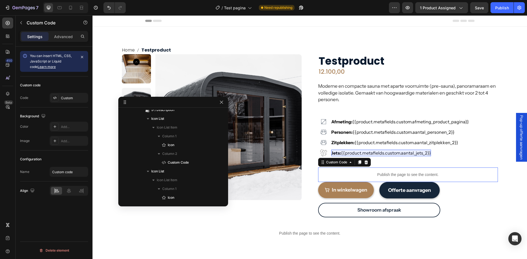
scroll to position [289, 0]
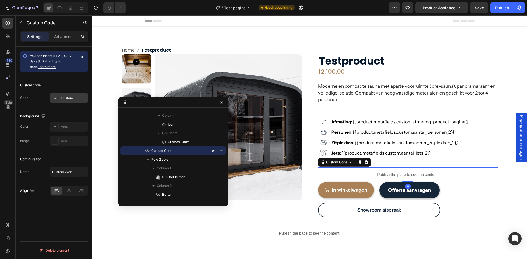
click at [67, 96] on div "Custom" at bounding box center [74, 98] width 26 height 5
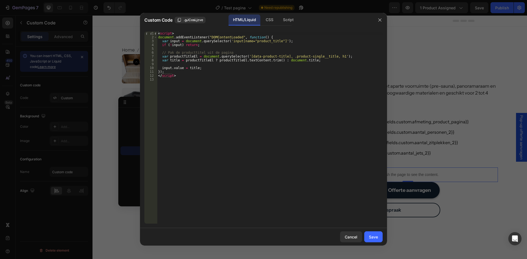
click at [204, 94] on div "< script > document . addEventListener ( "DOMContentLoaded" , function ( ) { va…" at bounding box center [270, 132] width 226 height 200
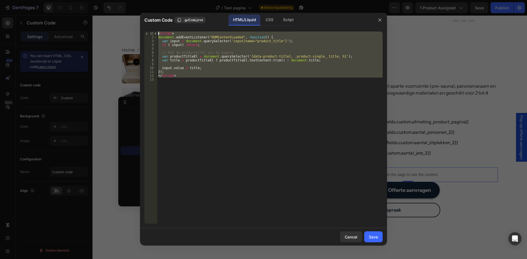
drag, startPoint x: 197, startPoint y: 84, endPoint x: 144, endPoint y: 28, distance: 77.1
click at [144, 28] on div "1 2 3 4 5 6 7 8 9 10 11 12 13 < script > document . addEventListener ( "DOMCont…" at bounding box center [263, 127] width 247 height 201
type textarea "<script> document.addEventListener("DOMContentLoaded", function() {"
paste textarea
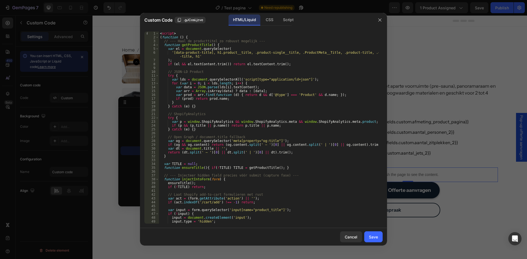
scroll to position [0, 0]
click at [367, 238] on button "Save" at bounding box center [373, 237] width 18 height 11
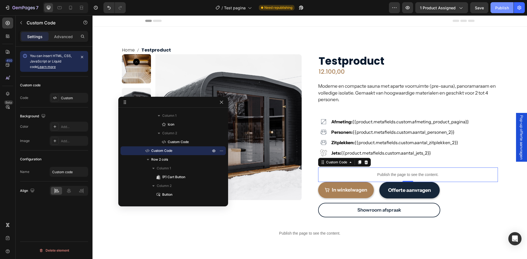
click at [496, 6] on div "Publish" at bounding box center [502, 8] width 14 height 6
click at [405, 7] on button "button" at bounding box center [407, 7] width 11 height 11
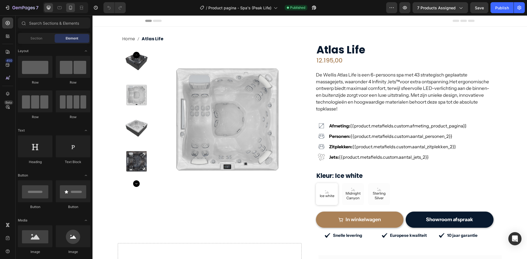
click at [71, 9] on icon at bounding box center [70, 8] width 3 height 4
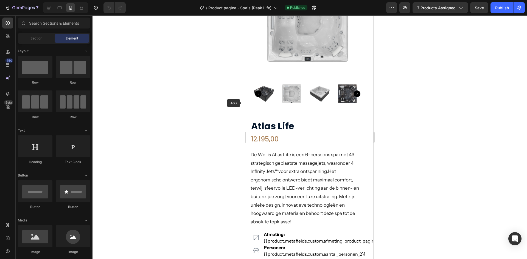
scroll to position [82, 0]
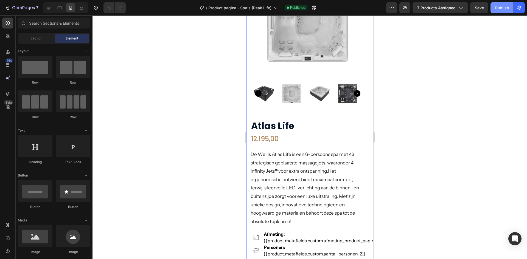
click at [492, 8] on button "Publish" at bounding box center [502, 7] width 23 height 11
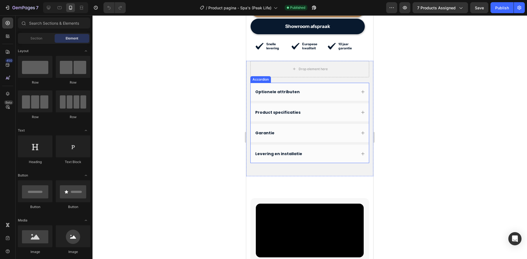
scroll to position [412, 0]
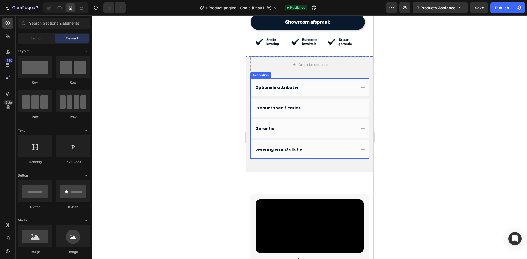
click at [306, 85] on div "Optionele attributen" at bounding box center [305, 87] width 102 height 7
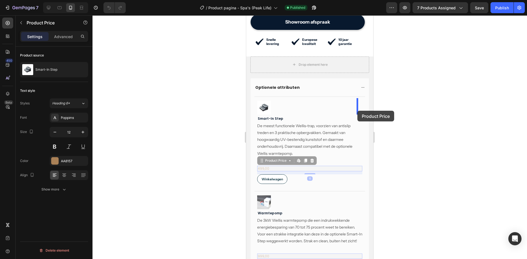
drag, startPoint x: 283, startPoint y: 160, endPoint x: 357, endPoint y: 111, distance: 88.9
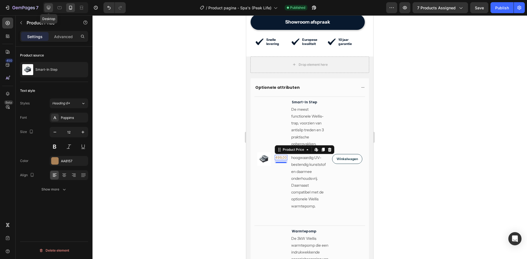
click at [50, 8] on icon at bounding box center [49, 8] width 4 height 4
type input "13"
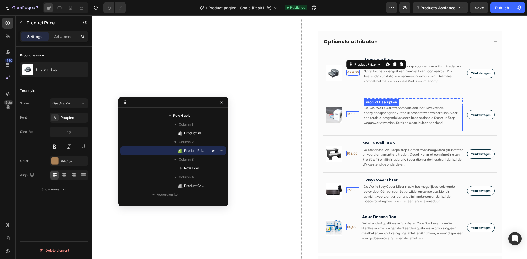
scroll to position [177, 0]
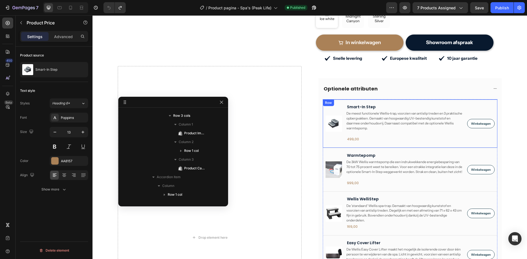
click at [337, 103] on div "Product Images Smart-In Step Product Title De meest functionele Wellis-trap, vo…" at bounding box center [410, 123] width 175 height 49
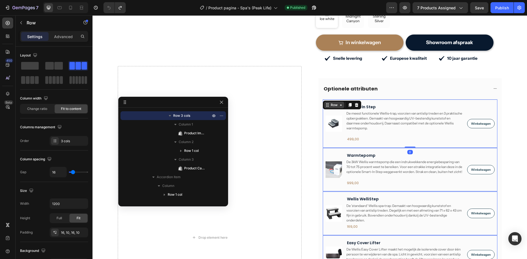
click at [330, 105] on div "Row" at bounding box center [334, 105] width 9 height 5
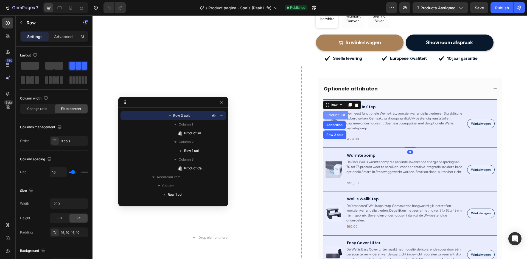
click at [330, 116] on div "Product List" at bounding box center [335, 115] width 21 height 3
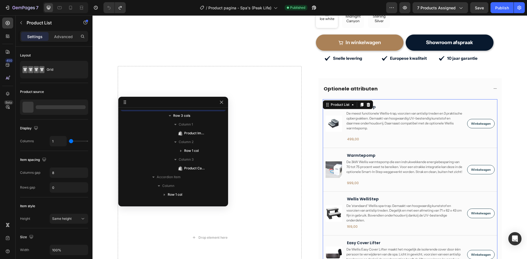
scroll to position [49, 0]
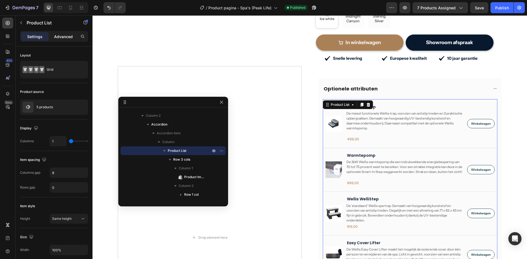
click at [66, 35] on p "Advanced" at bounding box center [63, 37] width 19 height 6
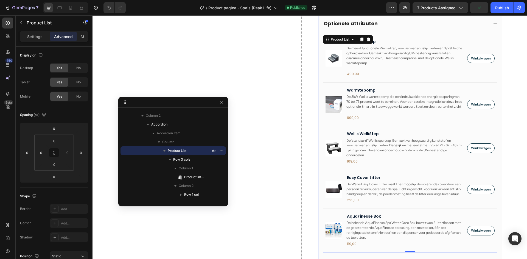
scroll to position [205, 0]
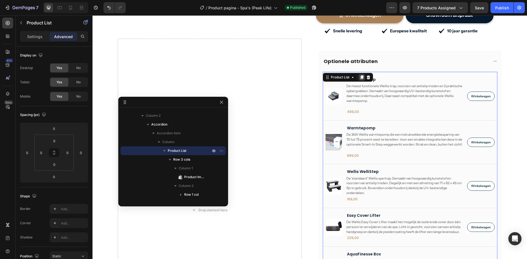
click at [361, 76] on icon at bounding box center [361, 77] width 3 height 4
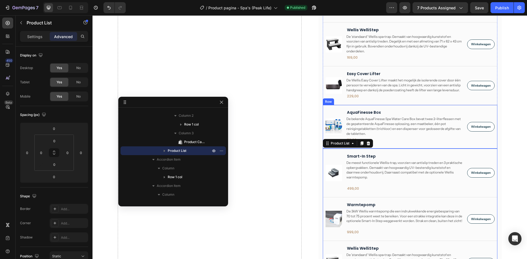
scroll to position [382, 0]
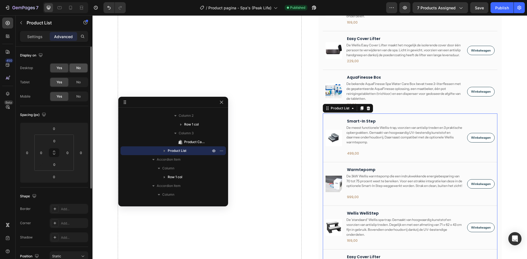
click at [75, 69] on div "No" at bounding box center [78, 68] width 18 height 9
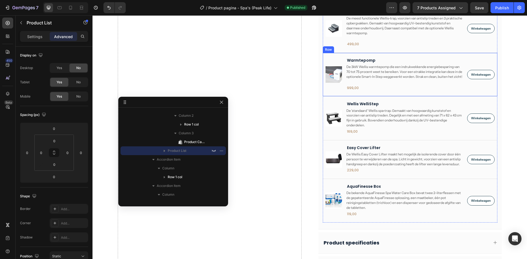
click at [331, 53] on div "Product Images Warmtepomp Product Title De 3kW Wellis warmtepomp die een indruk…" at bounding box center [410, 28] width 175 height 49
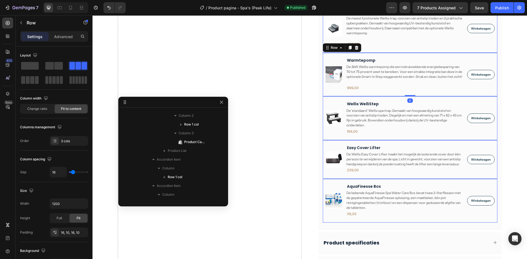
scroll to position [58, 0]
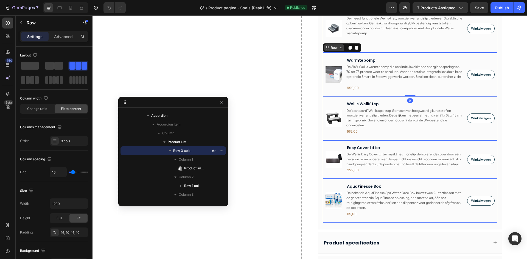
click at [331, 4] on div "Row" at bounding box center [328, 1] width 9 height 5
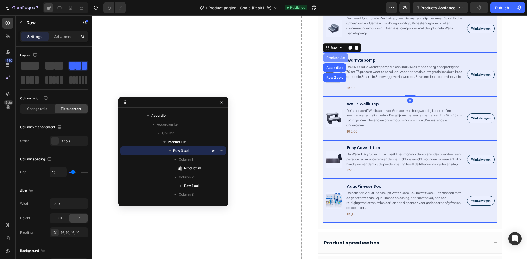
click at [331, 59] on div "Product List" at bounding box center [335, 57] width 21 height 3
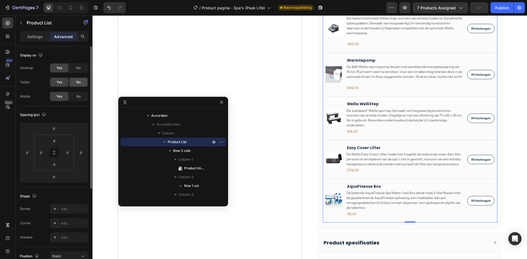
click at [75, 83] on div "No" at bounding box center [78, 82] width 18 height 9
click at [58, 82] on span "Yes" at bounding box center [59, 82] width 5 height 5
click at [74, 94] on div "No" at bounding box center [78, 96] width 18 height 9
click at [72, 9] on icon at bounding box center [70, 8] width 3 height 4
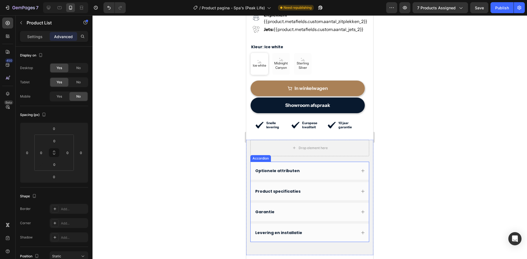
scroll to position [355, 0]
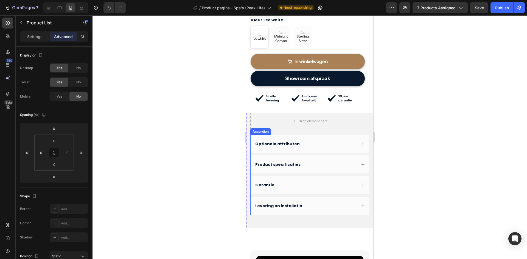
click at [309, 142] on div "Optionele attributen" at bounding box center [305, 144] width 102 height 7
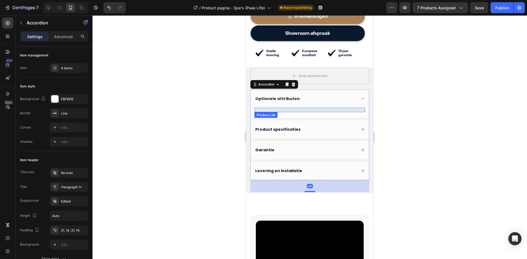
scroll to position [410, 0]
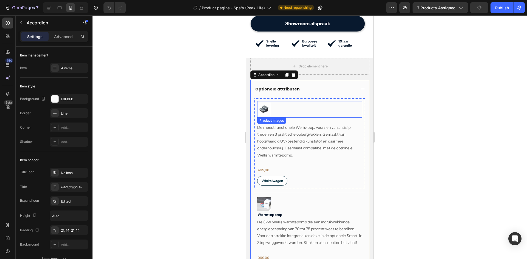
click at [302, 109] on div at bounding box center [309, 110] width 105 height 14
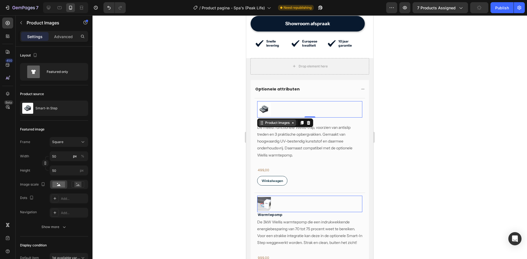
click at [270, 122] on div "Product Images" at bounding box center [277, 123] width 27 height 5
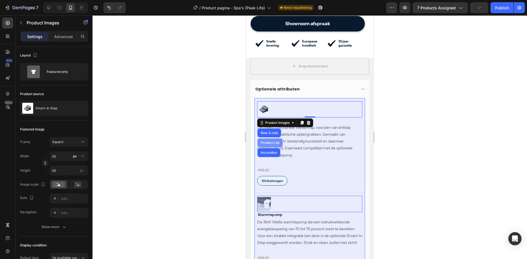
click at [266, 141] on div "Product List" at bounding box center [270, 142] width 21 height 3
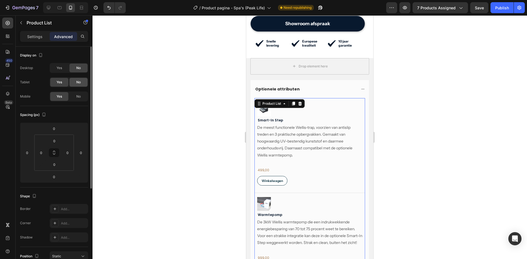
click at [73, 78] on div "No" at bounding box center [78, 82] width 18 height 9
click at [271, 119] on h2 "Smart-In Step" at bounding box center [309, 120] width 105 height 5
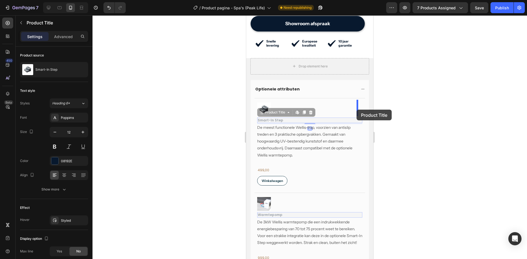
drag, startPoint x: 263, startPoint y: 112, endPoint x: 357, endPoint y: 110, distance: 93.6
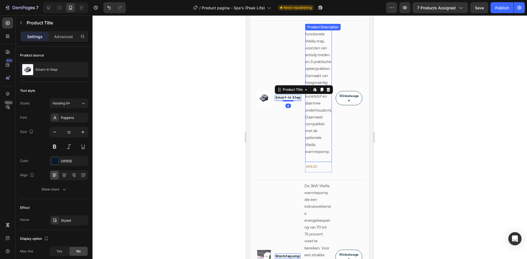
scroll to position [493, 0]
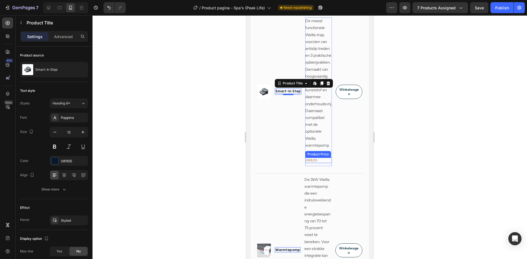
click at [315, 163] on div "499,00" at bounding box center [318, 160] width 27 height 5
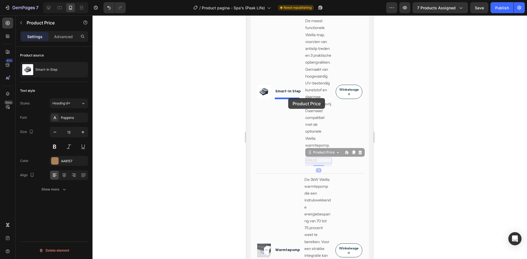
drag, startPoint x: 310, startPoint y: 160, endPoint x: 288, endPoint y: 98, distance: 65.4
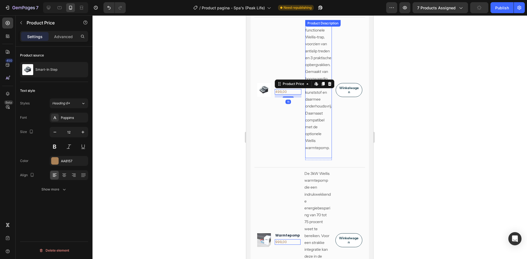
scroll to position [438, 0]
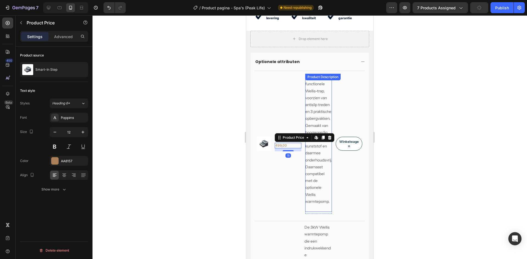
click at [311, 84] on span "De meest functionele Wellis-trap, voorzien van antislip treden en 3 praktische …" at bounding box center [318, 140] width 27 height 130
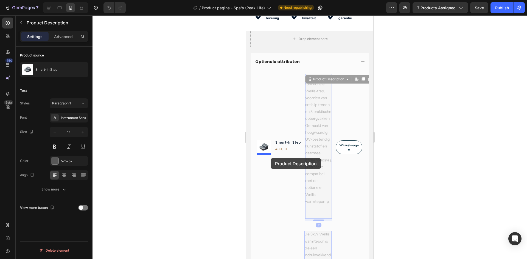
drag, startPoint x: 312, startPoint y: 78, endPoint x: 271, endPoint y: 158, distance: 90.5
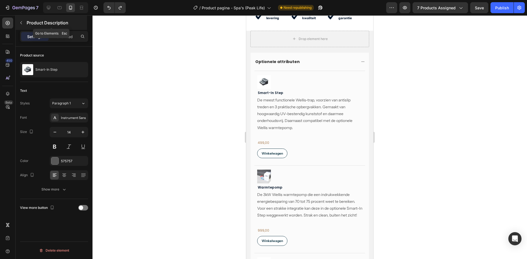
click at [30, 23] on p "Product Description" at bounding box center [56, 22] width 59 height 7
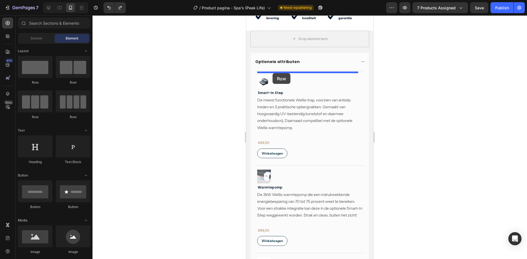
drag, startPoint x: 310, startPoint y: 86, endPoint x: 273, endPoint y: 73, distance: 39.6
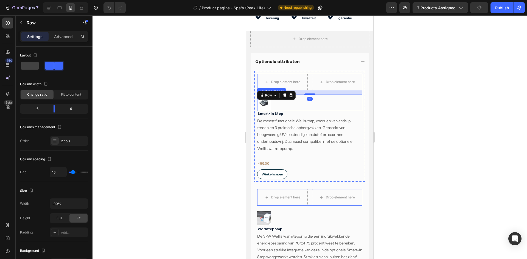
click at [265, 104] on img at bounding box center [264, 103] width 14 height 14
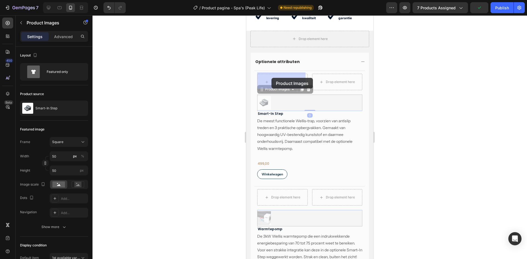
drag, startPoint x: 266, startPoint y: 90, endPoint x: 272, endPoint y: 78, distance: 13.0
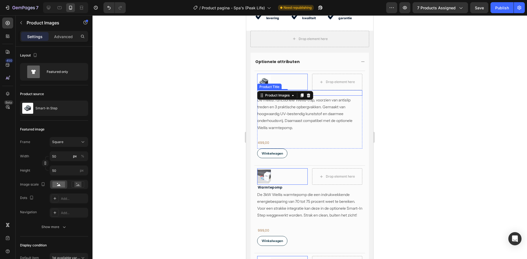
click at [327, 92] on h2 "Smart-In Step" at bounding box center [309, 92] width 105 height 5
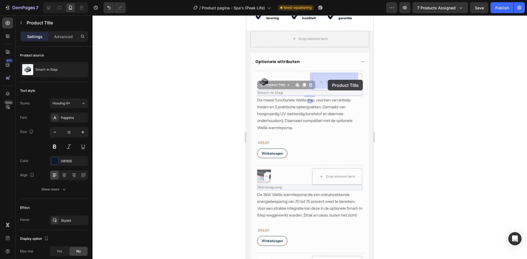
drag, startPoint x: 273, startPoint y: 85, endPoint x: 328, endPoint y: 80, distance: 54.9
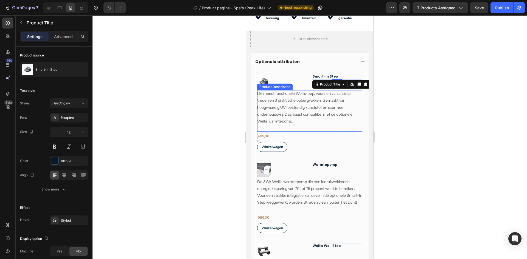
click at [302, 108] on span "De meest functionele Wellis-trap, voorzien van antislip treden en 3 praktische …" at bounding box center [304, 107] width 95 height 33
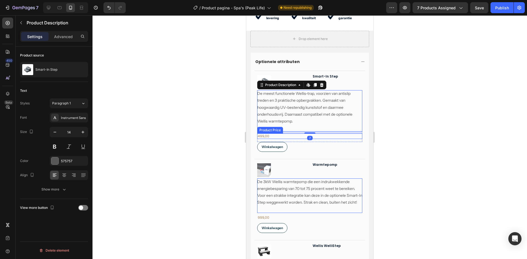
click at [275, 135] on div "499,00" at bounding box center [309, 136] width 105 height 5
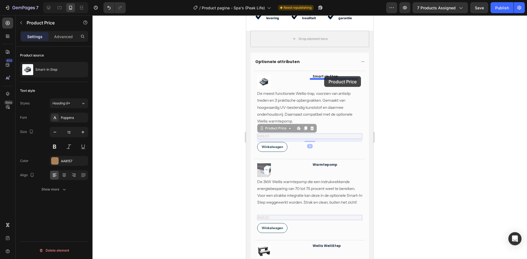
drag, startPoint x: 267, startPoint y: 128, endPoint x: 324, endPoint y: 76, distance: 77.2
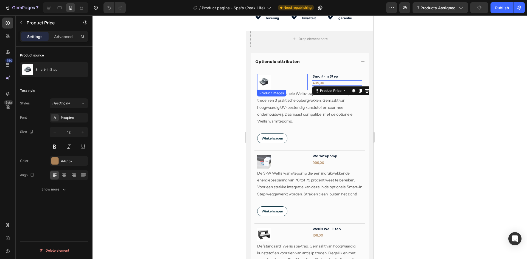
click at [264, 82] on img at bounding box center [264, 82] width 14 height 14
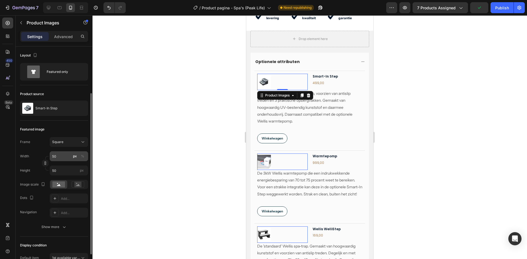
scroll to position [27, 0]
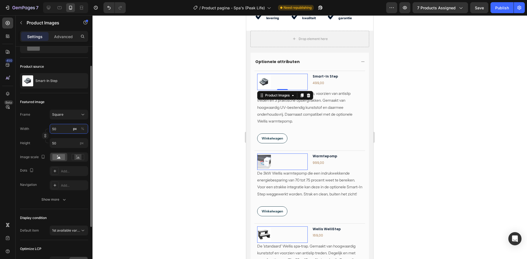
type input "8"
type input "80"
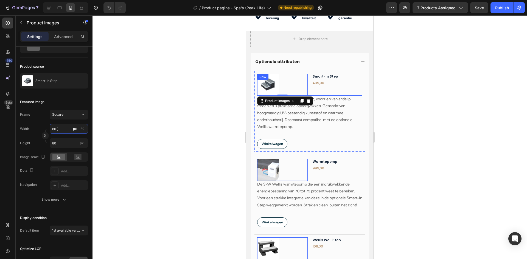
type input "80"
click at [315, 79] on div "Smart-In Step Product Title 499,00 Product Price Product Price" at bounding box center [337, 85] width 51 height 22
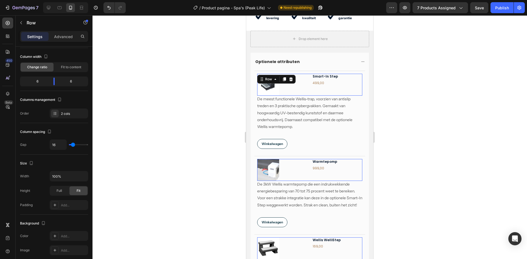
scroll to position [0, 0]
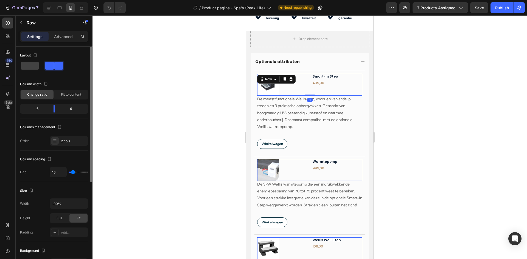
click at [307, 89] on div "Product Images Smart-In Step Product Title 499,00 Product Price Product Price R…" at bounding box center [309, 85] width 105 height 22
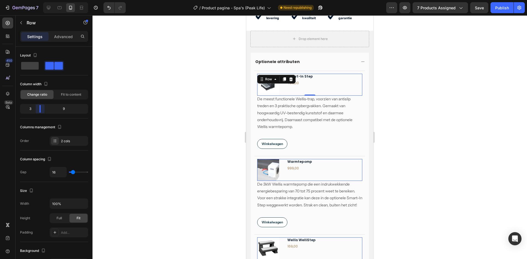
drag, startPoint x: 55, startPoint y: 108, endPoint x: 38, endPoint y: 107, distance: 17.0
click at [38, 0] on body "7 Version history / Product pagina - Spa's (Peak Life) Need republishing Previe…" at bounding box center [263, 0] width 527 height 0
click at [305, 112] on span "De meest functionele Wellis-trap, voorzien van antislip treden en 3 praktische …" at bounding box center [304, 113] width 95 height 33
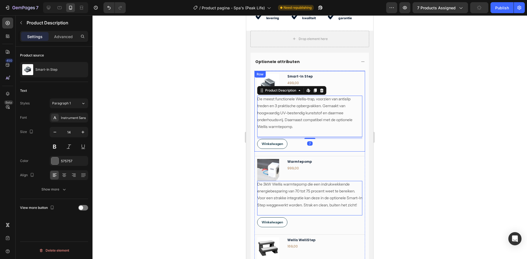
click at [321, 148] on div "Product Images Smart-In Step Product Title 499,00 Product Price Product Price R…" at bounding box center [309, 111] width 111 height 81
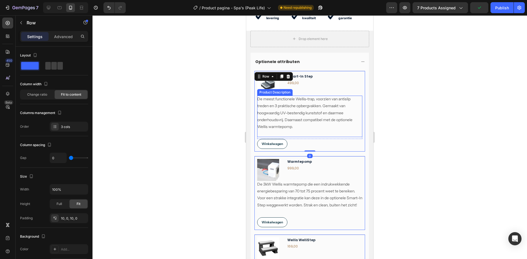
click at [282, 116] on span "De meest functionele Wellis-trap, voorzien van antislip treden en 3 praktische …" at bounding box center [304, 113] width 95 height 33
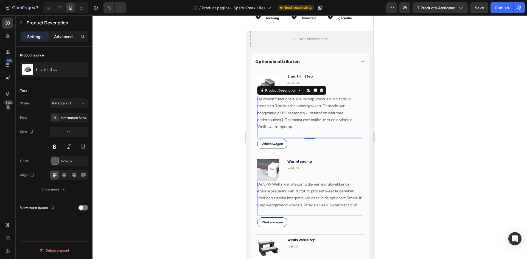
click at [71, 38] on p "Advanced" at bounding box center [63, 37] width 19 height 6
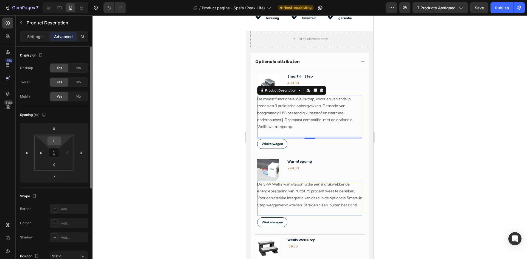
click at [54, 140] on input "0" at bounding box center [54, 141] width 11 height 8
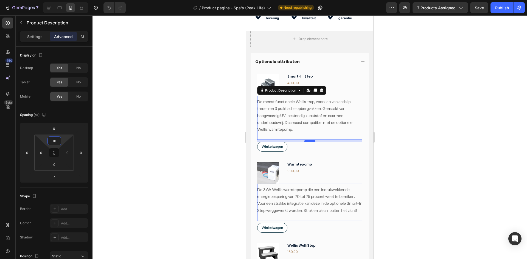
type input "10"
drag, startPoint x: 304, startPoint y: 140, endPoint x: 305, endPoint y: 133, distance: 7.5
click at [305, 133] on div "De meest functionele Wellis-trap, voorzien van antislip treden en 3 praktische …" at bounding box center [309, 118] width 105 height 44
type input "0"
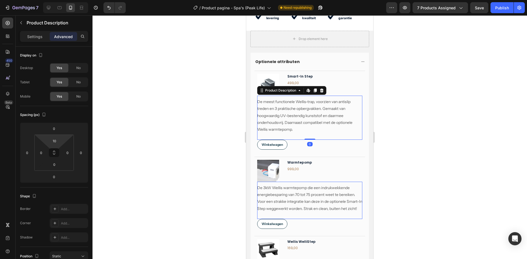
click at [331, 132] on p "De 3kW Wellis warmtepomp die een indrukwekkende energiebesparing van 70 tot 75 …" at bounding box center [304, 115] width 95 height 33
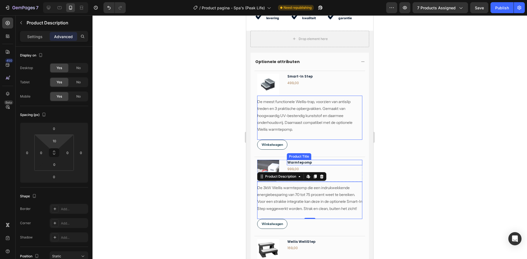
click at [345, 79] on h2 "Warmtepomp" at bounding box center [324, 76] width 75 height 5
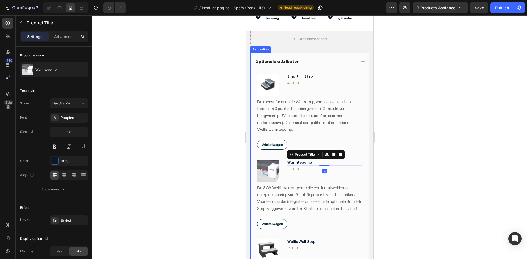
click at [362, 220] on div "Product Images Smart-In Step Product Title De meest functionele Wellis-trap, vo…" at bounding box center [310, 263] width 118 height 384
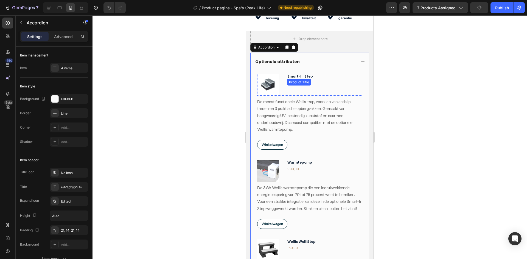
click at [316, 76] on h2 "Smart-In Step" at bounding box center [324, 76] width 75 height 5
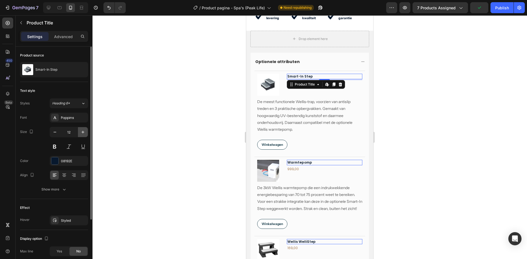
click at [81, 135] on icon "button" at bounding box center [82, 132] width 5 height 5
type input "14"
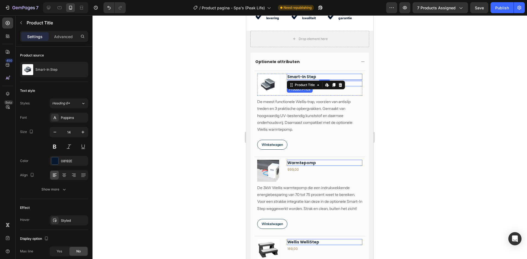
click at [350, 83] on div "499,00" at bounding box center [324, 83] width 75 height 5
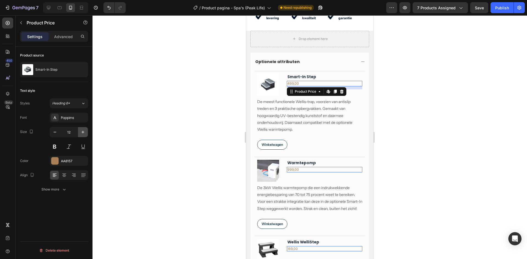
click at [82, 133] on icon "button" at bounding box center [82, 132] width 5 height 5
type input "14"
click at [319, 134] on div "De meest functionele Wellis-trap, voorzien van antislip treden en 3 praktische …" at bounding box center [309, 119] width 105 height 41
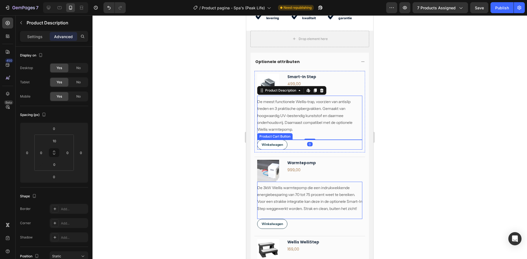
click at [354, 152] on div "Product Images Smart-In Step Product Title 499,00 Product Price Product Price R…" at bounding box center [309, 260] width 111 height 378
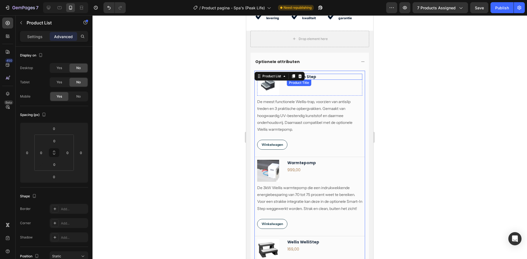
click at [318, 76] on h2 "Smart-In Step" at bounding box center [324, 77] width 75 height 6
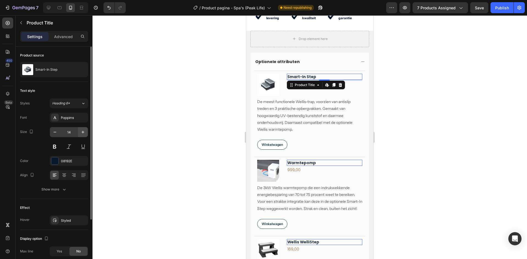
click at [82, 133] on icon "button" at bounding box center [82, 132] width 5 height 5
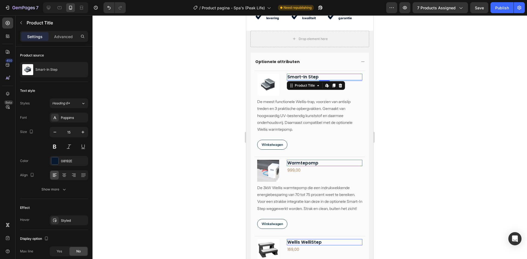
type input "16"
click at [323, 144] on div "Winkelwagen Product Cart Button" at bounding box center [309, 145] width 105 height 10
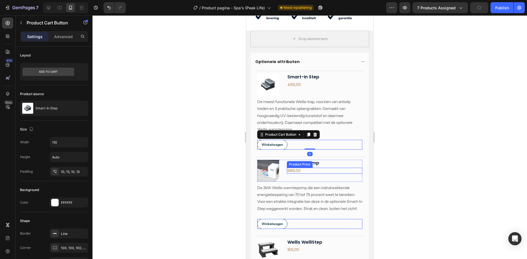
click at [356, 88] on div "999,00" at bounding box center [324, 85] width 75 height 6
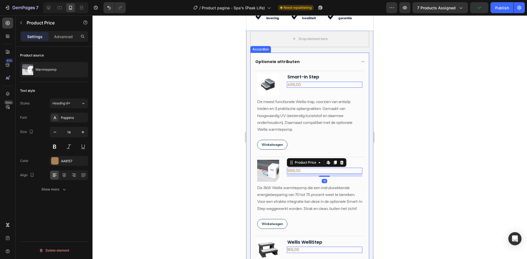
click at [357, 140] on div "De 3kW Wellis warmtepomp die een indrukwekkende energiebesparing van 70 tot 75 …" at bounding box center [309, 119] width 105 height 41
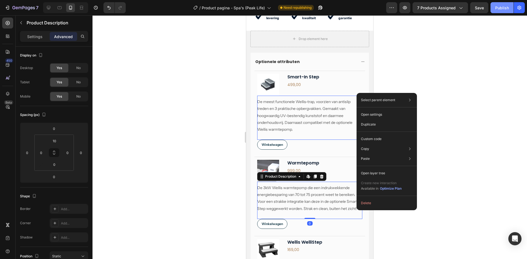
click at [496, 11] on button "Publish" at bounding box center [502, 7] width 23 height 11
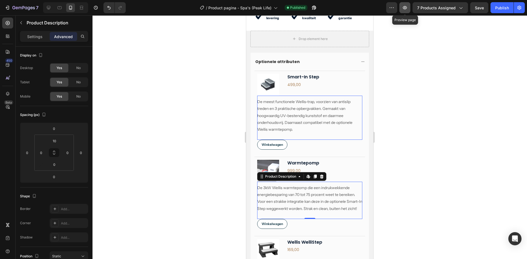
click at [404, 8] on icon "button" at bounding box center [405, 7] width 4 height 3
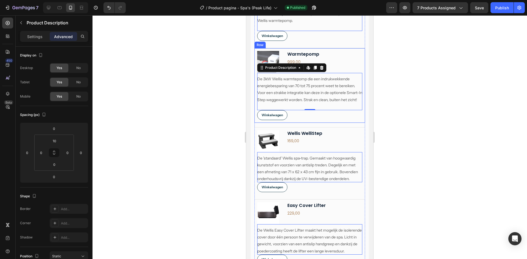
scroll to position [575, 0]
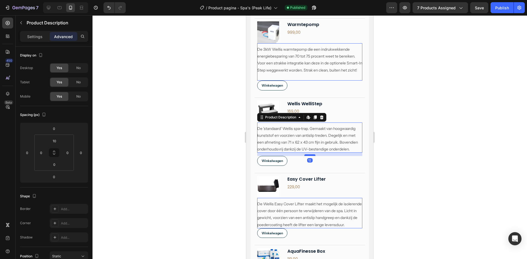
drag, startPoint x: 308, startPoint y: 166, endPoint x: 662, endPoint y: 68, distance: 367.6
click at [246, 15] on div at bounding box center [246, 15] width 0 height 0
type input "12"
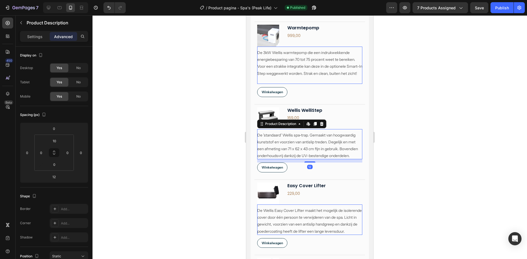
scroll to position [578, 0]
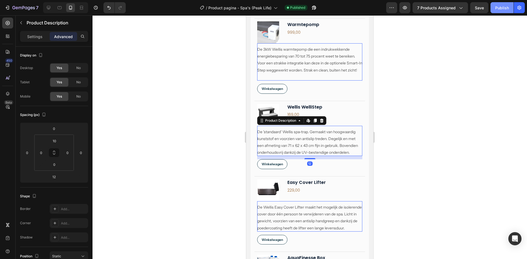
click at [499, 8] on div "Publish" at bounding box center [502, 8] width 14 height 6
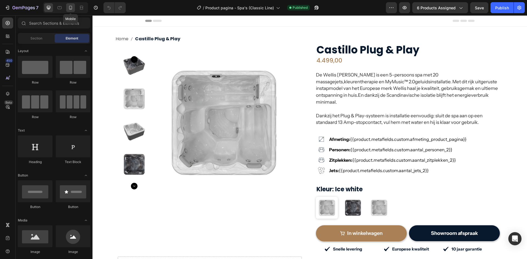
click at [68, 9] on div at bounding box center [70, 7] width 9 height 9
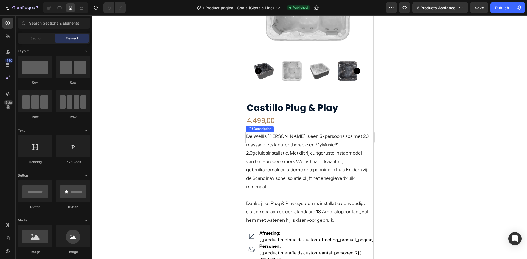
scroll to position [110, 0]
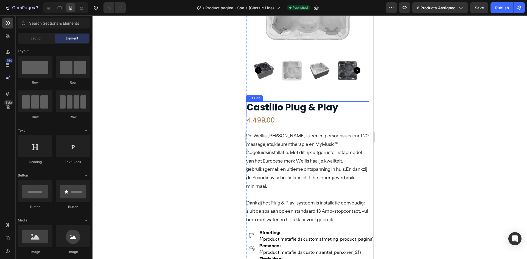
click at [275, 102] on h2 "Castillo Plug & Play" at bounding box center [307, 108] width 123 height 12
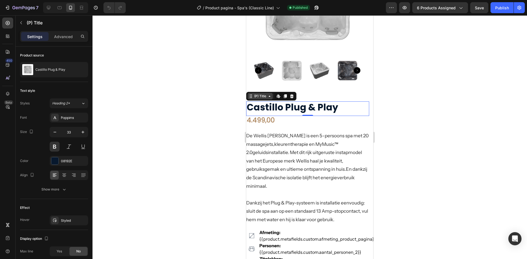
click at [258, 94] on div "(P) Title" at bounding box center [260, 96] width 14 height 5
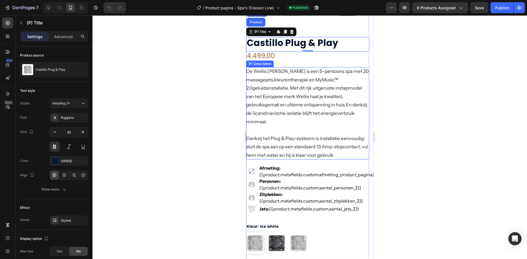
scroll to position [137, 0]
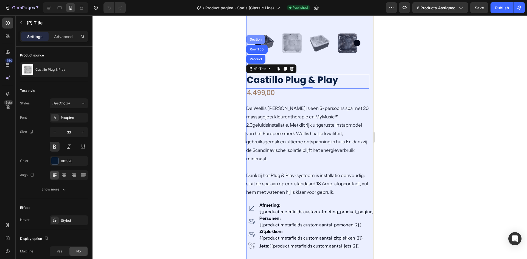
click at [257, 39] on div "Section" at bounding box center [256, 39] width 18 height 9
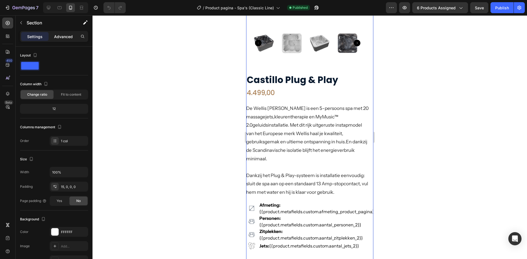
click at [73, 36] on div "Advanced" at bounding box center [63, 36] width 27 height 9
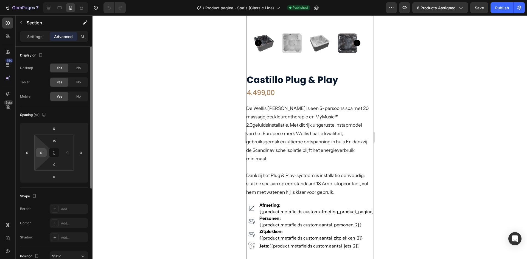
click at [42, 154] on input "0" at bounding box center [41, 153] width 8 height 8
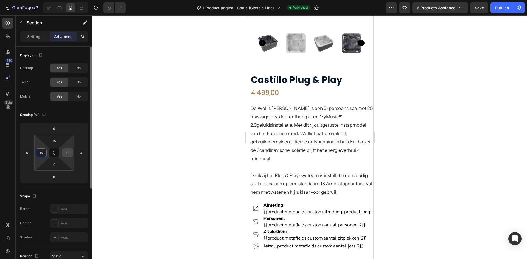
type input "15"
click at [66, 152] on input "0" at bounding box center [67, 153] width 8 height 8
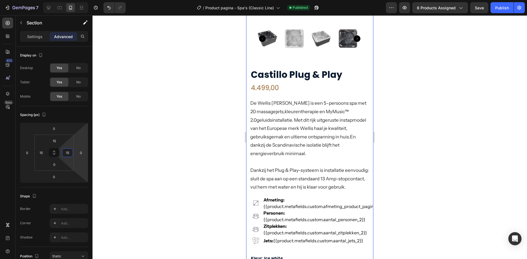
type input "15"
click at [507, 10] on div "Publish" at bounding box center [502, 8] width 14 height 6
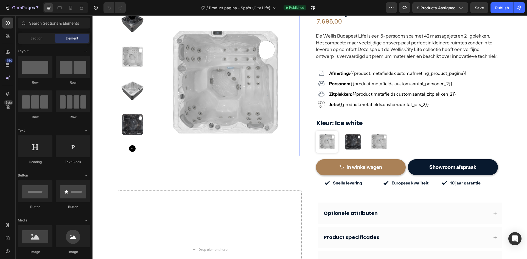
scroll to position [82, 0]
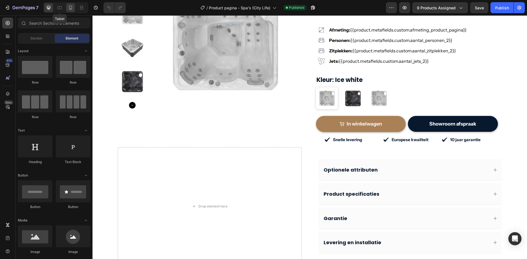
click at [69, 8] on icon at bounding box center [70, 7] width 5 height 5
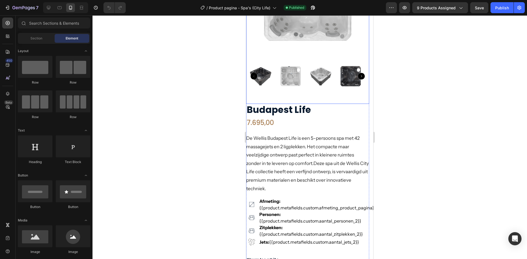
scroll to position [109, 0]
click at [290, 98] on div "Product Images Row Row" at bounding box center [307, 19] width 123 height 172
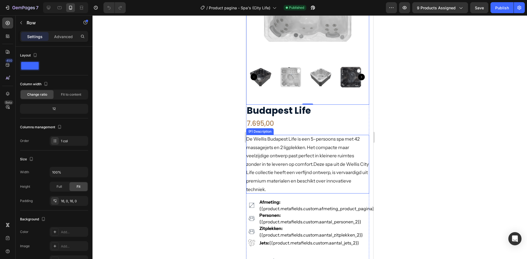
click at [287, 154] on span "Het compacte maar veelzijdige ontwerp past perfect in kleinere ruimtes zonder i…" at bounding box center [307, 168] width 123 height 47
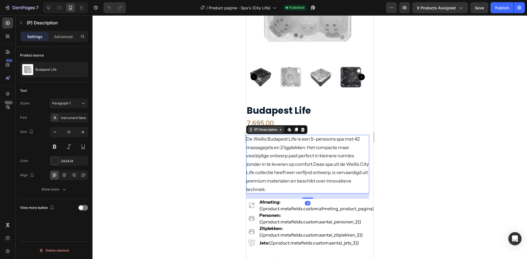
click at [267, 127] on div "(P) Description" at bounding box center [265, 129] width 25 height 5
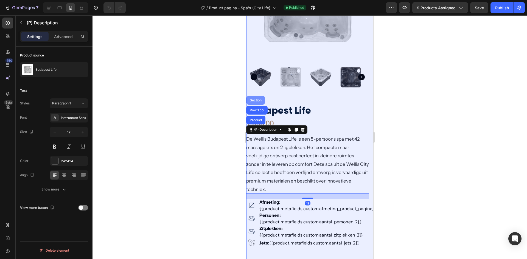
click at [250, 99] on div "Section" at bounding box center [256, 100] width 14 height 3
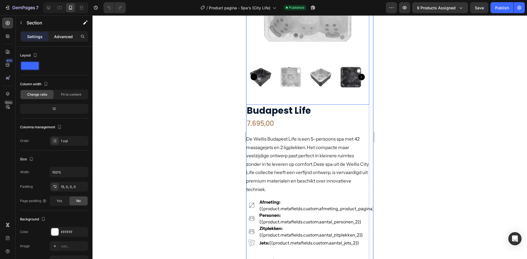
click at [64, 38] on p "Advanced" at bounding box center [63, 37] width 19 height 6
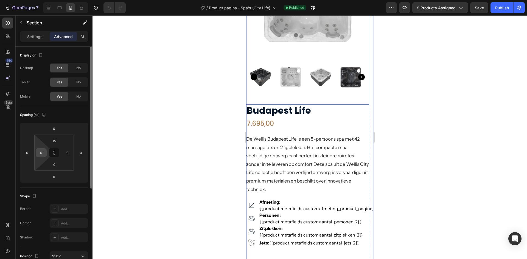
click at [45, 156] on input "0" at bounding box center [41, 153] width 8 height 8
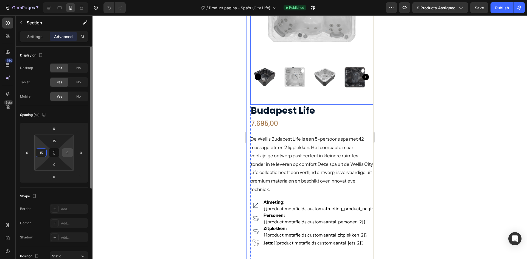
type input "15"
click at [66, 154] on input "0" at bounding box center [67, 153] width 8 height 8
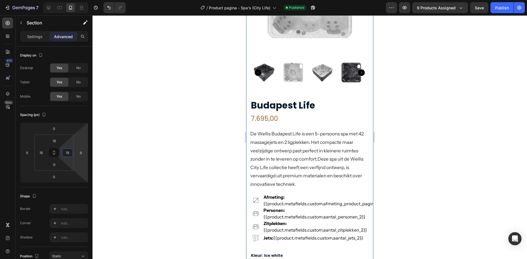
type input "15"
click at [503, 8] on div "Publish" at bounding box center [502, 8] width 14 height 6
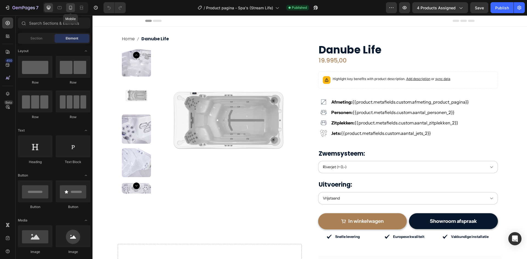
click at [73, 8] on icon at bounding box center [70, 7] width 5 height 5
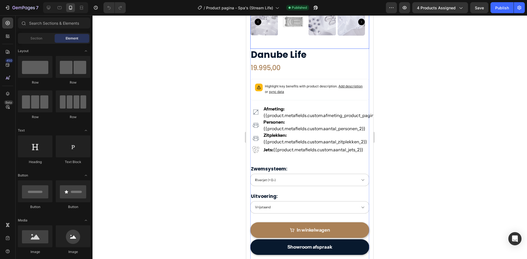
scroll to position [220, 0]
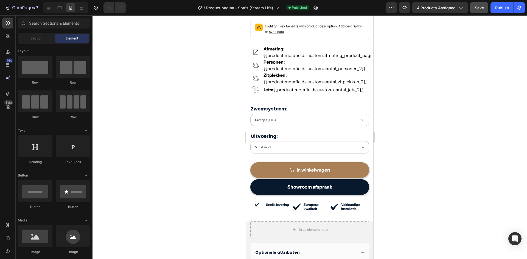
drag, startPoint x: 496, startPoint y: 8, endPoint x: 477, endPoint y: 6, distance: 19.6
click at [496, 8] on div "Publish" at bounding box center [502, 8] width 14 height 6
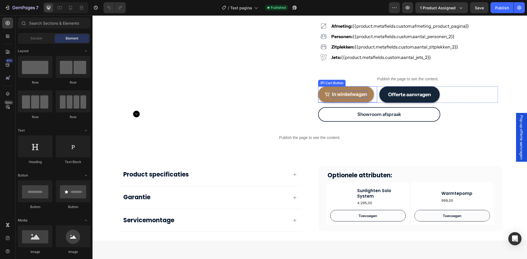
scroll to position [82, 0]
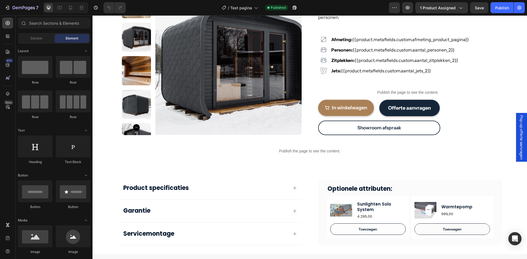
click at [519, 136] on span "Pop-up offerte aanvragen" at bounding box center [521, 137] width 5 height 44
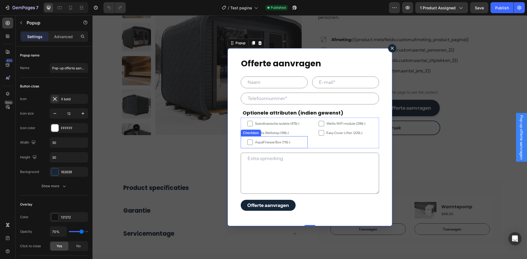
click at [279, 142] on span "AquaFinesse Box (119,-)" at bounding box center [277, 142] width 48 height 3
click at [253, 142] on input "AquaFinesse Box (119,-)" at bounding box center [249, 142] width 5 height 5
checkbox input "false"
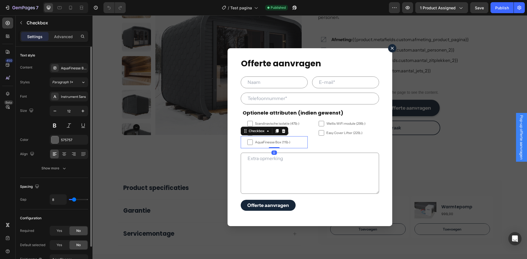
scroll to position [32, 0]
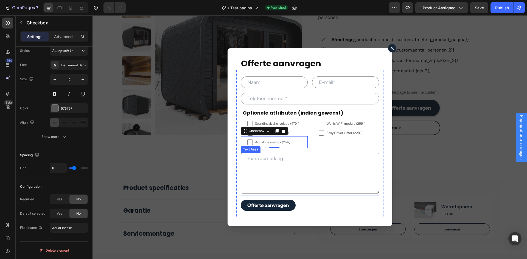
click at [308, 163] on textarea "Dialog body" at bounding box center [310, 173] width 138 height 41
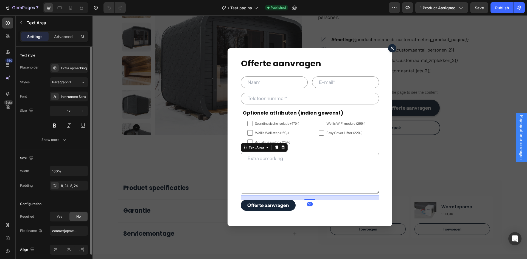
scroll to position [192, 0]
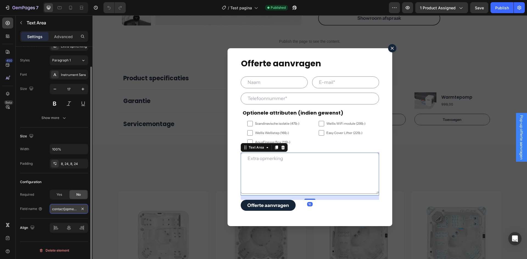
click at [65, 210] on input "contact[opmerking]" at bounding box center [69, 209] width 38 height 10
click at [61, 211] on input "contact[opmerking]" at bounding box center [69, 209] width 38 height 10
drag, startPoint x: 58, startPoint y: 208, endPoint x: 79, endPoint y: 210, distance: 20.7
click at [79, 210] on input "contact[opmerking]" at bounding box center [69, 209] width 38 height 10
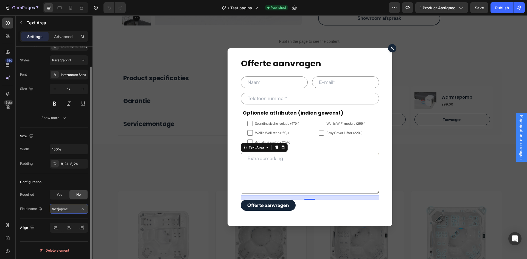
click at [62, 207] on input "contact[opmerking]" at bounding box center [69, 209] width 38 height 10
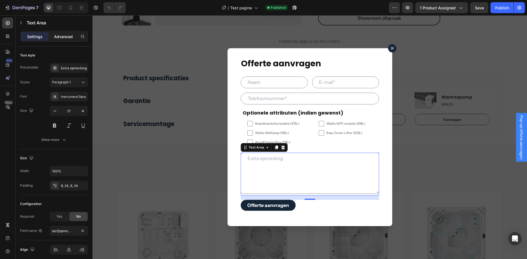
click at [69, 39] on p "Advanced" at bounding box center [63, 37] width 19 height 6
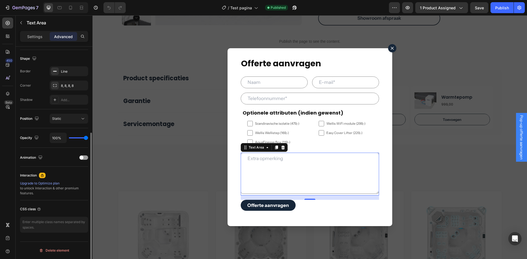
scroll to position [110, 0]
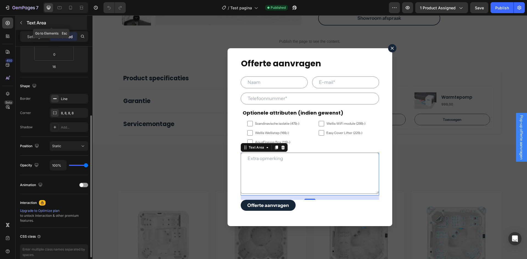
click at [25, 24] on button "button" at bounding box center [21, 22] width 9 height 9
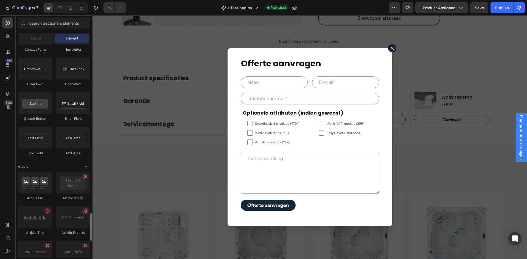
scroll to position [1235, 0]
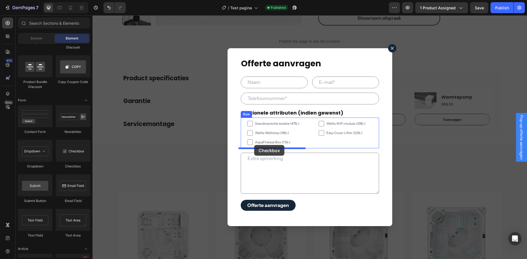
drag, startPoint x: 157, startPoint y: 170, endPoint x: 254, endPoint y: 145, distance: 99.9
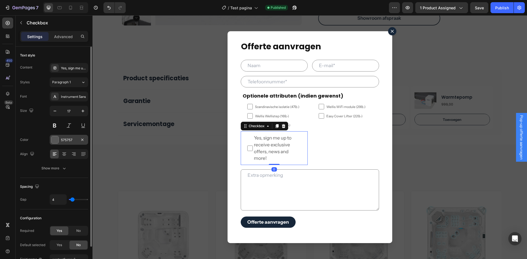
scroll to position [32, 0]
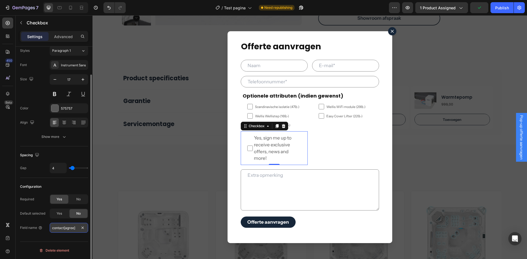
click at [63, 230] on input "contact[agree]" at bounding box center [69, 228] width 38 height 10
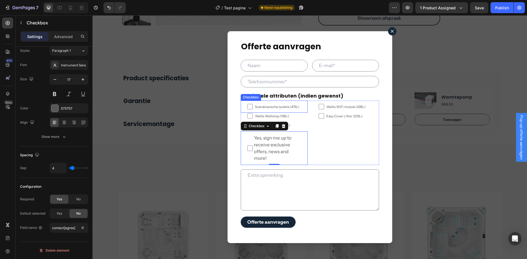
click at [302, 108] on label "Scandinavische isolatie (479,-)" at bounding box center [274, 107] width 67 height 12
click at [253, 108] on input "Scandinavische isolatie (479,-)" at bounding box center [249, 106] width 5 height 5
checkbox input "false"
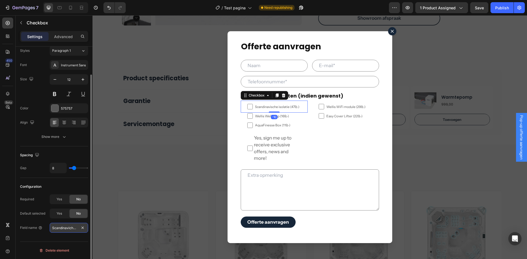
click at [56, 230] on input "Scandinaviche isolatie[agree]" at bounding box center [69, 228] width 38 height 10
click at [57, 226] on input "Scandinaviche isolatie[agree]" at bounding box center [69, 228] width 38 height 10
drag, startPoint x: 55, startPoint y: 228, endPoint x: 88, endPoint y: 229, distance: 32.7
click at [87, 228] on input "Scandinaviche isolatie[agree]" at bounding box center [69, 228] width 38 height 10
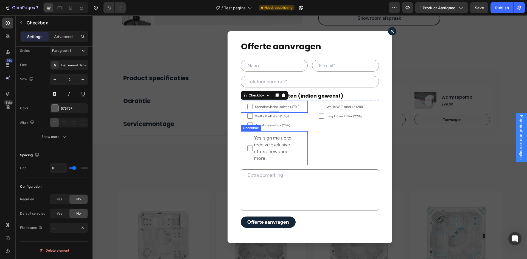
click at [277, 155] on span "Yes, sign me up to receive exclusive offers, news and more!" at bounding box center [277, 148] width 48 height 27
click at [253, 151] on input "Yes, sign me up to receive exclusive offers, news and more!" at bounding box center [249, 148] width 5 height 5
checkbox input "false"
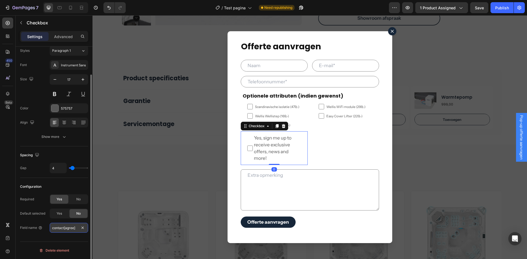
click at [69, 231] on input "contact[agree]" at bounding box center [69, 228] width 38 height 10
click at [65, 229] on input "contact[agree]" at bounding box center [69, 228] width 38 height 10
click at [40, 228] on icon at bounding box center [40, 228] width 4 height 4
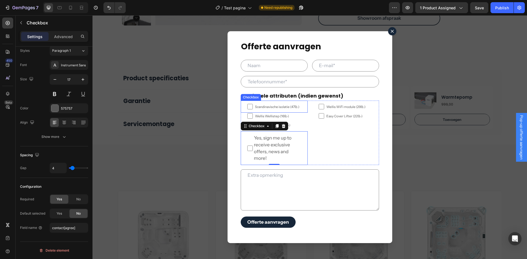
click at [298, 108] on span "Scandinavische isolatie (479,-)" at bounding box center [277, 107] width 48 height 5
click at [253, 108] on input "Scandinavische isolatie (479,-)" at bounding box center [249, 106] width 5 height 5
checkbox input "false"
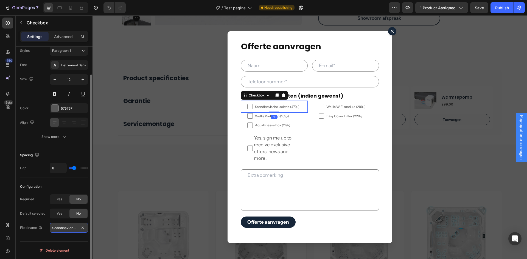
click at [61, 227] on input "Scandinaviche isolatie[agree]" at bounding box center [69, 228] width 38 height 10
click at [54, 228] on input "Scandinaviche isolatie[agree]" at bounding box center [69, 228] width 38 height 10
drag, startPoint x: 52, startPoint y: 228, endPoint x: 83, endPoint y: 230, distance: 30.8
click at [83, 230] on div "Scandinaviche isolatie[agree]" at bounding box center [69, 228] width 38 height 10
click at [67, 230] on input "Scandinaviche isolatie[agree]" at bounding box center [69, 228] width 38 height 10
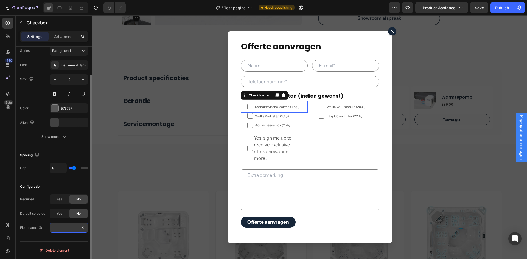
click at [66, 228] on input "Scandinaviche isolatie[agree]" at bounding box center [69, 228] width 38 height 10
drag, startPoint x: 67, startPoint y: 228, endPoint x: 83, endPoint y: 232, distance: 16.3
click at [85, 230] on div "Scandinaviche isolatie][agree]" at bounding box center [69, 228] width 38 height 10
drag, startPoint x: 63, startPoint y: 228, endPoint x: 33, endPoint y: 228, distance: 30.7
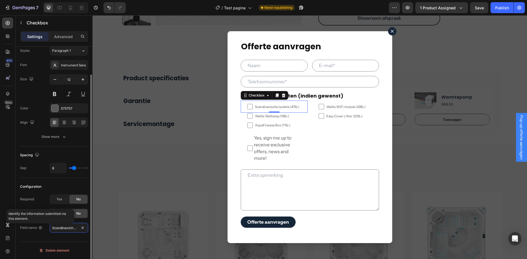
click at [33, 228] on div "Field name Scandinaviche isolatie]" at bounding box center [54, 228] width 68 height 10
click at [52, 228] on input "Scandinaviche isolatie]" at bounding box center [69, 228] width 38 height 10
click at [52, 228] on input "[Scandinaviche isolatie]" at bounding box center [69, 228] width 38 height 10
type input "contact[Scandinaviche isolatie]"
drag, startPoint x: 65, startPoint y: 228, endPoint x: 44, endPoint y: 230, distance: 20.7
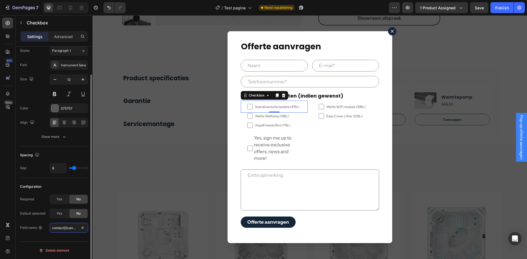
click at [44, 230] on div "Field name contact[Scandinaviche isolatie]" at bounding box center [54, 228] width 68 height 10
click at [287, 151] on span "Yes, sign me up to receive exclusive offers, news and more!" at bounding box center [277, 148] width 48 height 27
click at [253, 151] on input "Yes, sign me up to receive exclusive offers, news and more!" at bounding box center [249, 148] width 5 height 5
checkbox input "false"
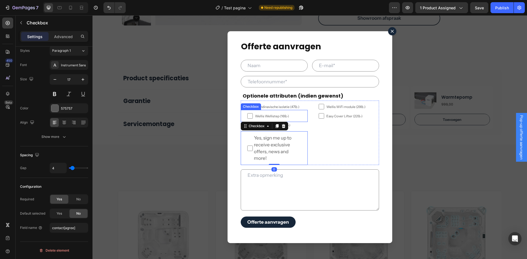
click at [294, 116] on span "Wellis Wellistep (169,-)" at bounding box center [277, 116] width 48 height 5
click at [253, 116] on input "Wellis Wellistep (169,-)" at bounding box center [249, 115] width 5 height 5
checkbox input "false"
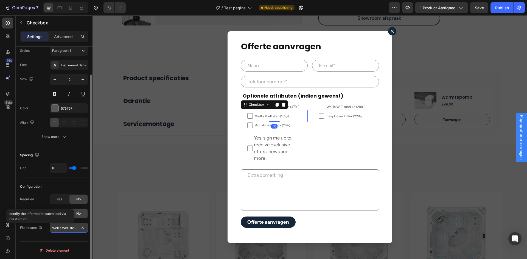
click at [58, 229] on input "Wellis Wellistep[agree]" at bounding box center [69, 228] width 38 height 10
click at [53, 228] on input "Wellis Wellistep[agree]" at bounding box center [69, 228] width 38 height 10
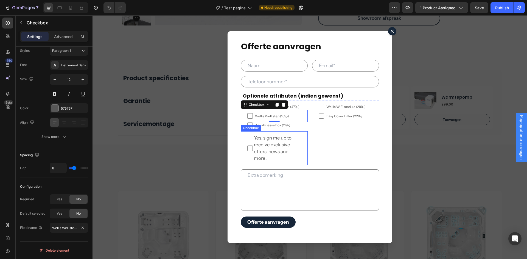
click at [290, 152] on span "Yes, sign me up to receive exclusive offers, news and more!" at bounding box center [277, 148] width 48 height 27
click at [253, 151] on input "Yes, sign me up to receive exclusive offers, news and more!" at bounding box center [249, 148] width 5 height 5
checkbox input "false"
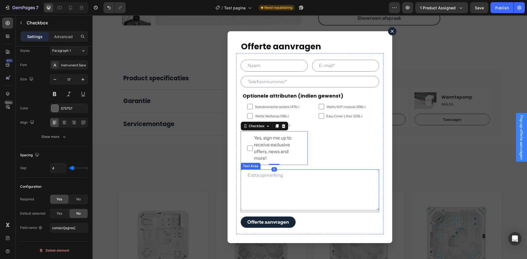
click at [299, 194] on textarea "Dialog body" at bounding box center [310, 190] width 138 height 41
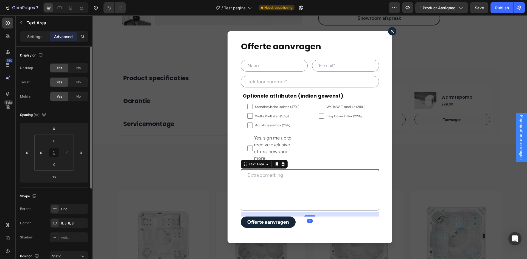
scroll to position [137, 0]
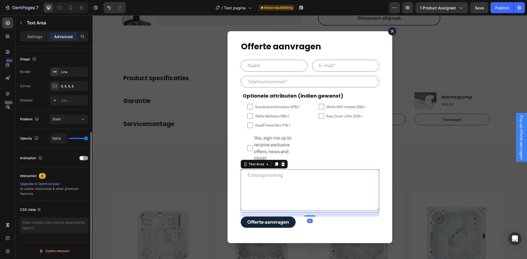
click at [307, 194] on textarea "Dialog body" at bounding box center [310, 190] width 138 height 41
click at [40, 35] on p "Settings" at bounding box center [34, 37] width 15 height 6
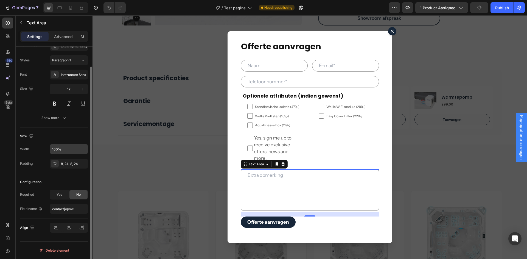
scroll to position [22, 0]
click at [68, 210] on input "contact[opmerking]" at bounding box center [69, 209] width 38 height 10
click at [63, 210] on input "contact[opmerking]" at bounding box center [69, 209] width 38 height 10
click at [59, 210] on input "contact[opmerking]" at bounding box center [69, 209] width 38 height 10
click at [55, 210] on input "contact[opmerking]" at bounding box center [69, 209] width 38 height 10
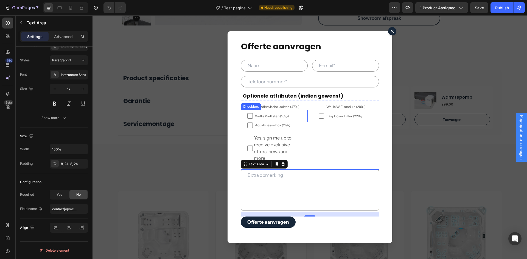
click at [290, 117] on span "Wellis Wellistep (169,-)" at bounding box center [277, 116] width 48 height 5
click at [253, 117] on input "Wellis Wellistep (169,-)" at bounding box center [249, 115] width 5 height 5
checkbox input "false"
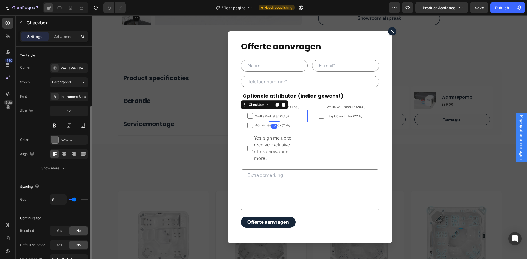
scroll to position [32, 0]
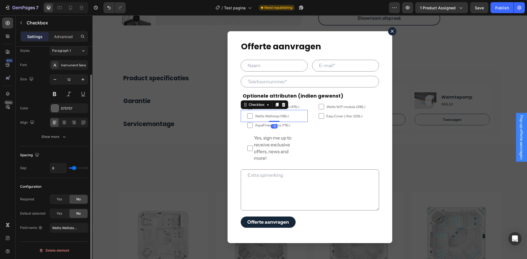
click at [58, 222] on div "Required Yes No Default selected Yes No Field name Wellis Wellistep[agree]" at bounding box center [54, 214] width 68 height 38
click at [55, 226] on input "Wellis Wellistep[agree]" at bounding box center [69, 228] width 38 height 10
click at [51, 229] on input "Wellis Wellistep[agree]" at bounding box center [69, 228] width 38 height 10
paste input "contact["
click at [60, 229] on input "contact[Wellis Wellistep[agree]" at bounding box center [69, 228] width 38 height 10
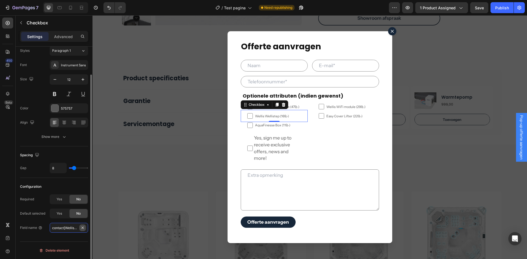
scroll to position [0, 24]
drag, startPoint x: 56, startPoint y: 229, endPoint x: 80, endPoint y: 230, distance: 24.5
click at [80, 230] on div "contact[Wellis Wellistep[agree]" at bounding box center [69, 228] width 38 height 10
click at [66, 229] on input "contact[Wellis Wellistep[agree]" at bounding box center [69, 228] width 38 height 10
drag, startPoint x: 65, startPoint y: 229, endPoint x: 72, endPoint y: 229, distance: 6.9
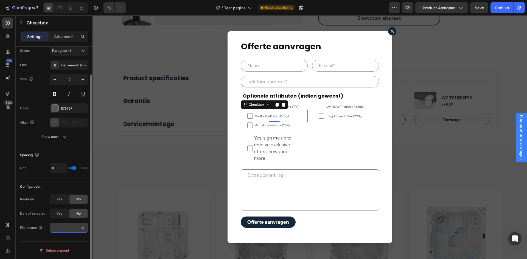
click at [72, 229] on input "contact[Wellis Wellistep[agree]" at bounding box center [69, 228] width 38 height 10
type input "contact[Wellis Wellistep]"
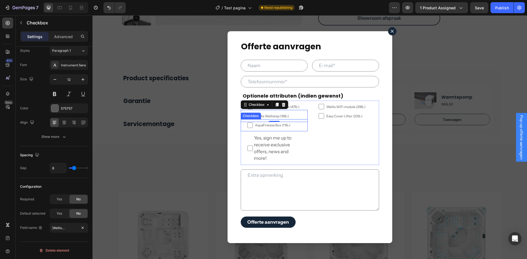
click at [291, 127] on span "AquaFinesse Box (119,-)" at bounding box center [277, 125] width 48 height 3
click at [253, 127] on input "AquaFinesse Box (119,-)" at bounding box center [249, 125] width 5 height 5
checkbox input "false"
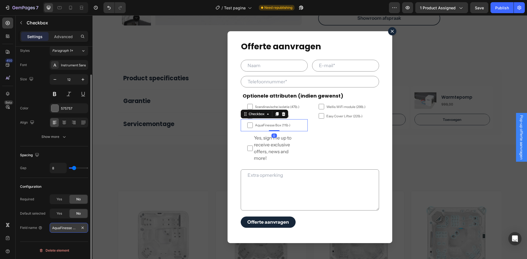
click at [55, 228] on input "AquaFinesse Box[agree]" at bounding box center [69, 228] width 38 height 10
click at [52, 230] on input "AquaFinesse Box[agree]" at bounding box center [69, 228] width 38 height 10
drag, startPoint x: 66, startPoint y: 229, endPoint x: 83, endPoint y: 229, distance: 16.5
click at [83, 229] on div "contact[AquaFinesse Box[agree]" at bounding box center [69, 228] width 38 height 10
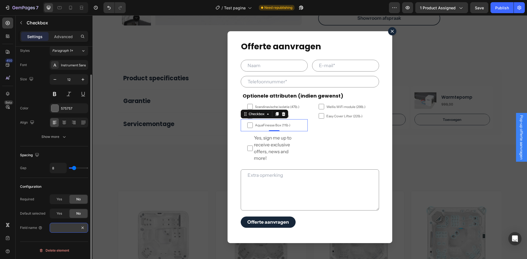
click at [69, 229] on input "contact[AquaFinesse Box[agree]" at bounding box center [69, 228] width 38 height 10
click at [73, 229] on input "contact[AquaFinesse Box[agree]" at bounding box center [69, 228] width 38 height 10
click at [74, 229] on input "contact[AquaFinesse Box[agree]" at bounding box center [69, 228] width 38 height 10
click at [75, 228] on input "contact[AquaFinesse Box[agree]" at bounding box center [69, 228] width 38 height 10
type input "contact[AquaFinesse Box]"
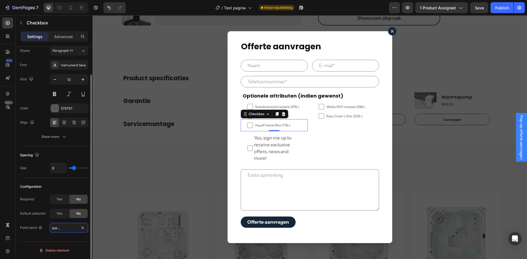
scroll to position [0, 16]
click at [362, 109] on label "Wellis WiFi module (299,-)" at bounding box center [345, 107] width 67 height 12
click at [324, 109] on input "Wellis WiFi module (299,-)" at bounding box center [321, 106] width 5 height 5
checkbox input "false"
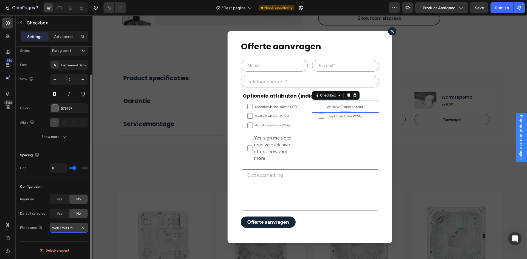
click at [52, 226] on input "Wellis WiFi module[agree]" at bounding box center [69, 228] width 38 height 10
click at [51, 229] on input "Wellis WiFi module[agree]" at bounding box center [69, 228] width 38 height 10
drag, startPoint x: 158, startPoint y: 244, endPoint x: 170, endPoint y: 245, distance: 11.3
click at [72, 228] on input "contact[Wellis WiFi module[agree]" at bounding box center [69, 228] width 38 height 10
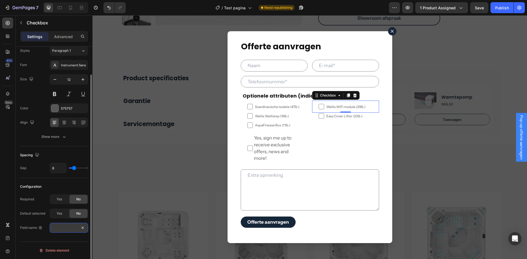
click at [74, 228] on input "contact[Wellis WiFi module[agree]" at bounding box center [69, 228] width 38 height 10
click at [75, 226] on input "contact[Wellis WiFi module[agree]" at bounding box center [69, 228] width 38 height 10
type input "contact[Wellis WiFi module]"
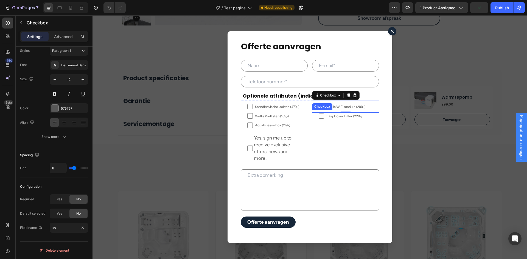
click at [374, 117] on label "Easy Cover Lifter (229,-)" at bounding box center [345, 116] width 67 height 12
click at [324, 117] on input "Easy Cover Lifter (229,-)" at bounding box center [321, 115] width 5 height 5
click at [62, 37] on p "Advanced" at bounding box center [63, 37] width 19 height 6
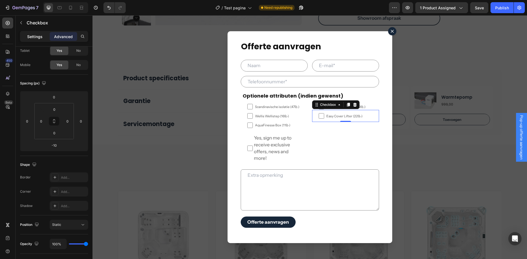
click at [40, 38] on p "Settings" at bounding box center [34, 37] width 15 height 6
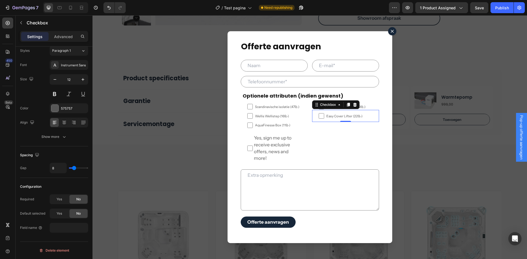
click at [365, 116] on span "Easy Cover Lifter (229,-)" at bounding box center [348, 116] width 48 height 5
click at [324, 116] on input "Easy Cover Lifter (229,-)" at bounding box center [321, 115] width 5 height 5
checkbox input "false"
click at [64, 225] on input "text" at bounding box center [69, 228] width 38 height 10
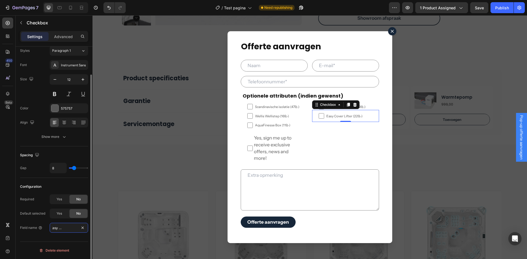
type input "contact[Easy Cover Lifter]"
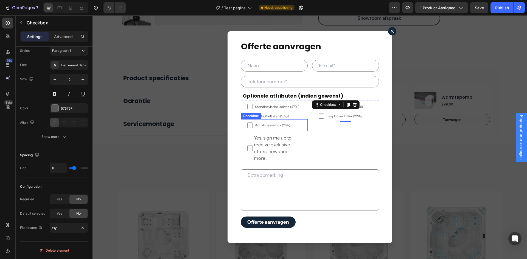
click at [300, 125] on label "AquaFinesse Box (119,-)" at bounding box center [274, 125] width 67 height 12
click at [253, 125] on input "AquaFinesse Box (119,-)" at bounding box center [249, 125] width 5 height 5
checkbox input "false"
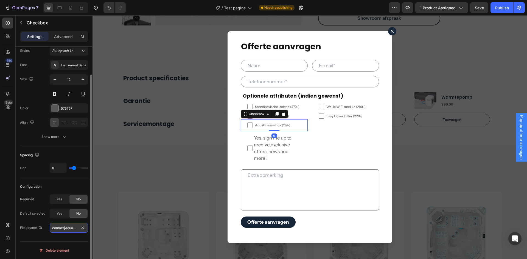
click at [56, 229] on input "contact[AquaFinesse Box]" at bounding box center [69, 228] width 38 height 10
drag, startPoint x: 152, startPoint y: 244, endPoint x: 93, endPoint y: 230, distance: 60.5
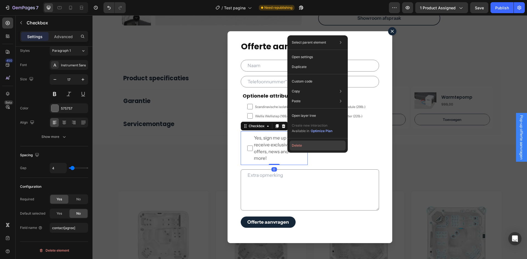
click at [305, 147] on button "Delete" at bounding box center [318, 146] width 56 height 10
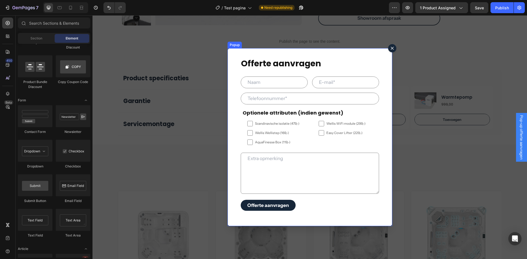
click at [388, 50] on button "Dialog content" at bounding box center [392, 48] width 8 height 8
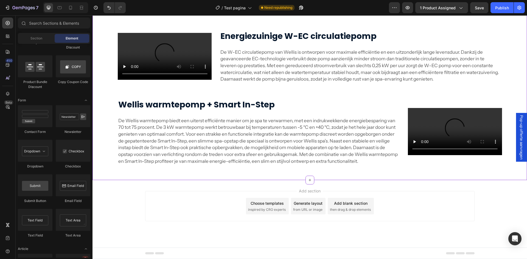
scroll to position [1618, 0]
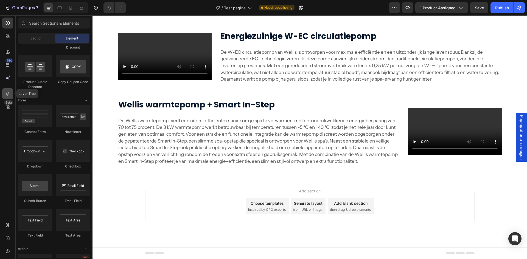
click at [10, 94] on icon at bounding box center [7, 93] width 5 height 5
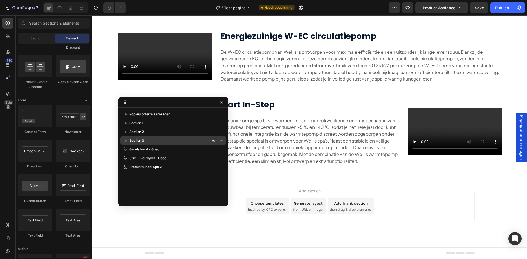
click at [145, 142] on p "Section 3" at bounding box center [170, 140] width 82 height 5
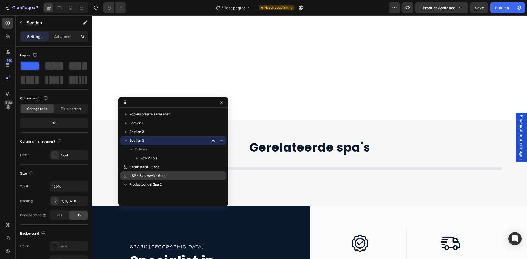
scroll to position [325, 0]
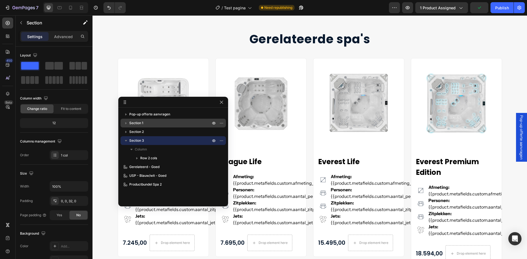
click at [161, 125] on p "Section 1" at bounding box center [170, 123] width 82 height 5
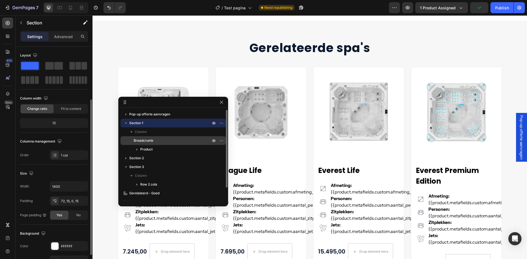
scroll to position [32, 0]
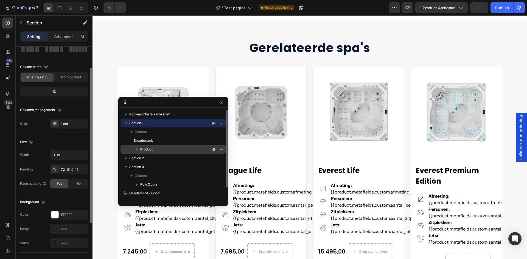
click at [151, 149] on span "Product" at bounding box center [146, 149] width 12 height 5
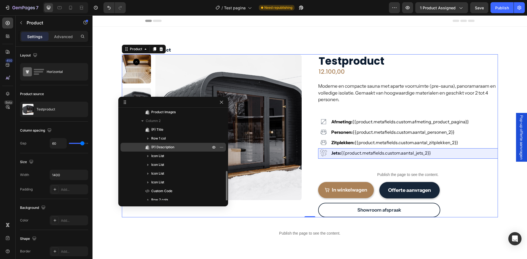
scroll to position [82, 0]
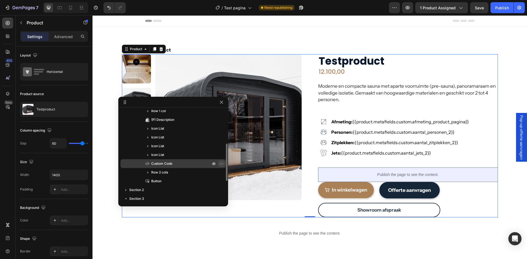
click at [222, 164] on icon "button" at bounding box center [221, 164] width 4 height 4
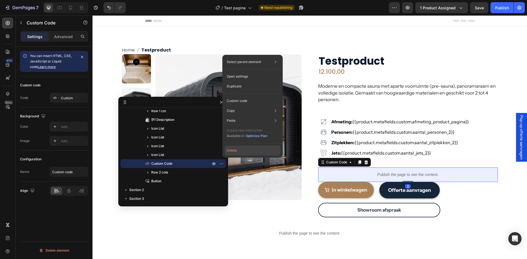
click at [232, 150] on button "Delete" at bounding box center [253, 151] width 56 height 10
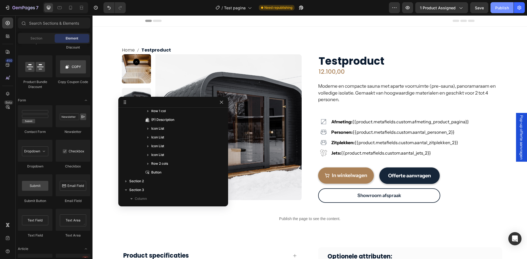
click at [501, 6] on div "Publish" at bounding box center [502, 8] width 14 height 6
click at [518, 240] on icon "Open Intercom Messenger" at bounding box center [514, 239] width 7 height 7
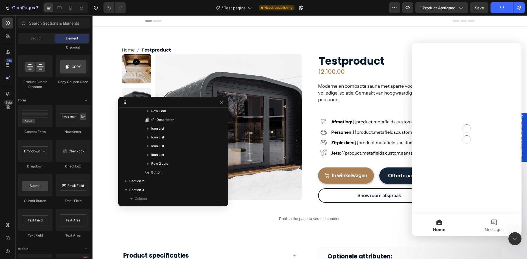
scroll to position [0, 0]
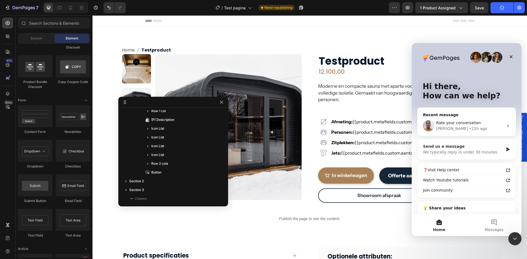
click at [457, 152] on div "We typically reply in under 30 minutes" at bounding box center [463, 153] width 80 height 6
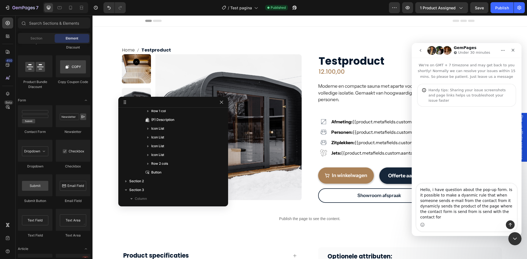
type textarea "Hello, i have question about the pop-up form. Is it possible to make a dyanmic …"
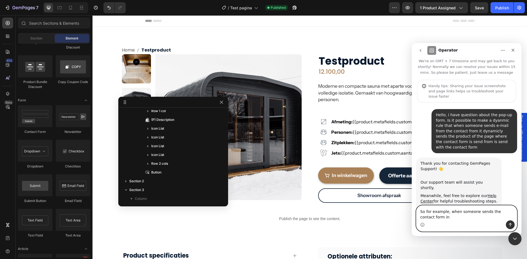
scroll to position [10, 0]
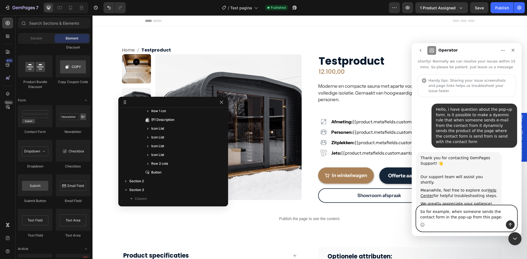
paste textarea "https://sparknederland.nl/products/testproduct"
type textarea "So for example, when someone sends the contact form in the pop-up from this pag…"
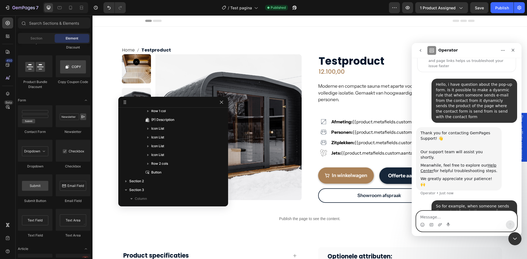
scroll to position [37, 0]
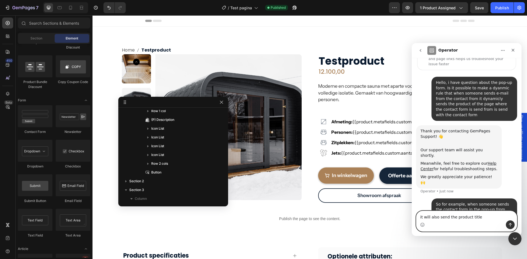
type textarea "it will also send the product title"
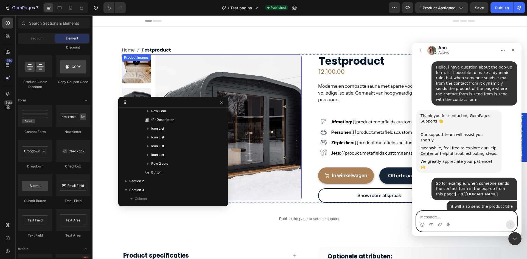
scroll to position [110, 0]
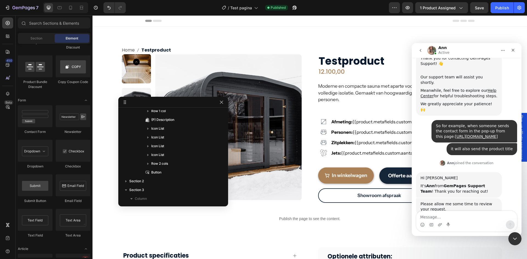
click at [458, 222] on div "Intercom messenger" at bounding box center [466, 225] width 100 height 9
click at [457, 221] on div "Intercom messenger" at bounding box center [466, 225] width 100 height 9
click at [456, 219] on textarea "Message…" at bounding box center [466, 215] width 100 height 9
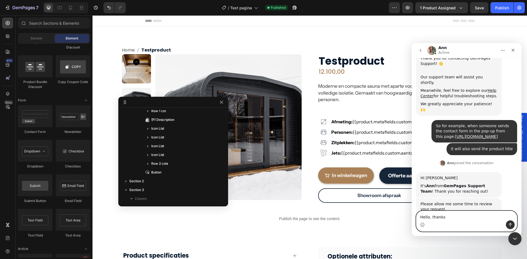
type textarea "Hello, thanks!"
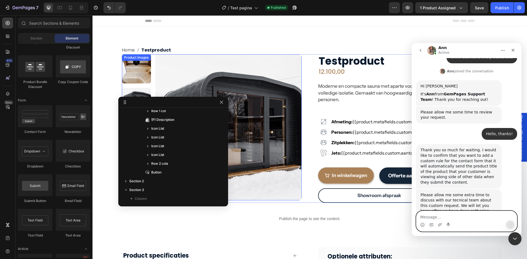
scroll to position [203, 0]
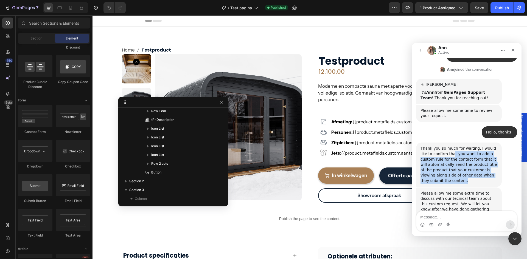
drag, startPoint x: 445, startPoint y: 138, endPoint x: 471, endPoint y: 164, distance: 37.3
click at [471, 164] on div "Thank you so much for waiting. I would like to confirm that you want to add a c…" at bounding box center [459, 165] width 77 height 38
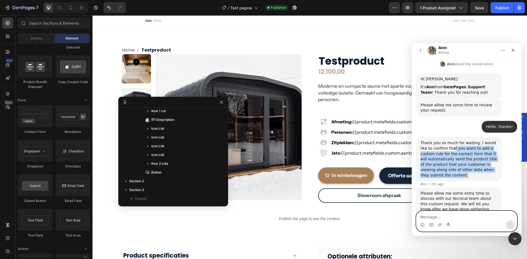
click at [465, 217] on textarea "Message…" at bounding box center [466, 215] width 100 height 9
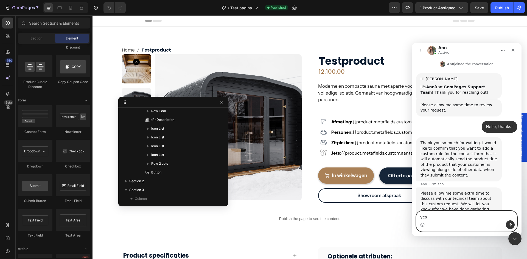
type textarea "yess"
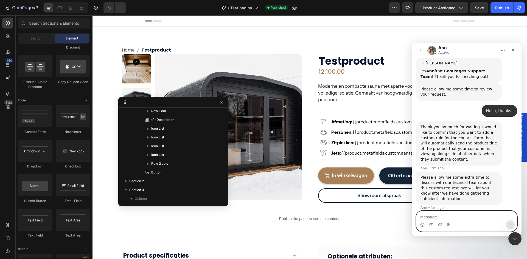
scroll to position [225, 0]
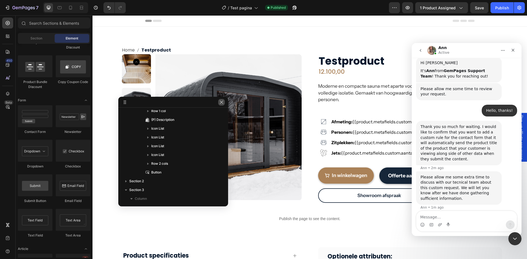
click at [219, 103] on button "button" at bounding box center [221, 102] width 7 height 7
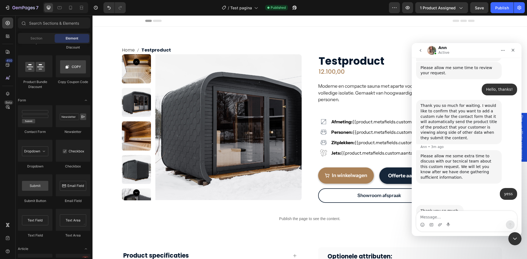
scroll to position [241, 0]
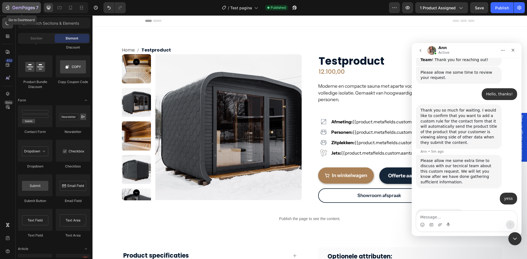
click at [27, 7] on icon "button" at bounding box center [23, 8] width 23 height 5
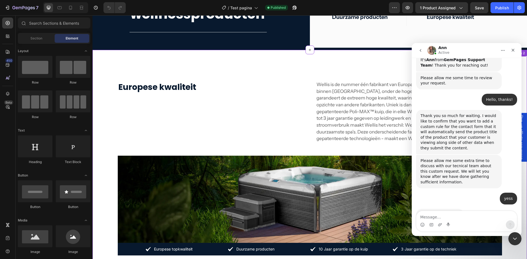
scroll to position [642, 0]
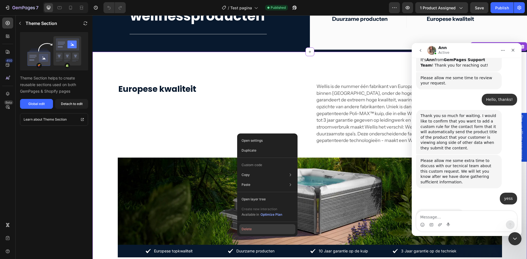
click at [263, 230] on button "Delete" at bounding box center [267, 230] width 56 height 10
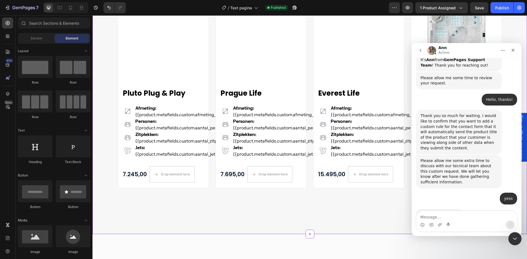
scroll to position [242, 0]
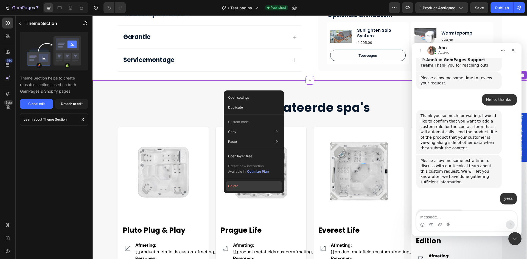
click at [238, 189] on button "Delete" at bounding box center [254, 186] width 56 height 10
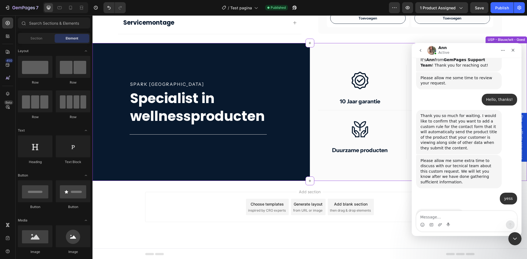
scroll to position [280, 0]
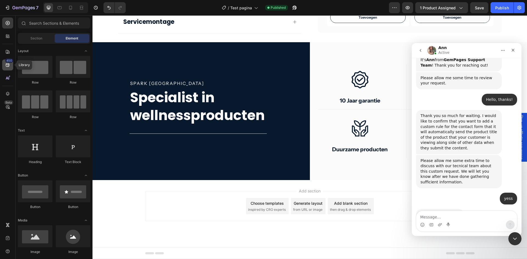
click at [5, 62] on icon at bounding box center [7, 64] width 5 height 5
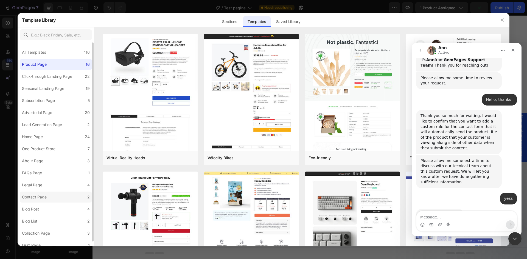
click at [58, 198] on label "Contact Page 2" at bounding box center [56, 197] width 72 height 11
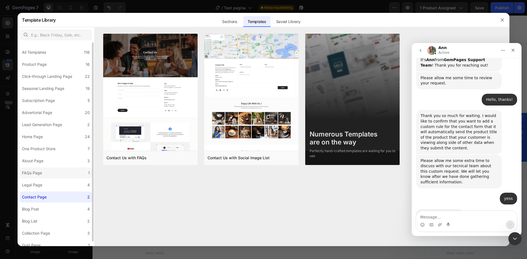
scroll to position [5, 0]
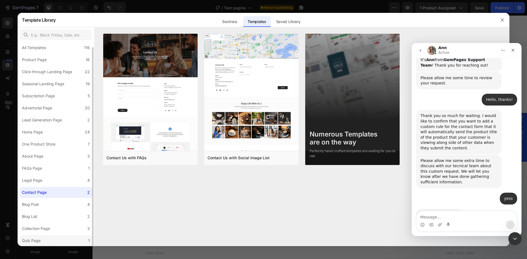
click at [55, 241] on label "Quiz Page 1" at bounding box center [56, 241] width 72 height 11
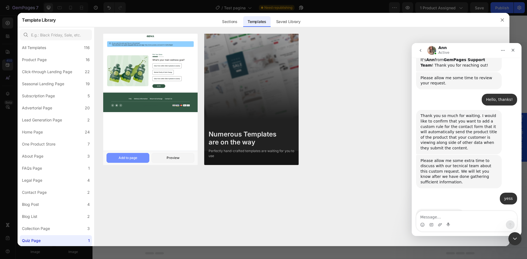
click at [136, 157] on div "Add to page" at bounding box center [128, 158] width 19 height 5
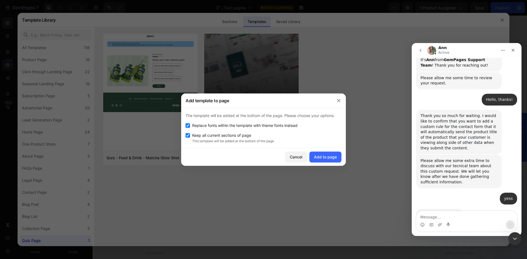
click at [188, 125] on input "checkbox" at bounding box center [188, 126] width 4 height 4
checkbox input "false"
click at [188, 136] on input "checkbox" at bounding box center [188, 135] width 4 height 4
checkbox input "false"
click at [316, 155] on div "Add to page" at bounding box center [325, 157] width 23 height 6
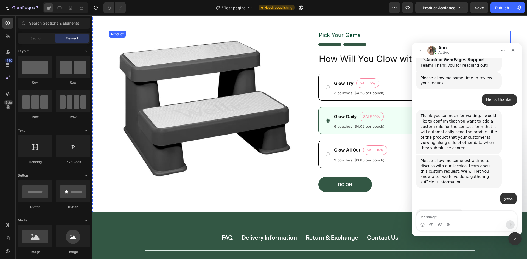
scroll to position [253, 0]
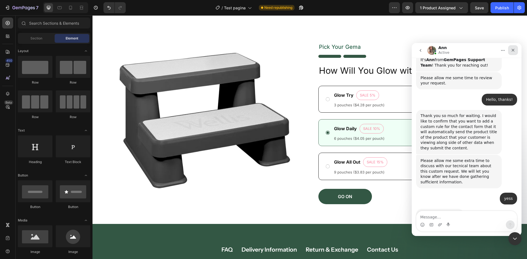
click at [509, 52] on div "Close" at bounding box center [513, 50] width 10 height 10
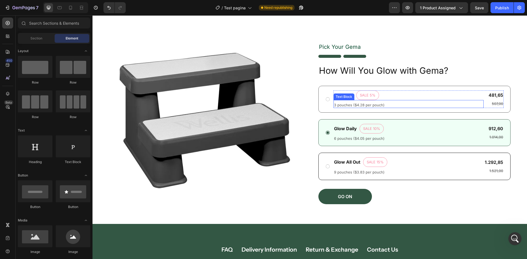
scroll to position [236, 0]
click at [506, 8] on div "Publish" at bounding box center [502, 8] width 14 height 6
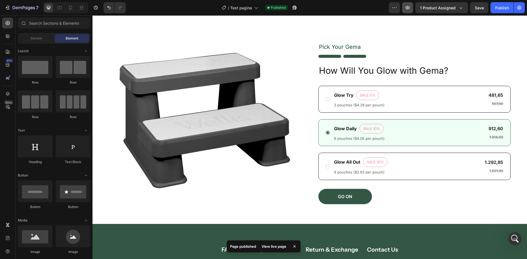
click at [410, 8] on icon "button" at bounding box center [407, 7] width 5 height 5
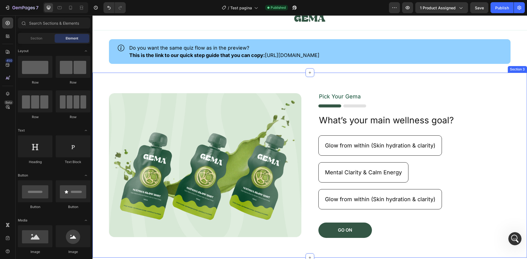
scroll to position [27, 0]
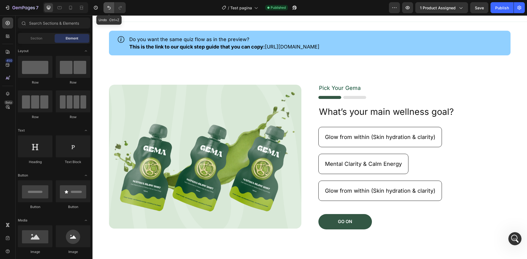
drag, startPoint x: 110, startPoint y: 9, endPoint x: 15, endPoint y: 4, distance: 94.8
click at [110, 9] on icon "Undo/Redo" at bounding box center [108, 7] width 5 height 5
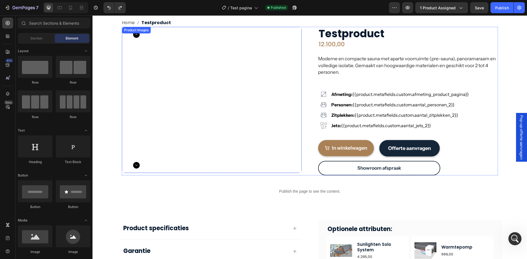
scroll to position [142, 0]
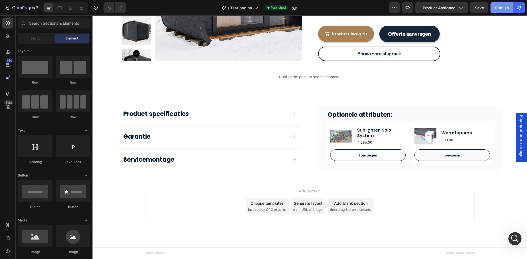
click at [501, 8] on div "Publish" at bounding box center [502, 8] width 14 height 6
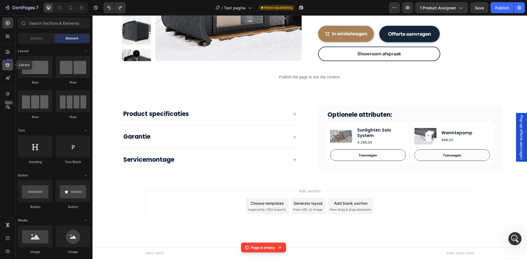
click at [9, 65] on icon at bounding box center [8, 65] width 4 height 4
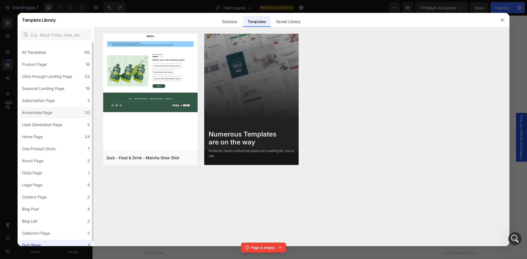
click at [56, 113] on label "Advertorial Page 20" at bounding box center [56, 112] width 72 height 11
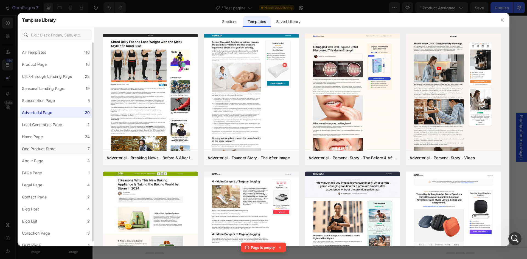
click at [60, 148] on label "One Product Store 7" at bounding box center [56, 149] width 72 height 11
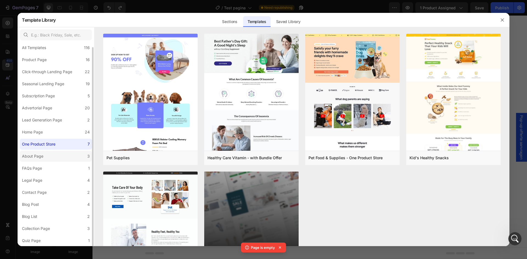
scroll to position [0, 0]
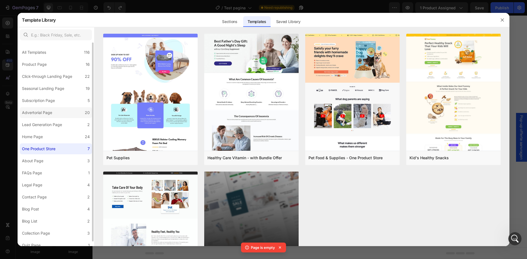
click at [43, 112] on div "Advertorial Page" at bounding box center [37, 113] width 30 height 7
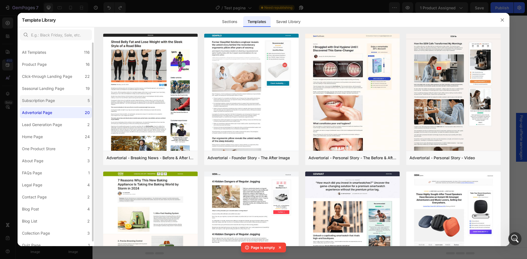
click at [45, 102] on div "Subscription Page" at bounding box center [38, 100] width 33 height 7
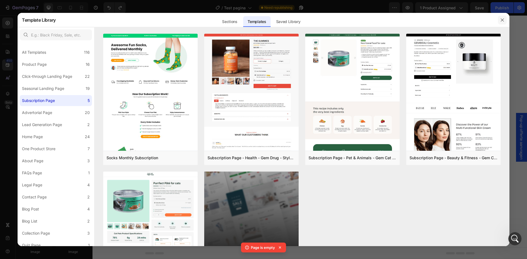
click at [503, 19] on icon "button" at bounding box center [502, 20] width 4 height 4
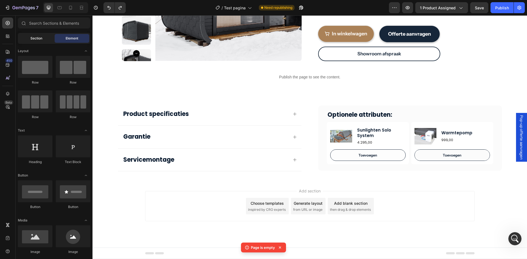
click at [28, 40] on div "Section" at bounding box center [36, 38] width 35 height 9
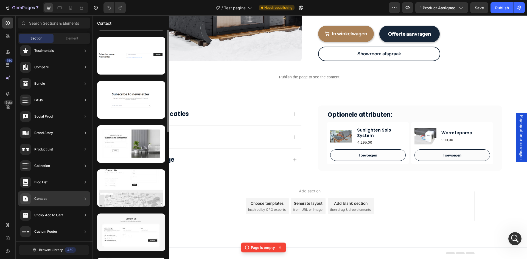
scroll to position [72, 0]
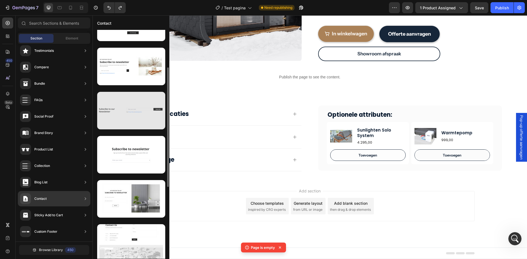
click at [133, 113] on div at bounding box center [131, 111] width 68 height 38
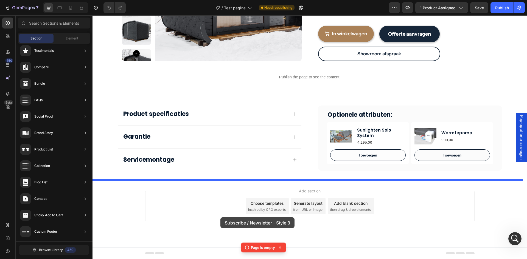
drag, startPoint x: 225, startPoint y: 128, endPoint x: 220, endPoint y: 218, distance: 89.3
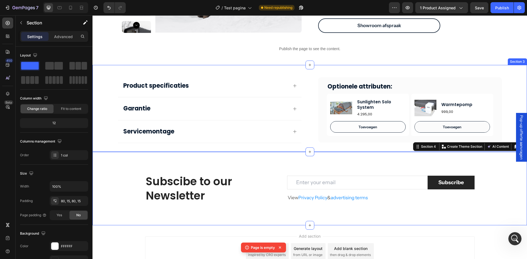
scroll to position [197, 0]
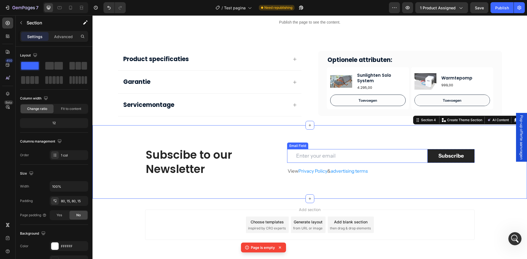
click at [340, 156] on input "email" at bounding box center [357, 156] width 141 height 14
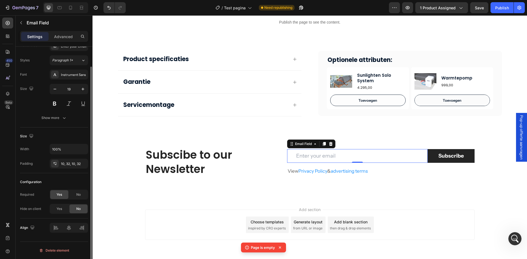
scroll to position [0, 0]
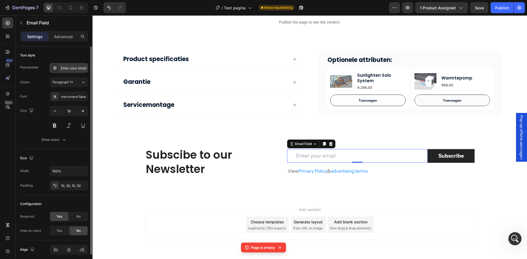
click at [66, 69] on div "Enter your email" at bounding box center [74, 68] width 26 height 5
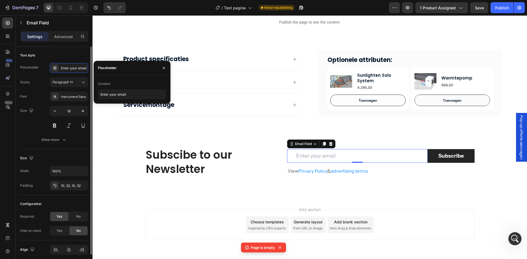
click at [38, 99] on div "Font Instrument Sans" at bounding box center [54, 97] width 68 height 10
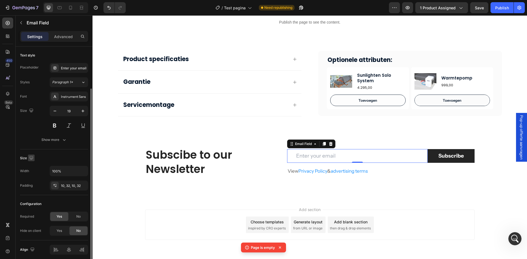
scroll to position [22, 0]
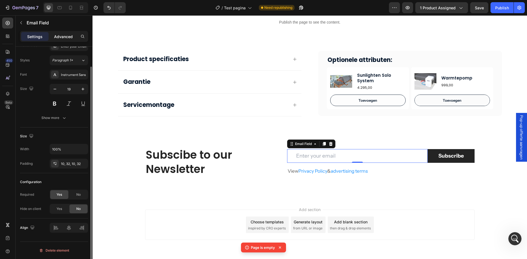
click at [60, 37] on p "Advanced" at bounding box center [63, 37] width 19 height 6
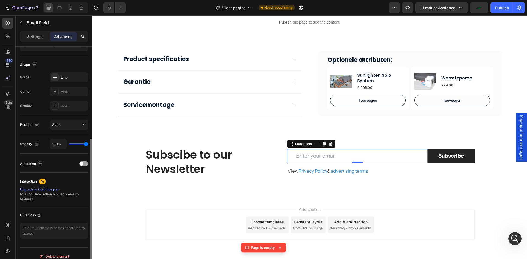
scroll to position [138, 0]
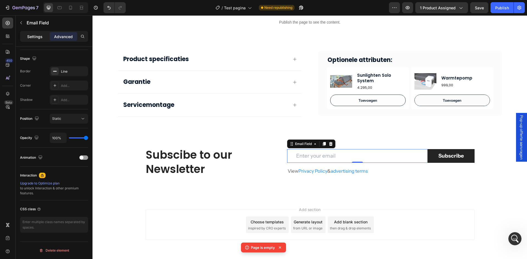
click at [42, 38] on div "Settings" at bounding box center [34, 36] width 27 height 9
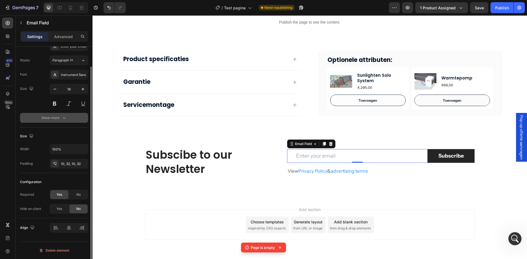
scroll to position [0, 0]
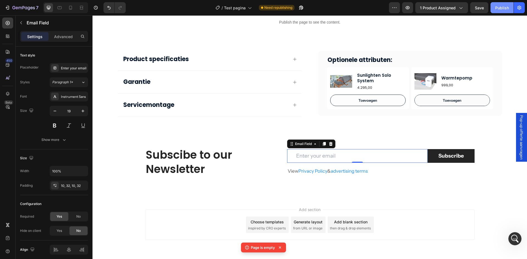
click at [493, 10] on button "Publish" at bounding box center [502, 7] width 23 height 11
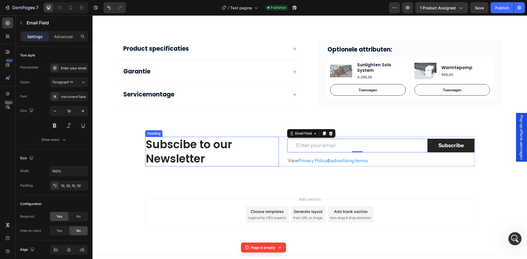
scroll to position [216, 0]
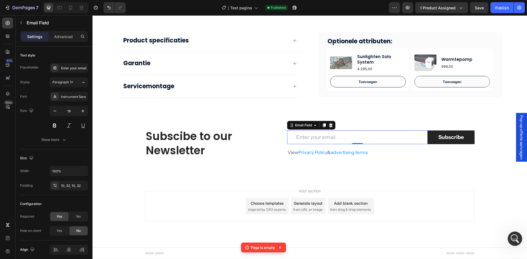
click at [511, 237] on icon "Open Intercom Messenger" at bounding box center [514, 238] width 9 height 9
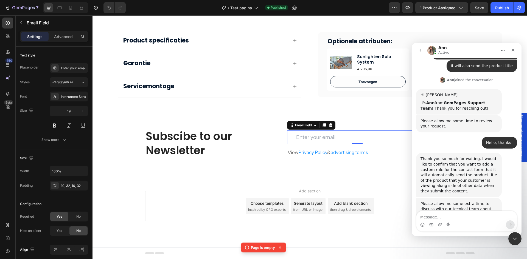
scroll to position [236, 0]
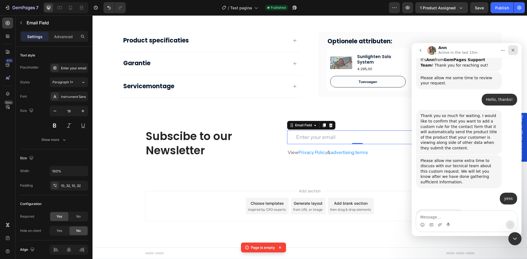
click at [508, 51] on div "Close" at bounding box center [513, 50] width 10 height 10
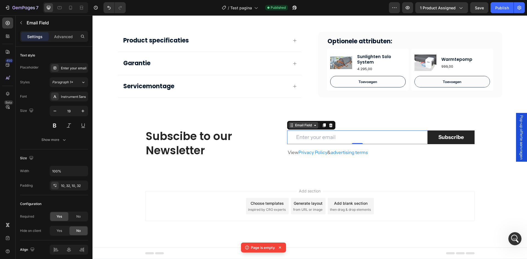
click at [297, 125] on div "Email Field" at bounding box center [303, 125] width 19 height 5
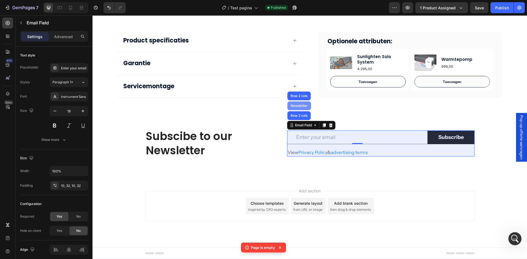
click at [295, 109] on div "Newsletter" at bounding box center [299, 106] width 24 height 9
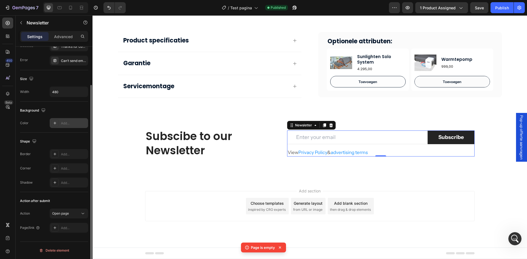
scroll to position [0, 0]
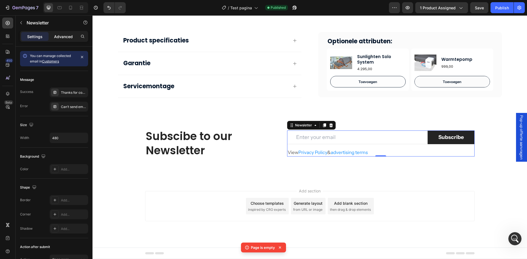
click at [64, 38] on p "Advanced" at bounding box center [63, 37] width 19 height 6
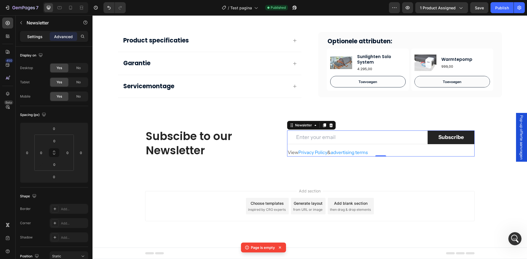
click at [42, 40] on div "Settings" at bounding box center [34, 36] width 27 height 9
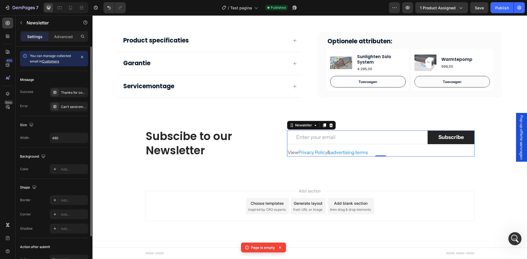
click at [54, 61] on link "Customers" at bounding box center [50, 61] width 17 height 4
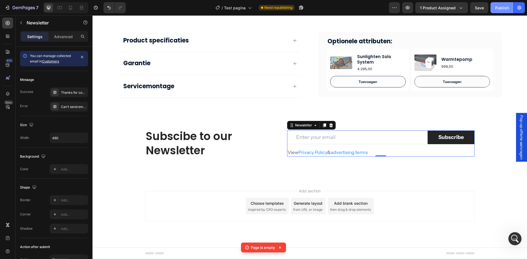
click at [499, 7] on div "Publish" at bounding box center [502, 8] width 14 height 6
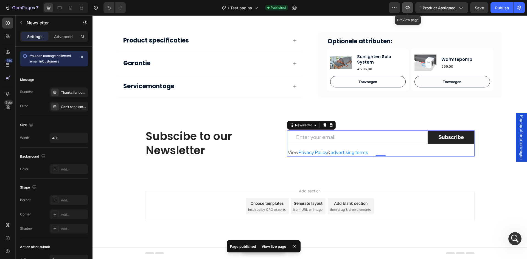
click at [407, 9] on icon "button" at bounding box center [408, 7] width 4 height 3
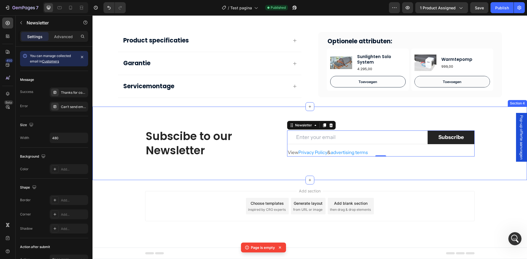
click at [144, 117] on div "Subscibe to our Newsletter Heading Email Field Subscribe Submit Button Row View…" at bounding box center [310, 144] width 435 height 74
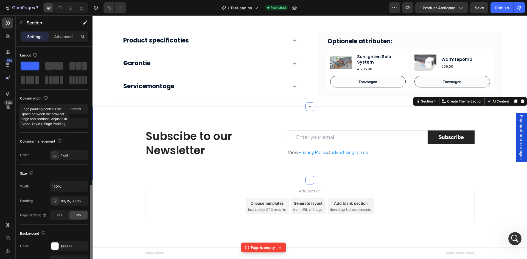
scroll to position [107, 0]
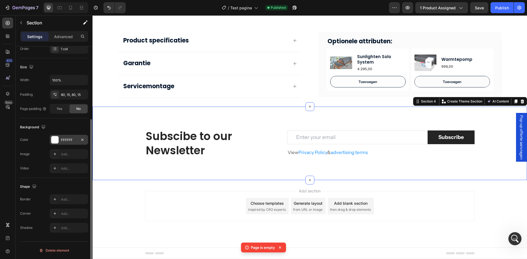
click at [62, 141] on div "FFFFFF" at bounding box center [69, 140] width 16 height 5
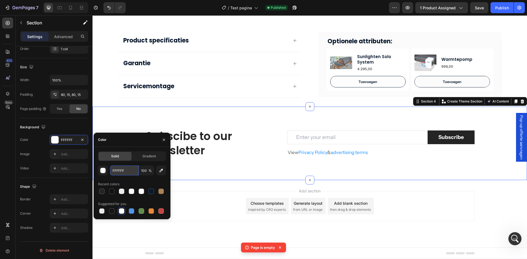
click at [123, 175] on input "FFFFFF" at bounding box center [124, 171] width 29 height 10
click at [123, 173] on input "FFFFFF" at bounding box center [124, 171] width 29 height 10
paste input "#f4f4f4"
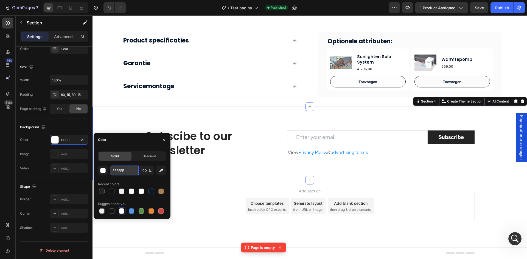
type input "#f4f4f4"
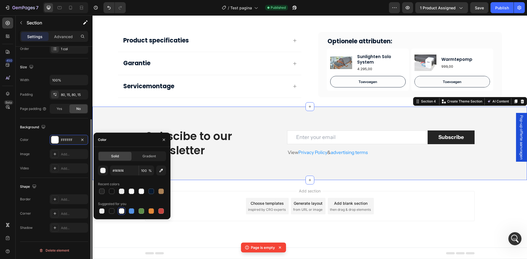
click at [63, 123] on div "Background" at bounding box center [54, 127] width 68 height 9
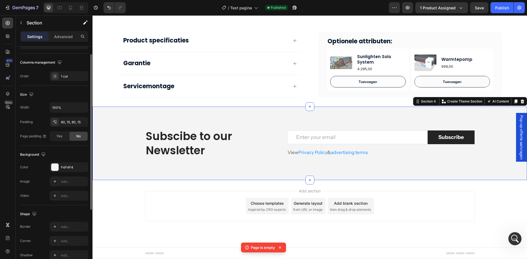
scroll to position [24, 0]
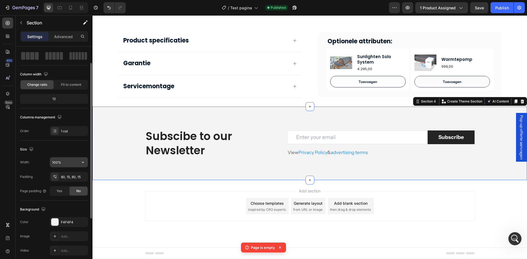
click at [75, 165] on input "100%" at bounding box center [69, 163] width 38 height 10
click at [84, 164] on icon "button" at bounding box center [82, 162] width 5 height 5
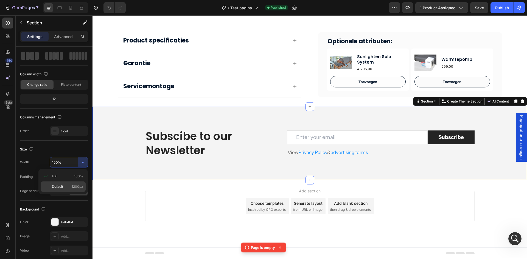
click at [59, 188] on span "Default" at bounding box center [57, 186] width 11 height 5
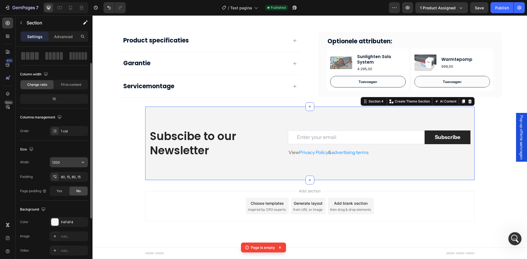
click at [61, 163] on input "1200" at bounding box center [69, 163] width 38 height 10
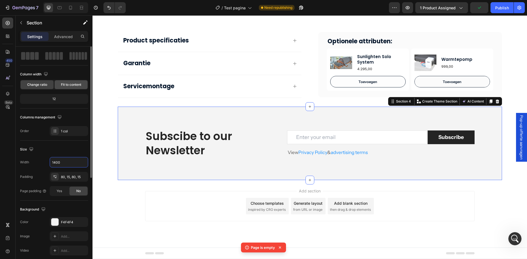
scroll to position [0, 0]
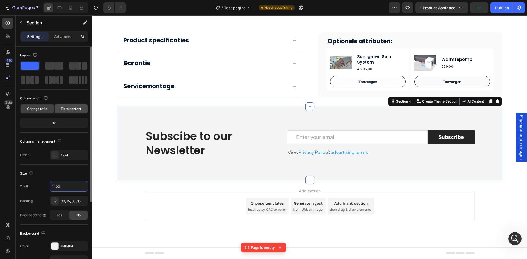
click at [61, 109] on div "Fit to content" at bounding box center [71, 109] width 33 height 9
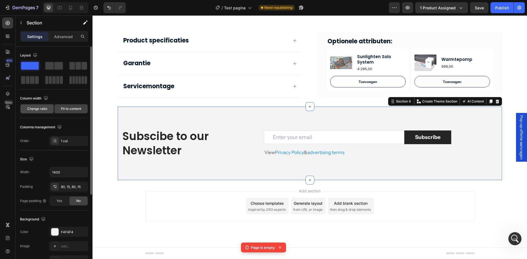
click at [37, 110] on span "Change ratio" at bounding box center [37, 109] width 20 height 5
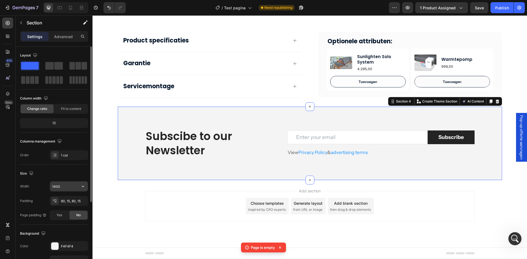
click at [63, 186] on input "1400" at bounding box center [69, 187] width 38 height 10
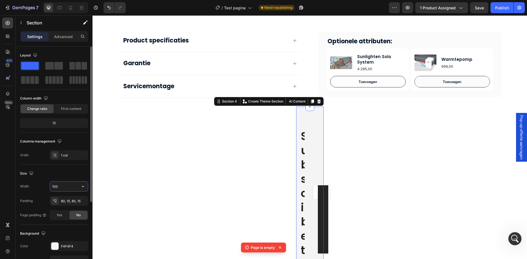
type input "100%"
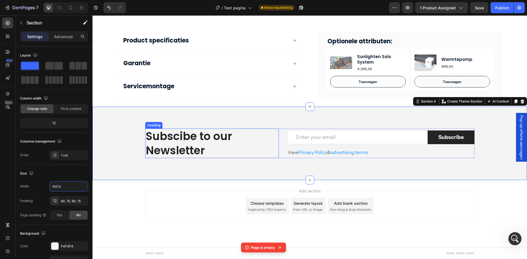
click at [199, 149] on p "Subscibe to our Newsletter" at bounding box center [212, 143] width 133 height 29
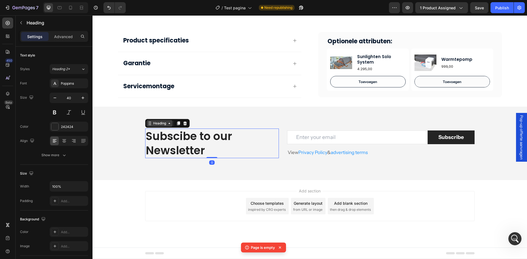
click at [161, 123] on div "Heading" at bounding box center [159, 123] width 15 height 5
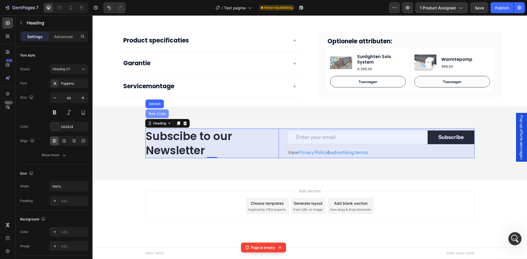
click at [159, 114] on div "Row 2 cols" at bounding box center [157, 113] width 19 height 3
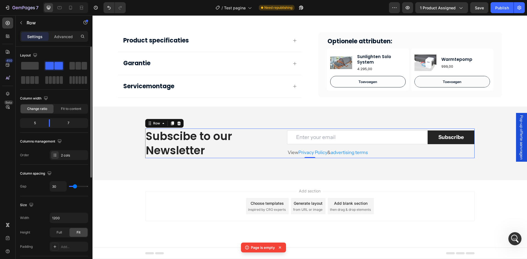
scroll to position [27, 0]
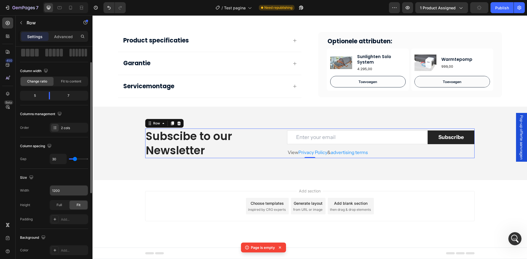
click at [60, 191] on input "1200" at bounding box center [69, 191] width 38 height 10
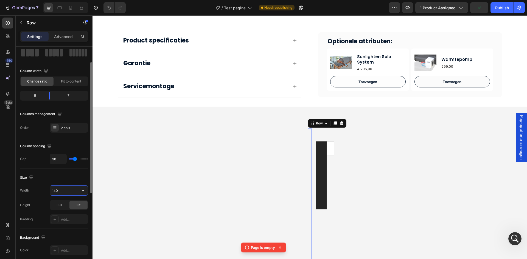
type input "1400"
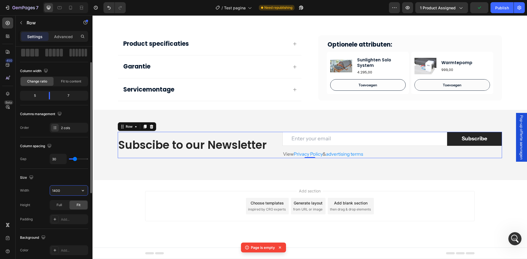
scroll to position [212, 0]
click at [180, 145] on p "Subscibe to our Newsletter" at bounding box center [196, 145] width 156 height 14
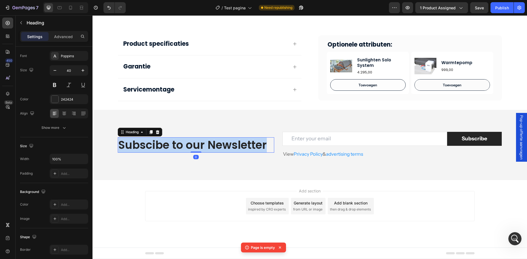
click at [180, 145] on p "Subscibe to our Newsletter" at bounding box center [196, 145] width 156 height 14
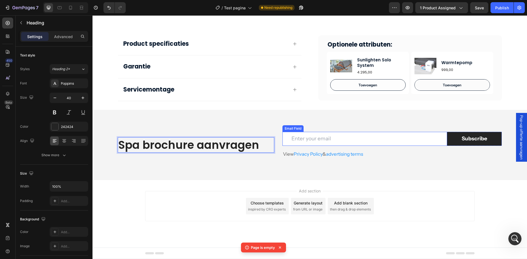
click at [368, 137] on input "email" at bounding box center [364, 139] width 164 height 14
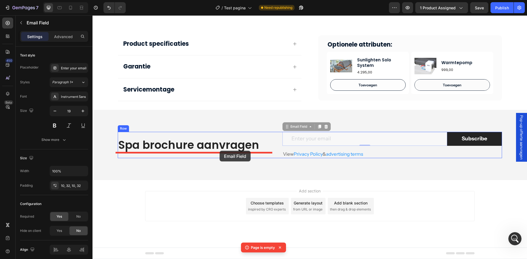
drag, startPoint x: 291, startPoint y: 126, endPoint x: 220, endPoint y: 151, distance: 75.5
click at [220, 151] on div "Header Publish the page to see the content. Custom Code Section 2 Product speci…" at bounding box center [310, 31] width 435 height 456
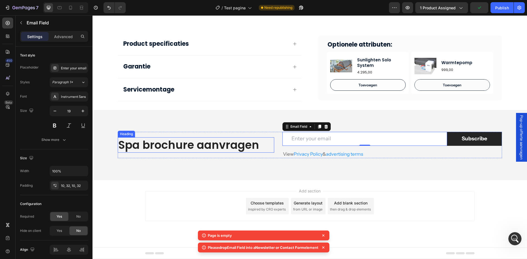
click at [212, 145] on p "Spa brochure aanvragen" at bounding box center [196, 145] width 156 height 14
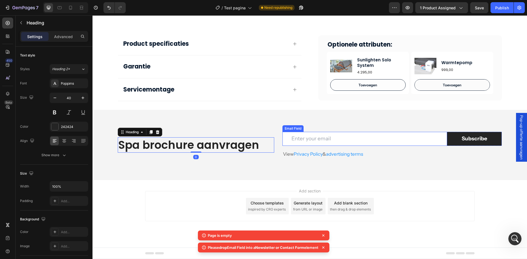
click at [336, 131] on div "Spa brochure aanvragen Heading 0 Email Field Subscribe Submit Button Row View P…" at bounding box center [310, 145] width 435 height 70
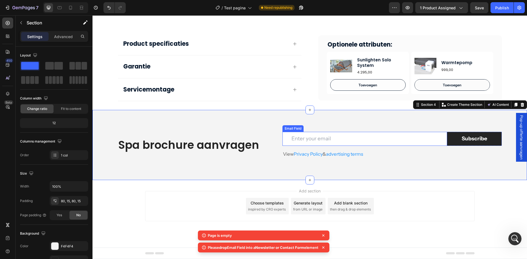
click at [333, 137] on input "email" at bounding box center [364, 139] width 164 height 14
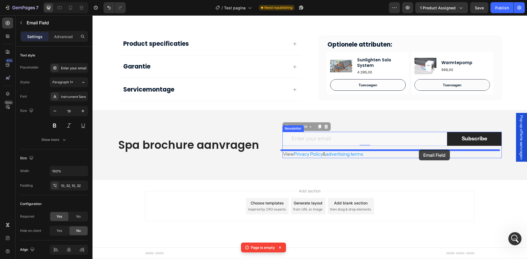
drag, startPoint x: 298, startPoint y: 129, endPoint x: 419, endPoint y: 150, distance: 122.6
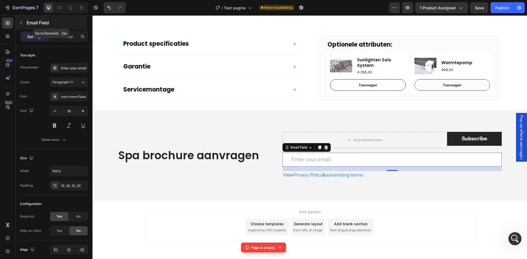
click at [21, 23] on icon "button" at bounding box center [21, 23] width 4 height 4
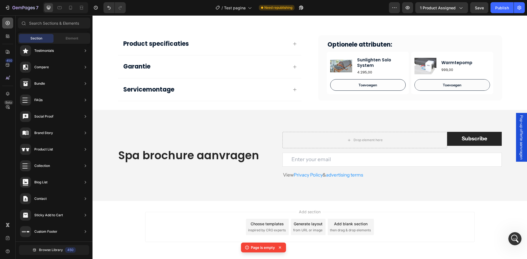
click at [6, 24] on icon at bounding box center [7, 22] width 5 height 5
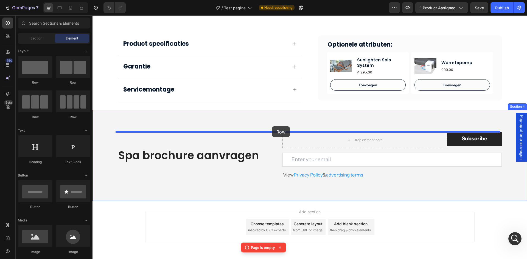
drag, startPoint x: 158, startPoint y: 88, endPoint x: 272, endPoint y: 127, distance: 120.5
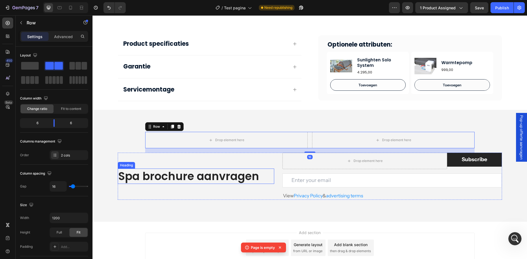
click at [244, 177] on p "Spa brochure aanvragen" at bounding box center [196, 176] width 156 height 14
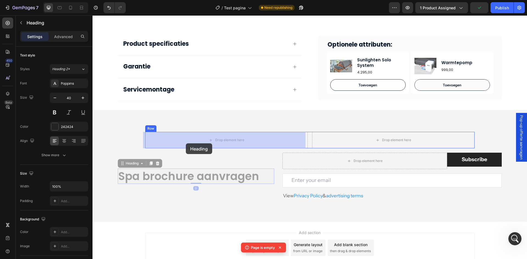
drag, startPoint x: 128, startPoint y: 166, endPoint x: 186, endPoint y: 144, distance: 61.9
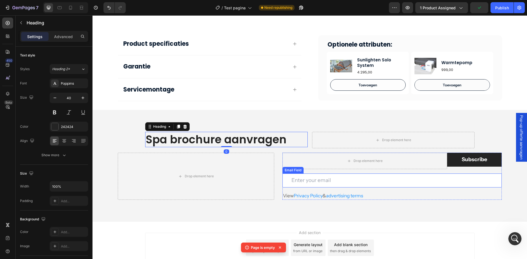
click at [349, 178] on input "email" at bounding box center [391, 181] width 219 height 14
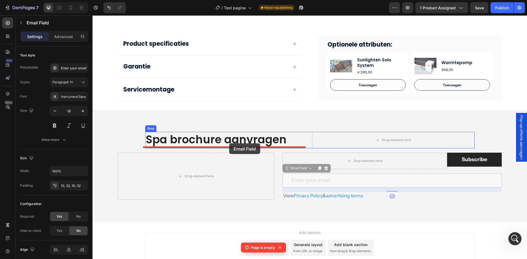
drag, startPoint x: 284, startPoint y: 169, endPoint x: 229, endPoint y: 144, distance: 60.4
click at [229, 144] on div "Header Publish the page to see the content. Custom Code Section 2 Product speci…" at bounding box center [310, 52] width 435 height 498
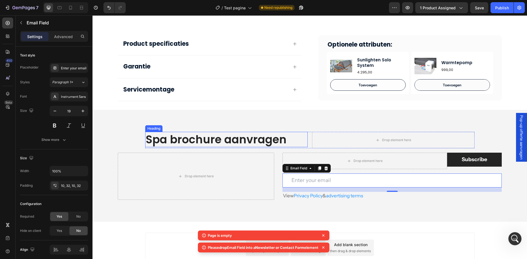
click at [207, 136] on h2 "Spa brochure aanvragen" at bounding box center [226, 139] width 163 height 15
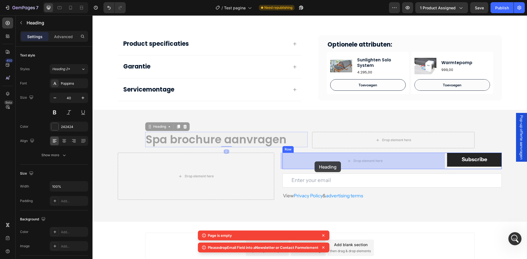
drag, startPoint x: 161, startPoint y: 127, endPoint x: 315, endPoint y: 162, distance: 157.3
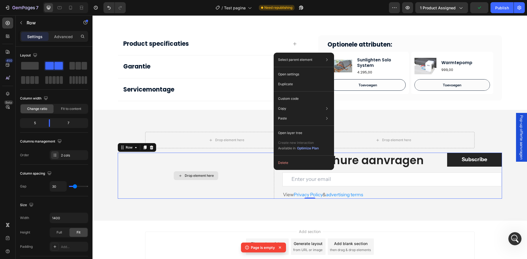
click at [251, 171] on div "Drop element here" at bounding box center [196, 176] width 157 height 46
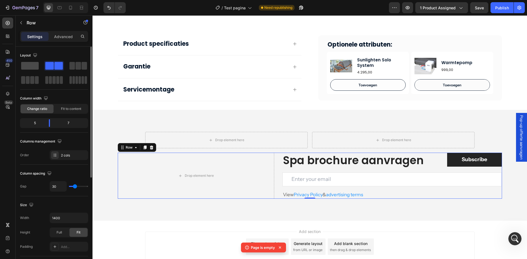
click at [35, 68] on span at bounding box center [30, 66] width 18 height 8
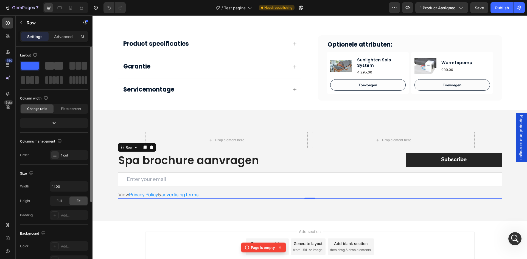
click at [55, 69] on span at bounding box center [58, 66] width 9 height 8
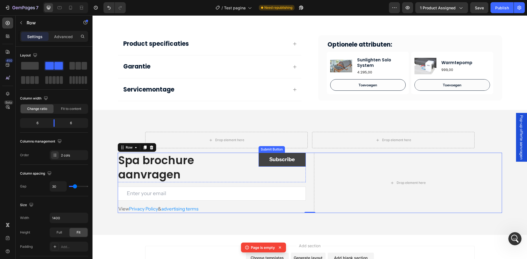
click at [264, 160] on button "Subscribe" at bounding box center [282, 160] width 47 height 14
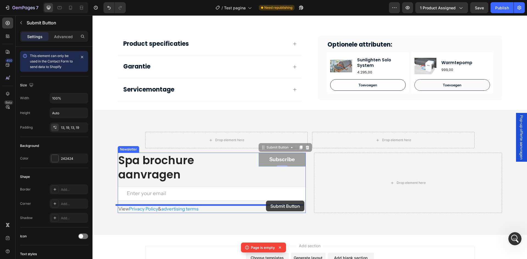
drag, startPoint x: 267, startPoint y: 160, endPoint x: 266, endPoint y: 201, distance: 40.6
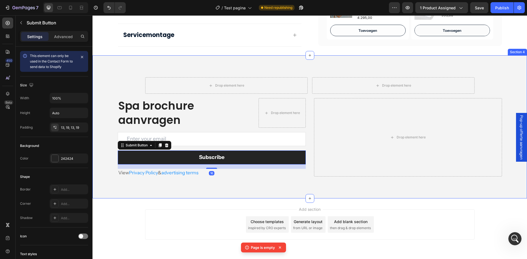
scroll to position [267, 0]
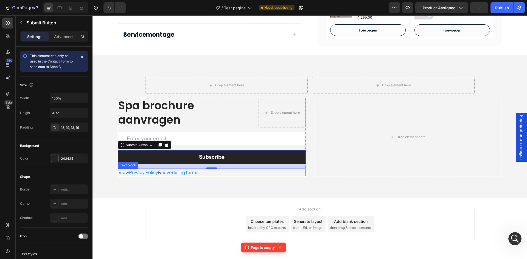
click at [228, 174] on p "View Privacy Policy & advertising terms" at bounding box center [211, 172] width 187 height 7
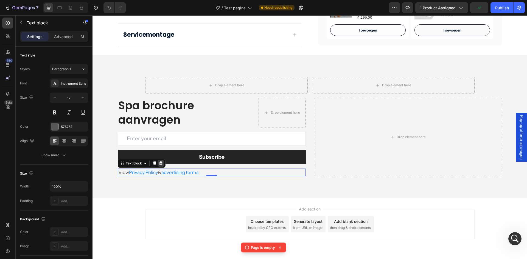
click at [159, 164] on icon at bounding box center [161, 163] width 4 height 4
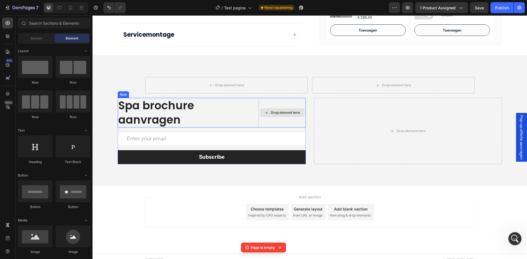
click at [280, 107] on div "Drop element here" at bounding box center [282, 113] width 47 height 30
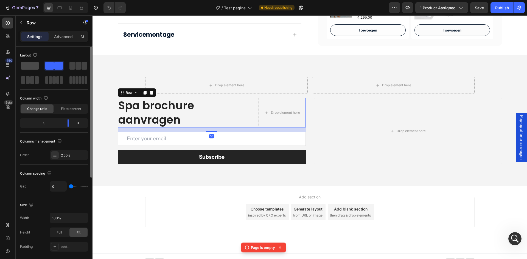
click at [33, 65] on span at bounding box center [30, 66] width 18 height 8
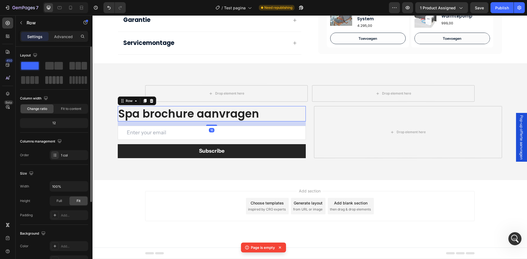
scroll to position [259, 0]
click at [143, 103] on icon at bounding box center [145, 101] width 4 height 4
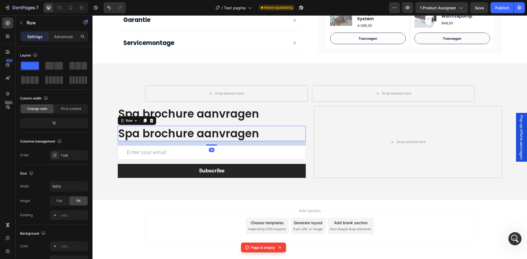
scroll to position [267, 0]
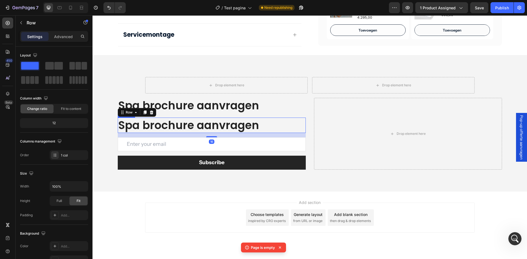
click at [160, 123] on h2 "Spa brochure aanvragen" at bounding box center [212, 125] width 188 height 15
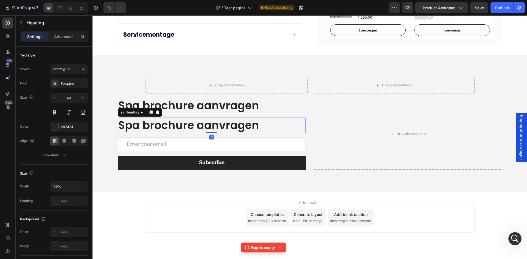
click at [160, 123] on h2 "Spa brochure aanvragen" at bounding box center [212, 125] width 188 height 15
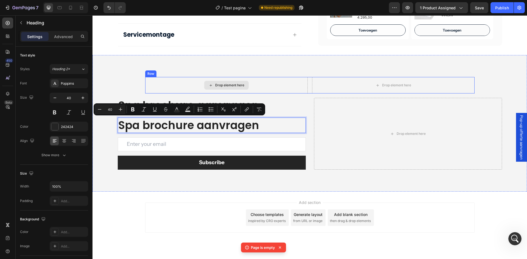
click at [264, 86] on div "Drop element here" at bounding box center [226, 85] width 163 height 16
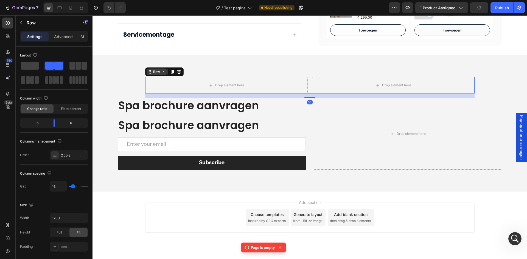
click at [154, 72] on div "Row" at bounding box center [156, 71] width 9 height 5
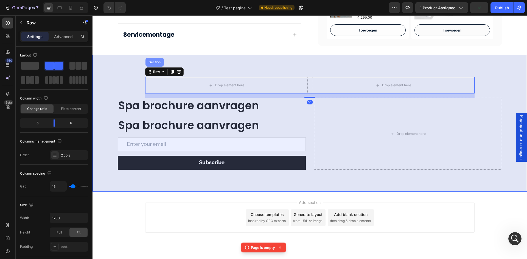
click at [157, 63] on div "Section" at bounding box center [155, 62] width 14 height 3
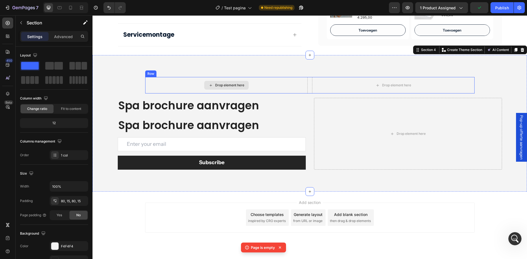
click at [172, 82] on div "Drop element here" at bounding box center [226, 85] width 163 height 16
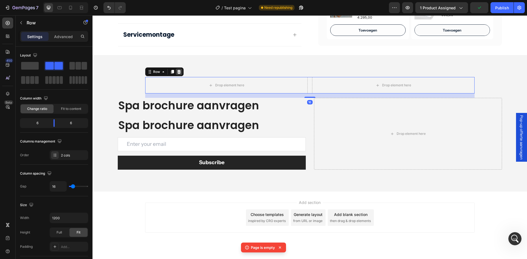
click at [179, 70] on icon at bounding box center [179, 72] width 4 height 4
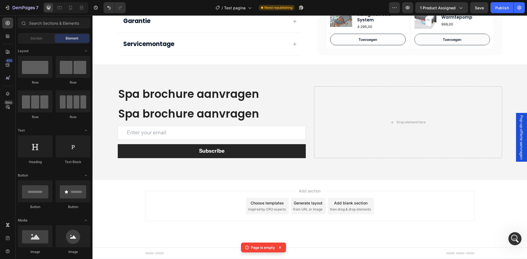
scroll to position [258, 0]
click at [208, 112] on p "Spa brochure aanvragen" at bounding box center [211, 114] width 187 height 14
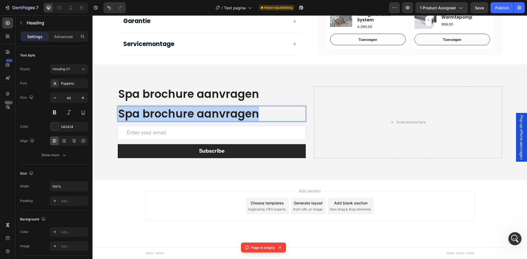
click at [208, 112] on p "Spa brochure aanvragen" at bounding box center [211, 114] width 187 height 14
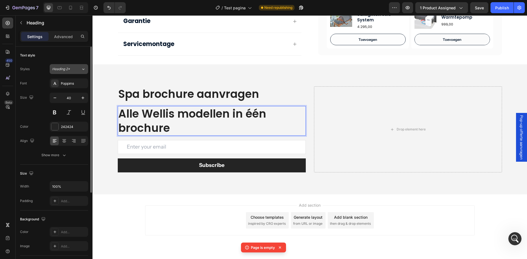
click at [69, 68] on span "Heading 2*" at bounding box center [61, 69] width 18 height 5
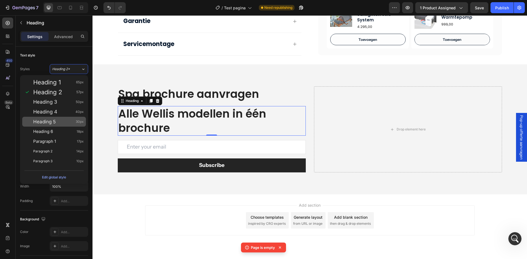
click at [50, 122] on span "Heading 5" at bounding box center [44, 121] width 23 height 5
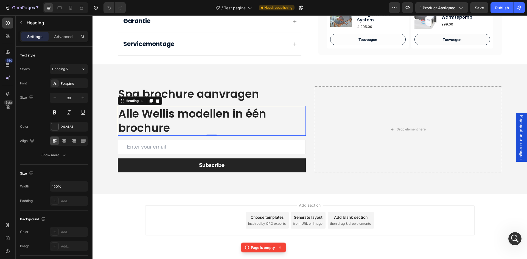
scroll to position [255, 0]
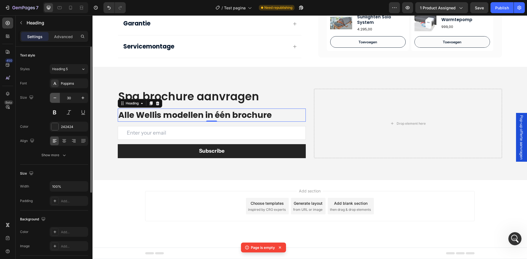
click at [55, 98] on icon "button" at bounding box center [55, 98] width 3 height 1
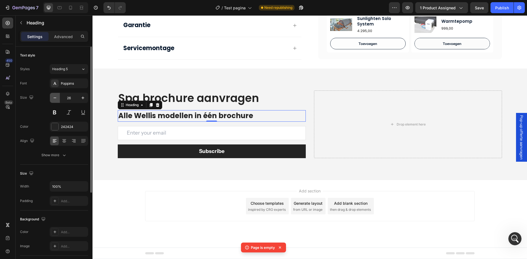
click at [55, 98] on icon "button" at bounding box center [55, 98] width 3 height 1
click at [80, 99] on button "button" at bounding box center [83, 98] width 10 height 10
type input "26"
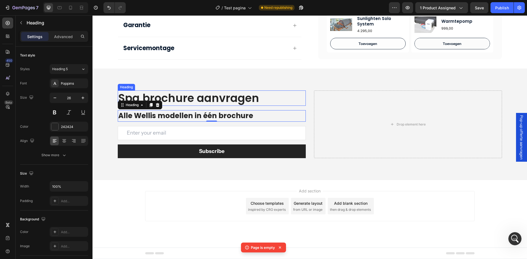
click at [219, 104] on h2 "Spa brochure aanvragen" at bounding box center [212, 98] width 188 height 15
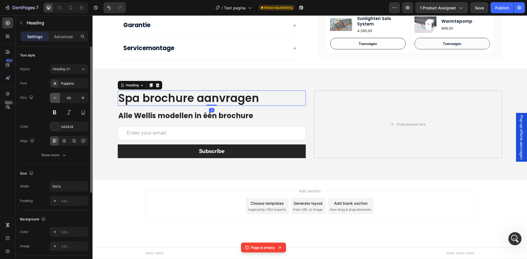
click at [58, 98] on button "button" at bounding box center [55, 98] width 10 height 10
click at [80, 100] on button "button" at bounding box center [83, 98] width 10 height 10
type input "40"
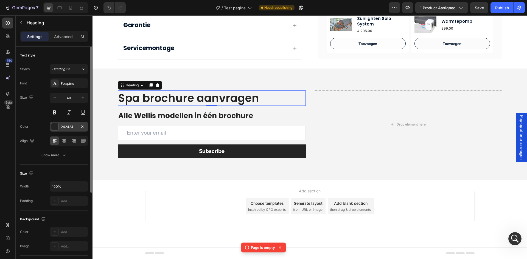
click at [52, 127] on div at bounding box center [54, 126] width 7 height 7
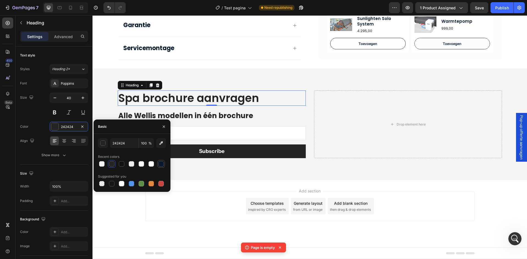
click at [160, 166] on div at bounding box center [160, 163] width 5 height 5
type input "08192E"
click at [161, 164] on div at bounding box center [160, 163] width 5 height 5
click at [201, 114] on p "Alle Wellis modellen in één brochure" at bounding box center [211, 116] width 187 height 10
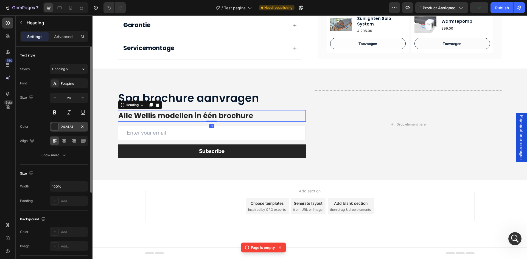
click at [56, 124] on div at bounding box center [54, 126] width 7 height 7
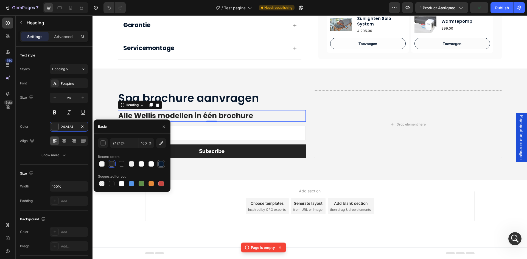
click at [160, 163] on div at bounding box center [160, 163] width 5 height 5
type input "08192E"
click at [215, 105] on h2 "Spa brochure aanvragen" at bounding box center [212, 98] width 188 height 15
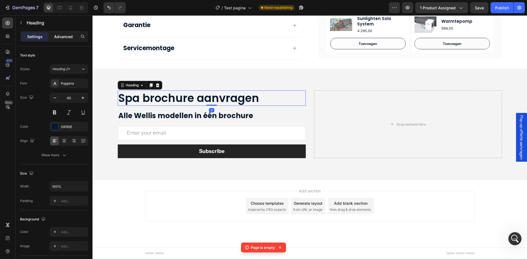
click at [67, 33] on div "Advanced" at bounding box center [63, 36] width 27 height 9
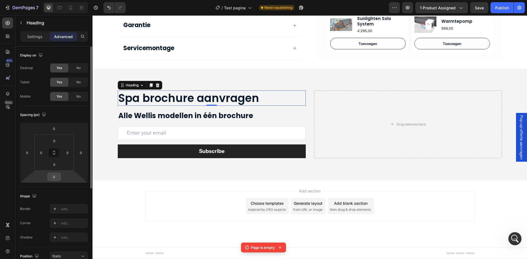
click at [58, 177] on input "0" at bounding box center [54, 177] width 11 height 8
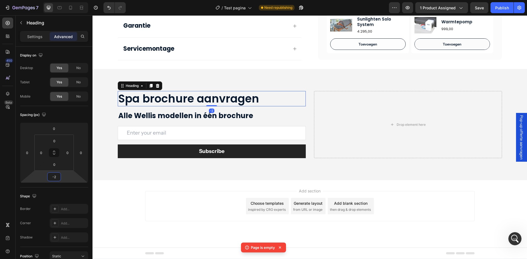
type input "-20"
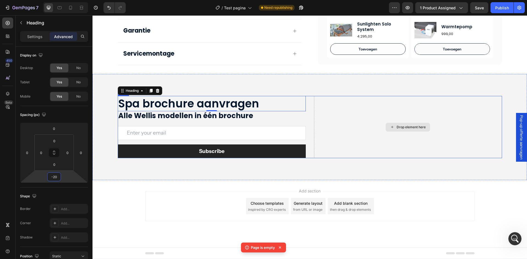
click at [404, 143] on div "Drop element here" at bounding box center [408, 127] width 188 height 62
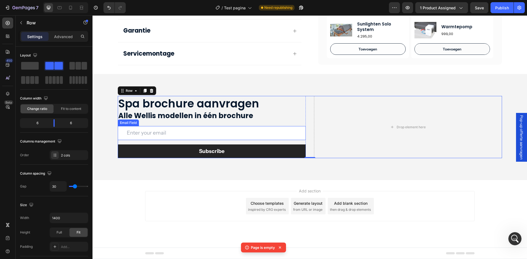
click at [198, 134] on input "email" at bounding box center [212, 133] width 188 height 14
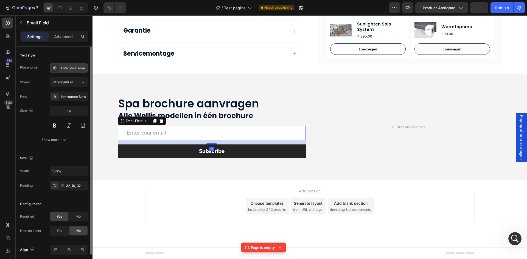
click at [80, 71] on div "Enter your email" at bounding box center [69, 68] width 38 height 10
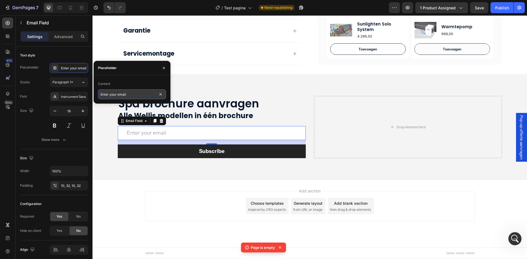
click at [111, 93] on input "Enter your email" at bounding box center [132, 94] width 68 height 10
type input "E-mail adres"
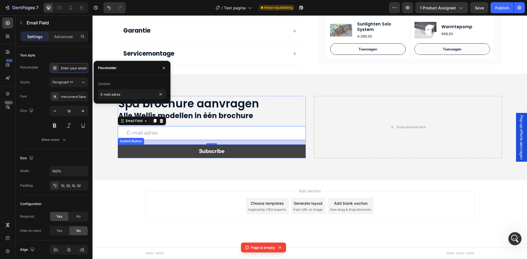
click at [158, 153] on button "Subscribe" at bounding box center [212, 152] width 188 height 14
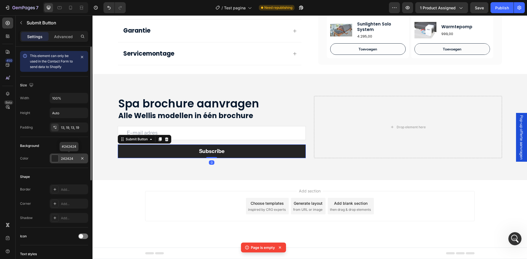
click at [55, 159] on div at bounding box center [54, 158] width 7 height 7
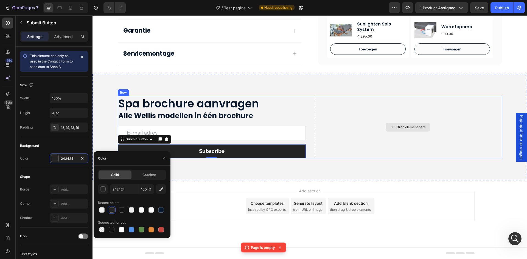
scroll to position [86, 0]
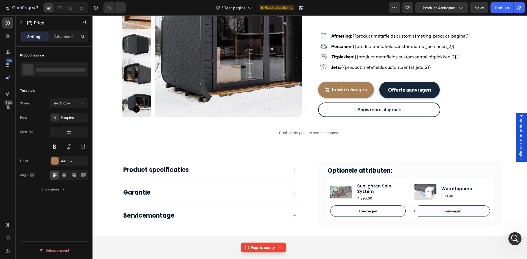
scroll to position [0, 0]
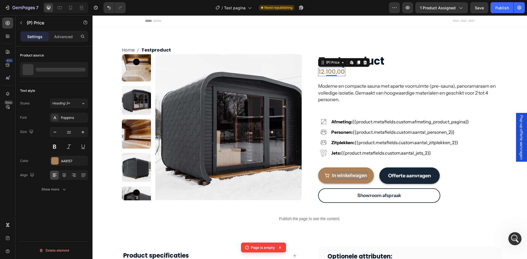
click at [340, 171] on button "In winkelwagen" at bounding box center [346, 176] width 56 height 16
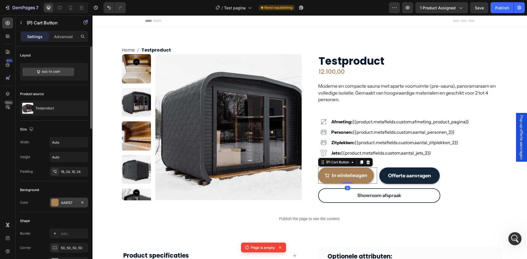
click at [57, 204] on div at bounding box center [54, 202] width 7 height 7
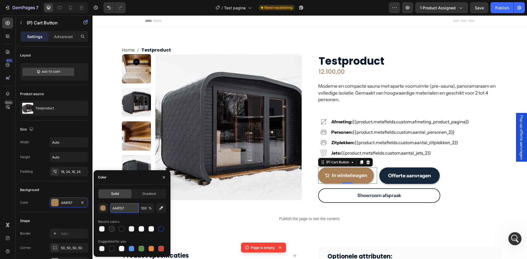
click at [124, 210] on input "AA8157" at bounding box center [124, 208] width 29 height 10
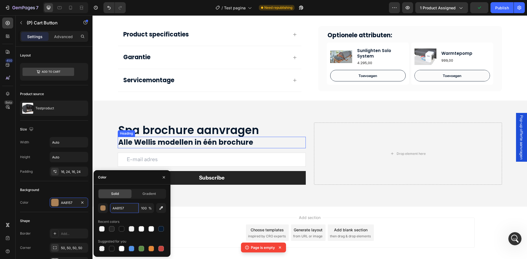
scroll to position [248, 0]
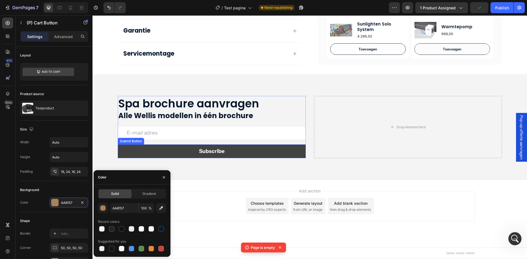
click at [248, 148] on button "Subscribe" at bounding box center [212, 152] width 188 height 14
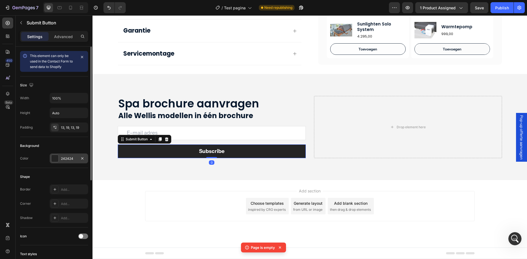
click at [56, 156] on div at bounding box center [54, 158] width 7 height 7
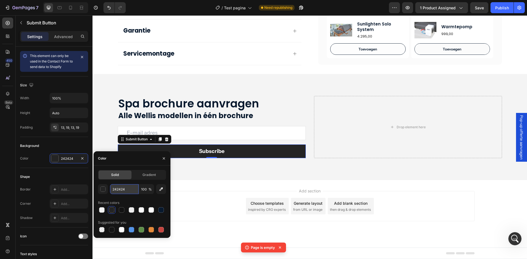
click at [128, 190] on input "242424" at bounding box center [124, 189] width 29 height 10
paste input "AA8157"
type input "AA8157"
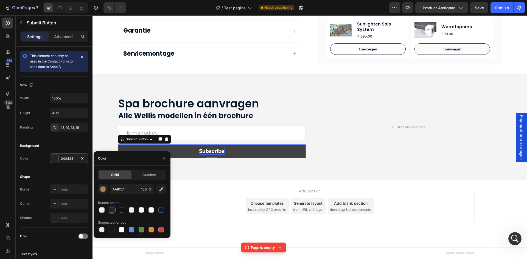
click at [208, 152] on div "Subscribe" at bounding box center [212, 151] width 26 height 7
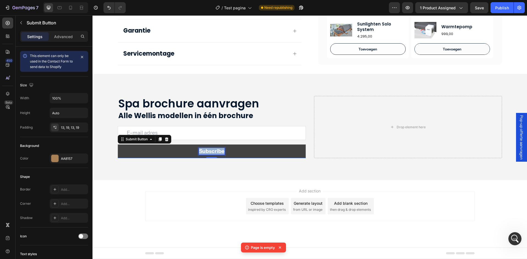
click at [208, 152] on p "Subscribe" at bounding box center [212, 151] width 26 height 7
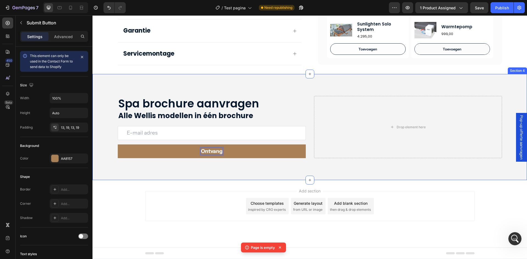
click at [118, 145] on button "Ontvang" at bounding box center [212, 152] width 188 height 14
click at [118, 145] on button "Ontvang de" at bounding box center [212, 152] width 188 height 14
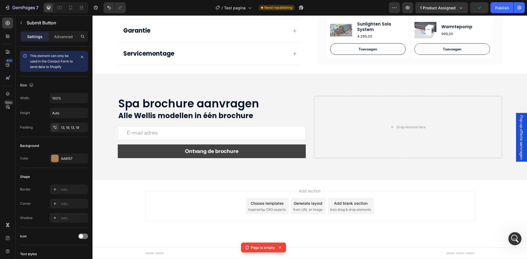
click at [168, 148] on button "Ontvang de brochure" at bounding box center [212, 152] width 188 height 14
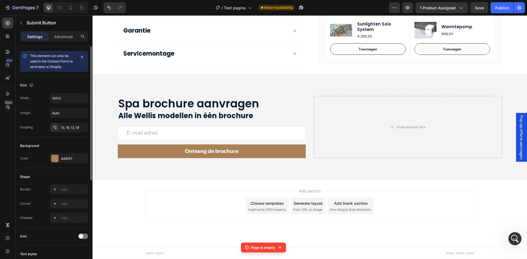
scroll to position [161, 0]
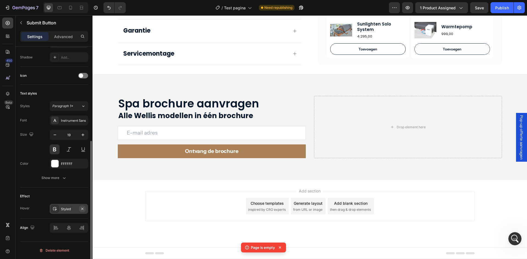
click at [80, 210] on icon "button" at bounding box center [82, 209] width 4 height 4
click at [56, 176] on div "Show more" at bounding box center [54, 177] width 26 height 5
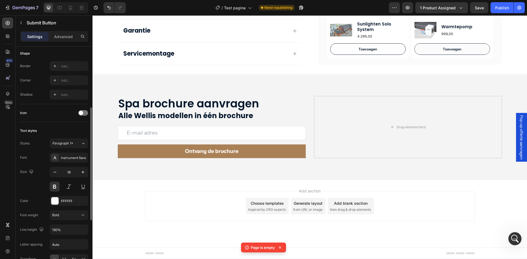
scroll to position [69, 0]
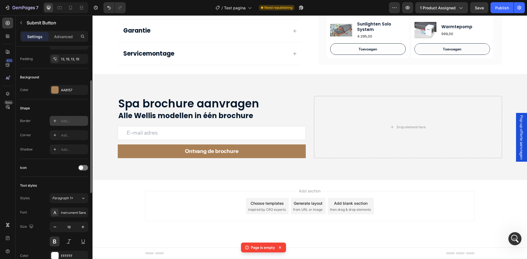
click at [62, 121] on div "Add..." at bounding box center [74, 121] width 26 height 5
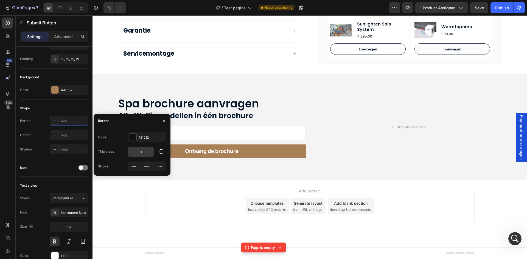
click at [140, 155] on input "0" at bounding box center [141, 152] width 26 height 10
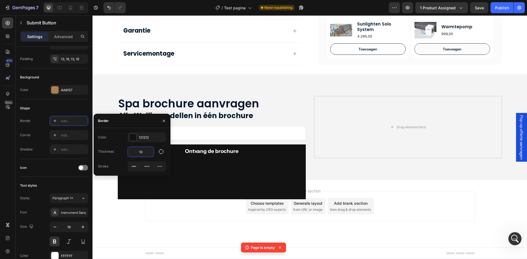
type input "1"
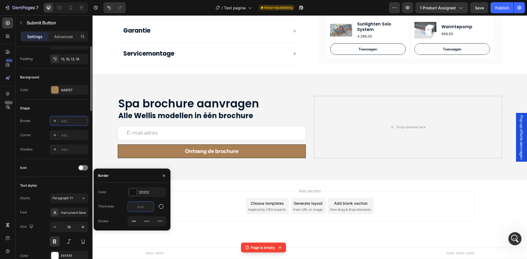
scroll to position [14, 0]
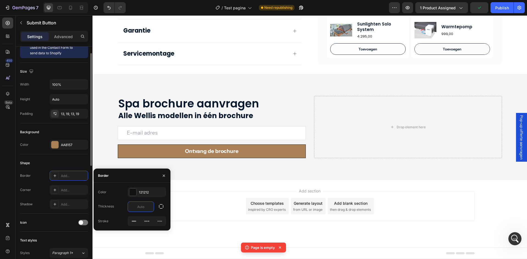
type input "0"
click at [30, 145] on div "Color AA8157" at bounding box center [54, 145] width 68 height 10
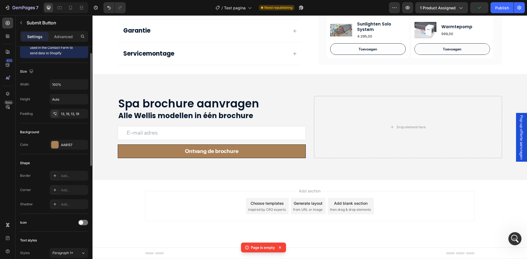
scroll to position [0, 0]
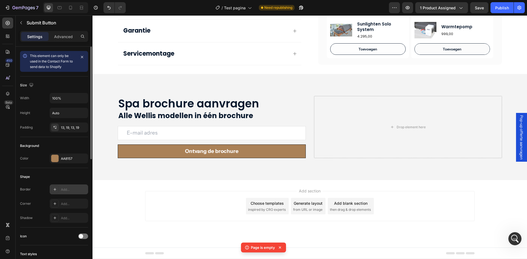
click at [63, 189] on div "Add..." at bounding box center [74, 190] width 26 height 5
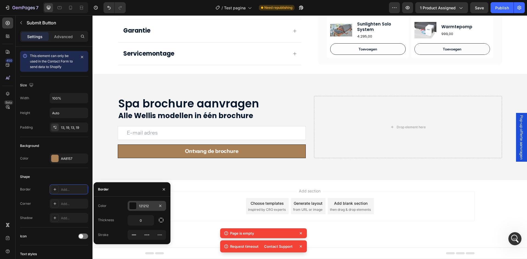
click at [131, 205] on div at bounding box center [132, 206] width 7 height 7
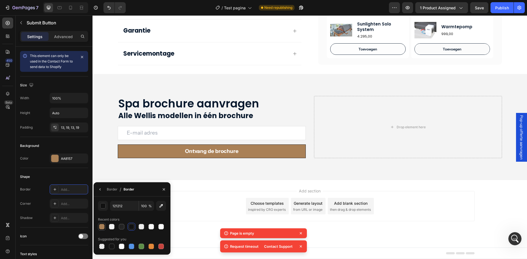
click at [102, 227] on div at bounding box center [101, 226] width 5 height 5
type input "AA8157"
click at [42, 175] on div "Shape" at bounding box center [54, 177] width 68 height 9
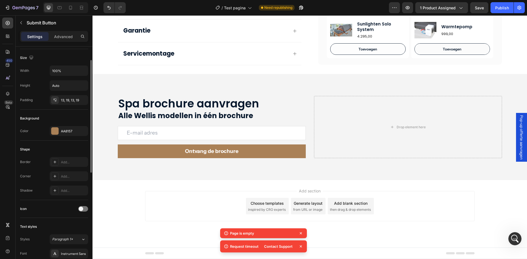
scroll to position [55, 0]
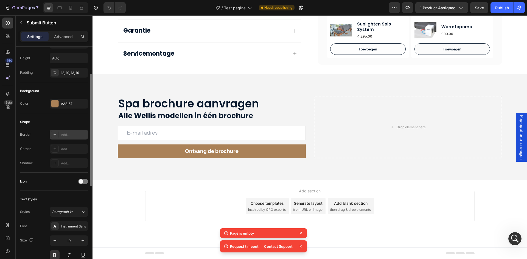
click at [61, 138] on div "Add..." at bounding box center [69, 135] width 38 height 10
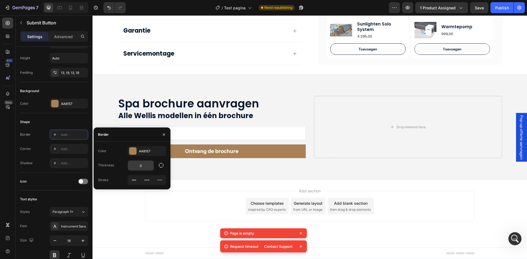
click at [136, 165] on input "0" at bounding box center [141, 166] width 26 height 10
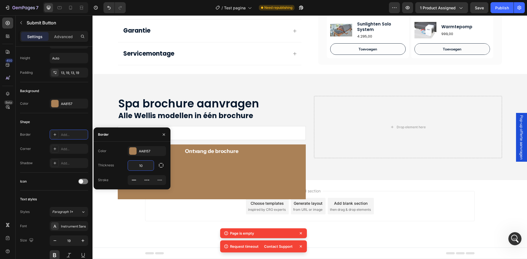
type input "1"
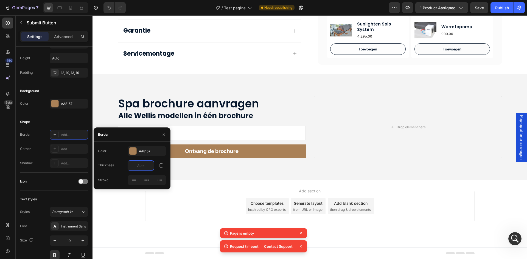
type input "0"
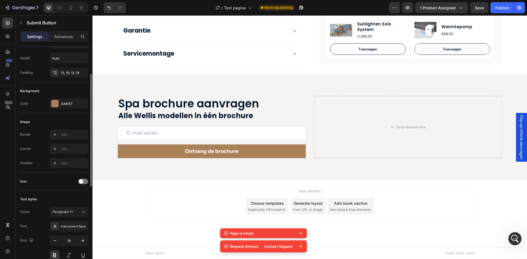
click at [30, 160] on div "Shadow" at bounding box center [26, 163] width 13 height 9
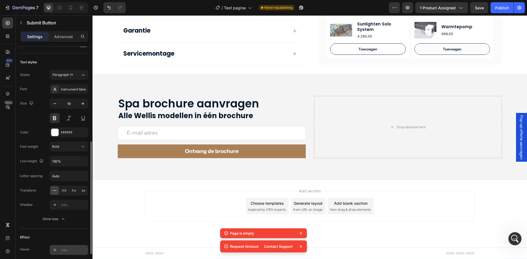
scroll to position [233, 0]
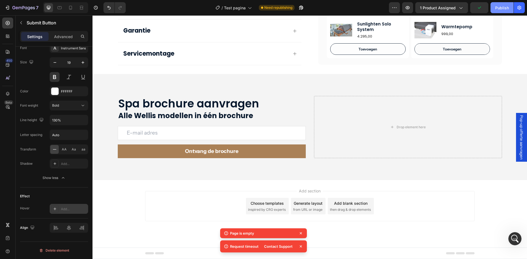
click at [503, 11] on button "Publish" at bounding box center [502, 7] width 23 height 11
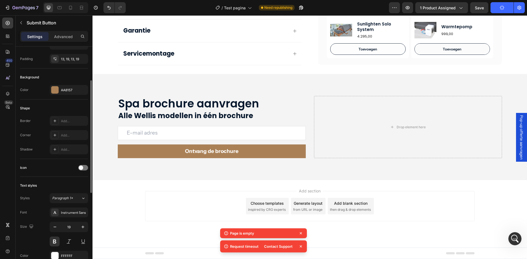
scroll to position [14, 0]
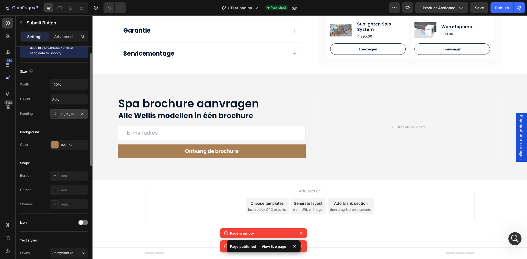
click at [65, 114] on div "13, 19, 13, 19" at bounding box center [69, 114] width 16 height 5
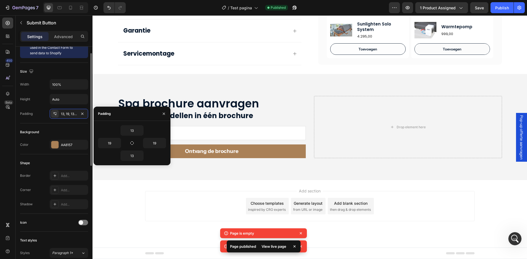
click at [46, 129] on div "Background" at bounding box center [54, 132] width 68 height 9
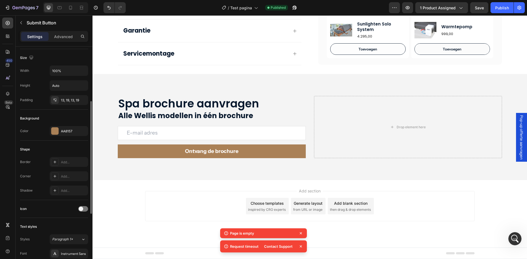
scroll to position [55, 0]
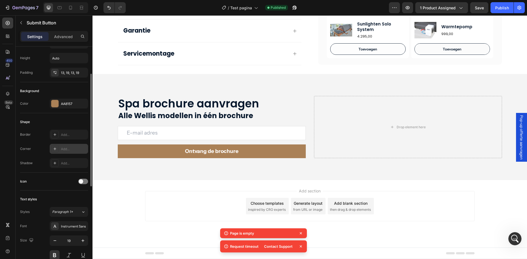
click at [64, 152] on div "Add..." at bounding box center [69, 149] width 38 height 10
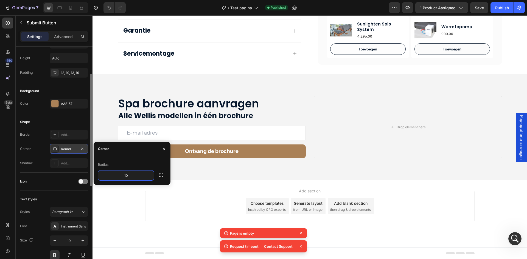
type input "100"
click at [377, 150] on div "Drop element here" at bounding box center [408, 127] width 188 height 62
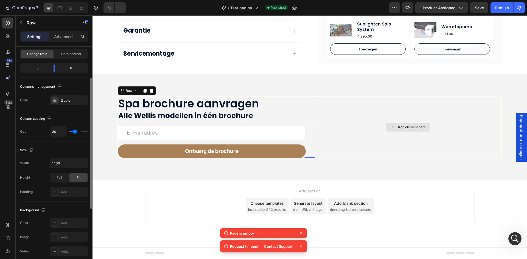
scroll to position [0, 0]
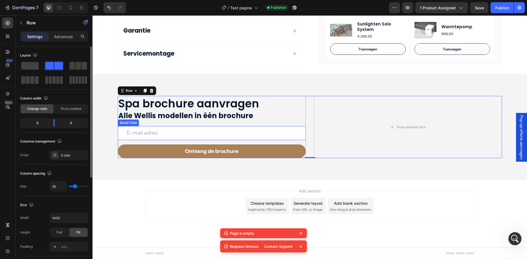
click at [213, 133] on input "email" at bounding box center [212, 133] width 188 height 14
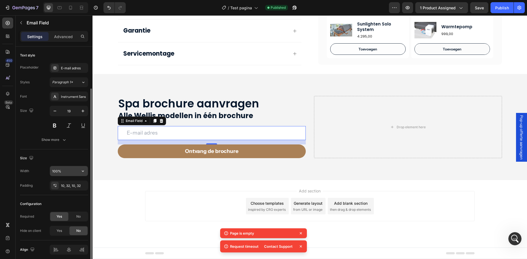
scroll to position [22, 0]
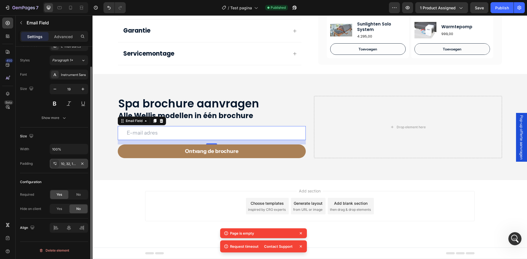
click at [65, 165] on div "10, 32, 10, 32" at bounding box center [69, 164] width 16 height 5
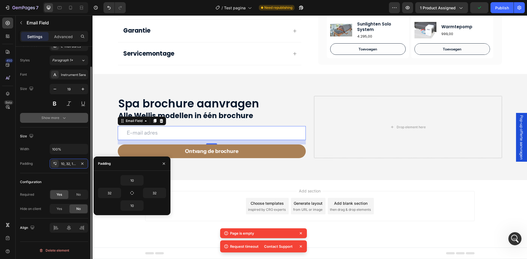
click at [52, 118] on div "Show more" at bounding box center [54, 117] width 26 height 5
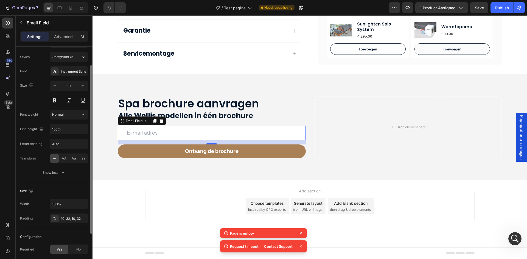
scroll to position [0, 0]
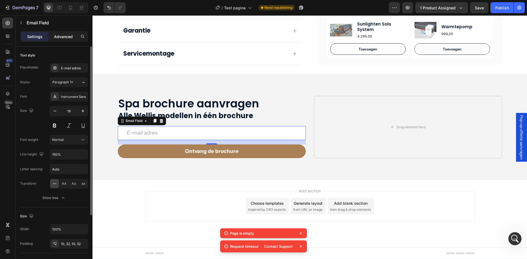
click at [56, 38] on p "Advanced" at bounding box center [63, 37] width 19 height 6
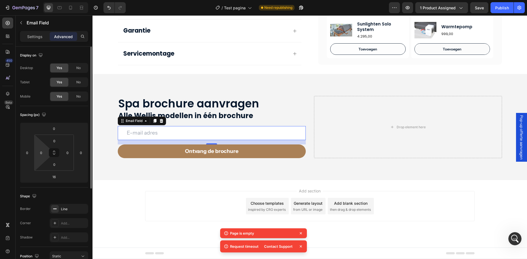
scroll to position [55, 0]
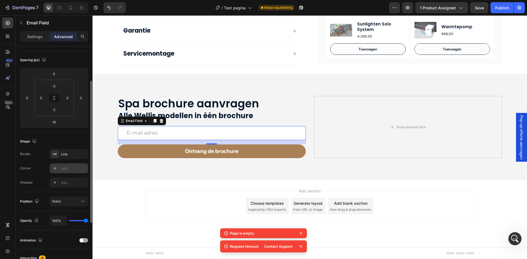
click at [67, 170] on div "Add..." at bounding box center [74, 168] width 26 height 5
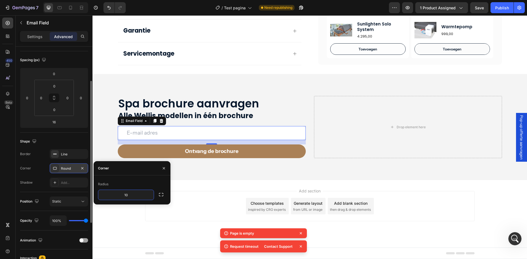
type input "100"
click at [373, 149] on div "Drop element here" at bounding box center [408, 127] width 188 height 62
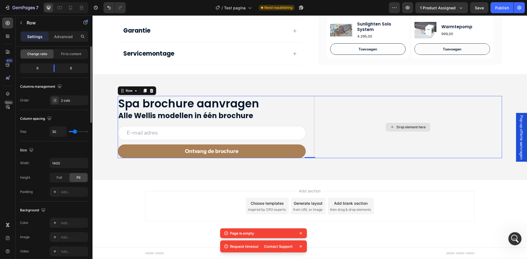
scroll to position [0, 0]
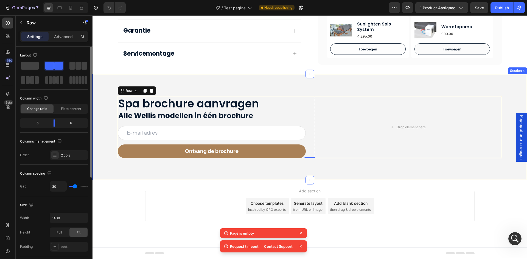
click at [156, 172] on div "Spa brochure aanvragen Heading Row Alle Wellis modellen in één brochure Heading…" at bounding box center [310, 127] width 435 height 106
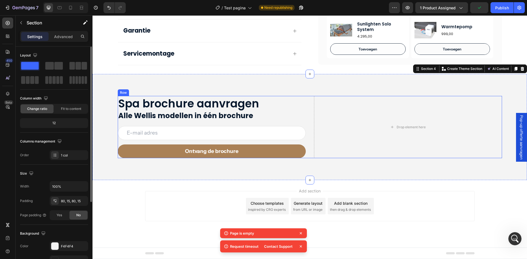
click at [300, 112] on h2 "Alle Wellis modellen in één brochure" at bounding box center [212, 116] width 188 height 12
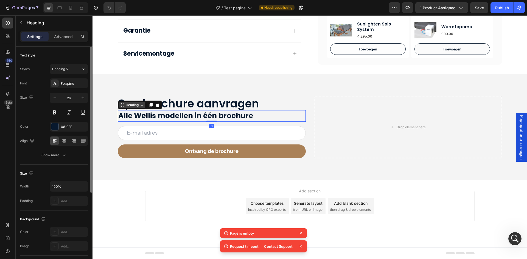
click at [125, 104] on div "Heading" at bounding box center [132, 105] width 15 height 5
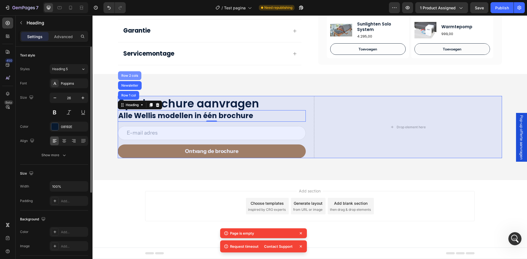
click at [125, 75] on div "Row 2 cols" at bounding box center [129, 75] width 19 height 3
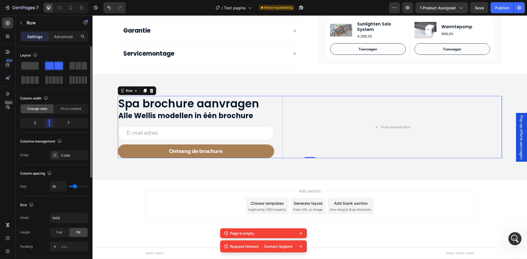
drag, startPoint x: 54, startPoint y: 123, endPoint x: 49, endPoint y: 122, distance: 5.3
click at [49, 0] on body "7 Version history / Test pagina Need republishing Preview 1 product assigned Sa…" at bounding box center [263, 0] width 527 height 0
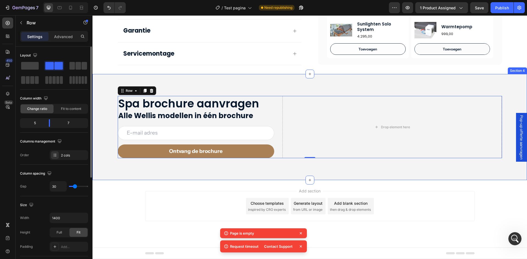
click at [367, 169] on div "Spa brochure aanvragen Heading Row Alle Wellis modellen in één brochure Heading…" at bounding box center [310, 127] width 435 height 106
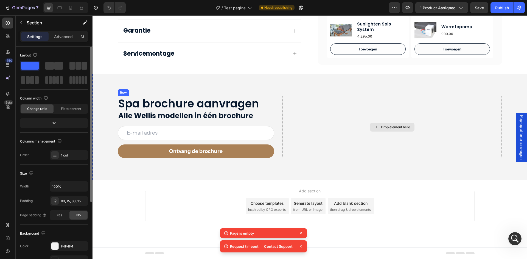
click at [374, 130] on div "Drop element here" at bounding box center [392, 127] width 44 height 9
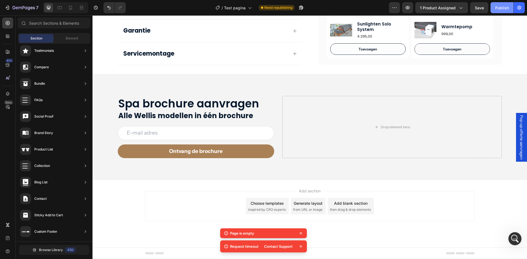
click at [499, 10] on div "Publish" at bounding box center [502, 8] width 14 height 6
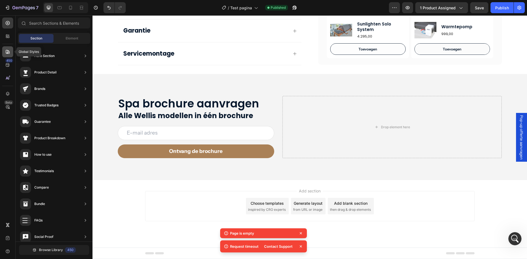
click at [5, 48] on div at bounding box center [7, 51] width 11 height 11
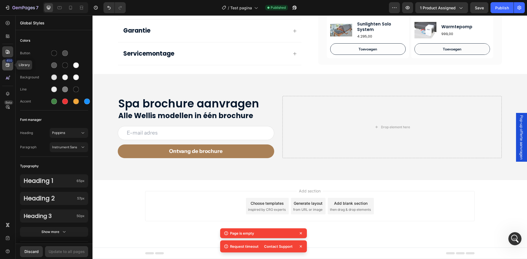
click at [6, 67] on icon at bounding box center [7, 64] width 5 height 5
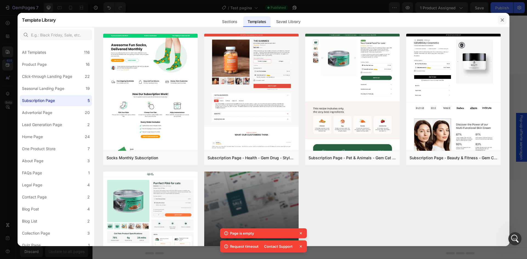
click at [501, 21] on icon "button" at bounding box center [502, 20] width 4 height 4
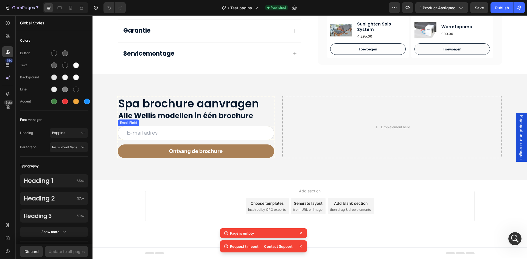
click at [167, 134] on input "email" at bounding box center [196, 133] width 157 height 14
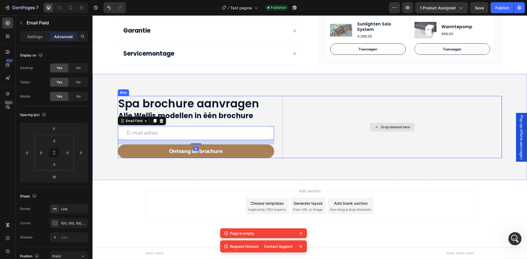
click at [303, 140] on div "Drop element here" at bounding box center [391, 127] width 219 height 62
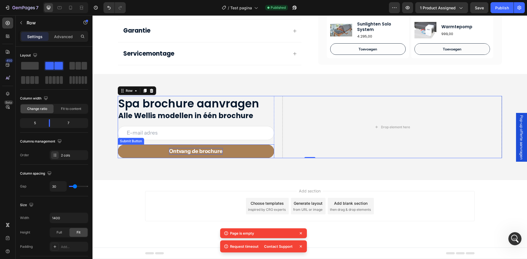
click at [212, 150] on div "Ontvang de brochure" at bounding box center [196, 151] width 54 height 7
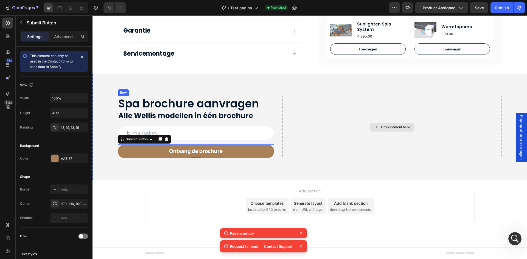
click at [396, 125] on div "Drop element here" at bounding box center [395, 127] width 29 height 4
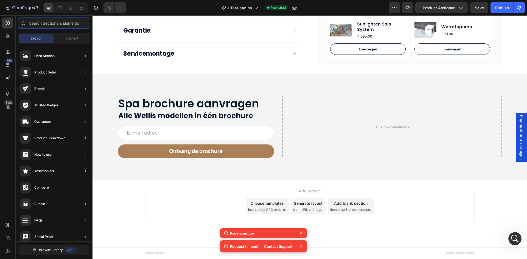
click at [37, 24] on input "text" at bounding box center [54, 23] width 72 height 11
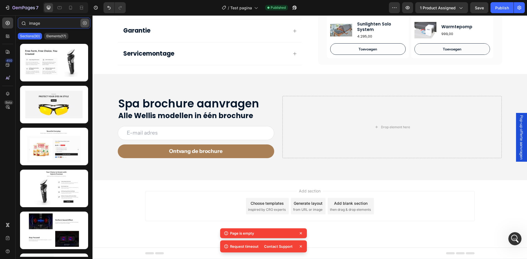
type input "image"
click at [83, 23] on icon "button" at bounding box center [85, 23] width 4 height 4
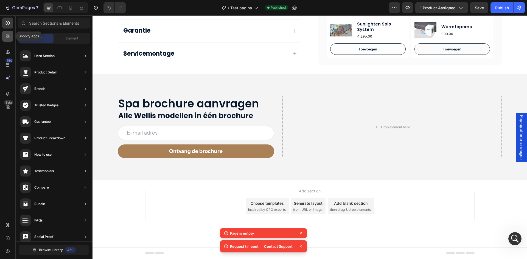
click at [9, 34] on icon at bounding box center [7, 35] width 5 height 5
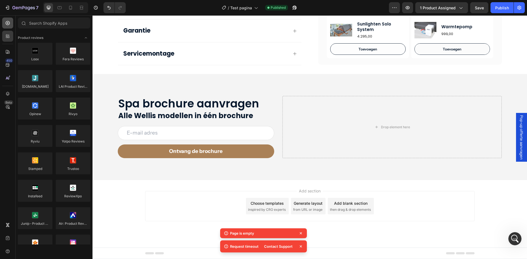
click at [10, 26] on div at bounding box center [7, 23] width 11 height 11
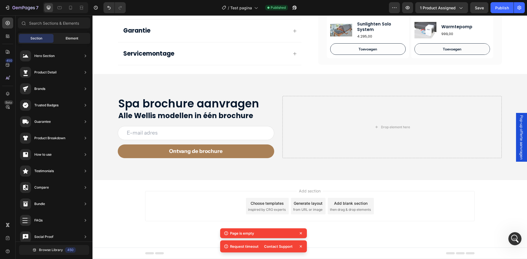
click at [59, 38] on div "Element" at bounding box center [72, 38] width 35 height 9
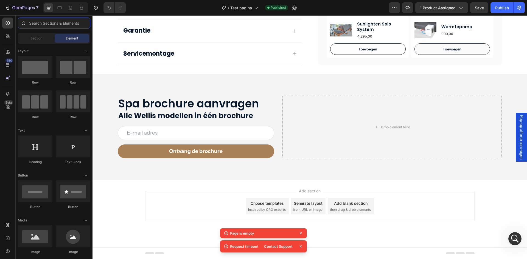
click at [50, 24] on input "text" at bounding box center [54, 23] width 72 height 11
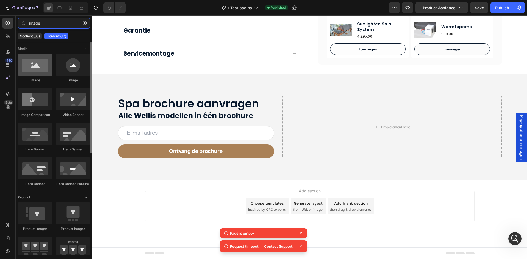
type input "image"
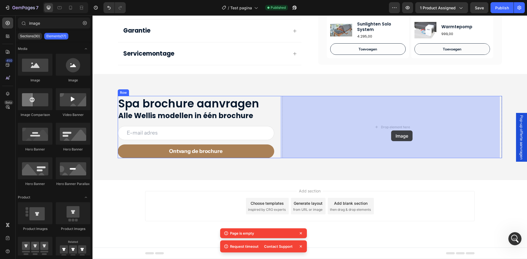
drag, startPoint x: 134, startPoint y: 85, endPoint x: 391, endPoint y: 131, distance: 261.3
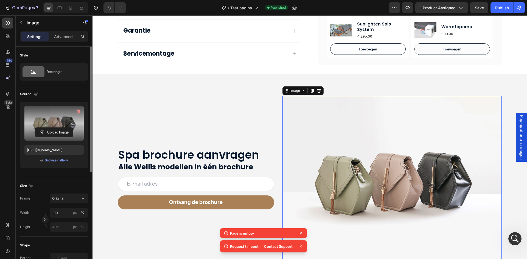
click at [60, 116] on label at bounding box center [53, 123] width 59 height 35
click at [60, 128] on input "file" at bounding box center [54, 132] width 38 height 9
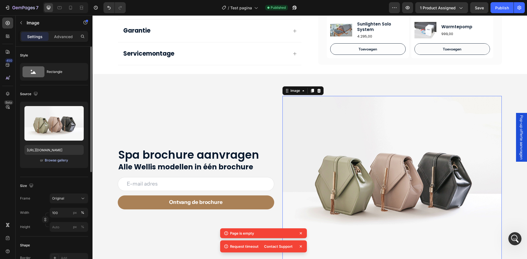
click at [63, 161] on div "Browse gallery" at bounding box center [56, 160] width 23 height 5
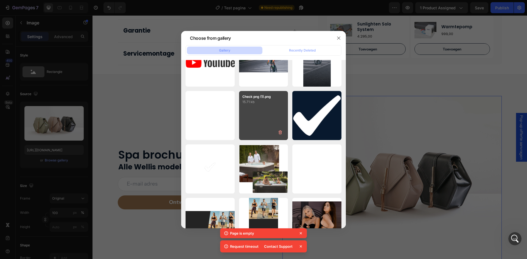
scroll to position [2722, 0]
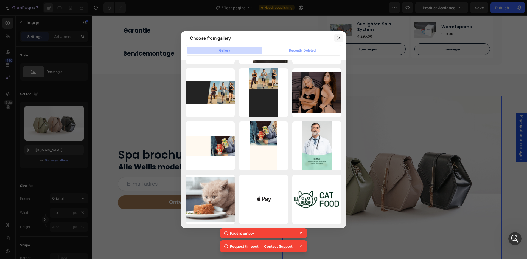
click at [340, 35] on button "button" at bounding box center [338, 38] width 9 height 9
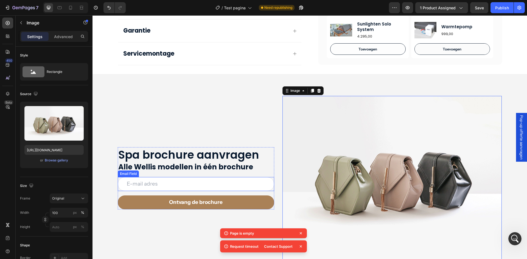
click at [156, 184] on input "email" at bounding box center [196, 184] width 157 height 14
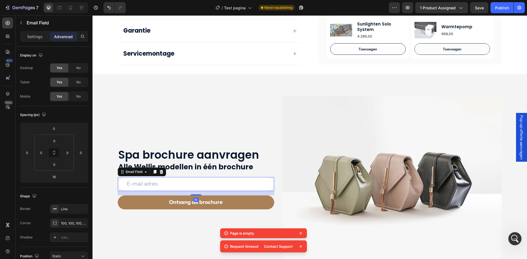
click at [130, 194] on div "16" at bounding box center [196, 193] width 157 height 4
click at [128, 176] on div "Email Field" at bounding box center [142, 172] width 48 height 9
click at [129, 175] on div "Email Field" at bounding box center [134, 172] width 19 height 5
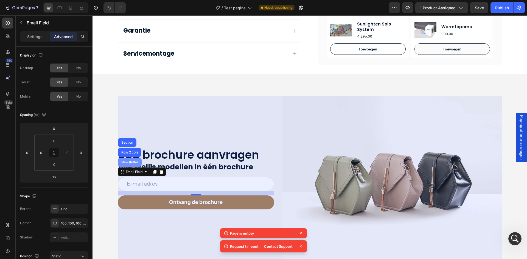
click at [129, 161] on div "Newsletter" at bounding box center [129, 162] width 19 height 3
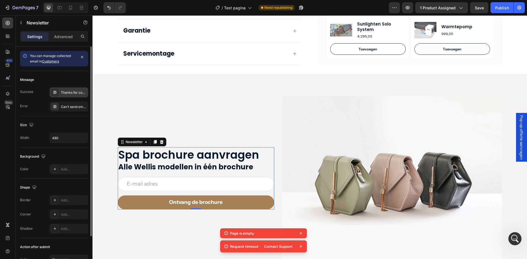
click at [66, 91] on div "Thanks for contacting us. We'll get back to you as soon as possible." at bounding box center [74, 92] width 26 height 5
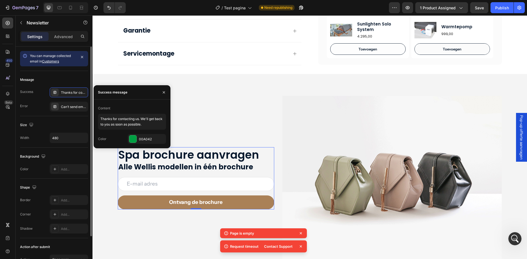
scroll to position [46, 0]
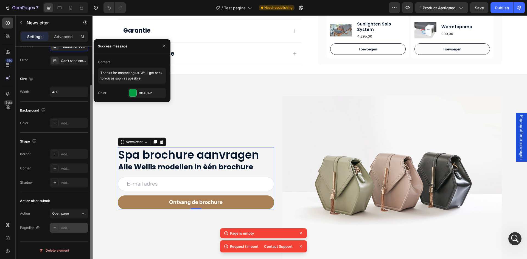
click at [62, 227] on div "Add..." at bounding box center [74, 228] width 26 height 5
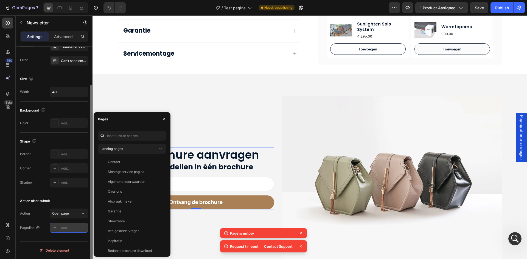
click at [66, 228] on div "Add..." at bounding box center [74, 228] width 26 height 5
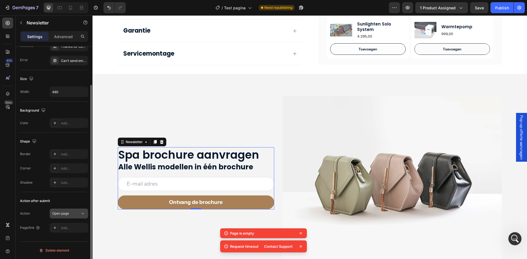
click at [67, 214] on span "Open page" at bounding box center [60, 214] width 17 height 4
click at [65, 226] on div "Add..." at bounding box center [74, 228] width 26 height 5
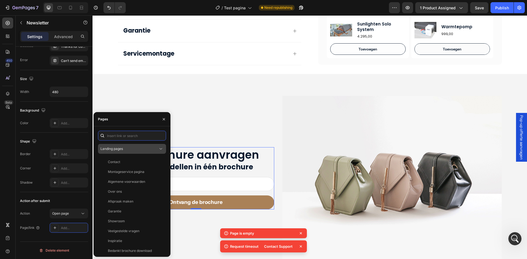
paste input "sparknederland.nl/pages/bedankt-brochure-download"
type input "sparknederland.nl/pages/bedankt-brochure-download"
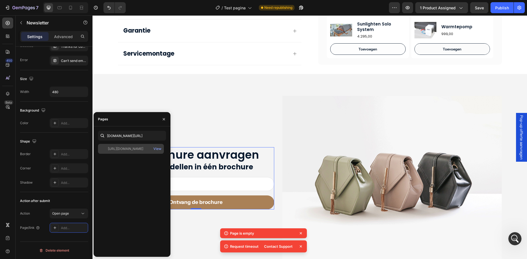
click at [130, 148] on div "https://sparknederland.nl/pages/bedankt-brochure-download" at bounding box center [125, 149] width 35 height 5
click at [492, 7] on button "Publish" at bounding box center [502, 7] width 23 height 11
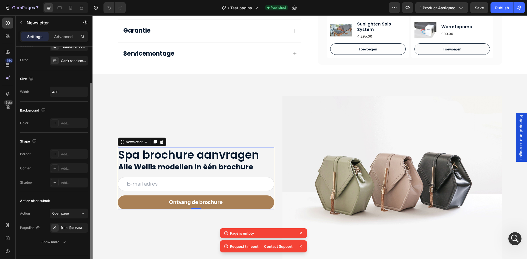
scroll to position [19, 0]
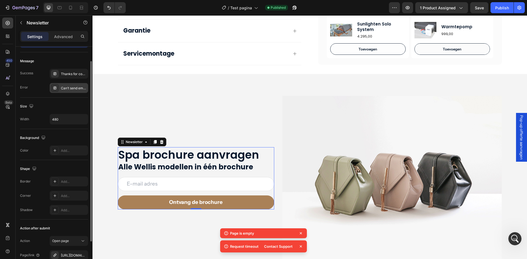
click at [65, 89] on div "Can’t send email. Please try again later." at bounding box center [74, 88] width 26 height 5
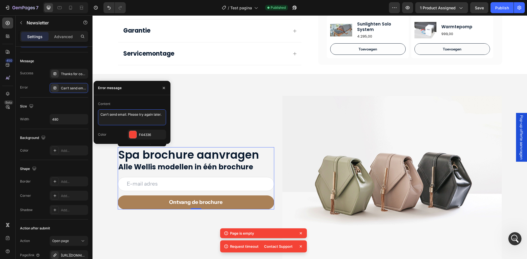
click at [119, 113] on textarea "Can’t send email. Please try again later." at bounding box center [132, 118] width 68 height 16
type textarea "Kan de inschrijving niet voltooien. Probeer het opnieuw."
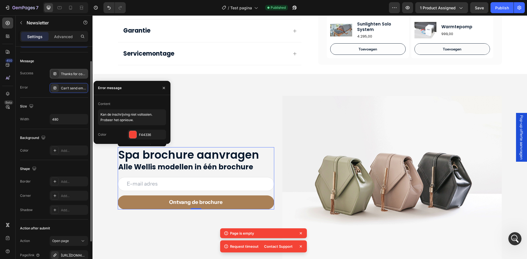
click at [66, 72] on div "Thanks for contacting us. We'll get back to you as soon as possible." at bounding box center [74, 74] width 26 height 5
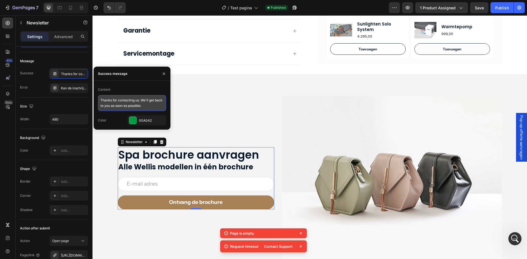
click at [107, 96] on textarea "Thanks for contacting us. We'll get back to you as soon as possible." at bounding box center [132, 103] width 68 height 16
type textarea "Bedankt voor je inschrijving. De brochure komt naar je inbox!"
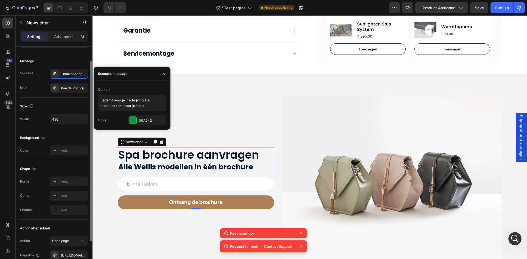
click at [62, 61] on div "Message" at bounding box center [54, 61] width 68 height 9
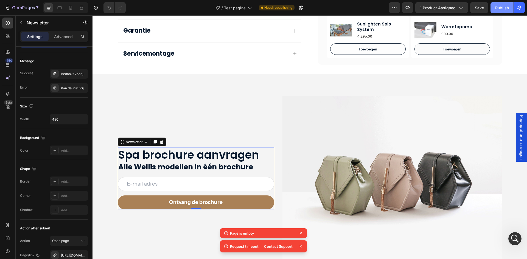
click at [500, 7] on div "Publish" at bounding box center [502, 8] width 14 height 6
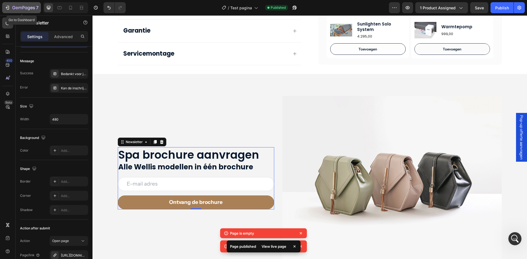
click at [16, 7] on icon "button" at bounding box center [17, 8] width 2 height 2
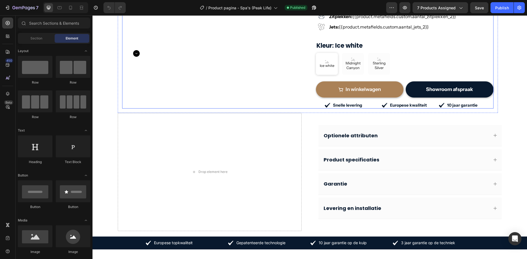
scroll to position [192, 0]
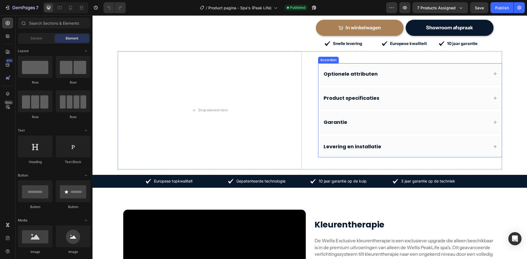
drag, startPoint x: 401, startPoint y: 79, endPoint x: 398, endPoint y: 75, distance: 5.0
click at [401, 79] on div "Optionele attributen" at bounding box center [409, 73] width 183 height 21
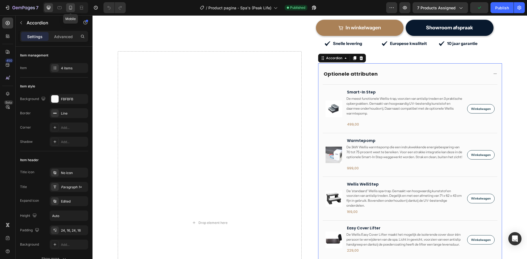
click at [72, 10] on div at bounding box center [70, 7] width 9 height 9
type input "8"
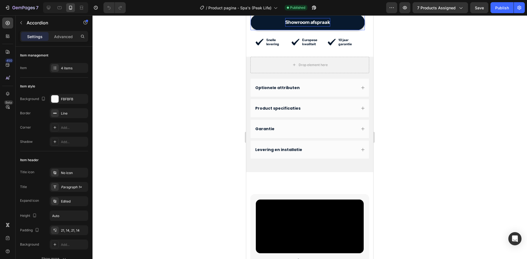
scroll to position [438, 0]
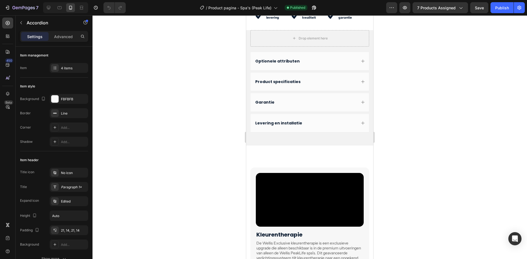
click at [326, 58] on div "Optionele attributen" at bounding box center [305, 61] width 102 height 7
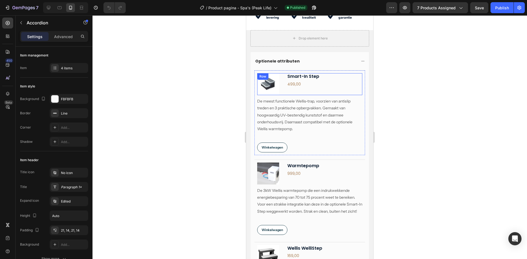
click at [319, 86] on div "Smart-In Step Product Title 499,00 Product Price Product Price" at bounding box center [324, 84] width 75 height 22
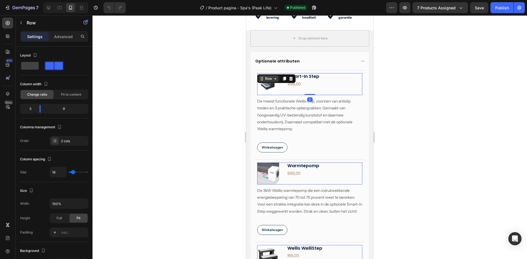
click at [266, 78] on div "Row" at bounding box center [268, 78] width 9 height 5
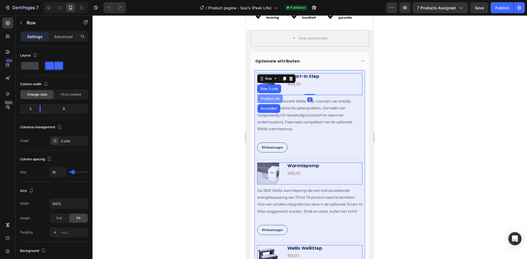
click at [268, 97] on div "Product List" at bounding box center [270, 98] width 21 height 3
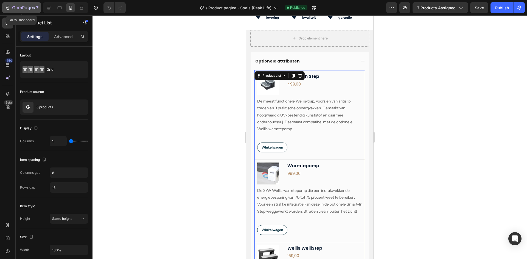
click at [34, 8] on icon "button" at bounding box center [34, 8] width 2 height 2
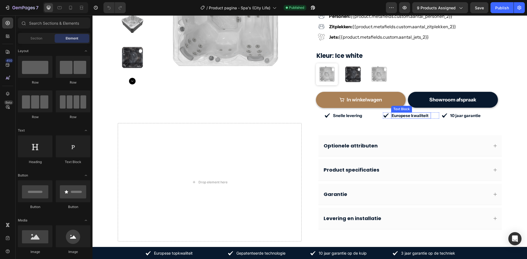
scroll to position [137, 0]
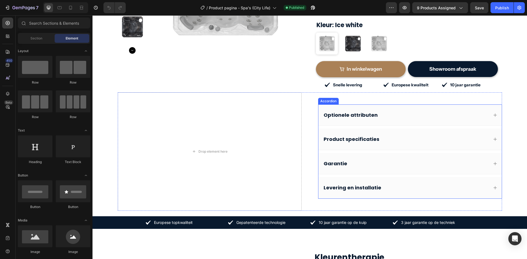
click at [408, 119] on div "Optionele attributen" at bounding box center [406, 115] width 166 height 8
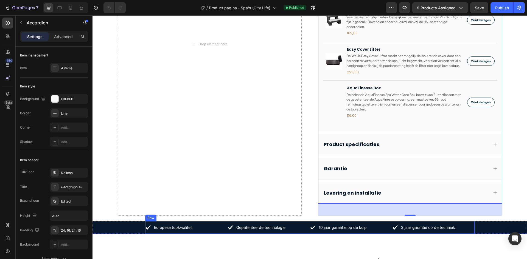
scroll to position [412, 0]
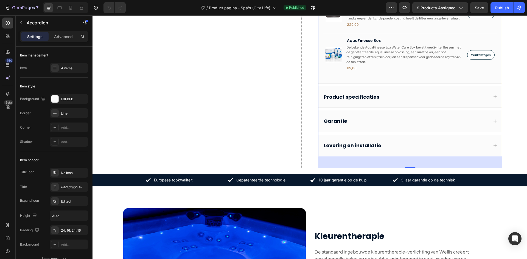
type input "100%"
type input "100"
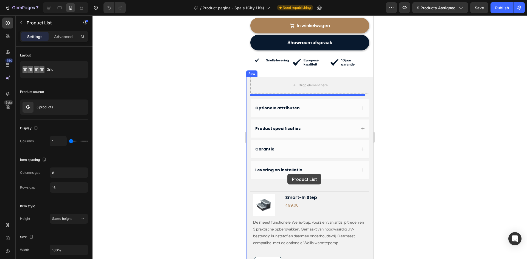
scroll to position [386, 0]
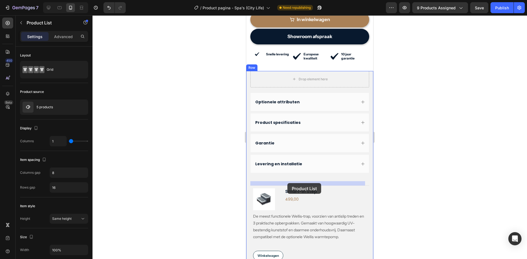
drag, startPoint x: 261, startPoint y: 166, endPoint x: 287, endPoint y: 183, distance: 31.1
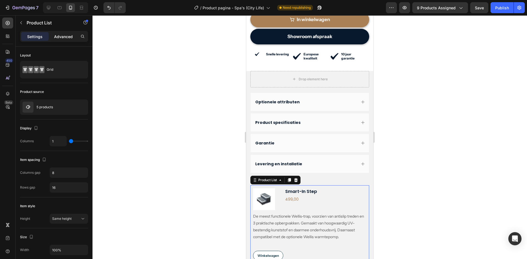
click at [69, 38] on p "Advanced" at bounding box center [63, 37] width 19 height 6
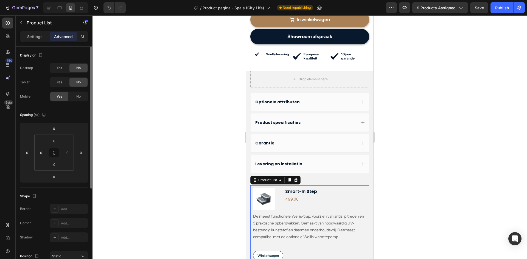
click at [60, 81] on span "Yes" at bounding box center [59, 82] width 5 height 5
click at [57, 65] on div "Yes" at bounding box center [59, 68] width 18 height 9
click at [47, 10] on div at bounding box center [48, 7] width 9 height 9
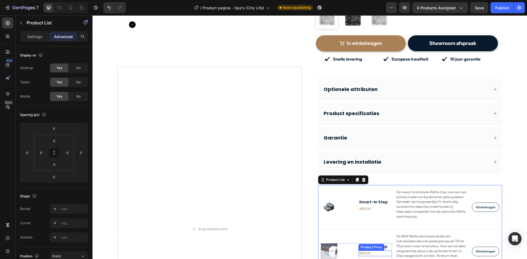
scroll to position [128, 0]
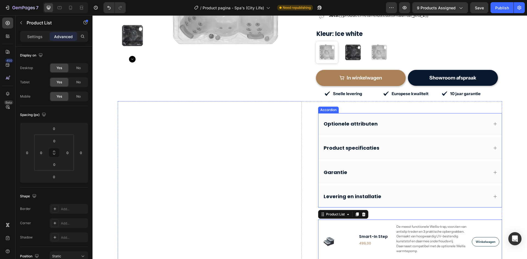
click at [399, 135] on div "Optionele attributen" at bounding box center [409, 123] width 183 height 21
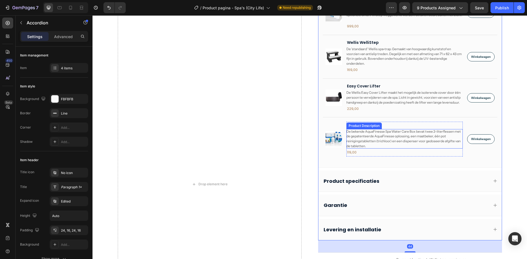
scroll to position [403, 0]
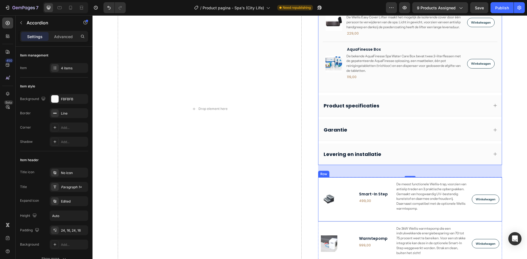
click at [373, 183] on div "Product Images Smart-In Step Product Title 499,00 Product Price Product Price R…" at bounding box center [356, 199] width 71 height 35
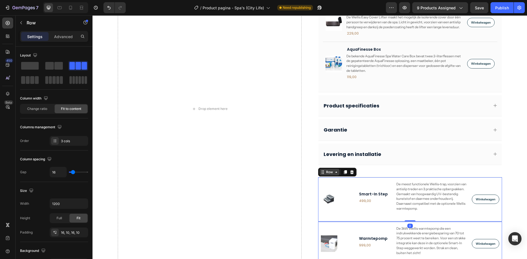
click at [334, 173] on icon at bounding box center [336, 172] width 4 height 4
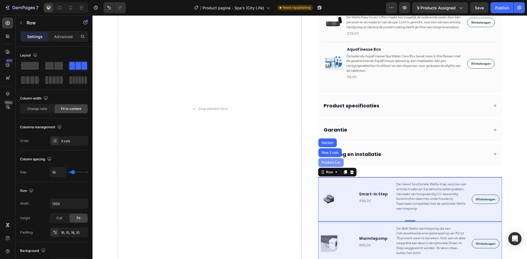
click at [328, 162] on div "Product List" at bounding box center [331, 162] width 21 height 3
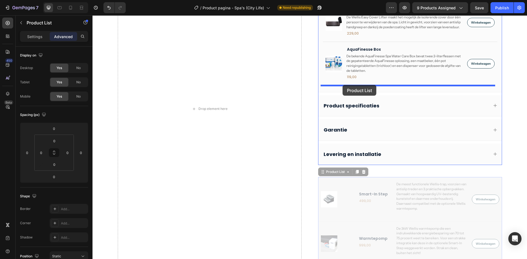
drag, startPoint x: 334, startPoint y: 174, endPoint x: 343, endPoint y: 85, distance: 88.8
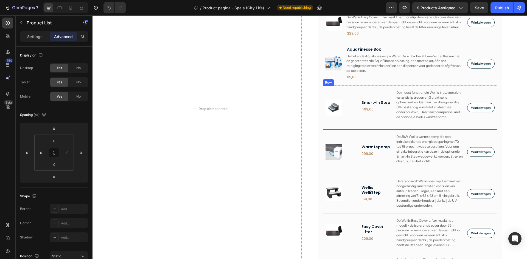
click at [340, 91] on div "Product Images Smart-In Step Product Title 499,00 Product Price Product Price R…" at bounding box center [359, 107] width 66 height 35
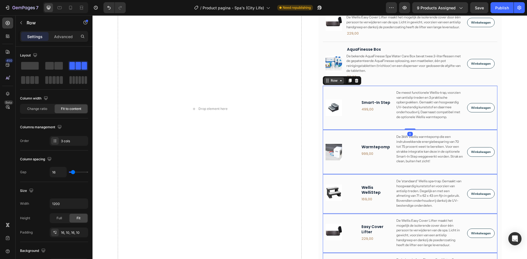
click at [330, 79] on div "Row" at bounding box center [334, 80] width 9 height 5
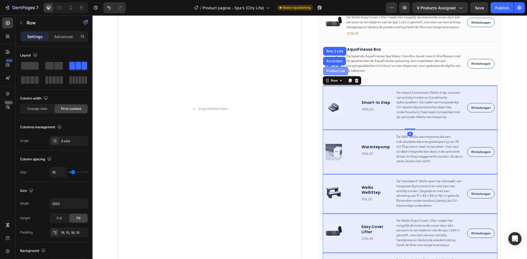
click at [333, 72] on div "Product List" at bounding box center [335, 70] width 21 height 3
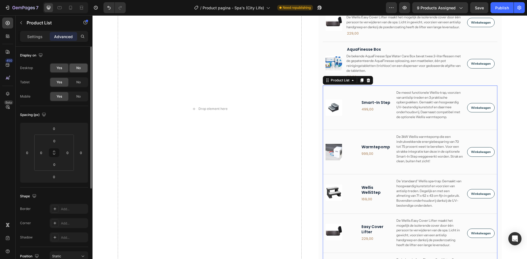
click at [72, 69] on div "No" at bounding box center [78, 68] width 18 height 9
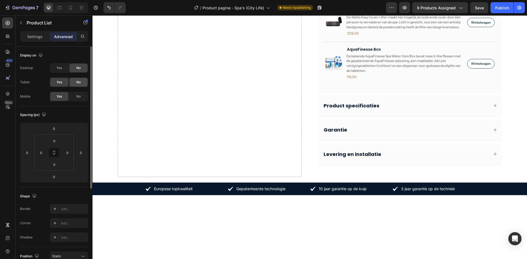
scroll to position [300, 0]
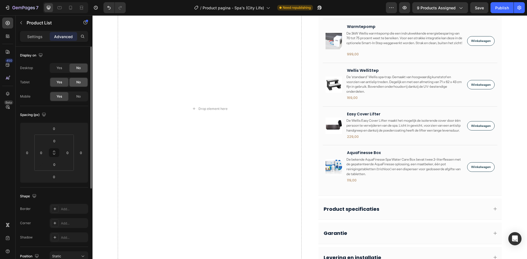
click at [74, 80] on div "No" at bounding box center [78, 82] width 18 height 9
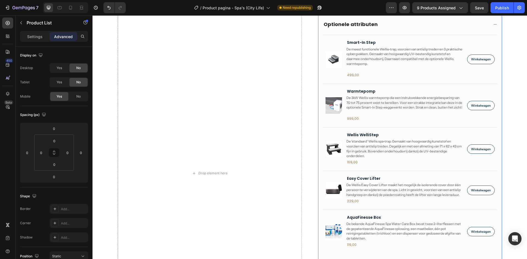
scroll to position [162, 0]
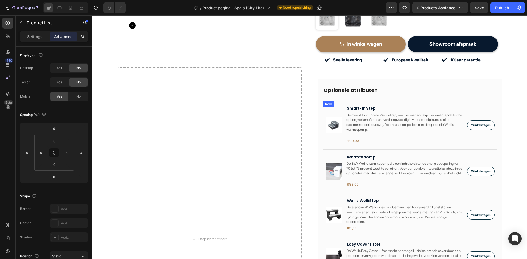
click at [336, 112] on div "Product Images Smart-In Step Product Title De meest functionele Wellis-trap, vo…" at bounding box center [410, 125] width 175 height 49
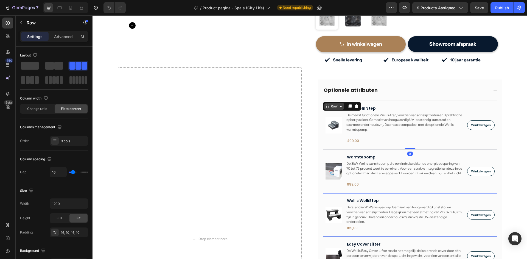
click at [330, 109] on div "Row" at bounding box center [334, 106] width 9 height 5
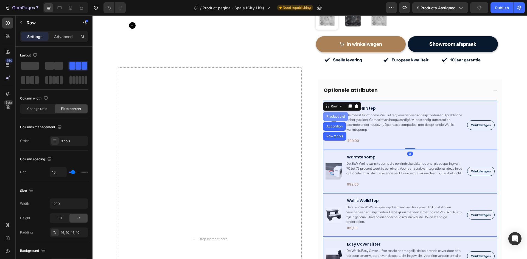
click at [329, 121] on div "Product List" at bounding box center [335, 116] width 25 height 9
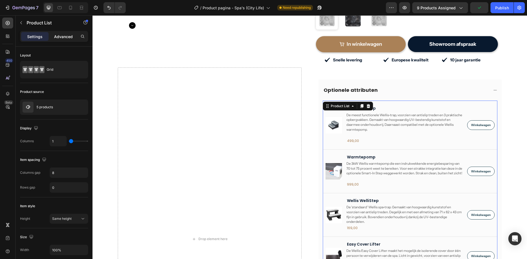
click at [57, 38] on p "Advanced" at bounding box center [63, 37] width 19 height 6
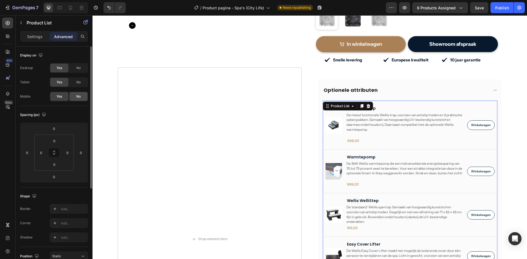
click at [71, 96] on div "No" at bounding box center [78, 96] width 18 height 9
click at [508, 10] on div "Publish" at bounding box center [502, 8] width 14 height 6
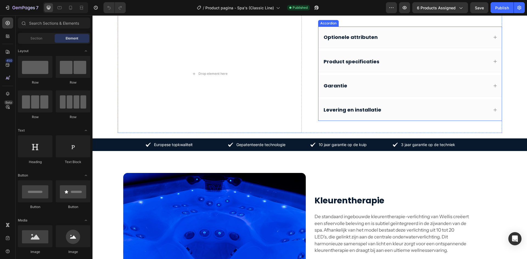
scroll to position [192, 0]
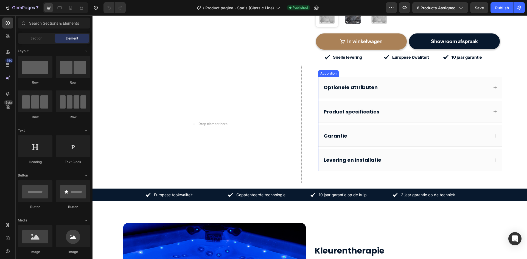
click at [372, 167] on div "Optionele attributen Product specificaties Garantie Levering en installatie Acc…" at bounding box center [410, 124] width 184 height 119
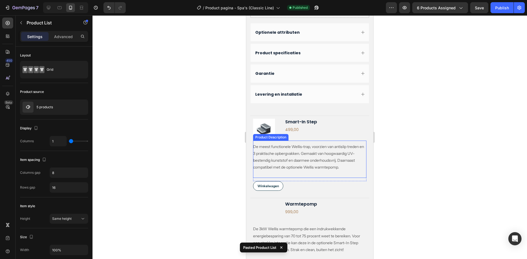
scroll to position [467, 0]
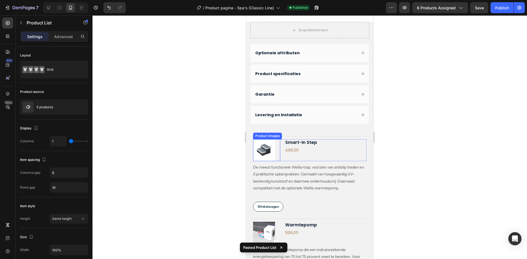
click at [275, 144] on img at bounding box center [264, 150] width 22 height 22
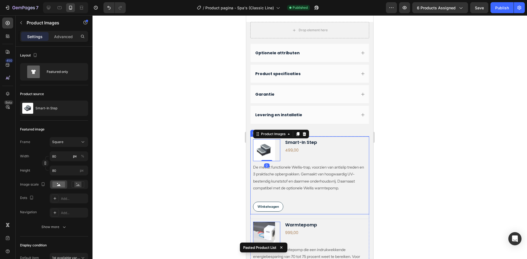
click at [328, 142] on div "Product Images 0 Smart-In Step Product Title 499,00 Product Price Product Price…" at bounding box center [309, 175] width 119 height 78
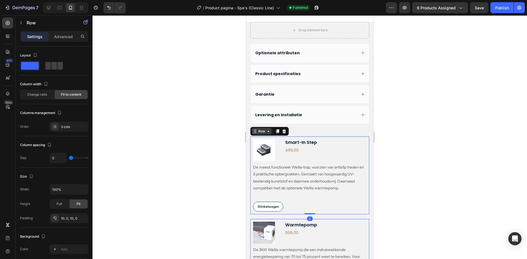
click at [267, 134] on icon at bounding box center [268, 131] width 4 height 4
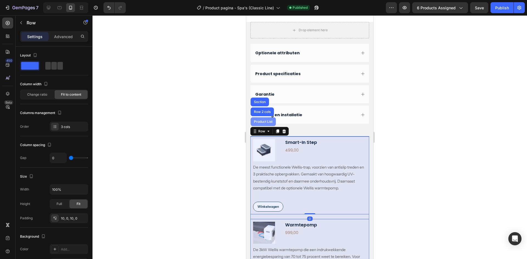
click at [260, 124] on div "Product List" at bounding box center [263, 121] width 21 height 3
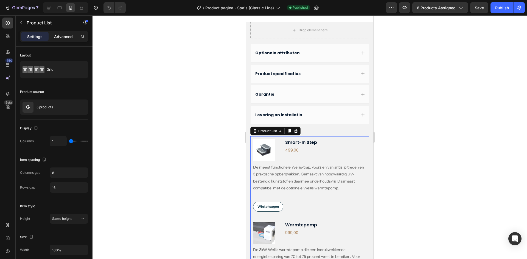
click at [65, 37] on p "Advanced" at bounding box center [63, 37] width 19 height 6
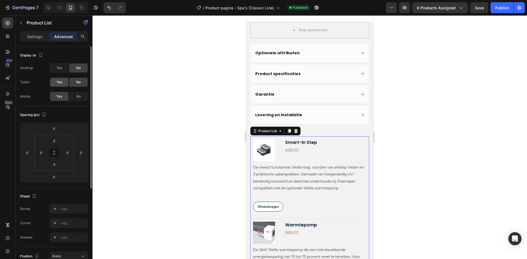
click at [56, 84] on div "Yes" at bounding box center [59, 82] width 18 height 9
click at [56, 68] on div "Yes" at bounding box center [59, 68] width 18 height 9
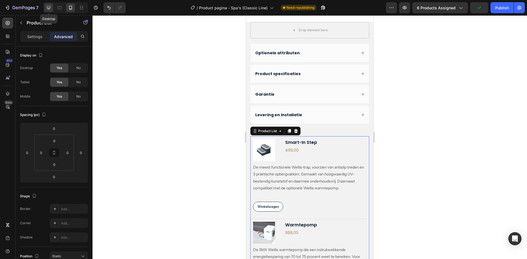
click at [50, 10] on icon at bounding box center [48, 7] width 5 height 5
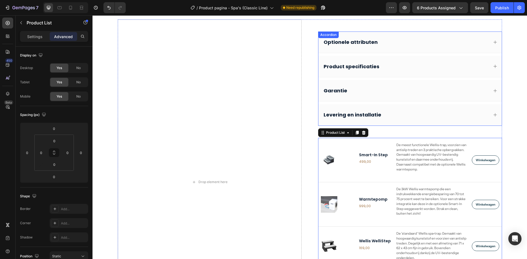
scroll to position [224, 0]
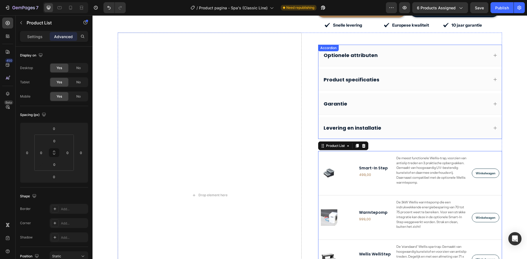
click at [396, 52] on div "Optionele attributen" at bounding box center [406, 55] width 166 height 8
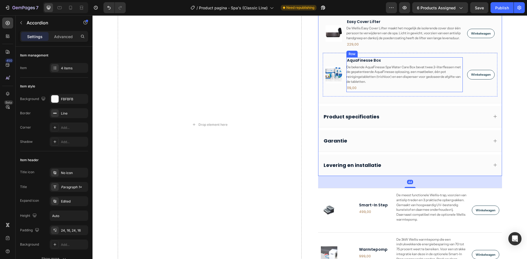
scroll to position [471, 0]
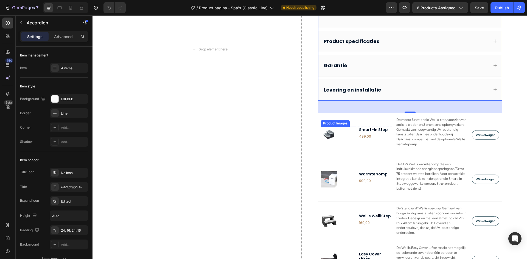
click at [345, 134] on div at bounding box center [337, 135] width 33 height 16
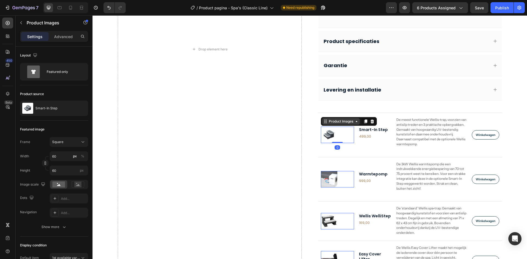
click at [330, 122] on div "Product Images" at bounding box center [341, 121] width 27 height 5
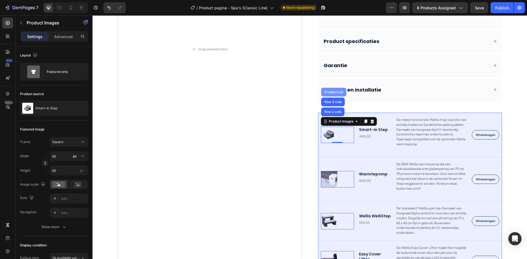
click at [331, 93] on div "Product List" at bounding box center [333, 92] width 21 height 3
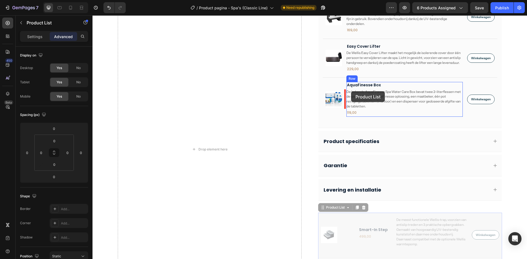
scroll to position [362, 0]
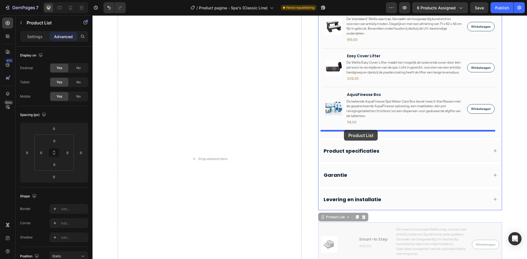
drag, startPoint x: 331, startPoint y: 108, endPoint x: 344, endPoint y: 130, distance: 26.1
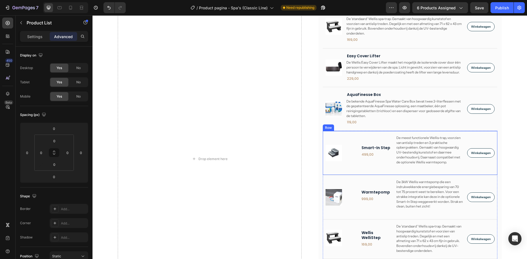
click at [346, 139] on div "Product Images Smart-In Step Product Title 499,00 Product Price Product Price R…" at bounding box center [359, 153] width 66 height 35
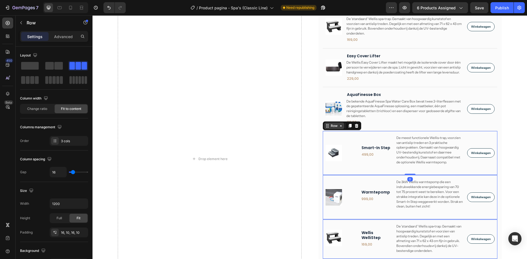
click at [336, 127] on div "Row" at bounding box center [334, 126] width 9 height 5
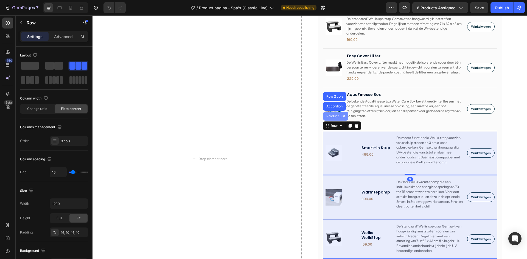
click at [332, 119] on div "Product List" at bounding box center [335, 116] width 25 height 9
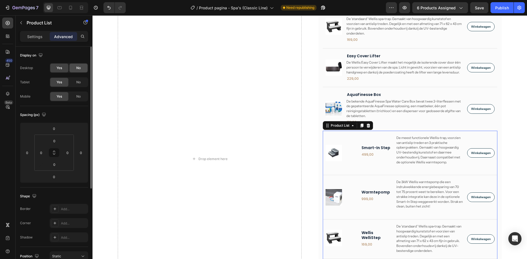
click at [74, 70] on div "No" at bounding box center [78, 68] width 18 height 9
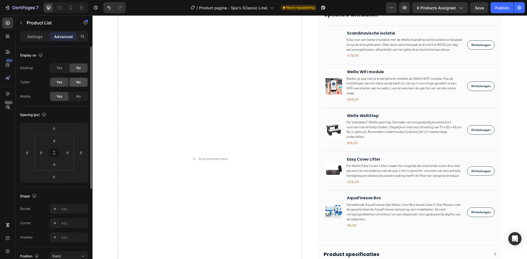
click at [73, 80] on div "No" at bounding box center [78, 82] width 18 height 9
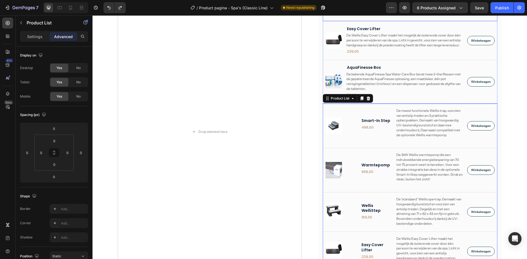
scroll to position [395, 0]
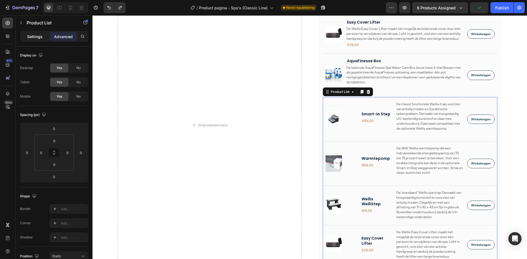
click at [38, 38] on p "Settings" at bounding box center [34, 37] width 15 height 6
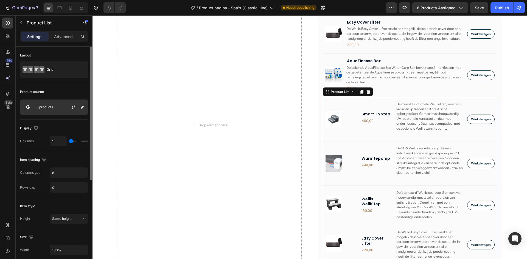
click at [52, 105] on div "5 products" at bounding box center [54, 107] width 68 height 15
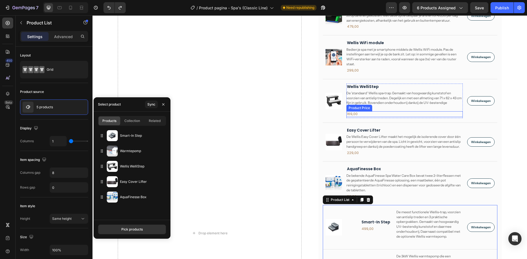
scroll to position [258, 0]
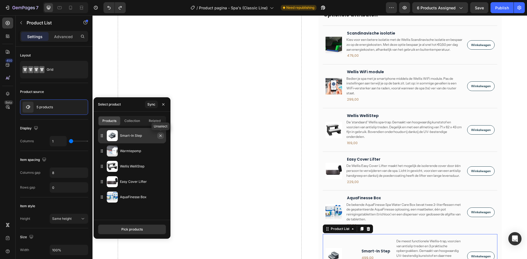
click at [159, 136] on icon "button" at bounding box center [160, 136] width 4 height 4
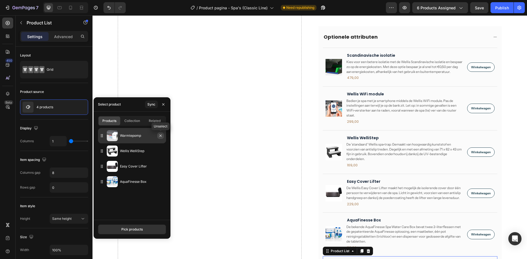
click at [160, 135] on icon "button" at bounding box center [160, 136] width 2 height 2
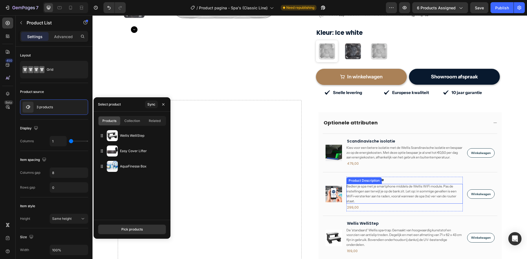
scroll to position [214, 0]
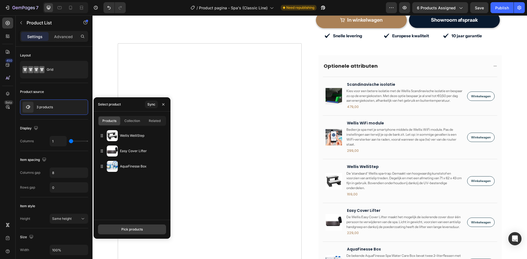
click at [134, 228] on div "Pick products" at bounding box center [131, 229] width 21 height 5
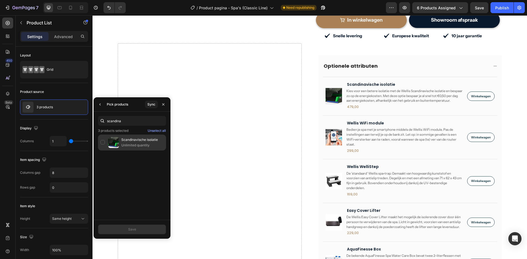
click at [103, 143] on div "Scandinavische isolatie Unlimited quantity" at bounding box center [132, 143] width 68 height 16
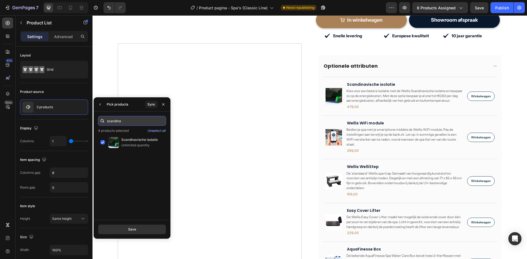
click at [125, 122] on input "scandina" at bounding box center [132, 121] width 68 height 10
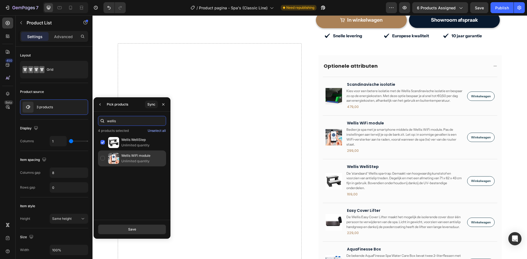
type input "wellis"
click at [102, 157] on div "Wellis WiFi module Unlimited quantity" at bounding box center [132, 159] width 68 height 16
click at [117, 230] on button "Save" at bounding box center [132, 230] width 68 height 10
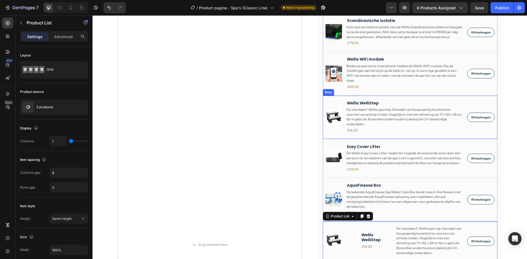
scroll to position [281, 0]
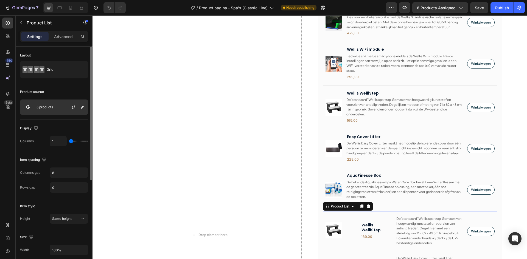
click at [61, 106] on div "5 products" at bounding box center [54, 107] width 68 height 15
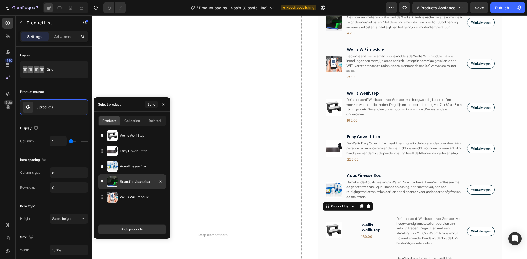
click at [103, 183] on icon at bounding box center [101, 181] width 5 height 5
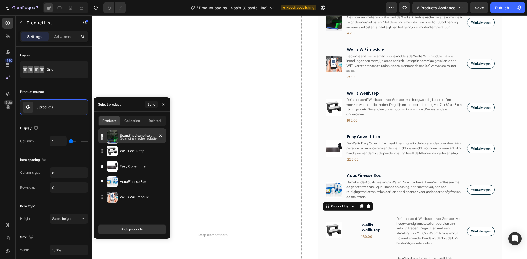
drag, startPoint x: 101, startPoint y: 182, endPoint x: 102, endPoint y: 137, distance: 45.0
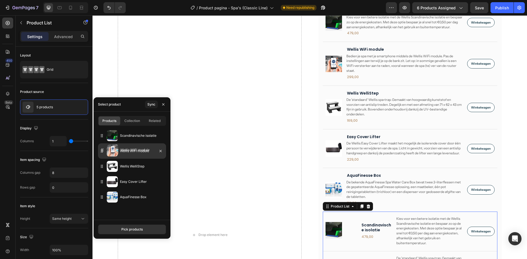
drag, startPoint x: 103, startPoint y: 200, endPoint x: 104, endPoint y: 152, distance: 47.2
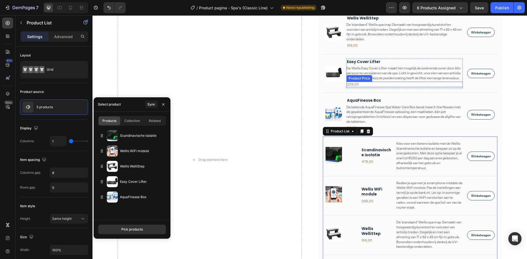
scroll to position [363, 0]
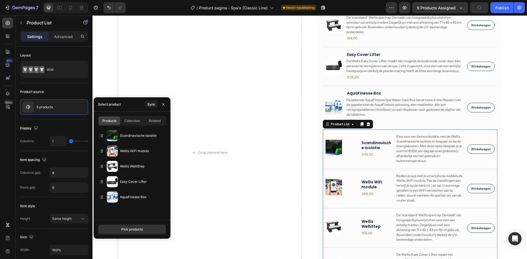
click at [60, 42] on div "Settings Advanced" at bounding box center [54, 36] width 68 height 11
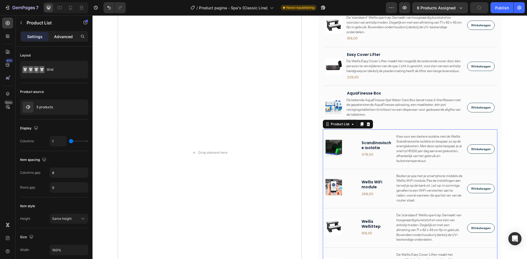
click at [61, 37] on p "Advanced" at bounding box center [63, 37] width 19 height 6
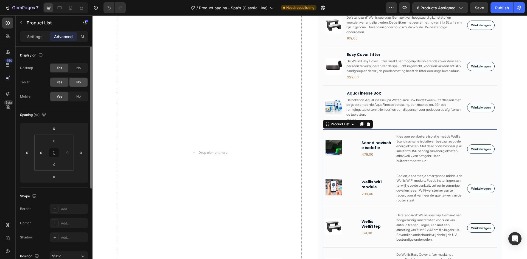
click at [75, 83] on div "No" at bounding box center [78, 82] width 18 height 9
click at [76, 71] on div "No" at bounding box center [78, 68] width 18 height 9
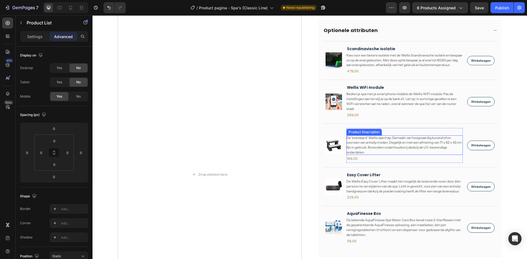
scroll to position [182, 0]
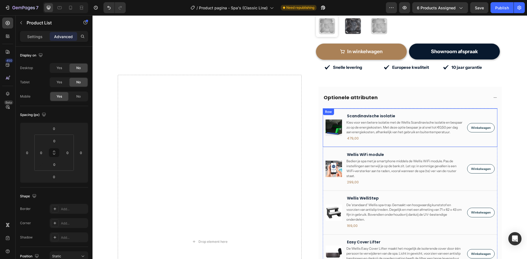
click at [342, 108] on div "Product Images Scandinavische isolatie Product Title Kies voor een betere isola…" at bounding box center [410, 127] width 175 height 39
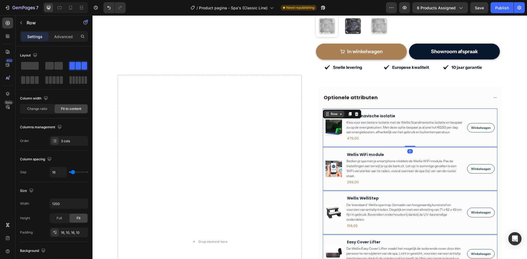
click at [334, 112] on div "Row" at bounding box center [334, 114] width 9 height 5
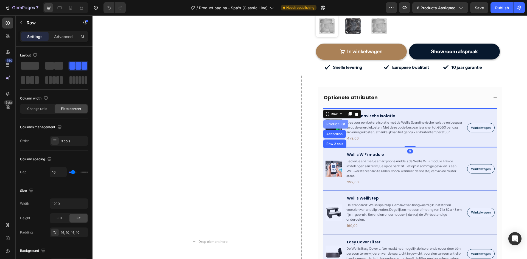
click at [334, 123] on div "Product List" at bounding box center [335, 124] width 21 height 3
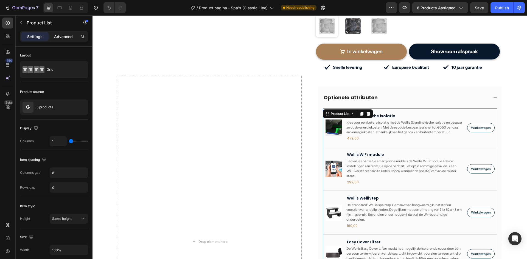
click at [62, 40] on div "Advanced" at bounding box center [63, 36] width 27 height 9
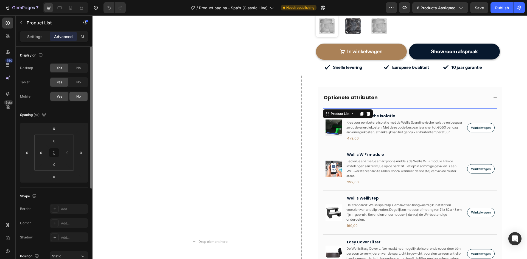
click at [72, 97] on div "No" at bounding box center [78, 96] width 18 height 9
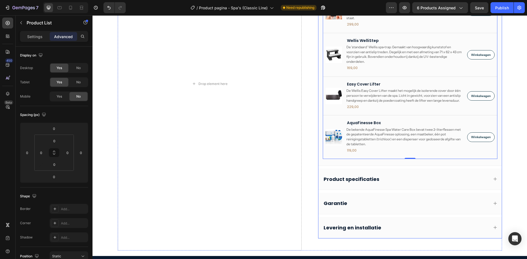
scroll to position [264, 0]
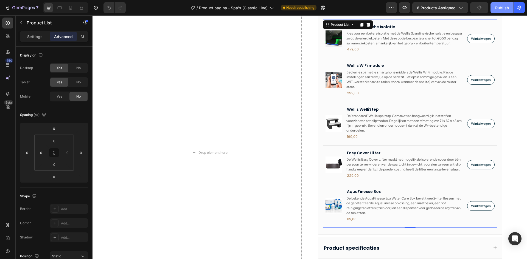
click at [501, 8] on div "Publish" at bounding box center [502, 8] width 14 height 6
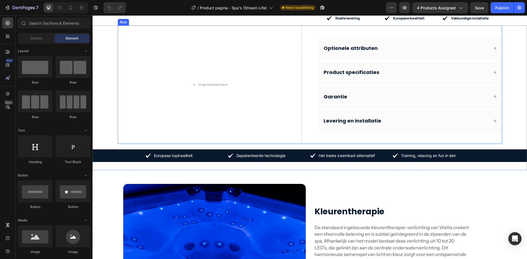
scroll to position [165, 0]
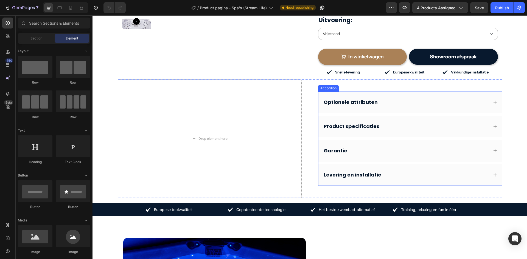
click at [386, 104] on div "Optionele attributen" at bounding box center [406, 102] width 166 height 8
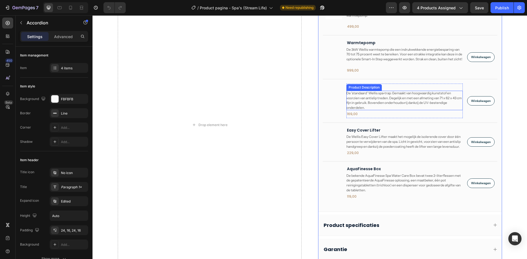
scroll to position [412, 0]
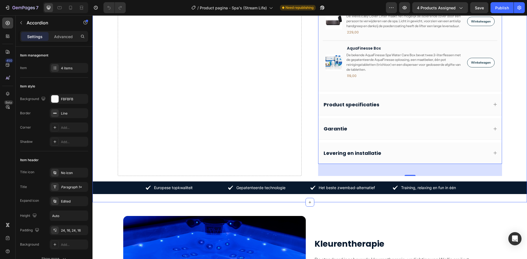
click at [382, 176] on div "Drop element here Optionele attributen Product Images Smart-In Step Product Tit…" at bounding box center [310, 18] width 435 height 370
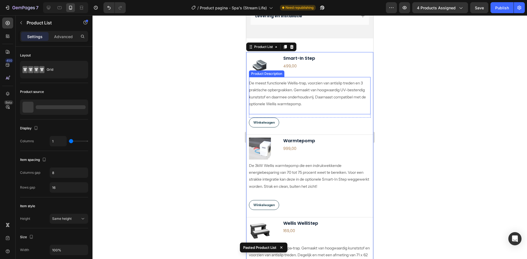
scroll to position [793, 0]
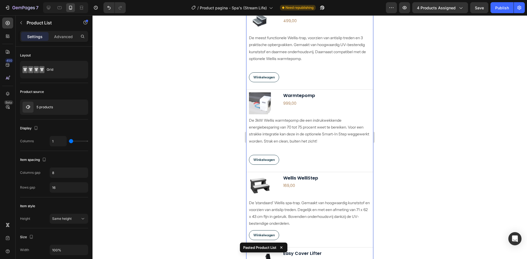
click at [58, 37] on p "Advanced" at bounding box center [63, 37] width 19 height 6
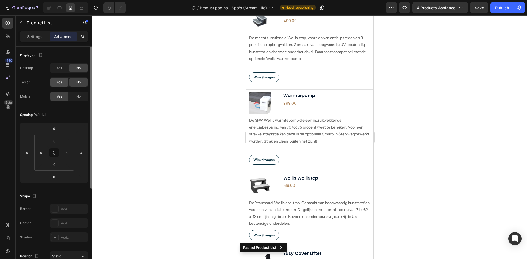
click at [65, 79] on div "Yes" at bounding box center [59, 82] width 18 height 9
click at [62, 65] on div "Yes" at bounding box center [59, 68] width 18 height 9
click at [48, 7] on icon at bounding box center [48, 7] width 5 height 5
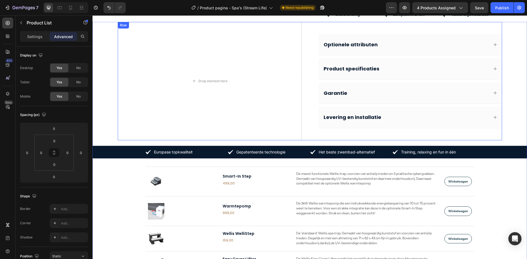
scroll to position [134, 0]
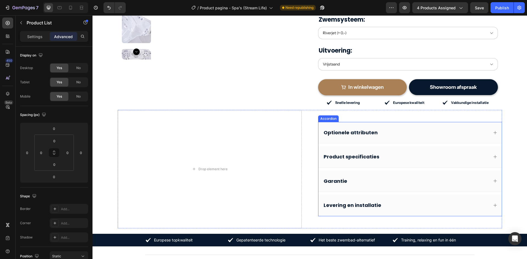
click at [393, 127] on div "Optionele attributen" at bounding box center [409, 132] width 183 height 21
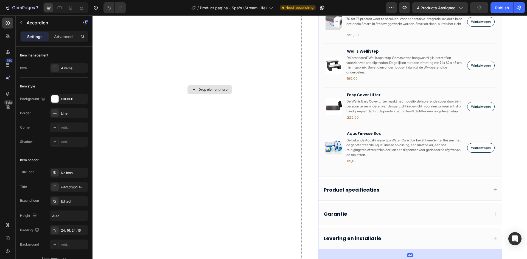
scroll to position [464, 0]
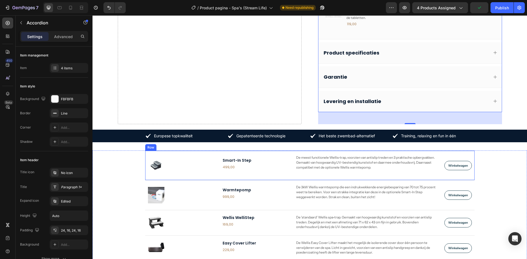
click at [178, 156] on div "Product Images Smart-In Step Product Title 499,00 Product Price Product Price R…" at bounding box center [220, 165] width 144 height 21
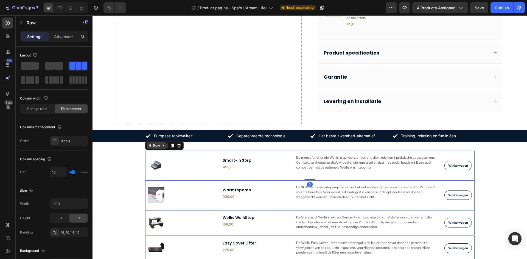
click at [155, 147] on div "Row" at bounding box center [156, 145] width 9 height 5
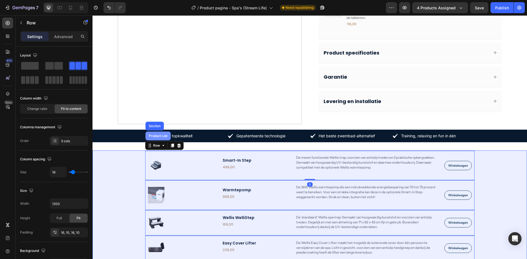
click at [156, 141] on div "Product List" at bounding box center [157, 136] width 25 height 9
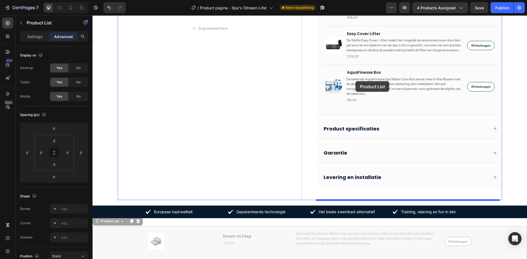
scroll to position [381, 0]
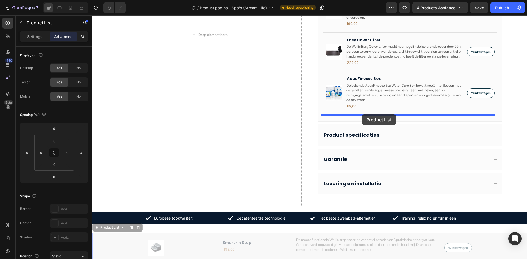
drag, startPoint x: 111, startPoint y: 146, endPoint x: 362, endPoint y: 114, distance: 252.9
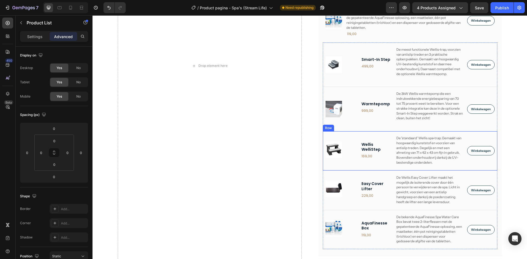
scroll to position [402, 0]
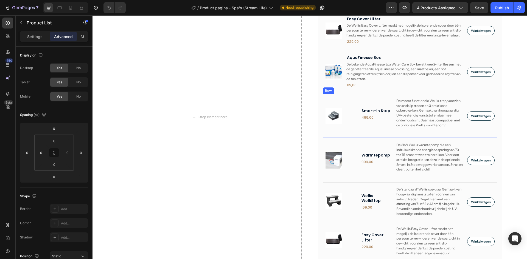
click at [359, 99] on div "Product Images Smart-In Step Product Title 499,00 Product Price Product Price R…" at bounding box center [359, 116] width 66 height 35
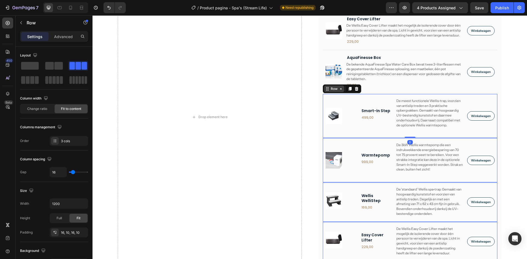
click at [327, 88] on icon at bounding box center [327, 89] width 4 height 4
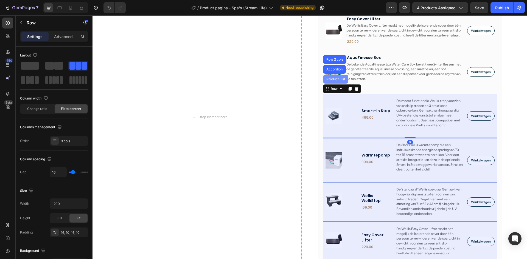
click at [329, 83] on div "Product List" at bounding box center [335, 79] width 25 height 9
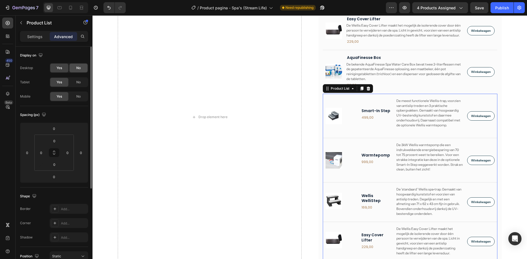
click at [73, 70] on div "No" at bounding box center [78, 68] width 18 height 9
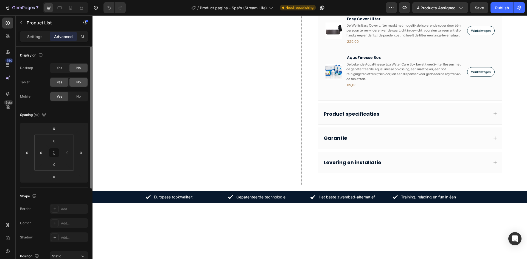
scroll to position [299, 0]
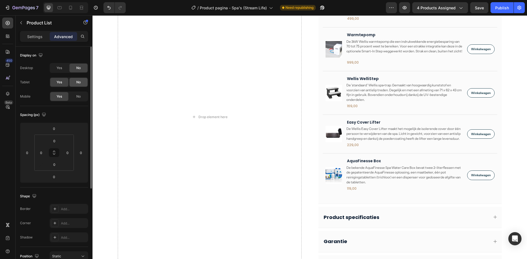
click at [77, 83] on span "No" at bounding box center [78, 82] width 4 height 5
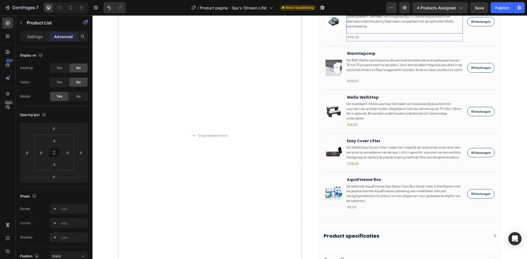
scroll to position [189, 0]
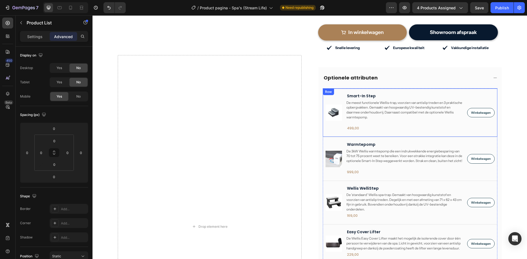
click at [340, 92] on div "Product Images Smart-In Step Product Title De meest functionele Wellis-trap, vo…" at bounding box center [410, 112] width 175 height 49
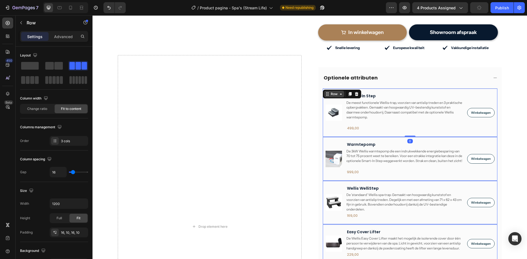
click at [326, 91] on div "Row" at bounding box center [334, 94] width 20 height 7
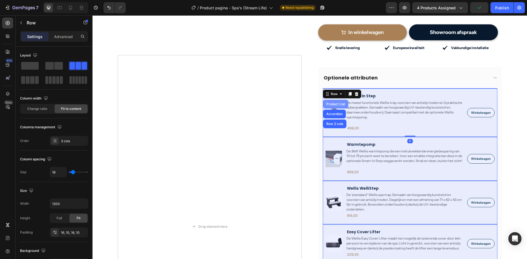
click at [329, 103] on div "Product List" at bounding box center [335, 104] width 21 height 3
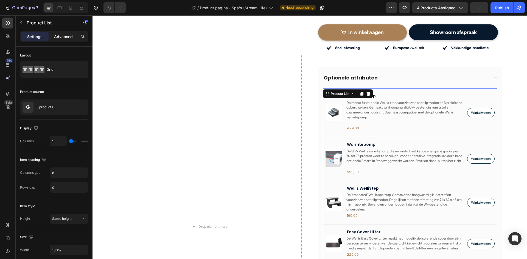
click at [58, 39] on p "Advanced" at bounding box center [63, 37] width 19 height 6
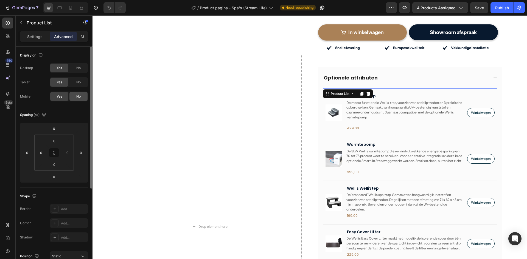
click at [71, 97] on div "No" at bounding box center [78, 96] width 18 height 9
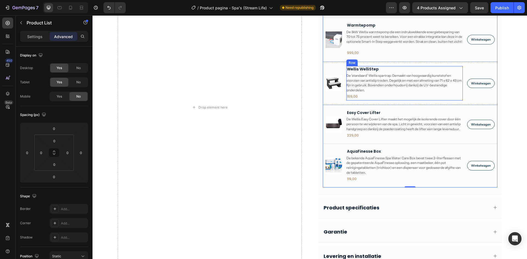
scroll to position [244, 0]
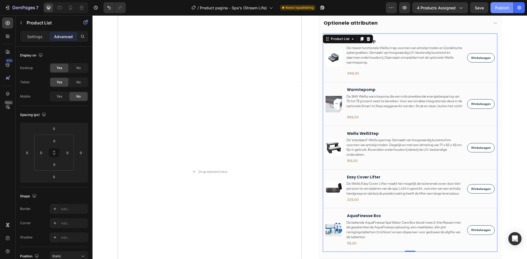
click at [501, 11] on button "Publish" at bounding box center [502, 7] width 23 height 11
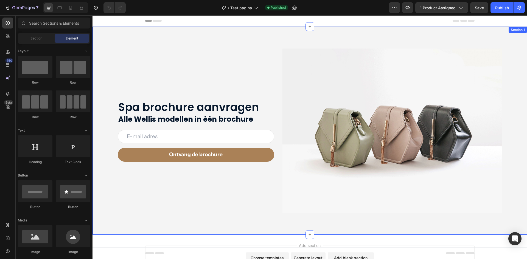
click at [150, 37] on div "Spa brochure aanvragen Heading Row Alle Wellis modellen in één brochure Heading…" at bounding box center [310, 131] width 435 height 208
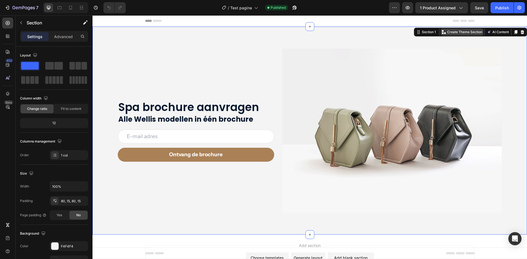
click at [447, 32] on p "Create Theme Section" at bounding box center [464, 32] width 35 height 5
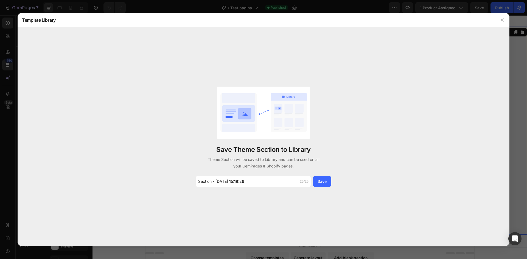
click at [273, 175] on div "Save Theme Section to Library Theme Section will be saved to Library and can be…" at bounding box center [263, 137] width 137 height 100
click at [272, 178] on input "Section - Aug 28 15:18:26" at bounding box center [253, 181] width 115 height 11
type input "Brochure download"
click at [323, 183] on div "Save" at bounding box center [322, 182] width 9 height 6
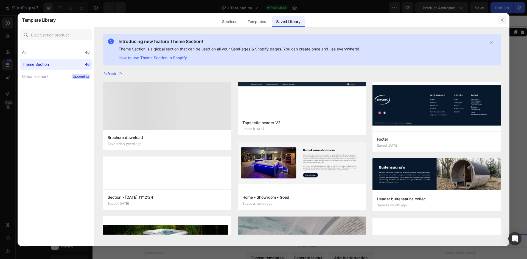
drag, startPoint x: 404, startPoint y: 9, endPoint x: 500, endPoint y: 21, distance: 96.3
click at [500, 21] on button "button" at bounding box center [502, 20] width 9 height 9
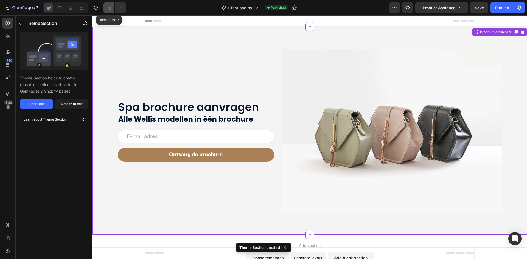
click at [109, 10] on button "Undo/Redo" at bounding box center [108, 7] width 11 height 11
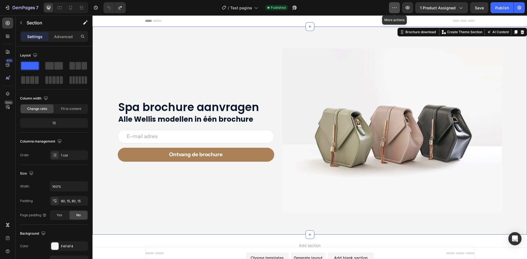
click at [393, 9] on icon "button" at bounding box center [394, 7] width 5 height 5
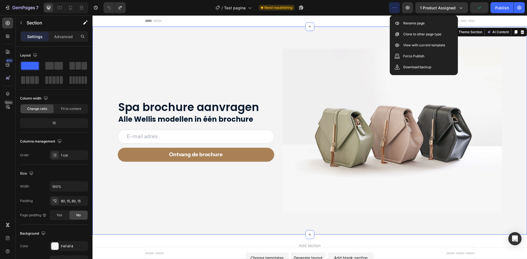
click at [6, 121] on div "450 Beta" at bounding box center [7, 119] width 11 height 202
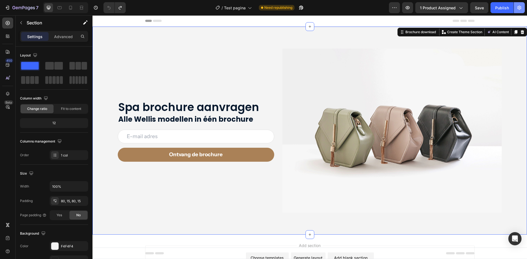
click at [519, 10] on button "button" at bounding box center [519, 7] width 11 height 11
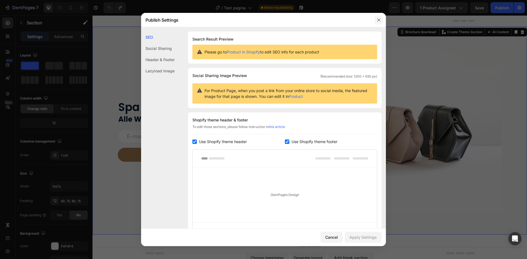
click at [381, 21] on button "button" at bounding box center [378, 20] width 9 height 9
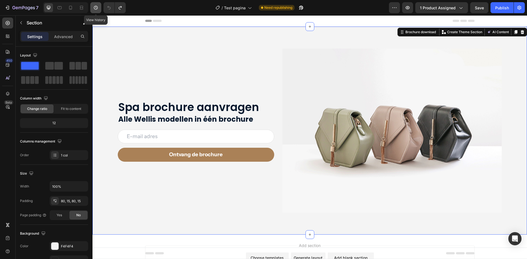
click at [94, 7] on icon "button" at bounding box center [95, 7] width 5 height 5
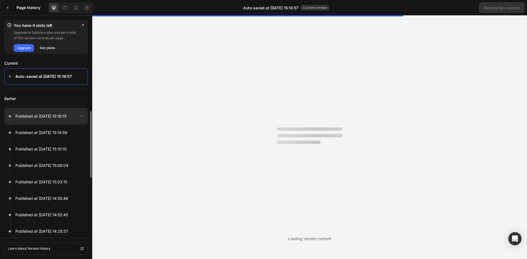
click at [43, 117] on p "Published at Aug 28, 15:16:15" at bounding box center [40, 116] width 51 height 7
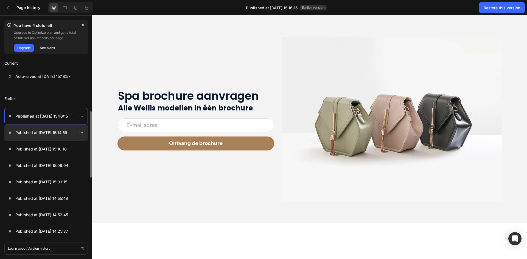
click at [44, 130] on p "Published at Aug 28, 15:14:59" at bounding box center [41, 133] width 52 height 7
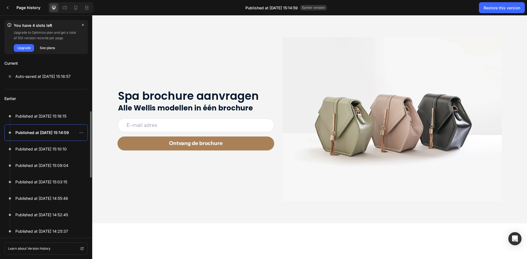
scroll to position [27, 0]
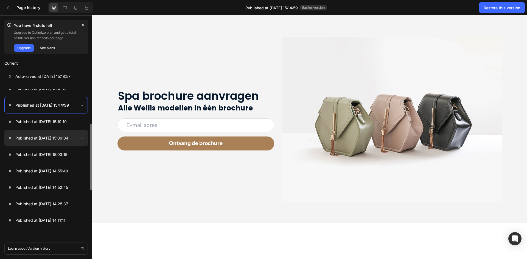
click at [42, 144] on div at bounding box center [45, 138] width 83 height 16
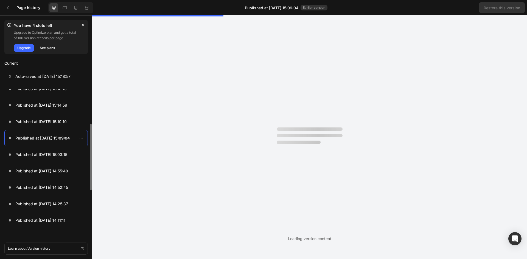
scroll to position [0, 0]
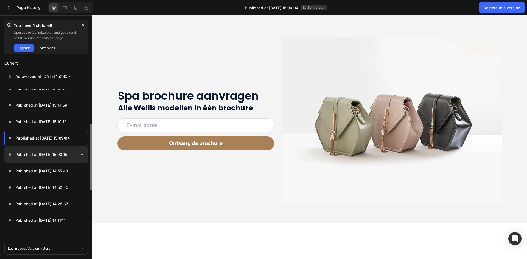
click at [50, 163] on div at bounding box center [45, 155] width 83 height 16
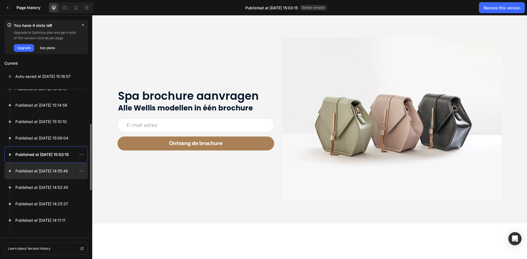
click at [50, 175] on div at bounding box center [45, 171] width 83 height 16
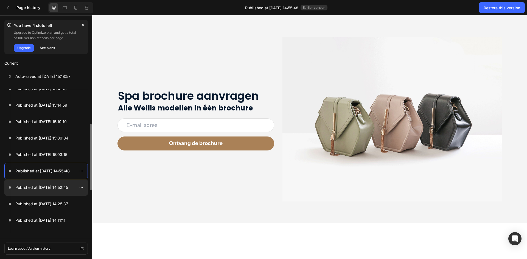
click at [54, 205] on p "Published at Aug 28, 14:25:37" at bounding box center [41, 204] width 53 height 7
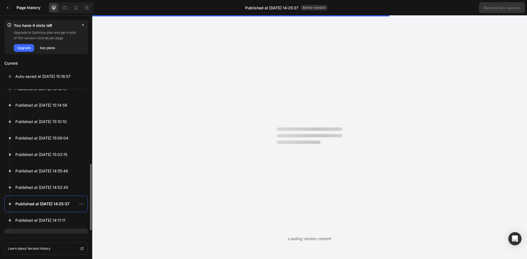
scroll to position [121, 0]
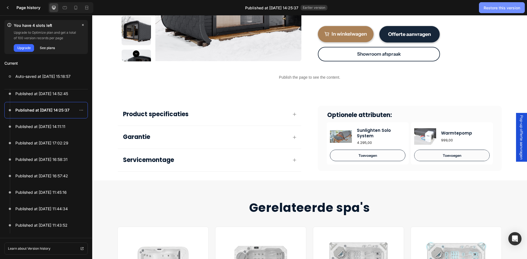
click at [496, 9] on div "Restore this version" at bounding box center [502, 8] width 37 height 6
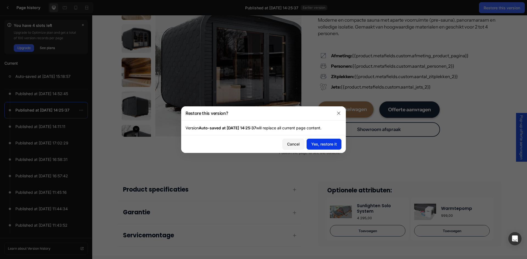
click at [325, 142] on div "Yes, restore it" at bounding box center [324, 144] width 26 height 6
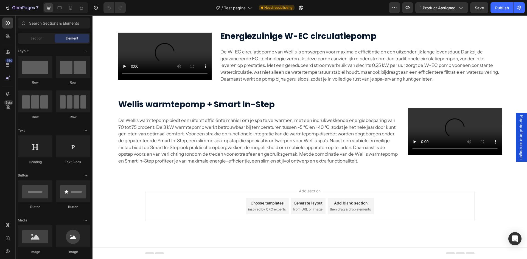
scroll to position [1603, 0]
click at [7, 51] on icon at bounding box center [7, 51] width 5 height 5
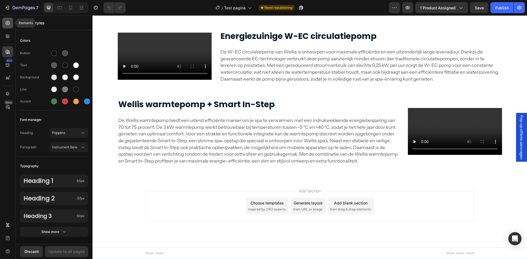
click at [8, 25] on icon at bounding box center [8, 23] width 4 height 4
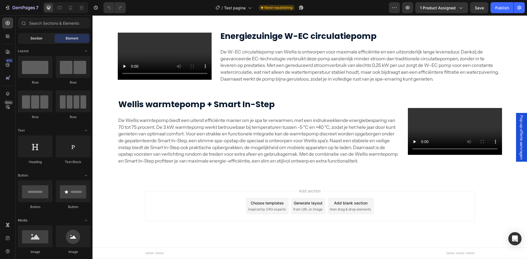
click at [29, 37] on div "Section" at bounding box center [36, 38] width 35 height 9
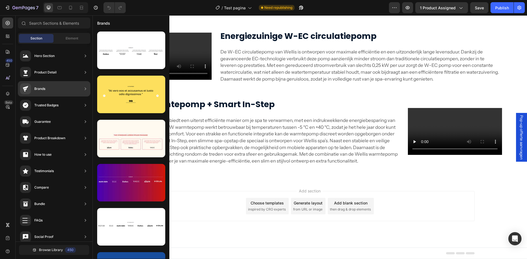
scroll to position [121, 0]
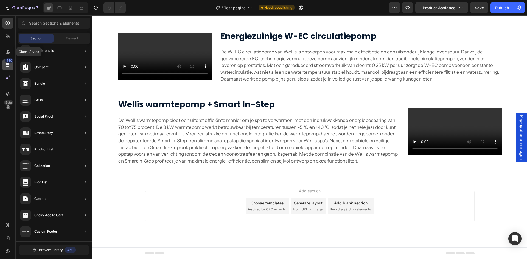
click at [6, 61] on div "450" at bounding box center [9, 60] width 8 height 4
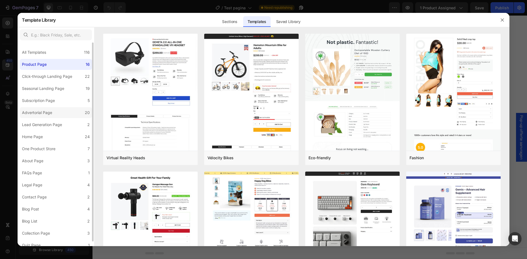
scroll to position [5, 0]
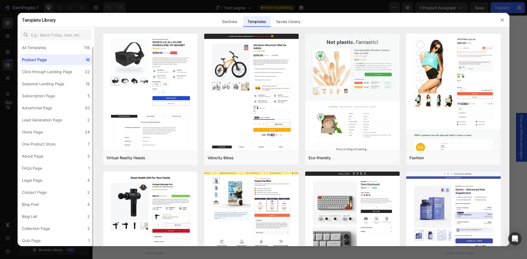
click at [222, 21] on div "Sections" at bounding box center [230, 21] width 24 height 11
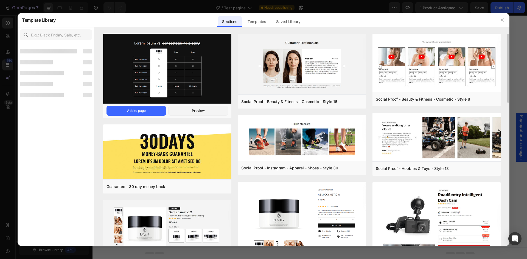
scroll to position [0, 0]
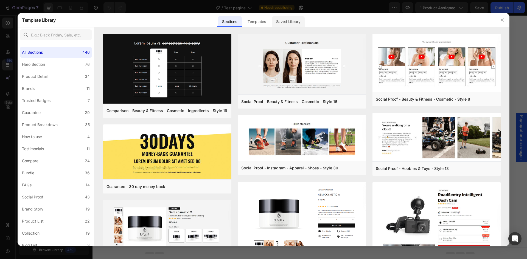
click at [285, 22] on div "Saved Library" at bounding box center [288, 21] width 33 height 11
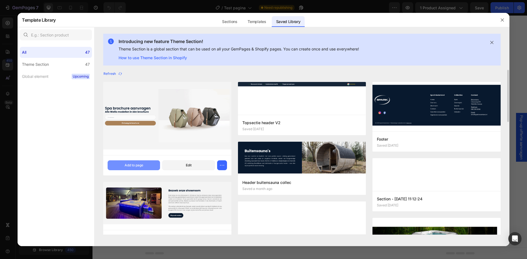
click at [149, 164] on button "Add to page" at bounding box center [134, 166] width 52 height 10
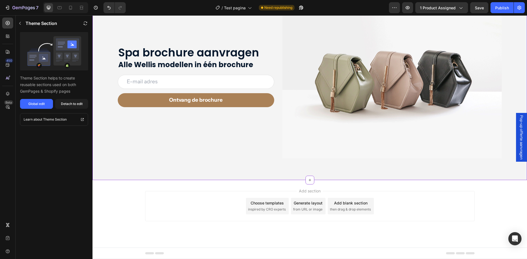
scroll to position [1768, 0]
click at [501, 7] on div "Publish" at bounding box center [502, 8] width 14 height 6
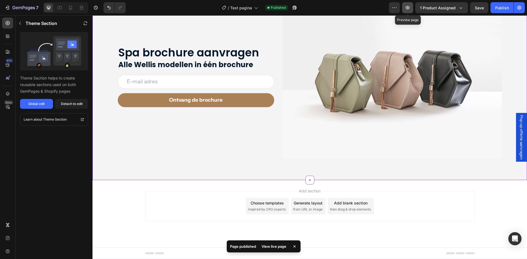
click at [411, 9] on button "button" at bounding box center [407, 7] width 11 height 11
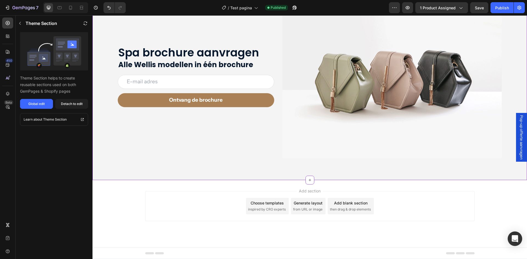
click at [515, 236] on icon "Open Intercom Messenger" at bounding box center [514, 239] width 7 height 7
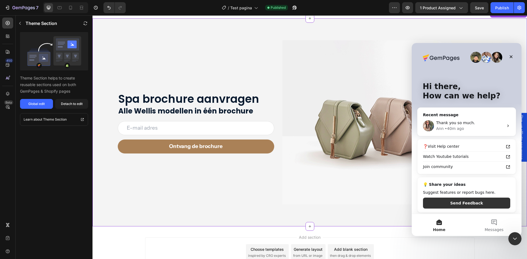
scroll to position [1740, 0]
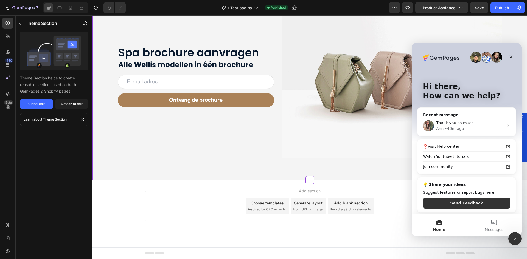
click at [188, 89] on input "email" at bounding box center [196, 82] width 157 height 14
click at [35, 100] on button "Global edit" at bounding box center [36, 104] width 33 height 10
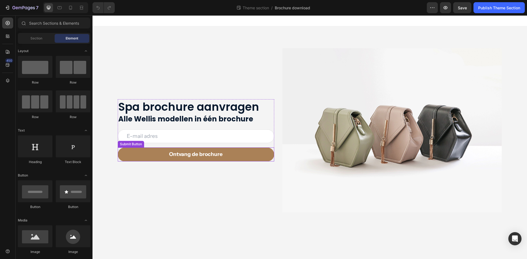
click at [183, 140] on input "email" at bounding box center [196, 137] width 157 height 14
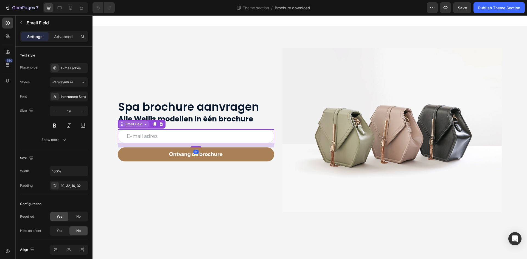
click at [131, 126] on div "Email Field" at bounding box center [133, 124] width 19 height 5
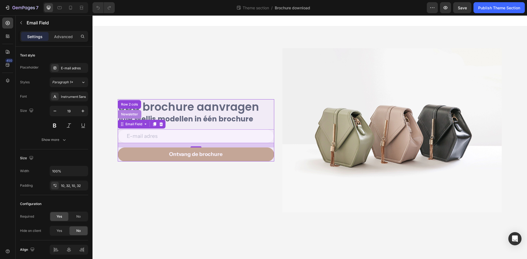
click at [130, 116] on div "Newsletter" at bounding box center [129, 114] width 19 height 3
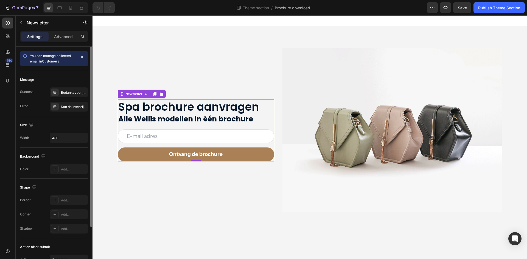
scroll to position [55, 0]
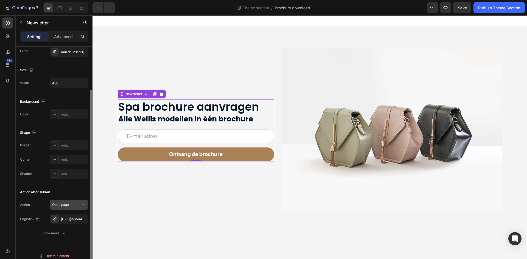
click at [56, 207] on span "Open page" at bounding box center [60, 205] width 17 height 4
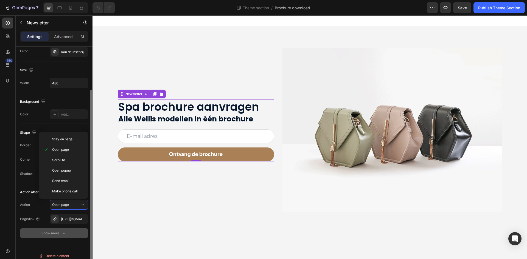
click at [44, 233] on div "Show more" at bounding box center [54, 233] width 26 height 5
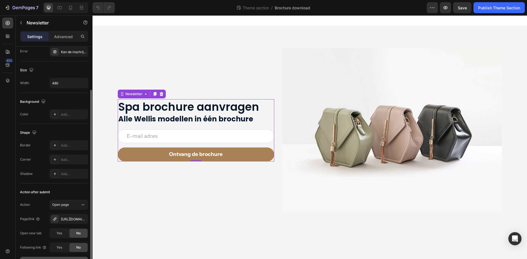
click at [44, 233] on div "Open new tab Yes No" at bounding box center [54, 234] width 68 height 10
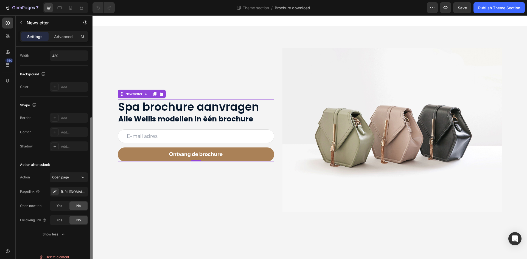
scroll to position [89, 0]
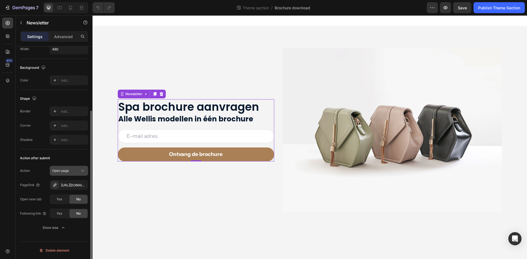
click at [64, 170] on span "Open page" at bounding box center [60, 171] width 17 height 4
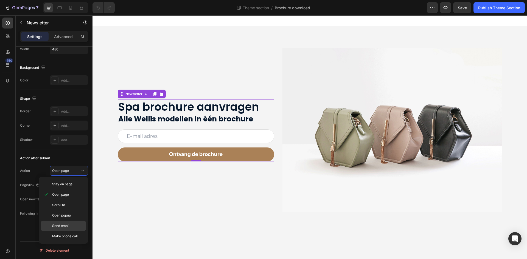
click at [47, 231] on div "Send email" at bounding box center [63, 236] width 45 height 10
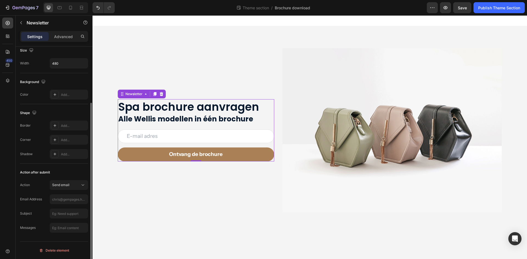
scroll to position [75, 0]
click at [61, 183] on span "Send email" at bounding box center [60, 185] width 17 height 4
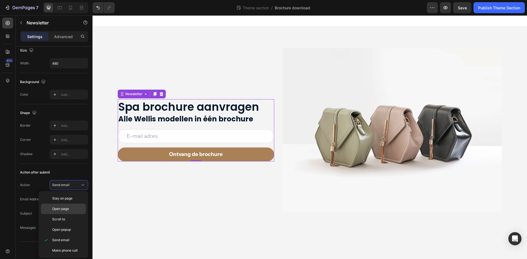
click at [58, 207] on span "Open page" at bounding box center [60, 209] width 17 height 5
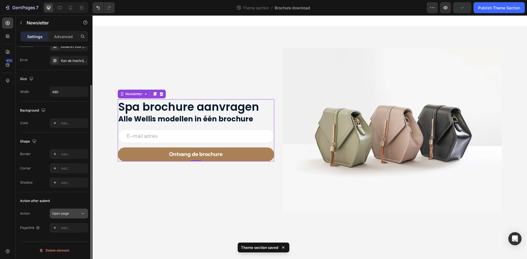
click at [57, 212] on span "Open page" at bounding box center [60, 214] width 17 height 4
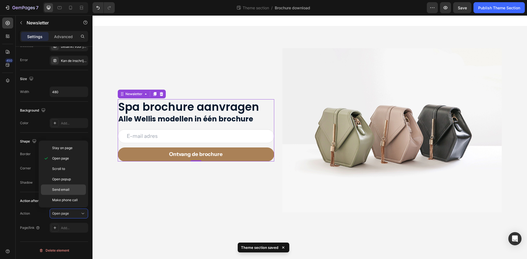
click at [54, 190] on span "Send email" at bounding box center [60, 190] width 17 height 5
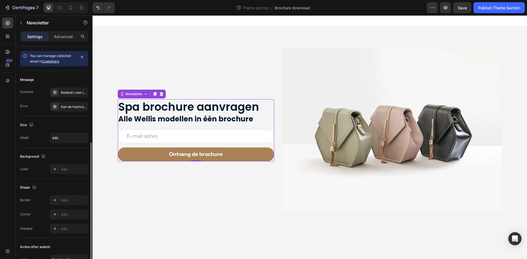
scroll to position [75, 0]
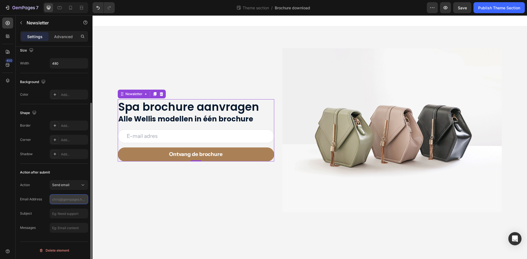
click at [56, 200] on input "text" at bounding box center [69, 200] width 38 height 10
click at [62, 186] on span "Send email" at bounding box center [60, 185] width 17 height 4
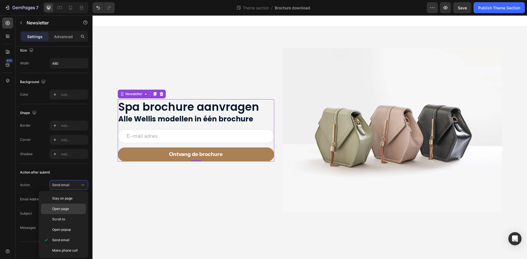
click at [61, 211] on span "Open page" at bounding box center [60, 209] width 17 height 5
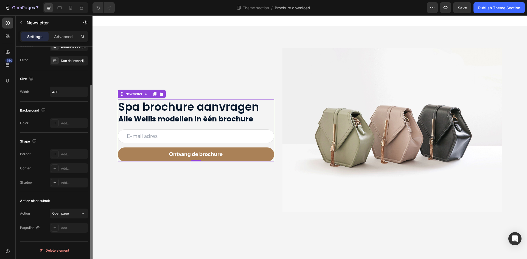
scroll to position [46, 0]
click at [54, 226] on icon at bounding box center [55, 228] width 4 height 4
click at [39, 211] on div "Action Open page" at bounding box center [54, 214] width 68 height 10
click at [57, 228] on icon at bounding box center [55, 228] width 4 height 4
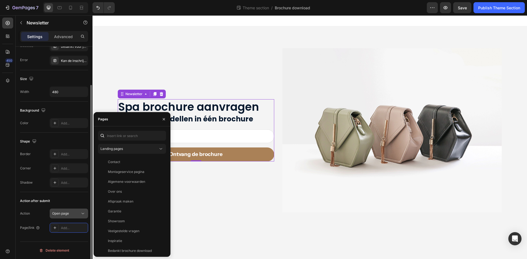
click at [54, 215] on span "Open page" at bounding box center [60, 214] width 17 height 4
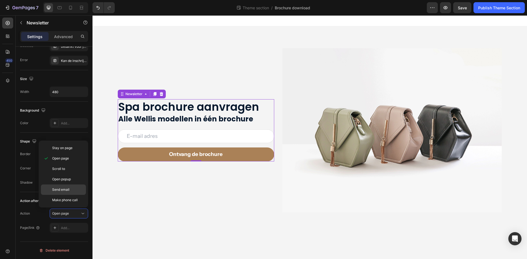
click at [56, 192] on span "Send email" at bounding box center [60, 190] width 17 height 5
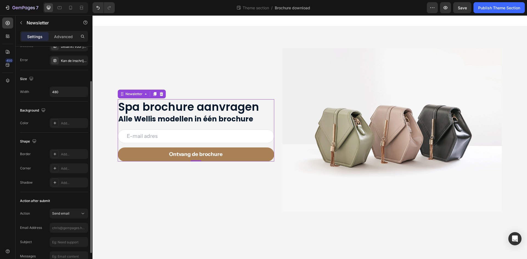
scroll to position [75, 0]
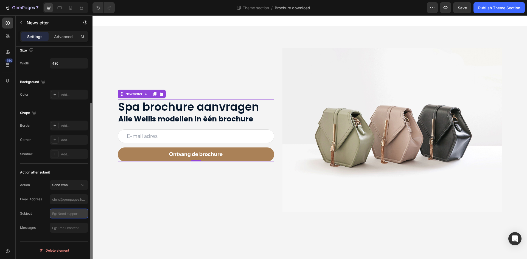
click at [64, 213] on input "text" at bounding box center [69, 214] width 38 height 10
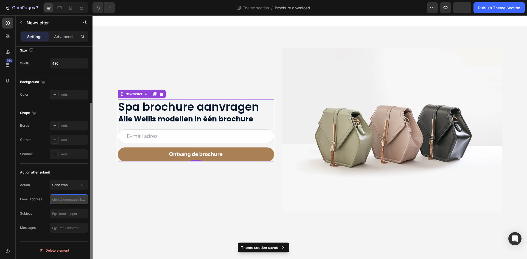
click at [60, 201] on input "text" at bounding box center [69, 200] width 38 height 10
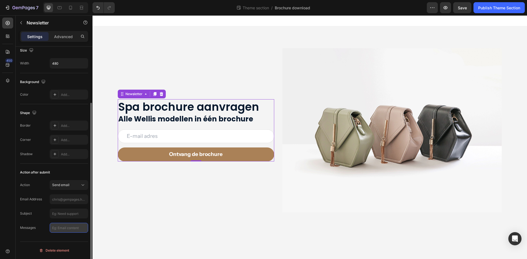
click at [57, 231] on input "text" at bounding box center [69, 228] width 38 height 10
click at [74, 205] on div "Action Send email Email Address Subject Messages" at bounding box center [54, 206] width 68 height 53
click at [73, 201] on input "text" at bounding box center [69, 200] width 38 height 10
type input "[EMAIL_ADDRESS][DOMAIN_NAME]"
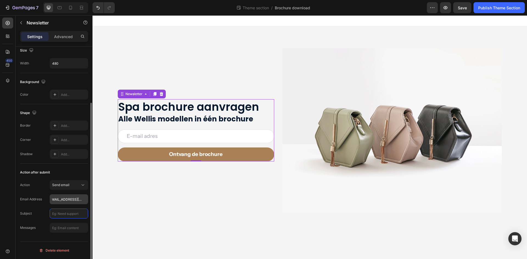
scroll to position [0, 0]
type input "b"
type input "Nieuwe brochure download"
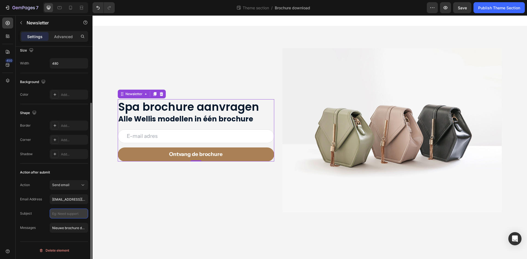
click at [54, 211] on input "text" at bounding box center [69, 214] width 38 height 10
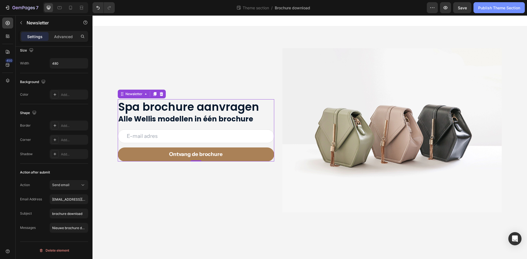
click at [497, 9] on div "Publish Theme Section" at bounding box center [499, 8] width 42 height 6
type input "brochure download"
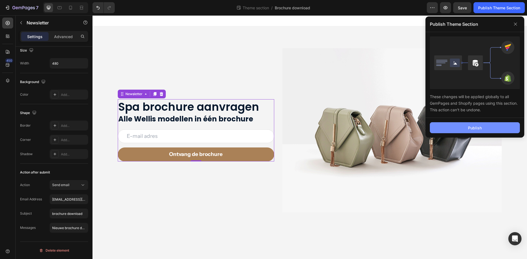
click at [472, 127] on div "Publish" at bounding box center [475, 128] width 14 height 6
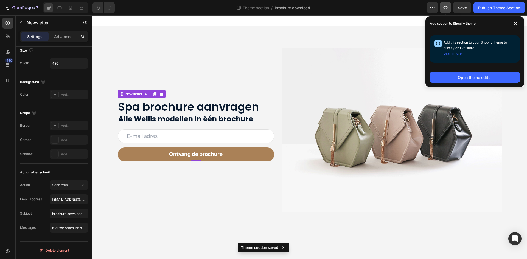
click at [445, 10] on icon "button" at bounding box center [445, 7] width 5 height 5
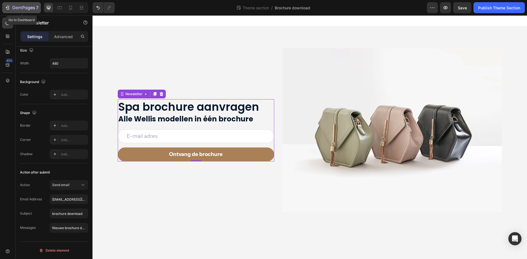
click at [29, 10] on div "7" at bounding box center [25, 7] width 26 height 7
